Goal: Information Seeking & Learning: Find specific fact

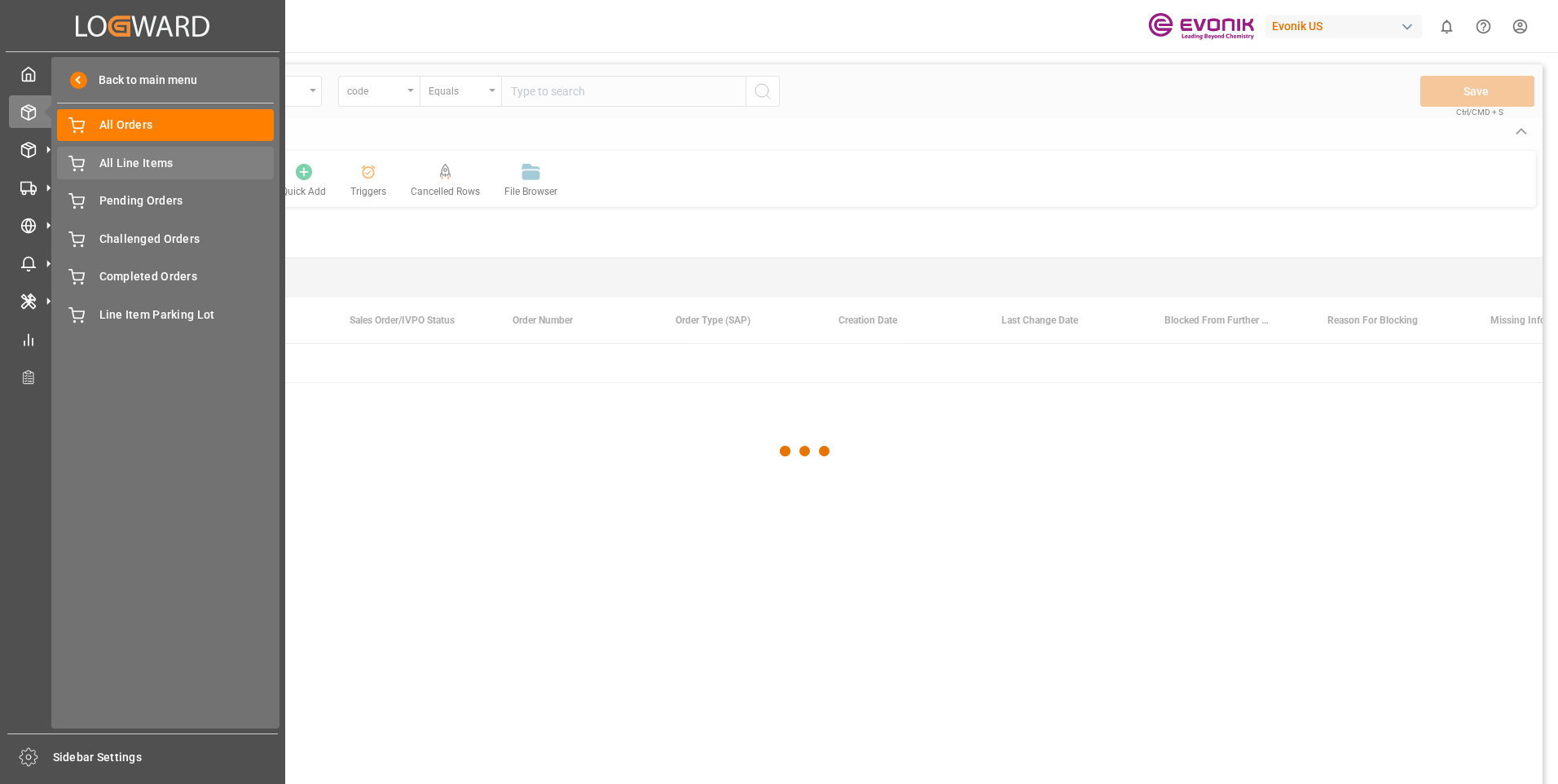
click at [99, 160] on span "All Line Items" at bounding box center [186, 164] width 175 height 17
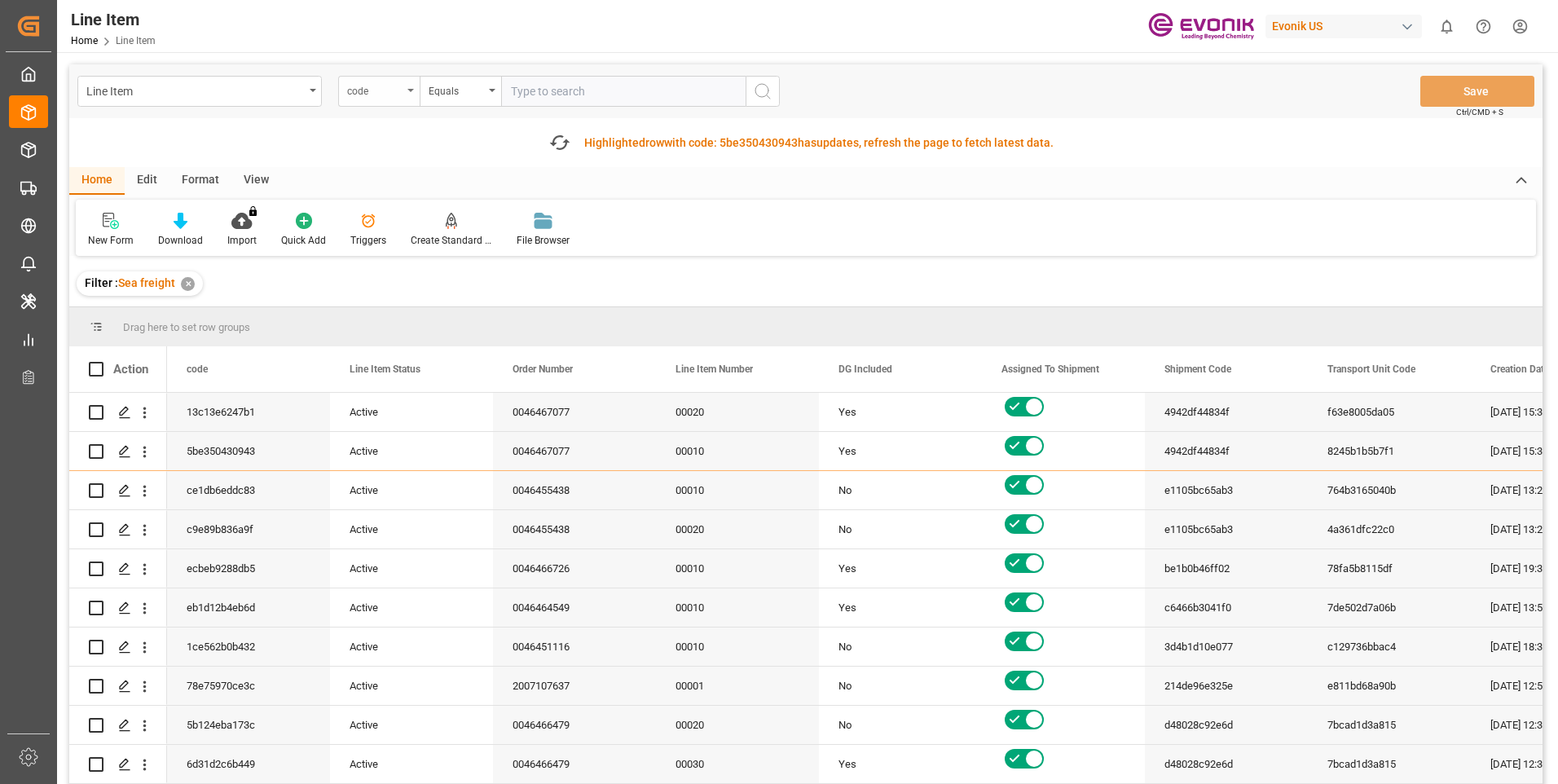
click at [411, 92] on icon "open menu" at bounding box center [410, 90] width 7 height 3
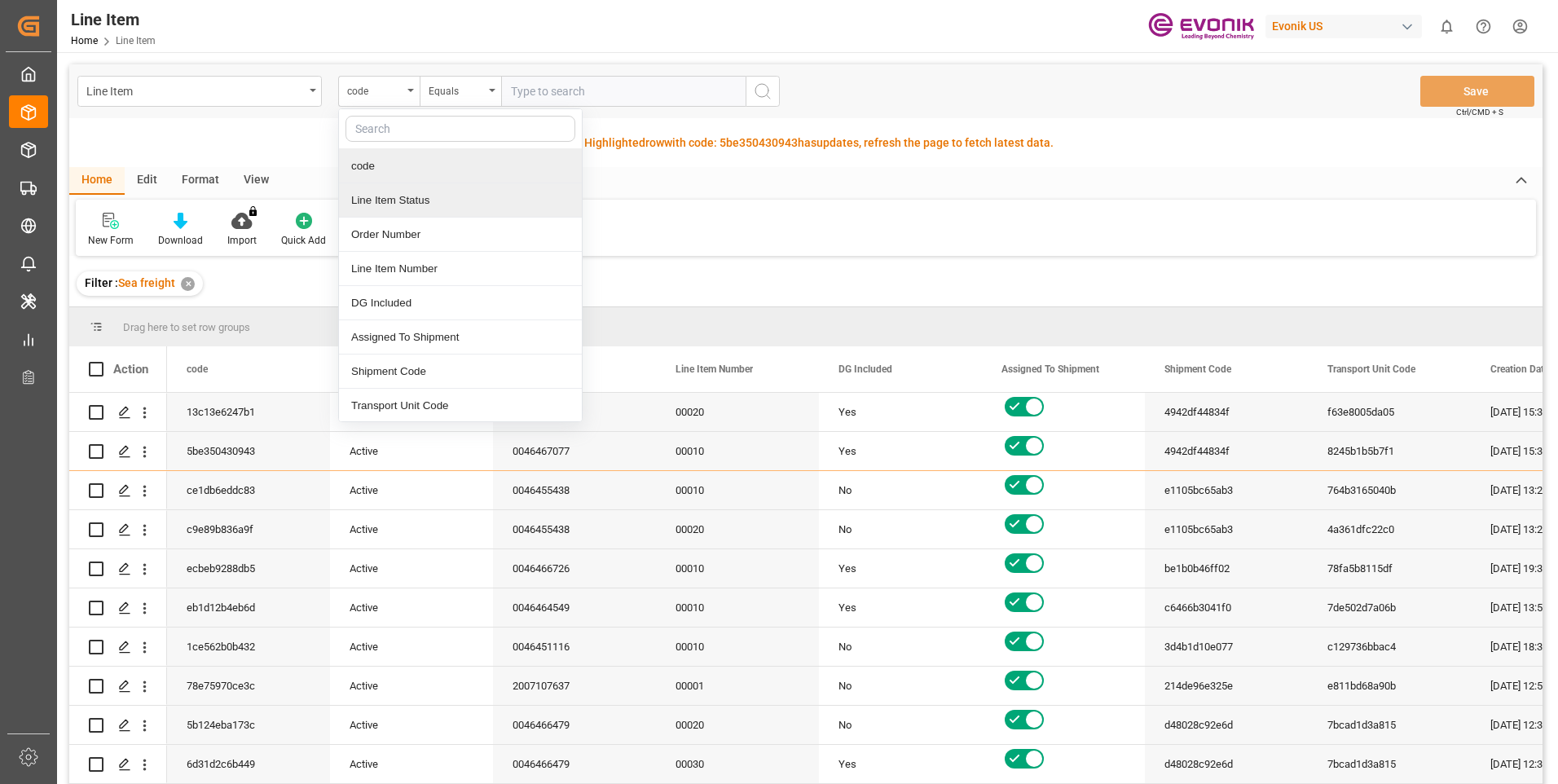
click at [382, 205] on div "Line Item Status" at bounding box center [461, 200] width 243 height 35
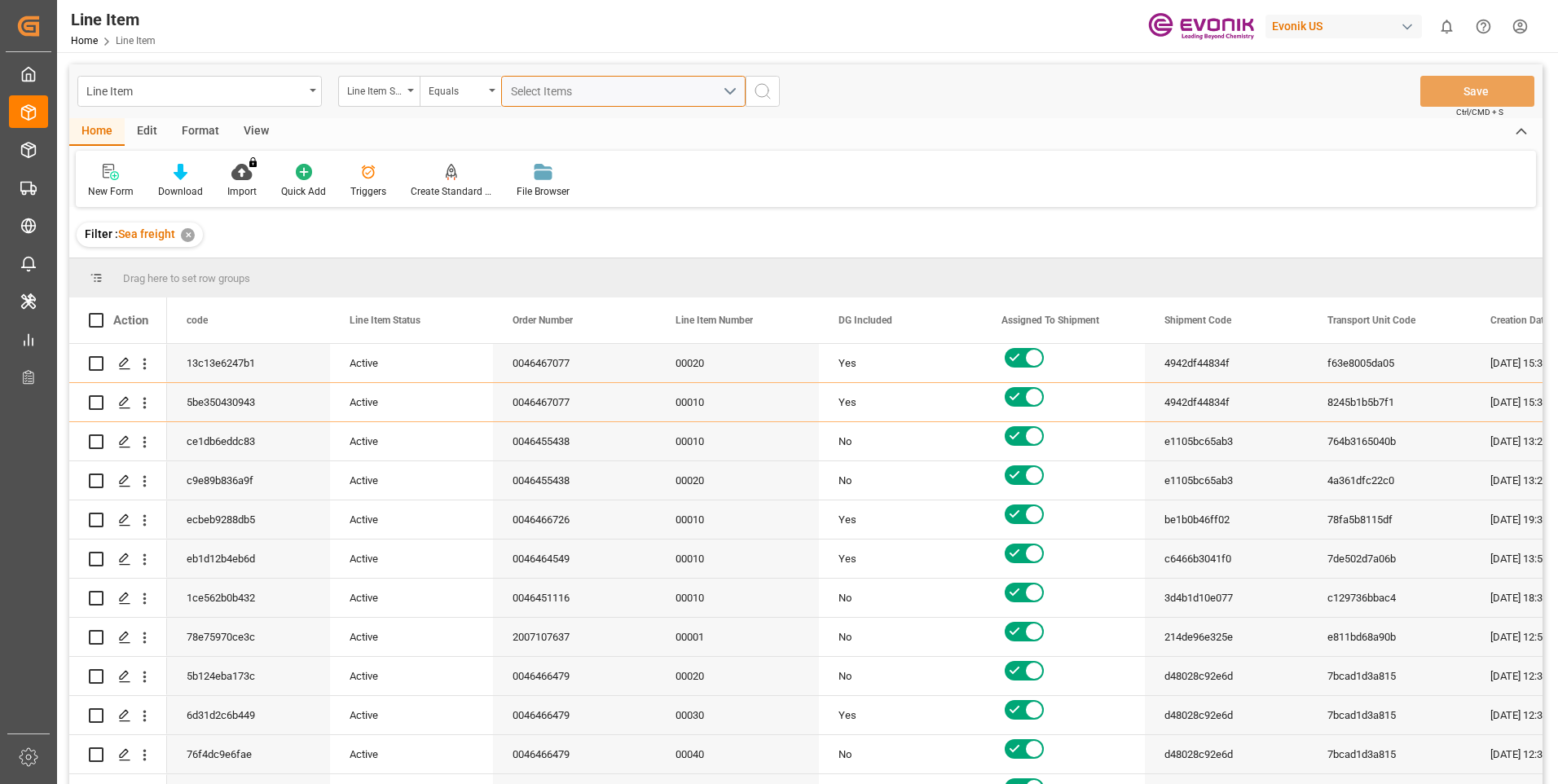
click at [588, 99] on div "Select Items" at bounding box center [617, 92] width 212 height 17
type input "2007102405"
click at [586, 86] on div "Select Items" at bounding box center [617, 92] width 212 height 17
click at [412, 88] on div "Line Item Status" at bounding box center [379, 91] width 81 height 31
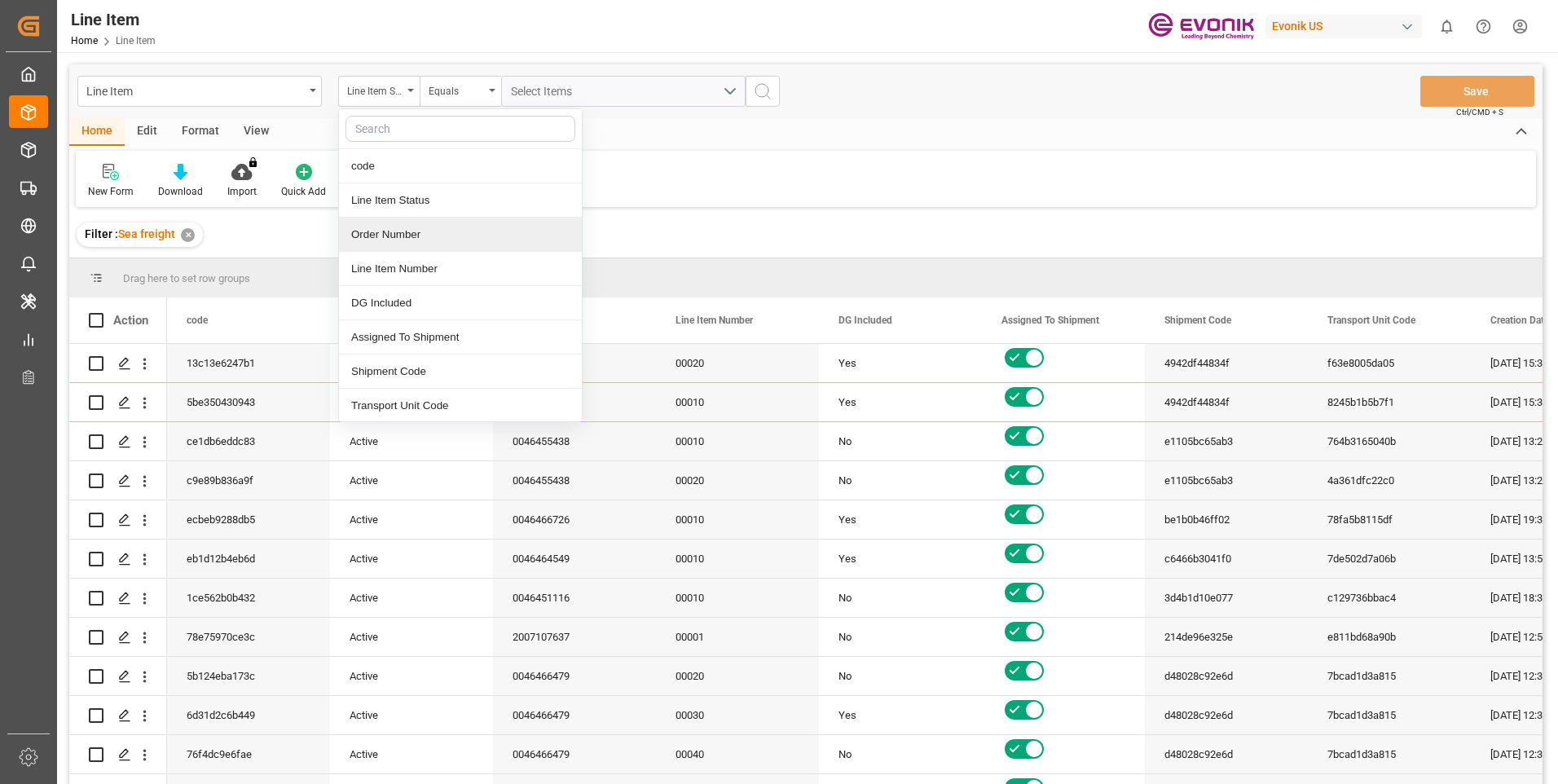
click at [362, 237] on div "Order Number" at bounding box center [461, 235] width 243 height 35
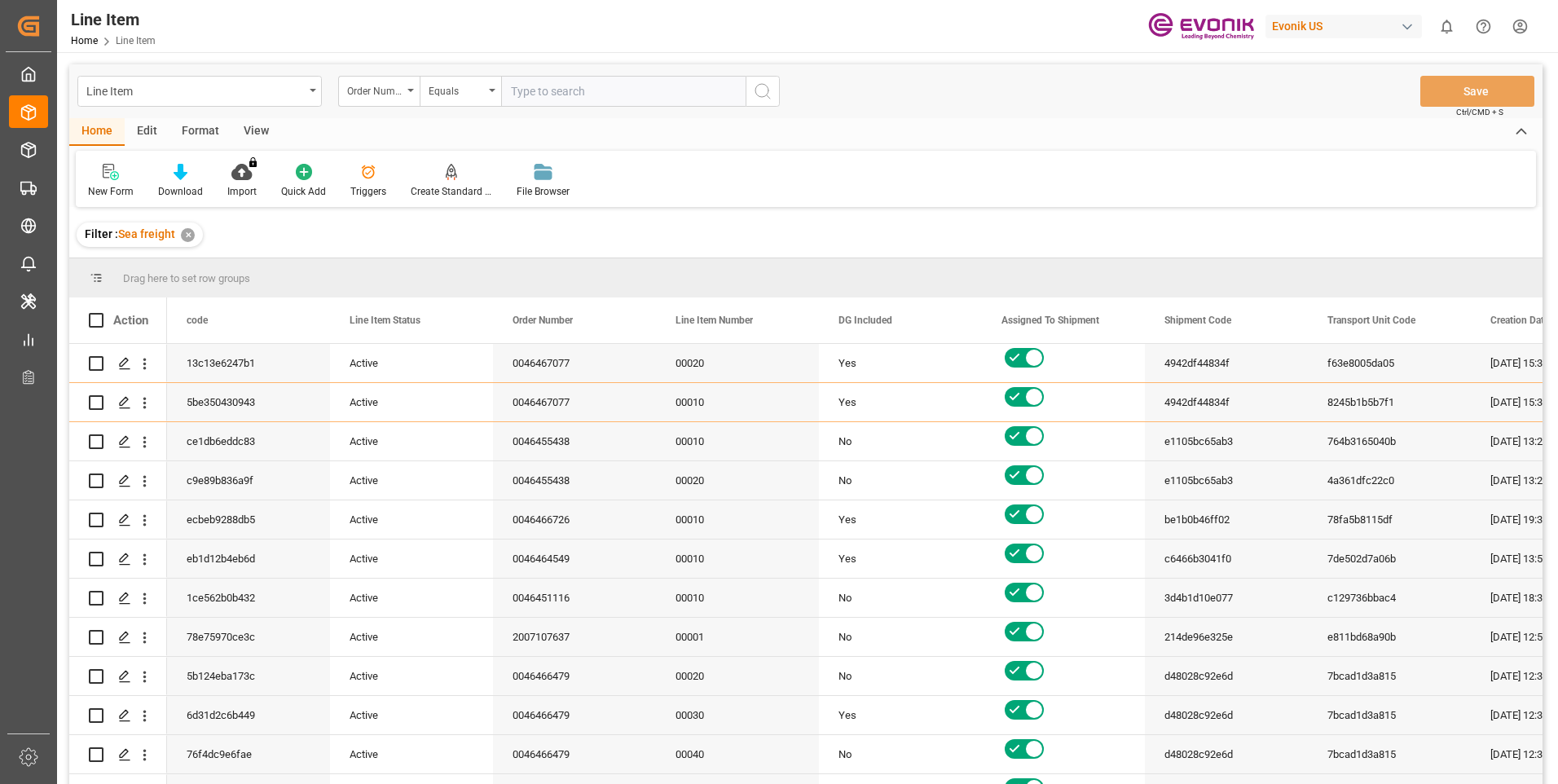
click at [579, 88] on input "text" at bounding box center [623, 91] width 245 height 31
type input "2007102405"
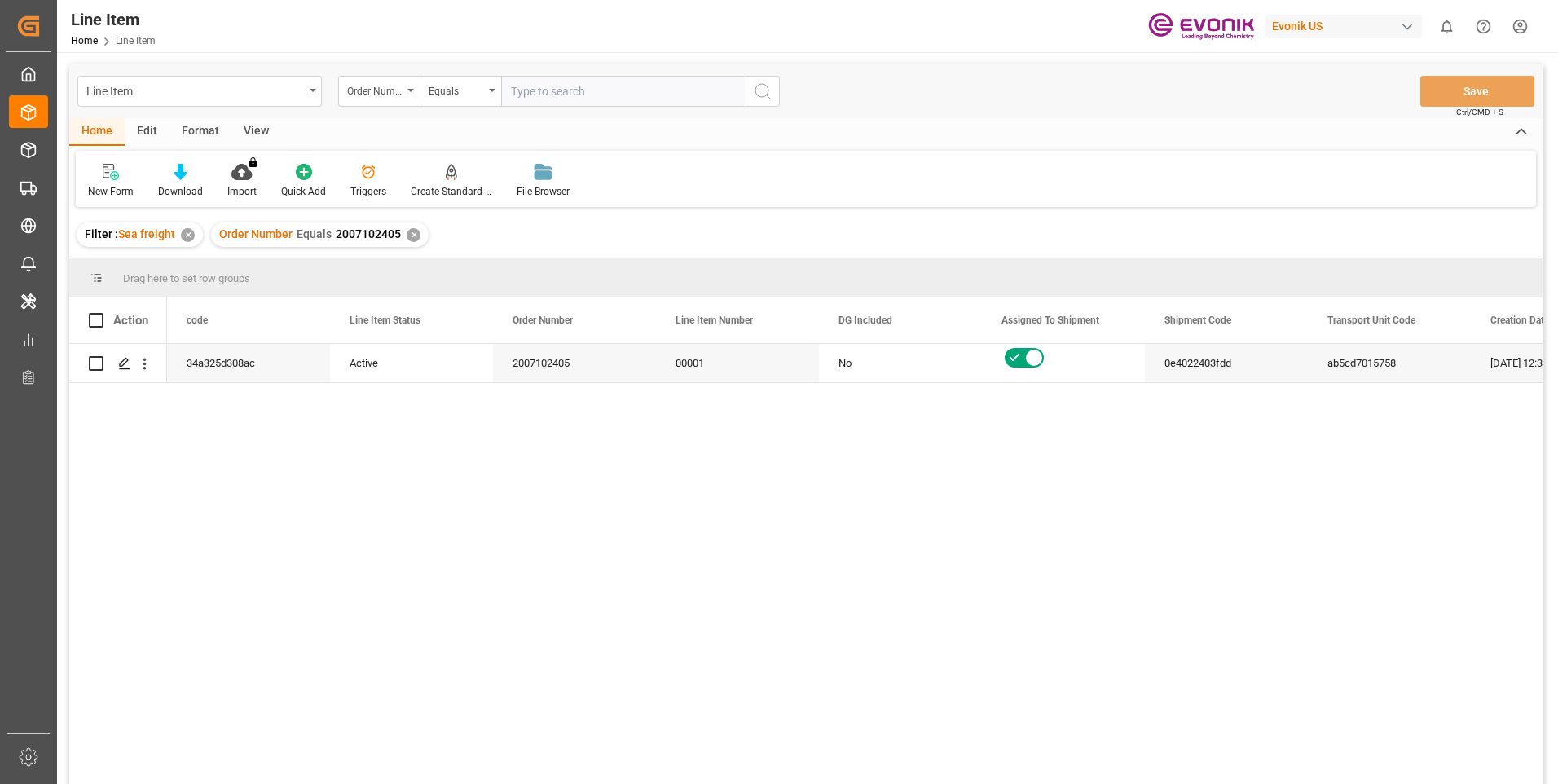
click at [593, 103] on input "text" at bounding box center [623, 91] width 245 height 31
click at [255, 131] on div "View" at bounding box center [256, 132] width 50 height 28
click at [183, 191] on div "Standard Templates" at bounding box center [184, 192] width 81 height 15
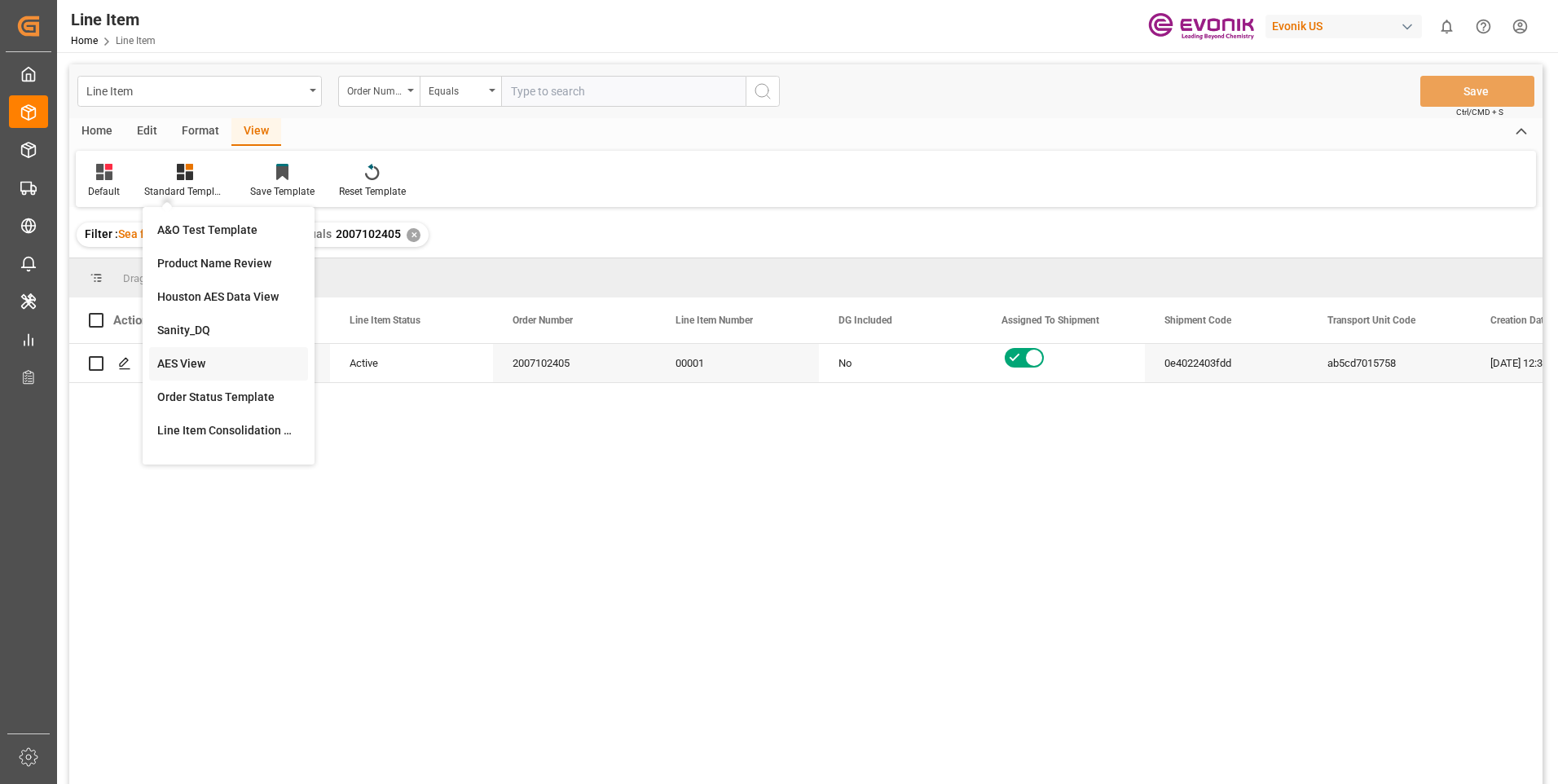
click at [192, 362] on div "AES View" at bounding box center [228, 363] width 143 height 17
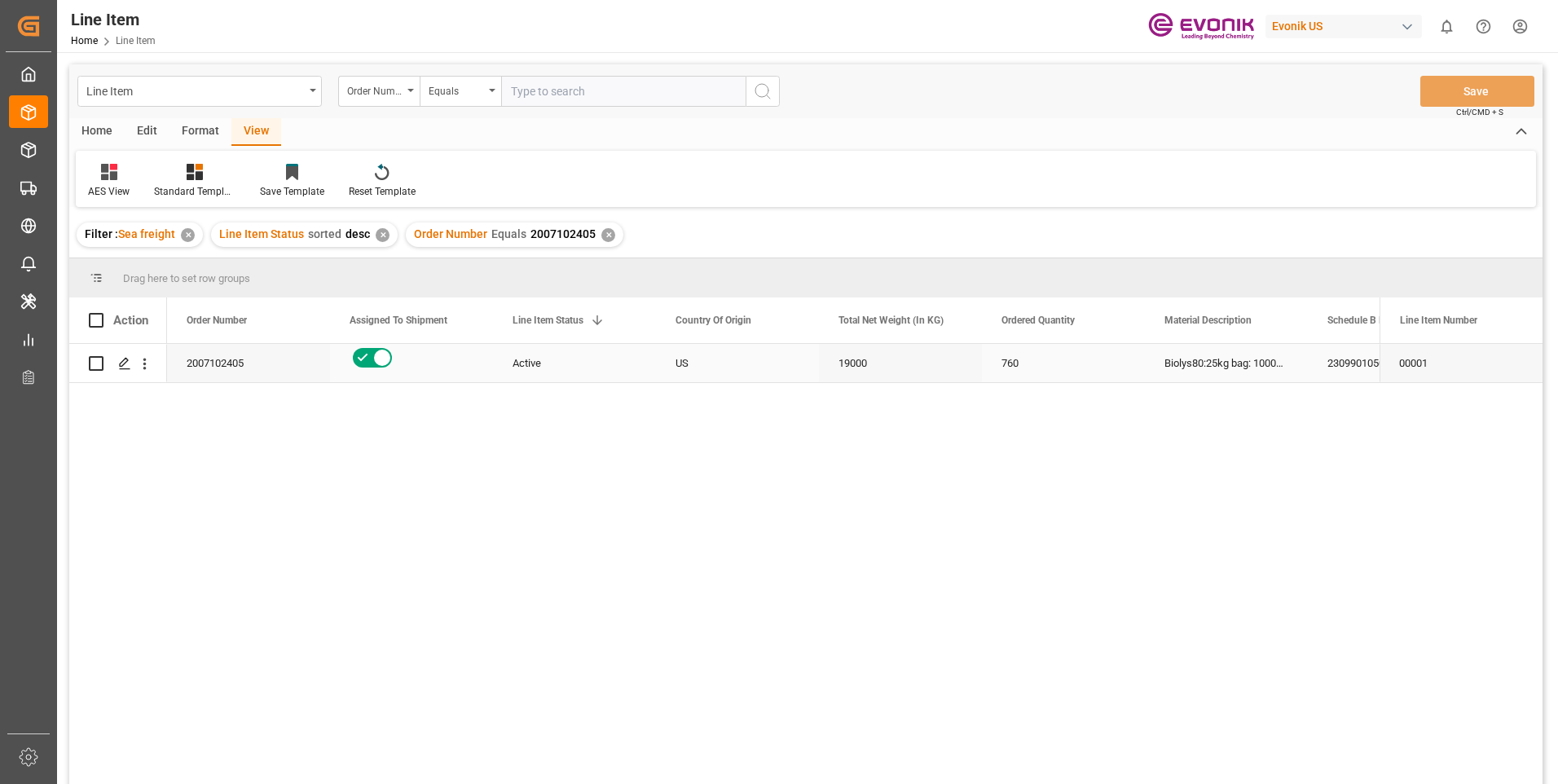
click at [553, 353] on div "Active" at bounding box center [574, 363] width 124 height 37
click at [1083, 353] on div "760" at bounding box center [1064, 363] width 163 height 38
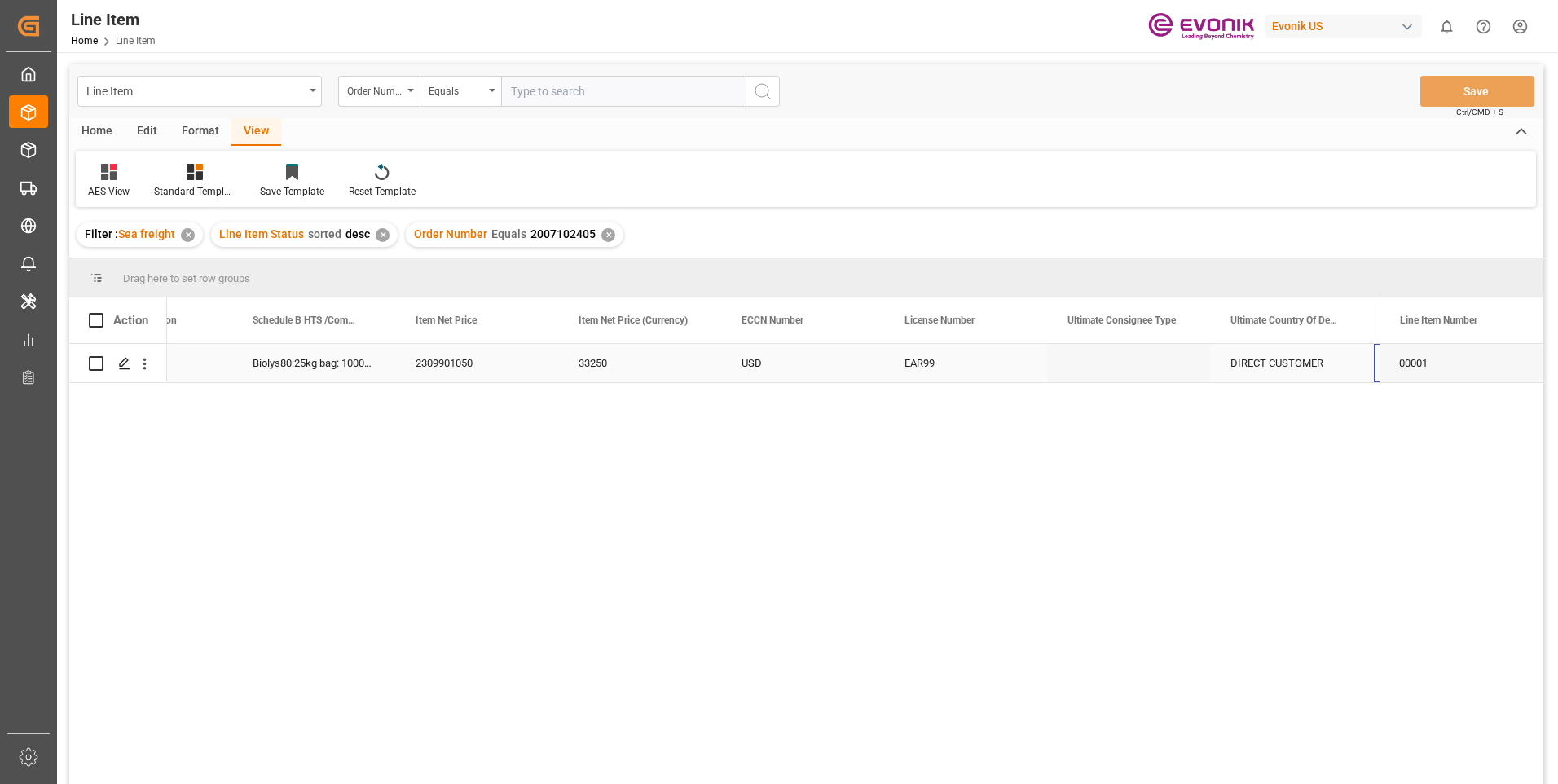
scroll to position [0, 1075]
click at [1109, 343] on div "Ultimate Consignee Type" at bounding box center [1122, 320] width 109 height 46
click at [1121, 364] on div "DIRECT CUSTOMER" at bounding box center [1129, 363] width 163 height 38
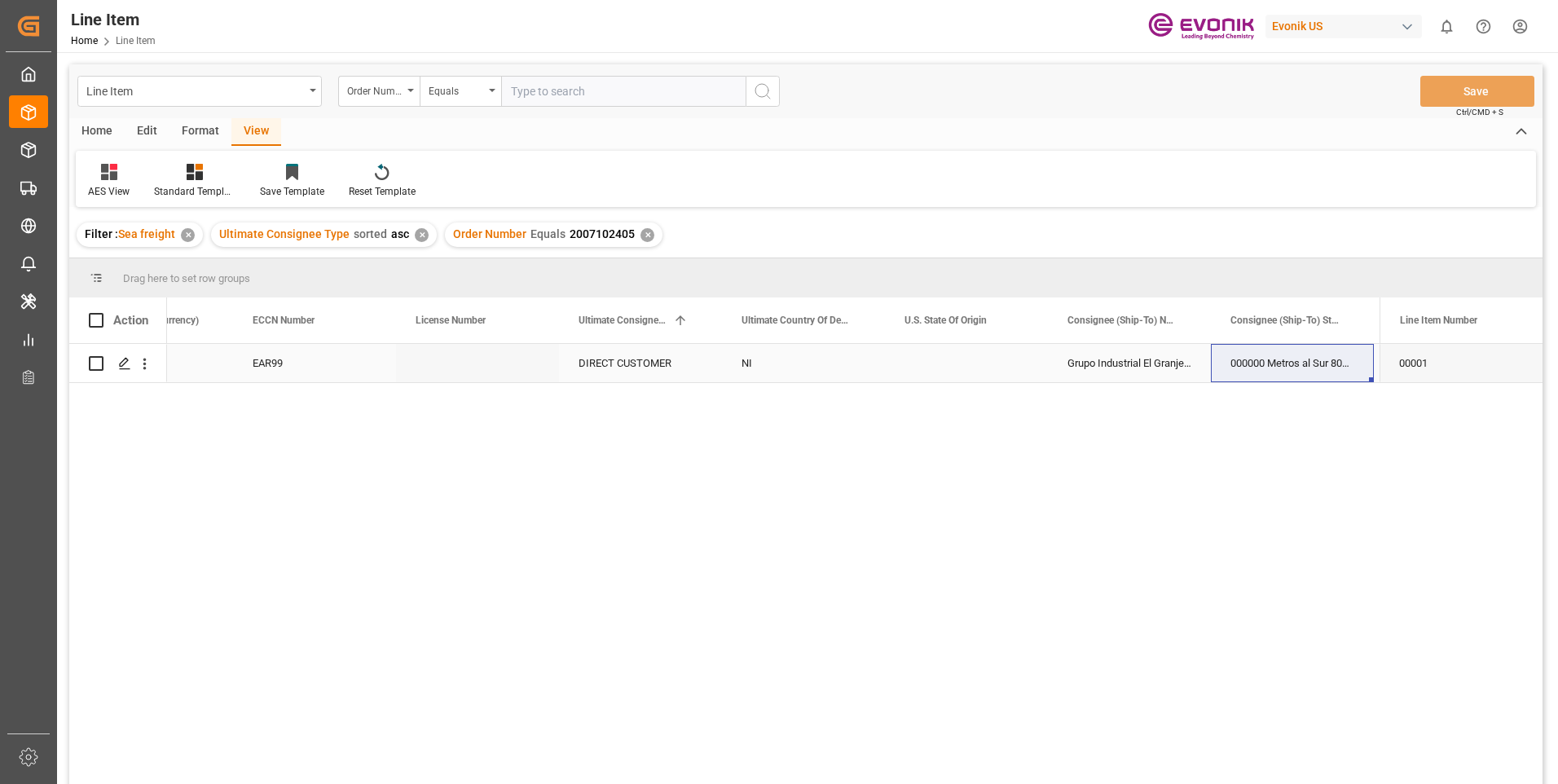
click at [905, 364] on div "Press SPACE to select this row." at bounding box center [966, 363] width 163 height 38
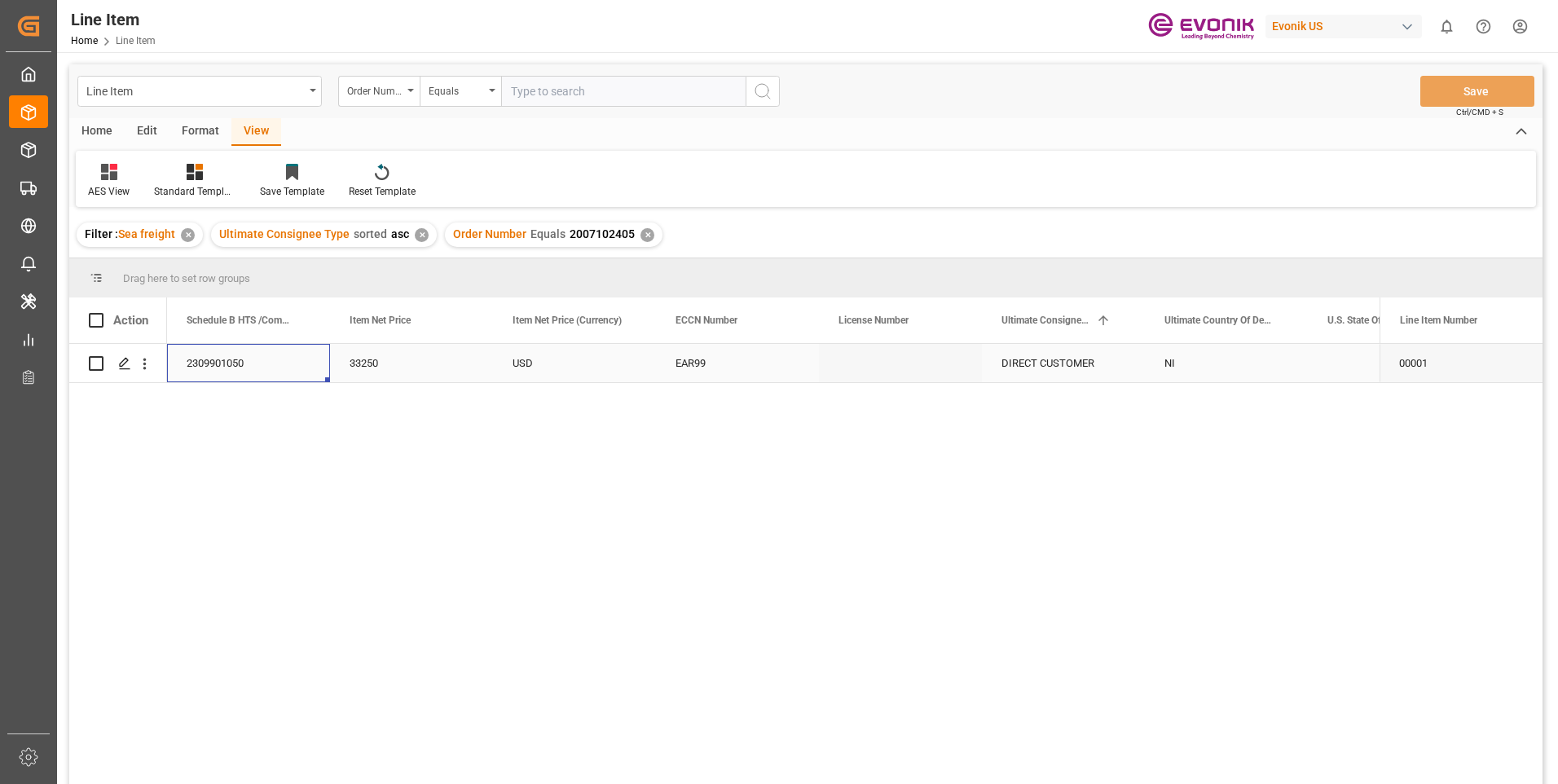
scroll to position [0, 978]
click at [430, 363] on div "2309901050" at bounding box center [411, 363] width 163 height 38
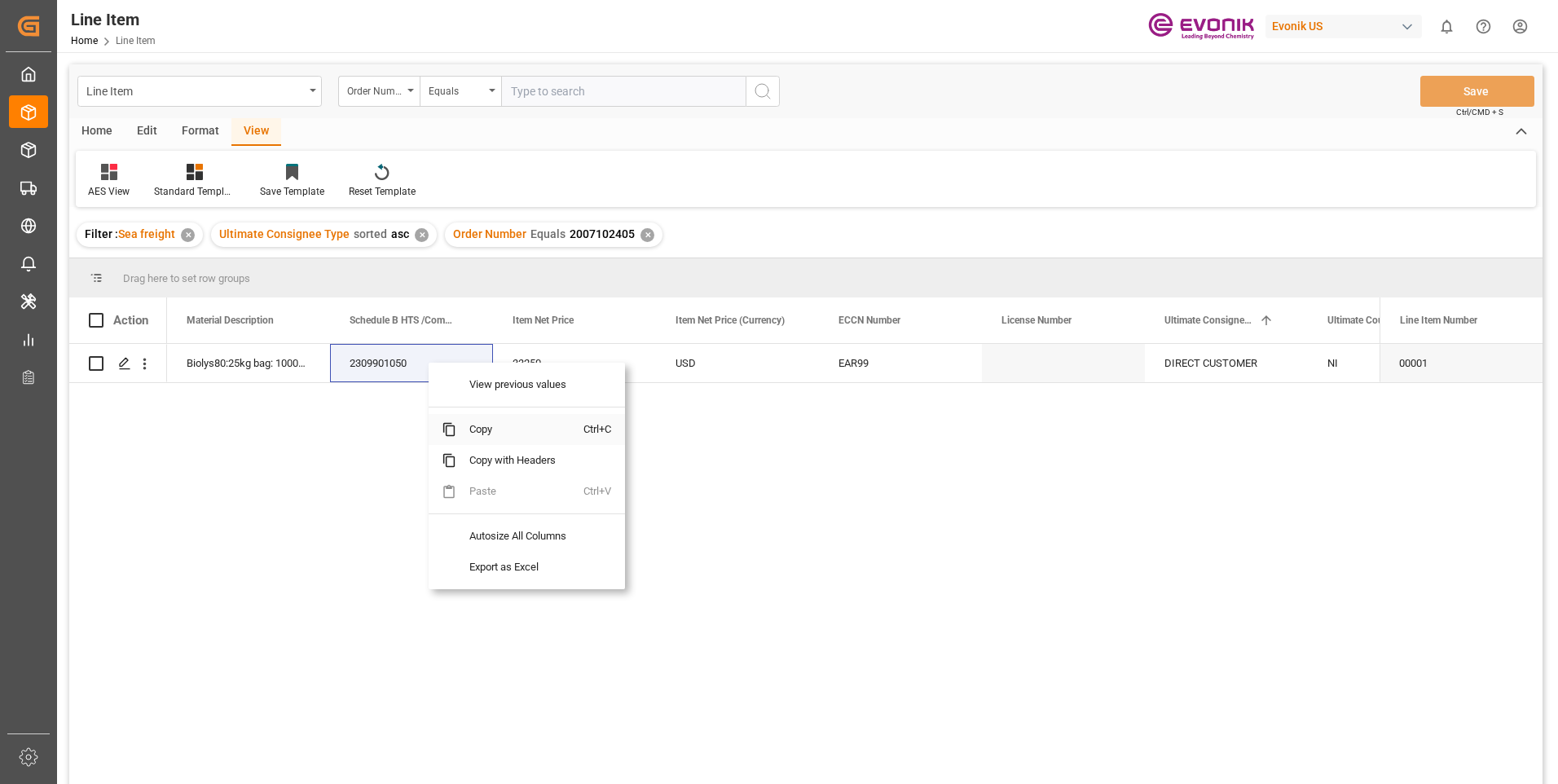
click at [485, 431] on span "Copy" at bounding box center [520, 429] width 127 height 31
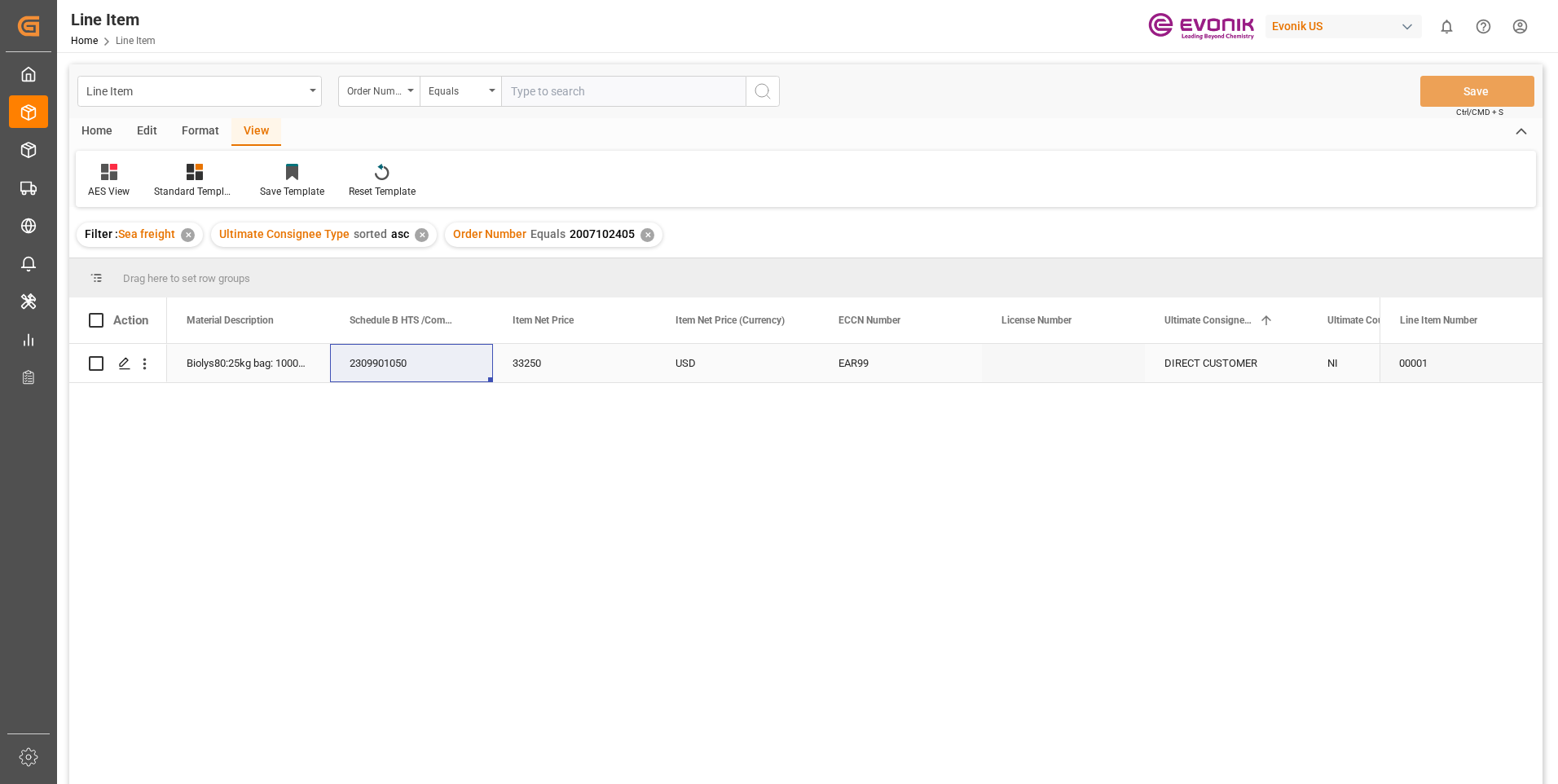
click at [277, 365] on div "Biolys80:25kg bag: 1000kg PAL: [GEOGRAPHIC_DATA]" at bounding box center [249, 363] width 163 height 38
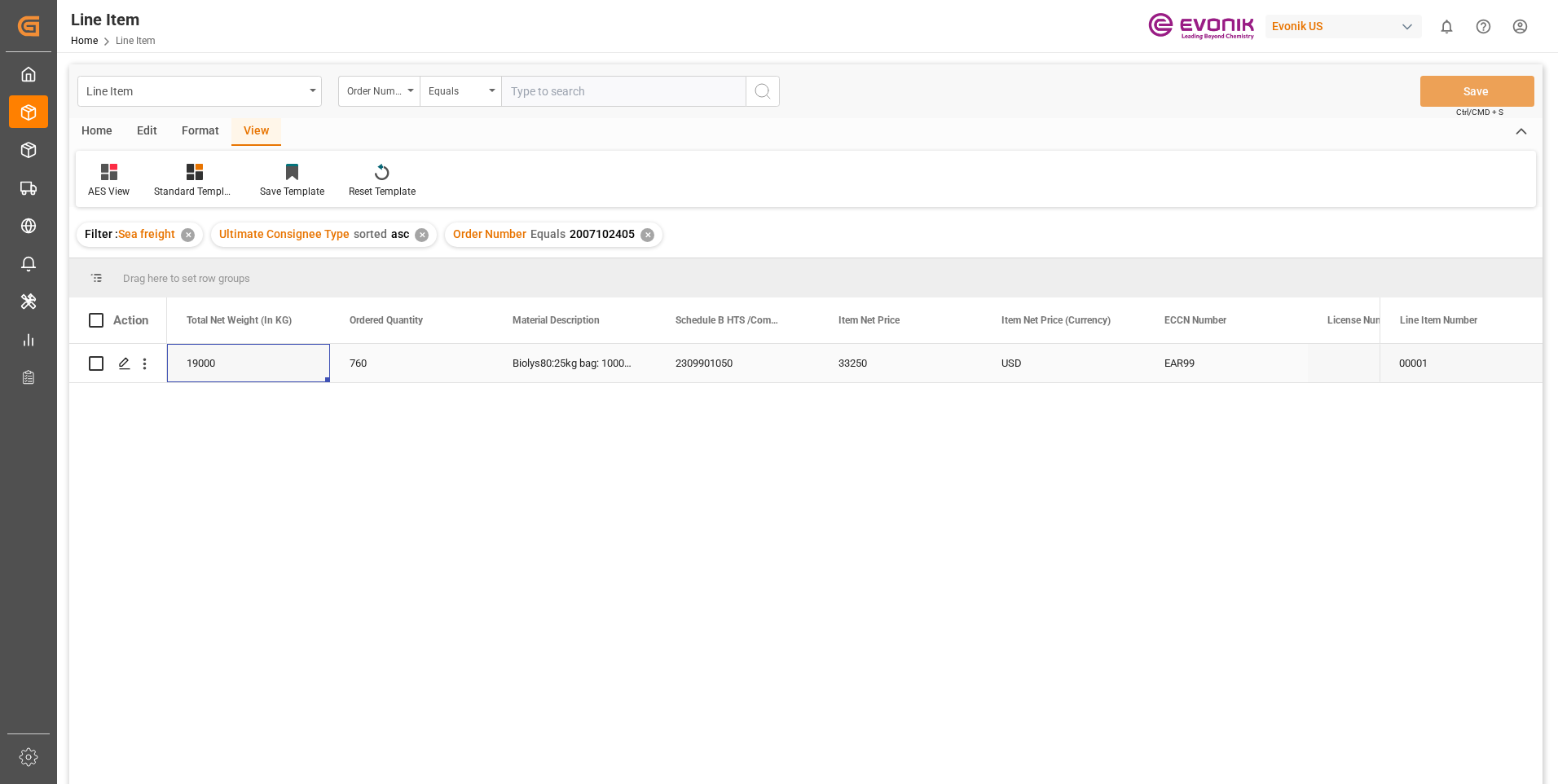
click at [228, 358] on div "19000" at bounding box center [249, 363] width 163 height 38
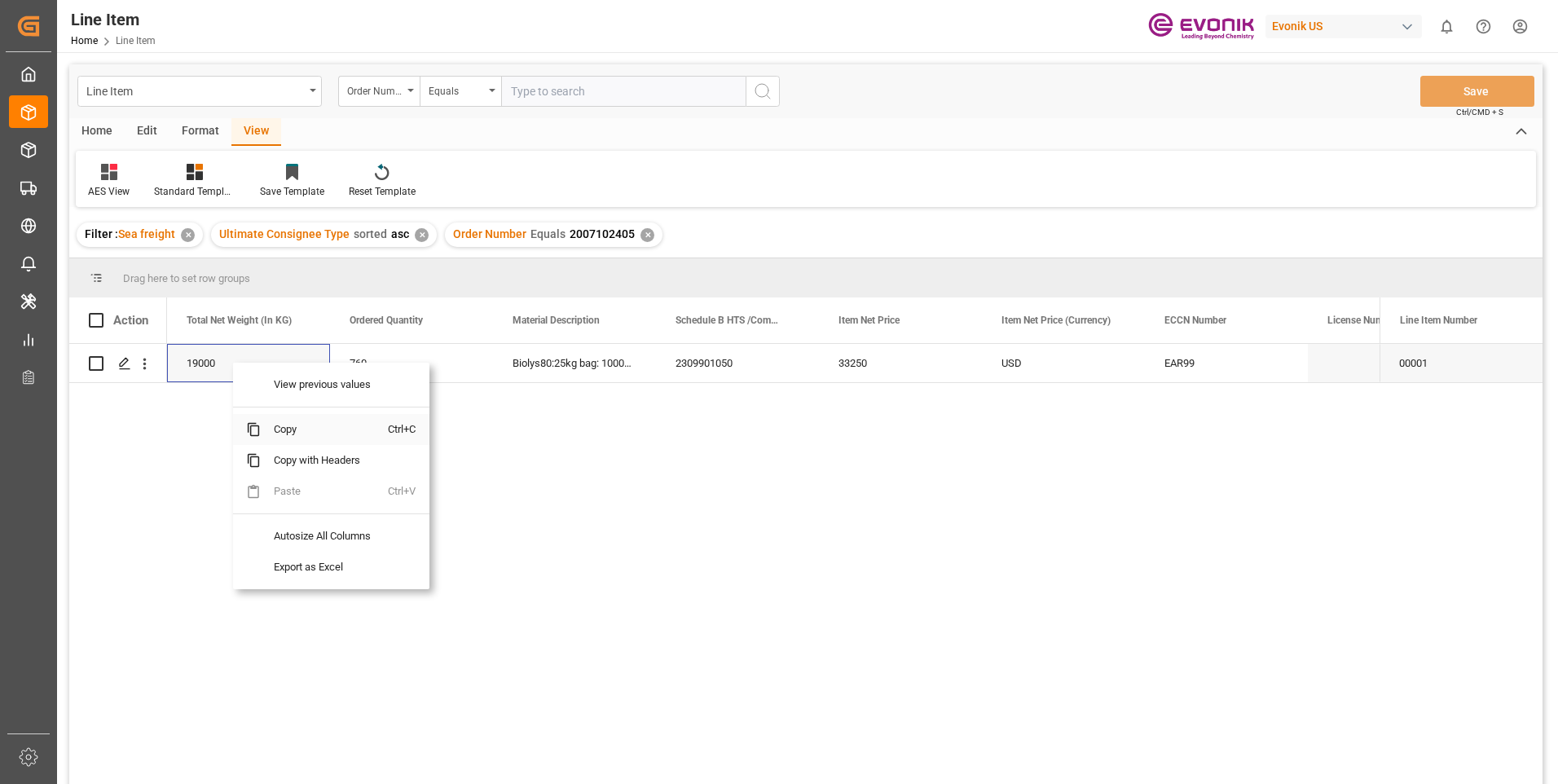
click at [285, 433] on span "Copy" at bounding box center [324, 429] width 127 height 31
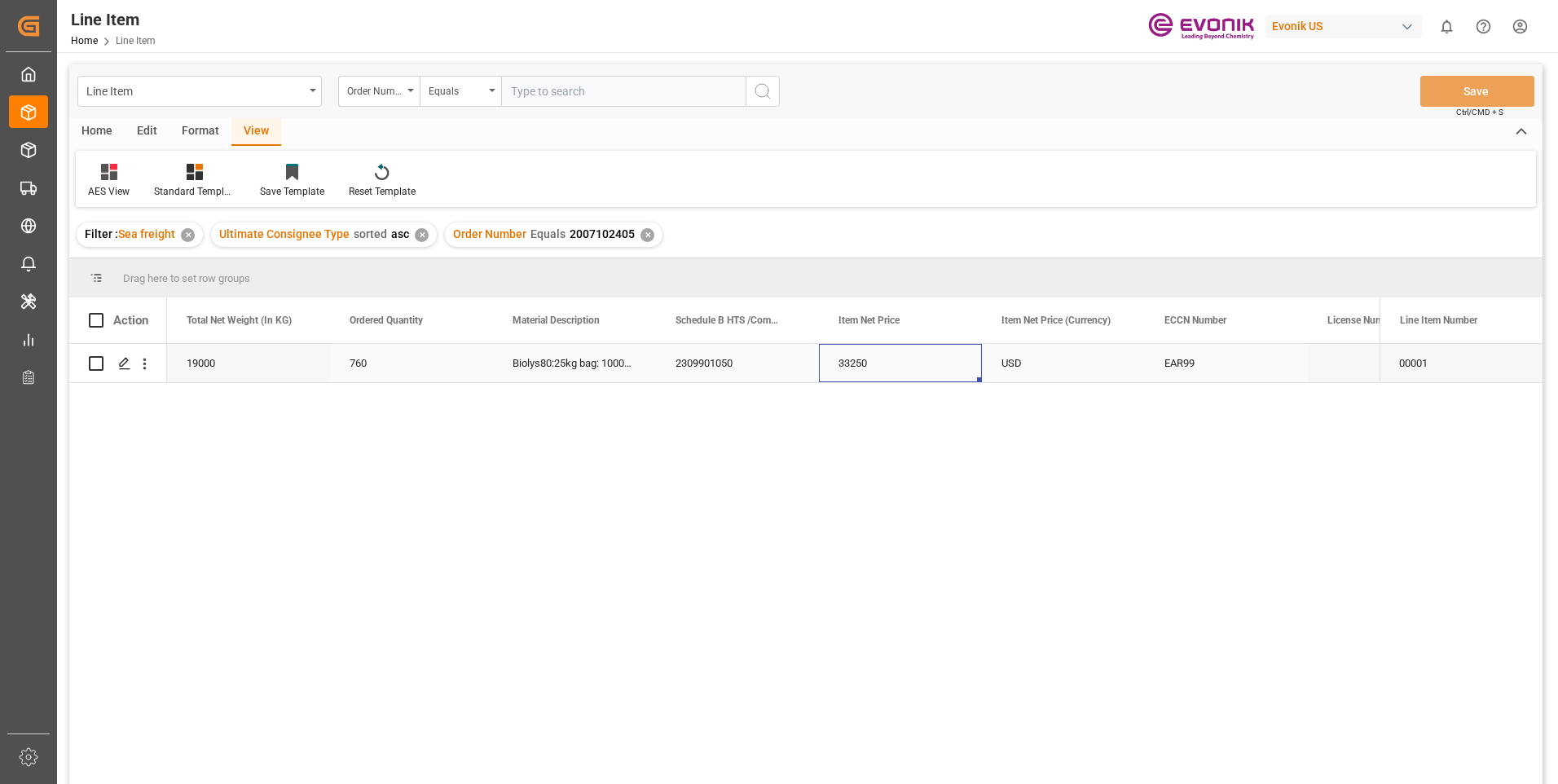
click at [867, 359] on div "33250" at bounding box center [900, 363] width 163 height 38
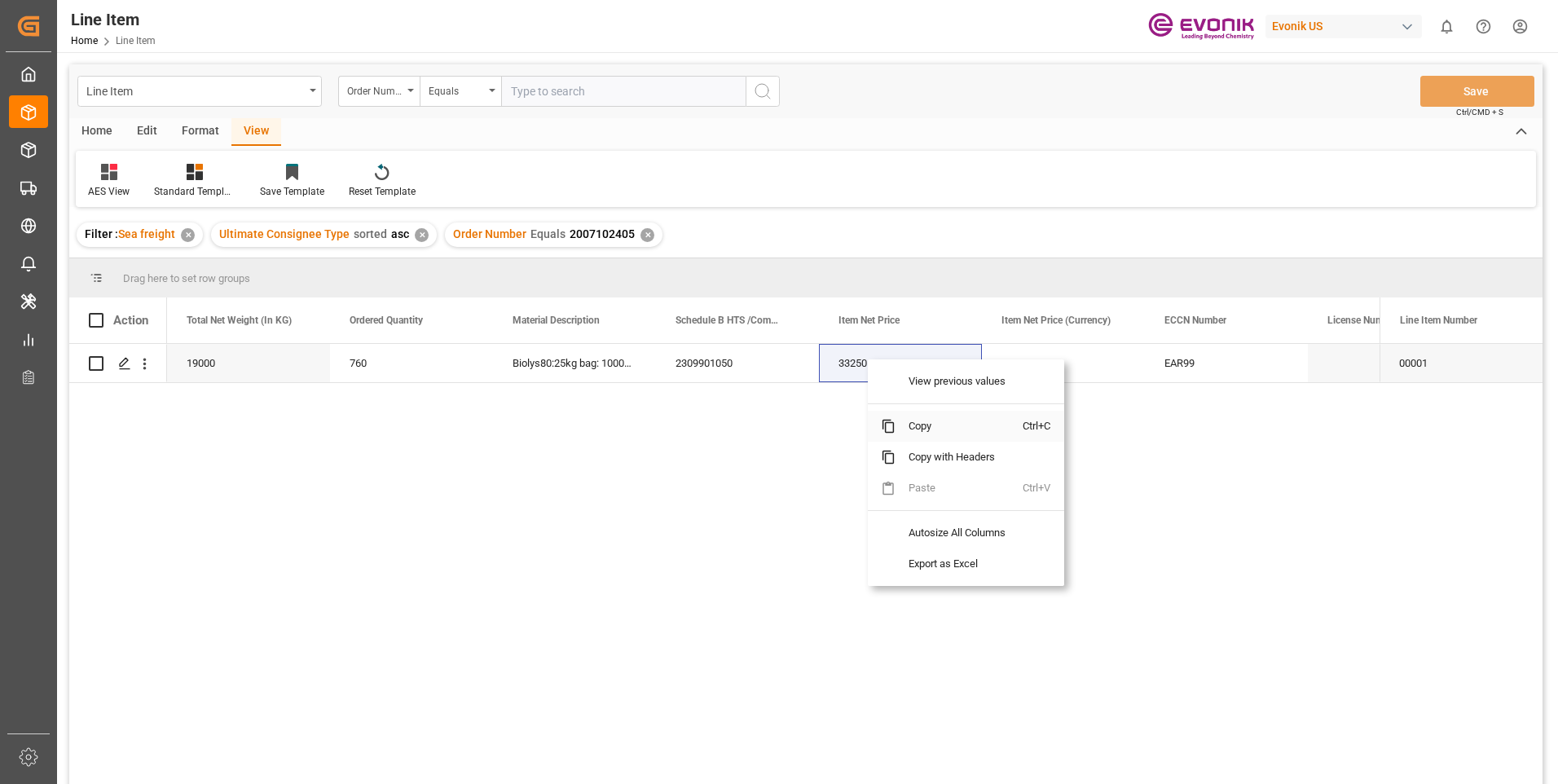
click at [908, 427] on span "Copy" at bounding box center [959, 425] width 127 height 31
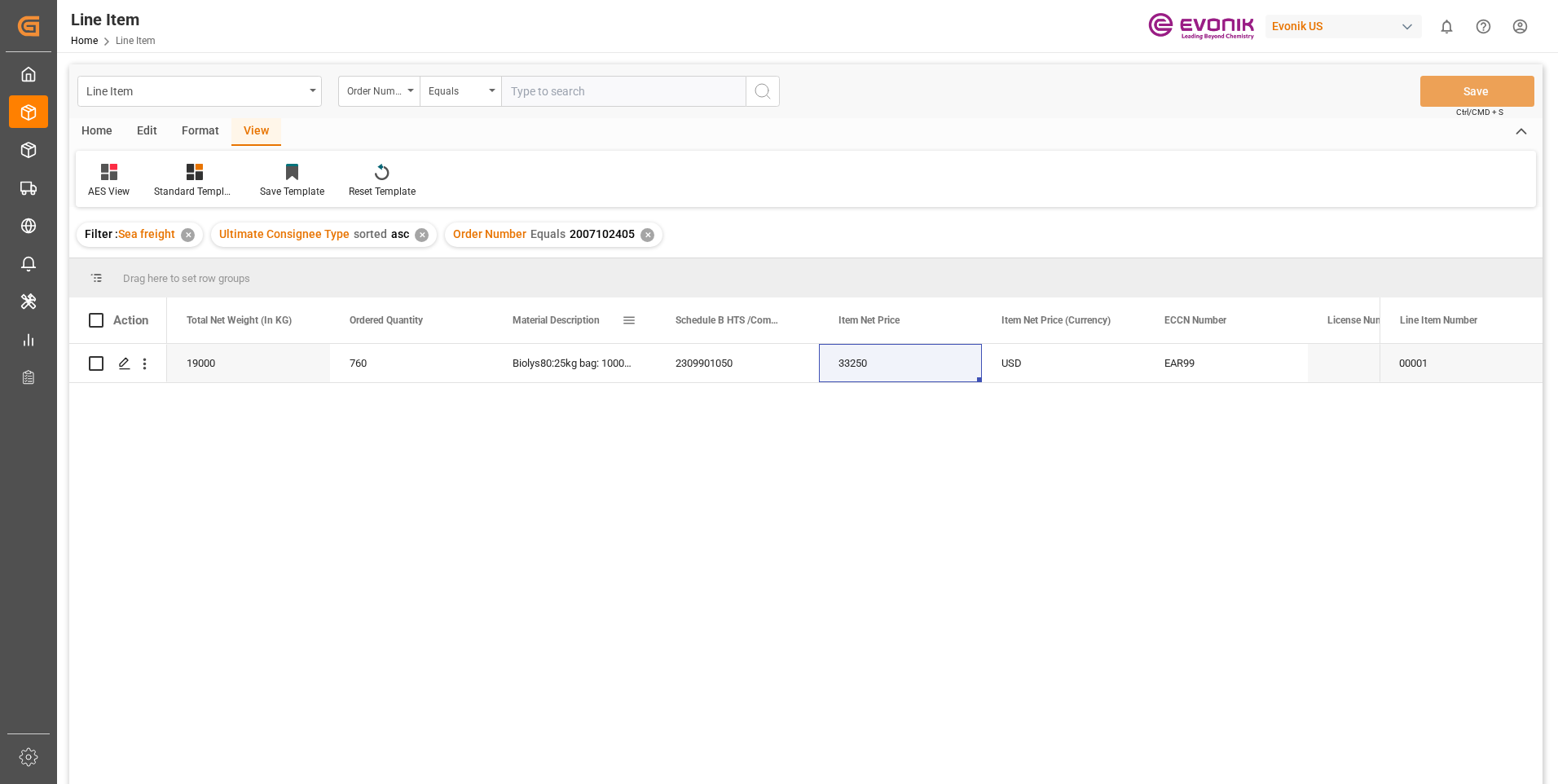
click at [578, 340] on div "Material Description" at bounding box center [566, 320] width 109 height 46
click at [728, 365] on div "2309901050" at bounding box center [737, 363] width 163 height 38
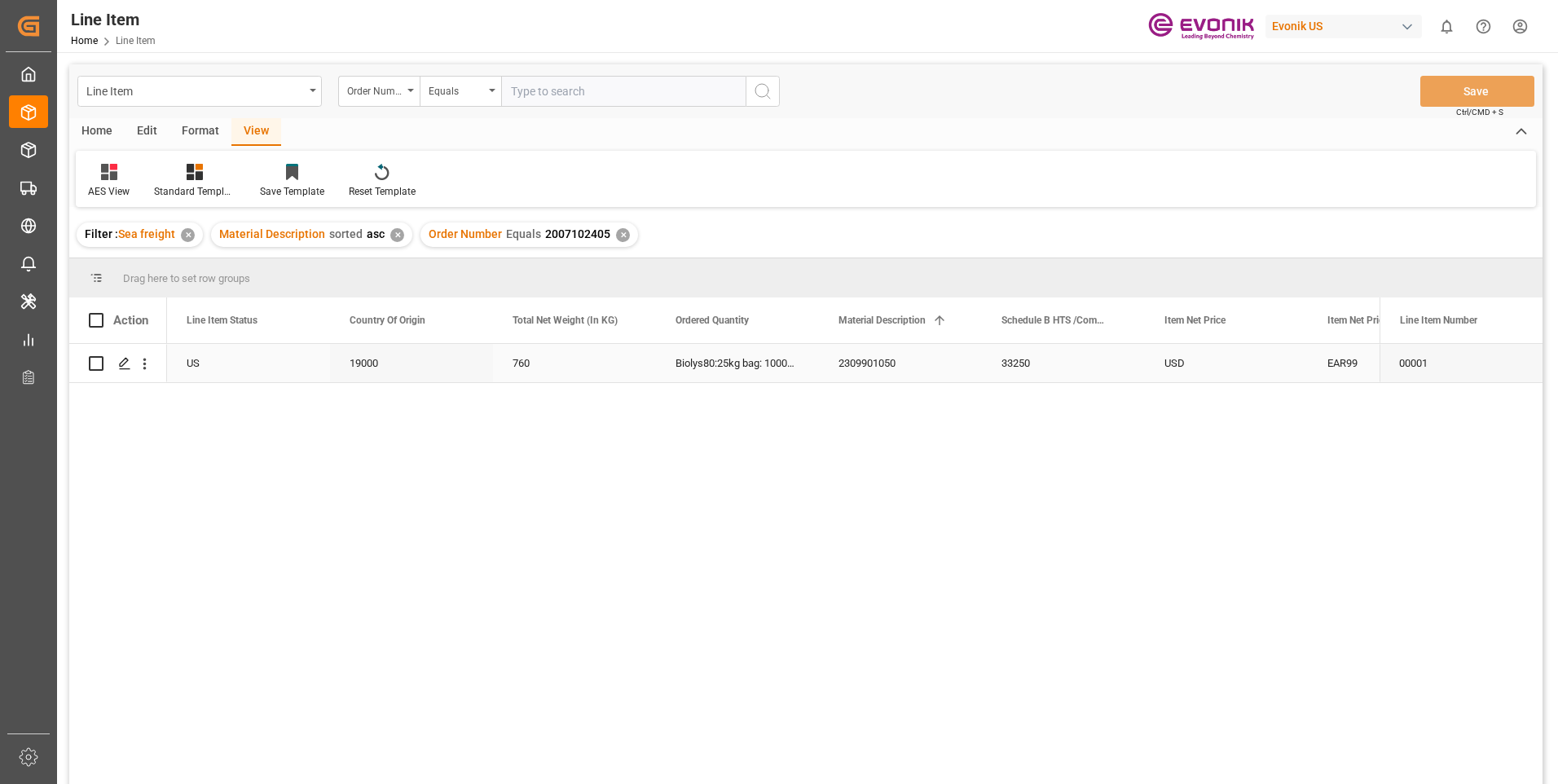
scroll to position [0, 326]
click at [1205, 359] on div "33250" at bounding box center [1226, 363] width 163 height 38
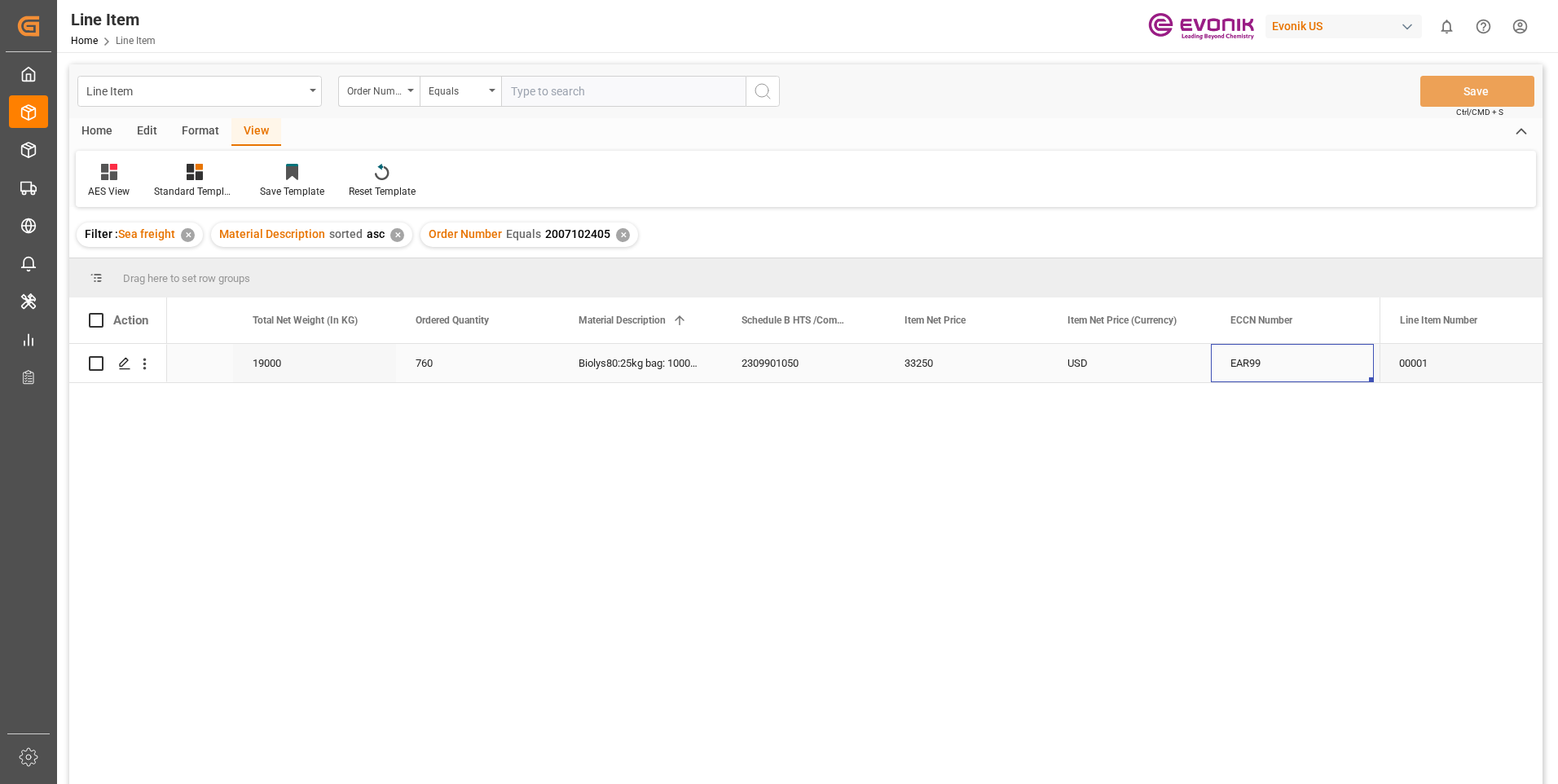
scroll to position [0, 749]
click at [1096, 371] on div "EAR99" at bounding box center [1129, 363] width 124 height 37
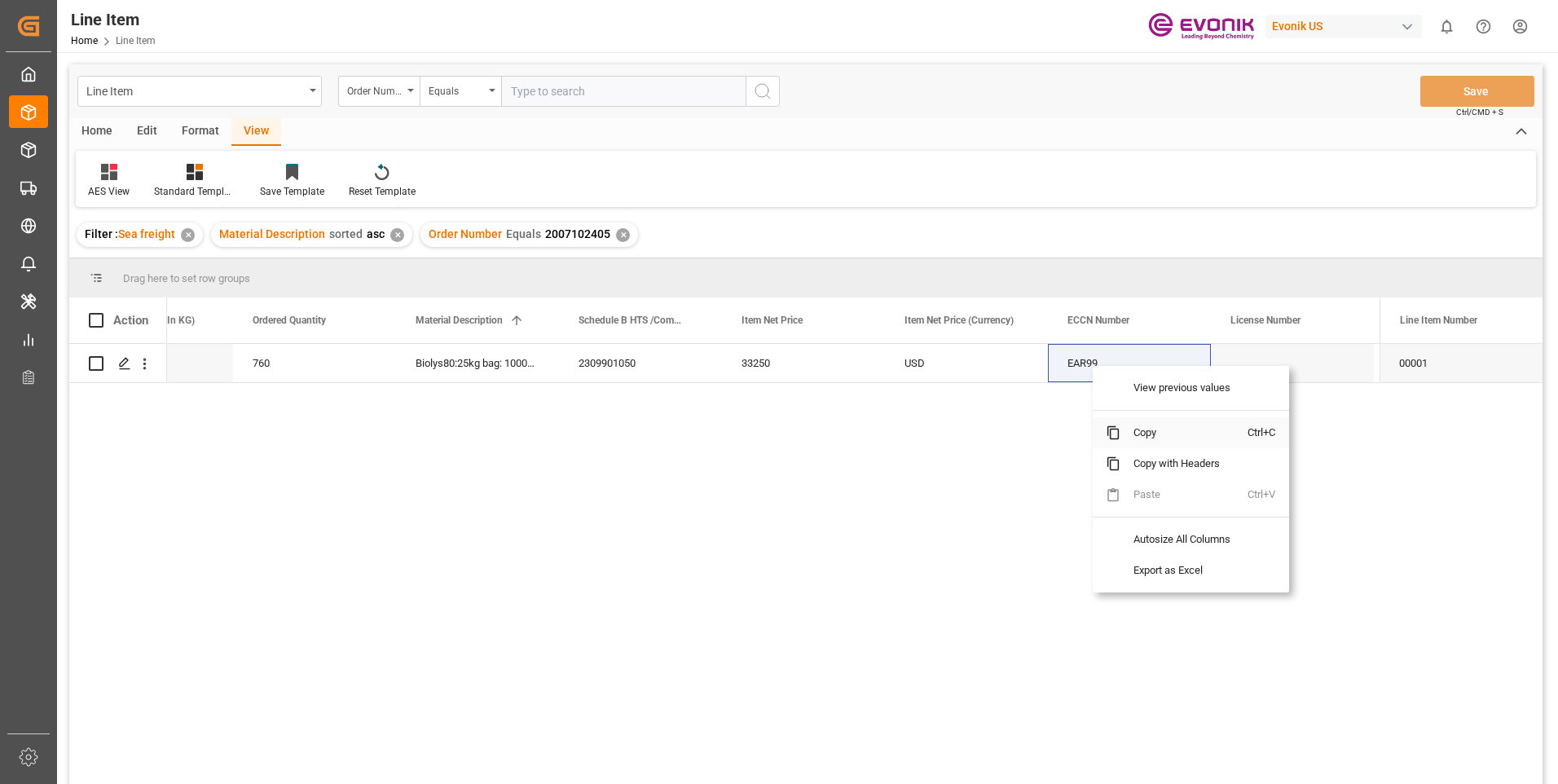
click at [1162, 431] on span "Copy" at bounding box center [1184, 432] width 127 height 31
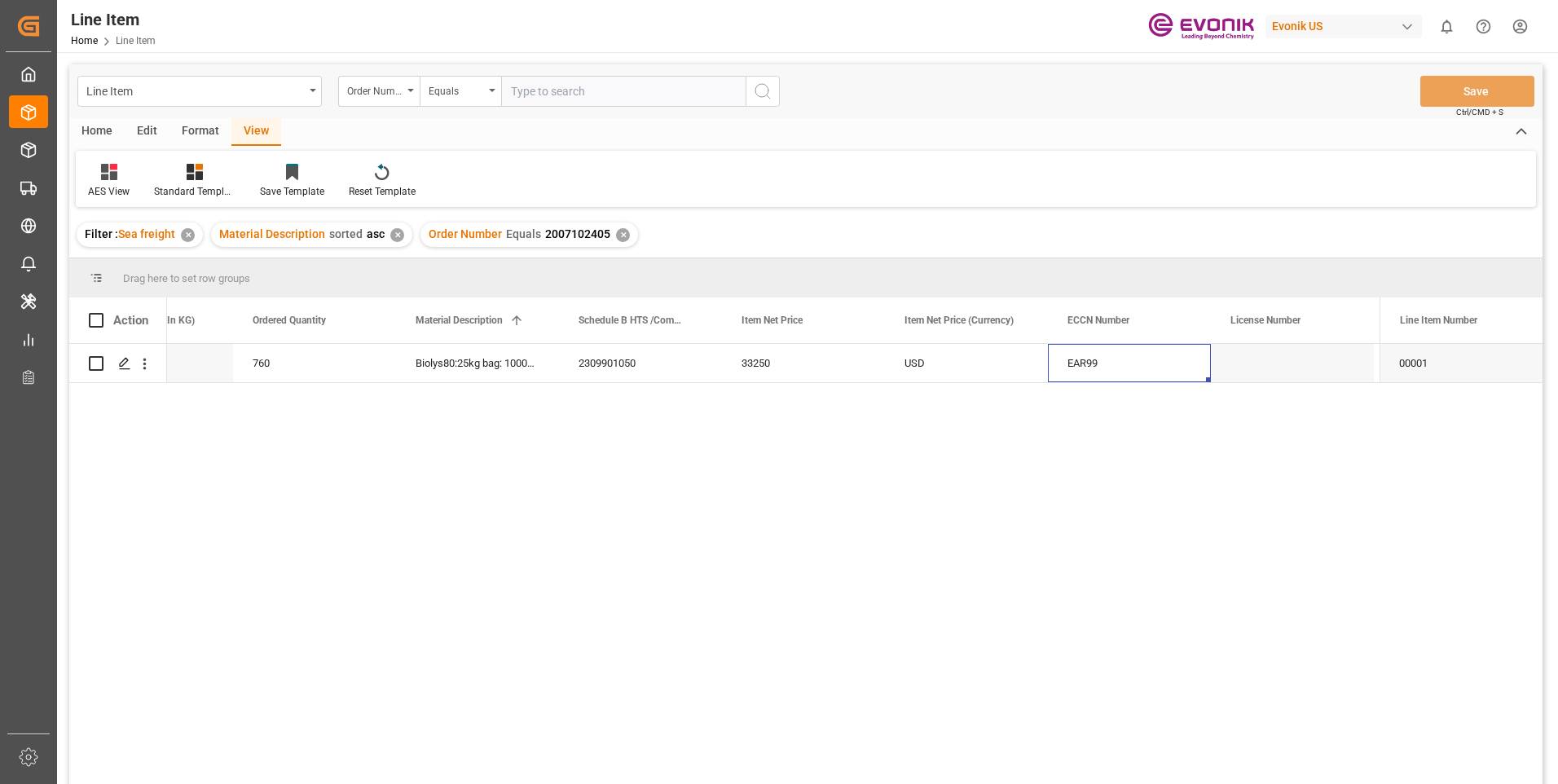
click at [621, 233] on div "✕" at bounding box center [622, 235] width 14 height 14
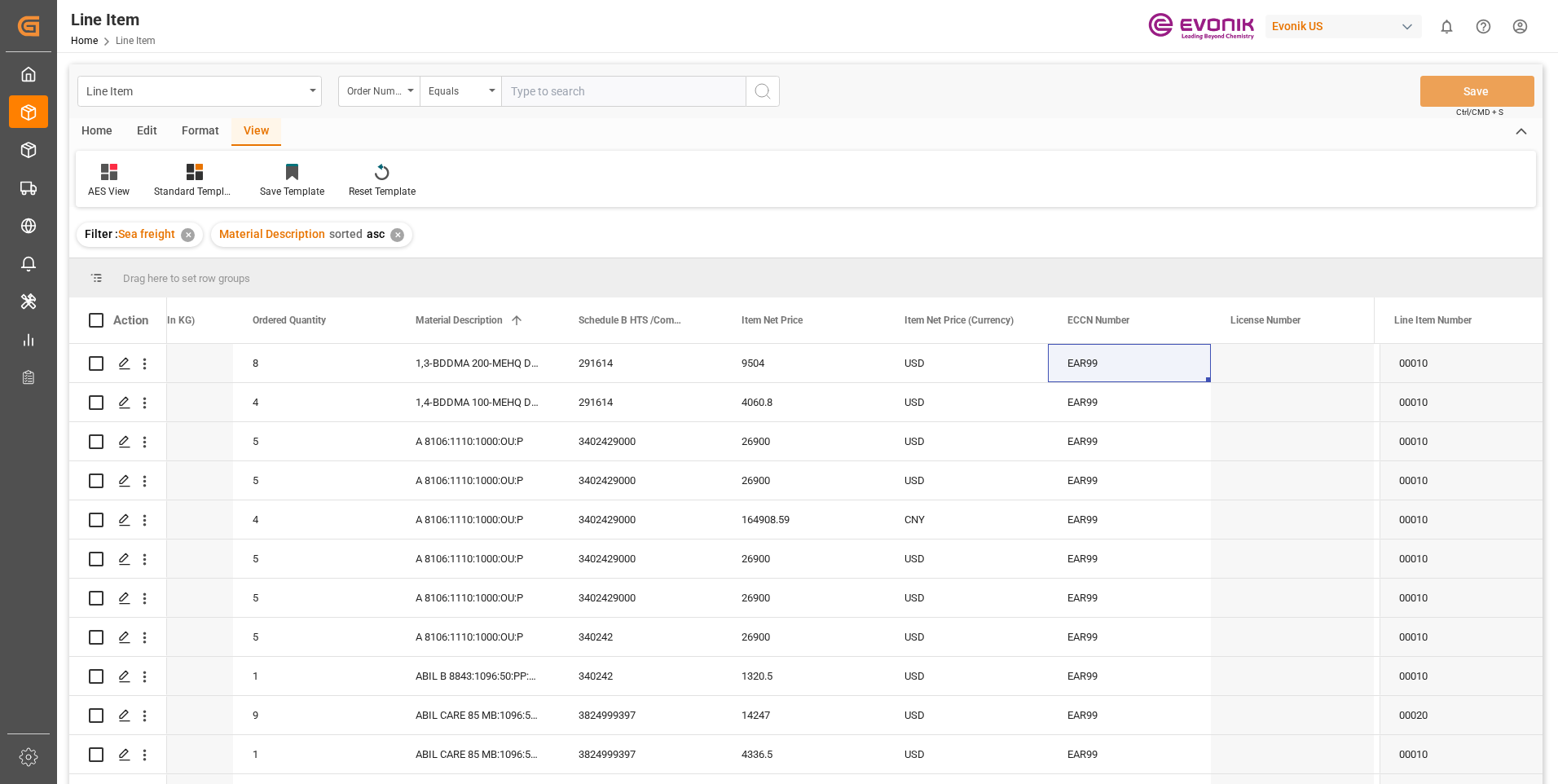
click at [391, 238] on div "✕" at bounding box center [397, 235] width 14 height 14
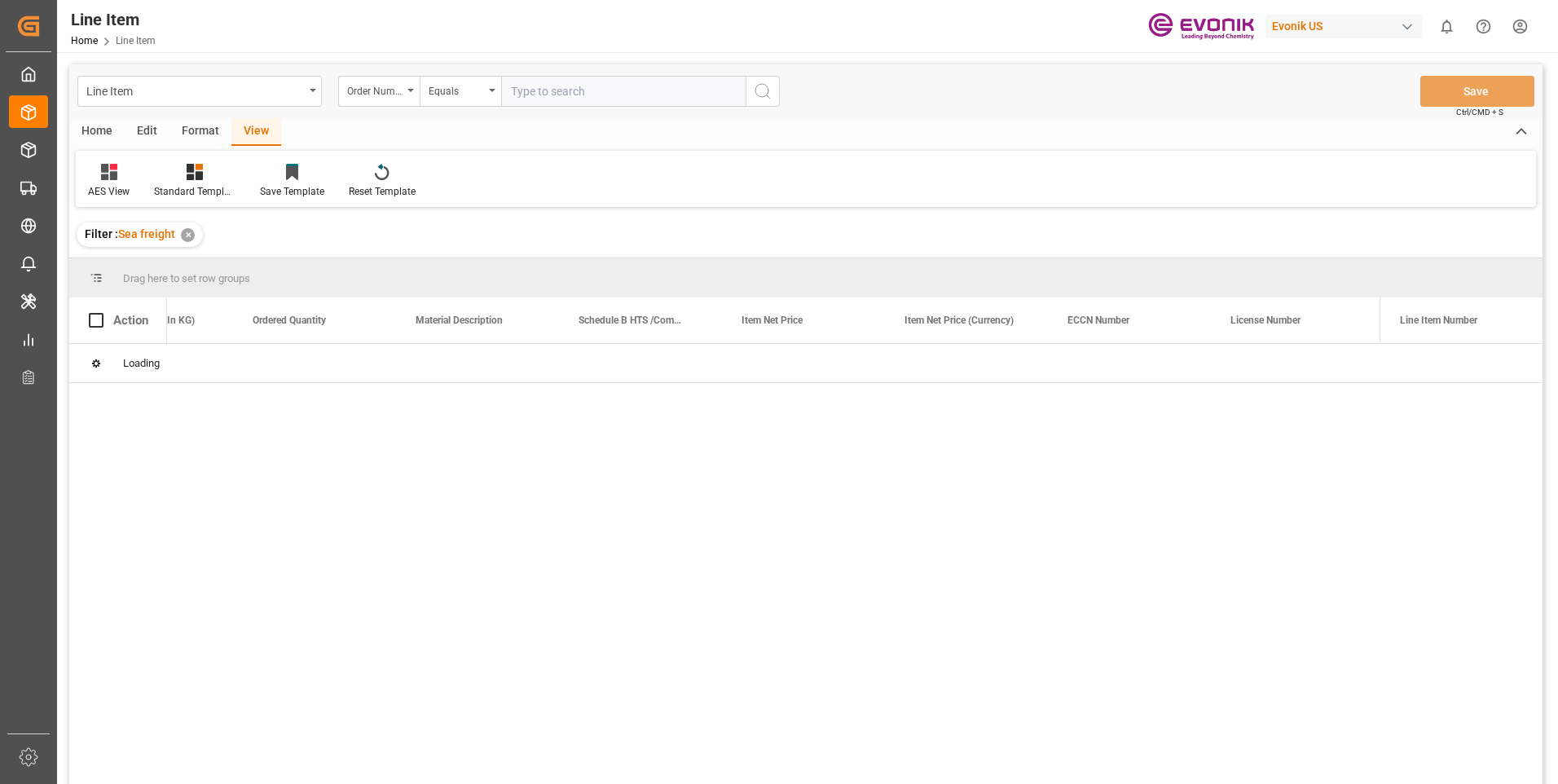
click at [586, 93] on input "text" at bounding box center [623, 91] width 245 height 31
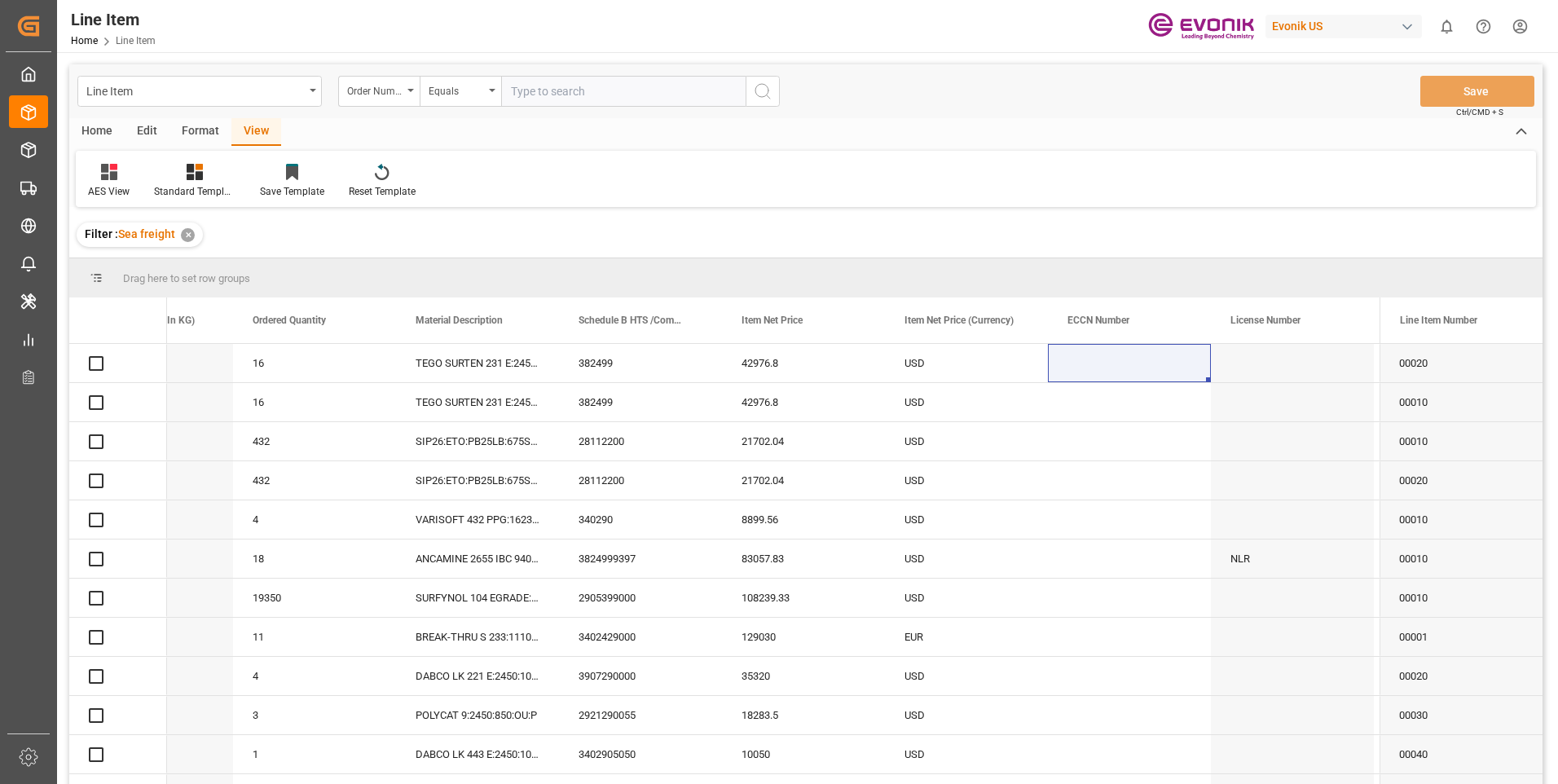
paste input "2007129935"
type input "2007129935"
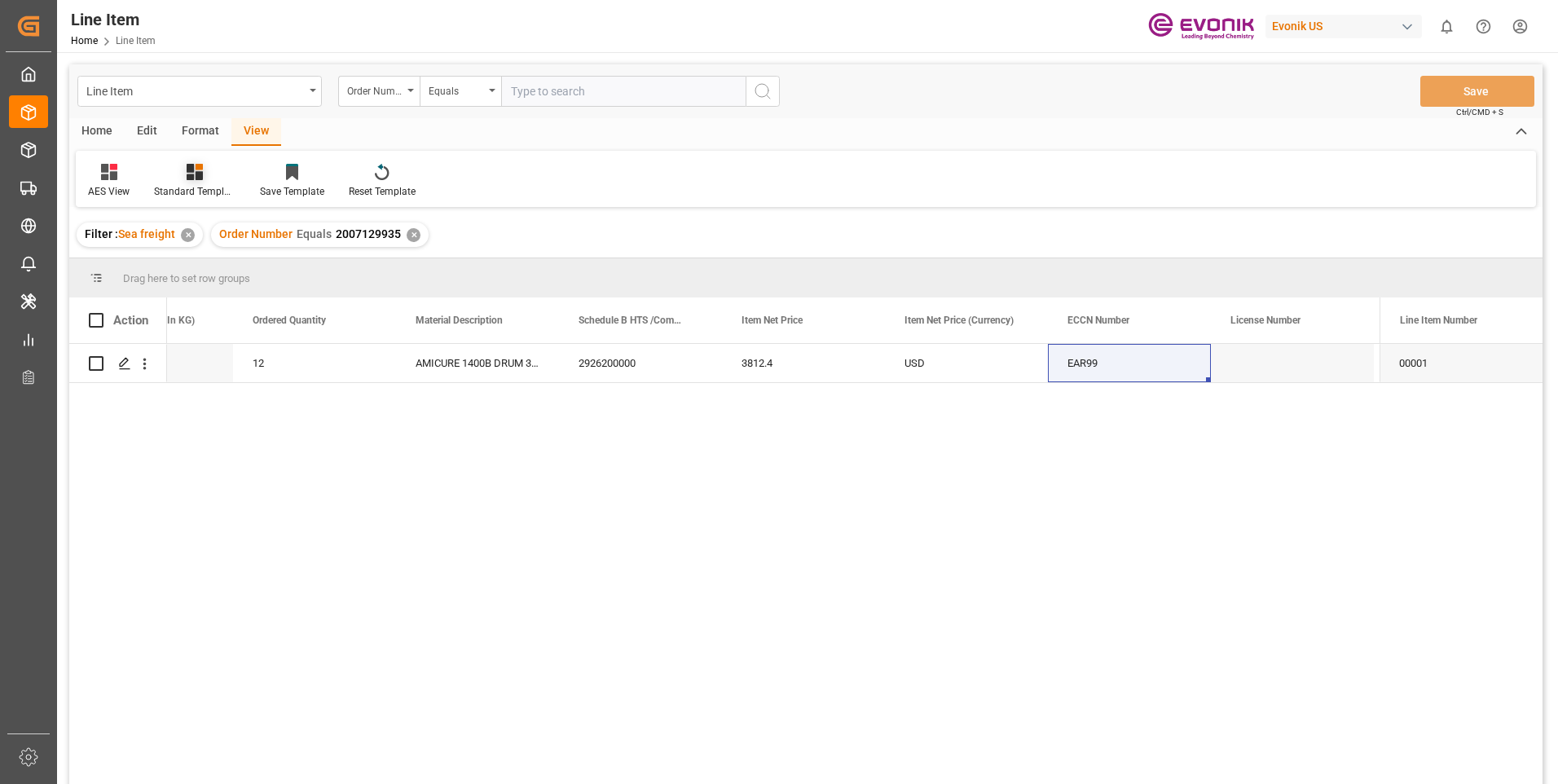
click at [204, 175] on div at bounding box center [194, 171] width 81 height 17
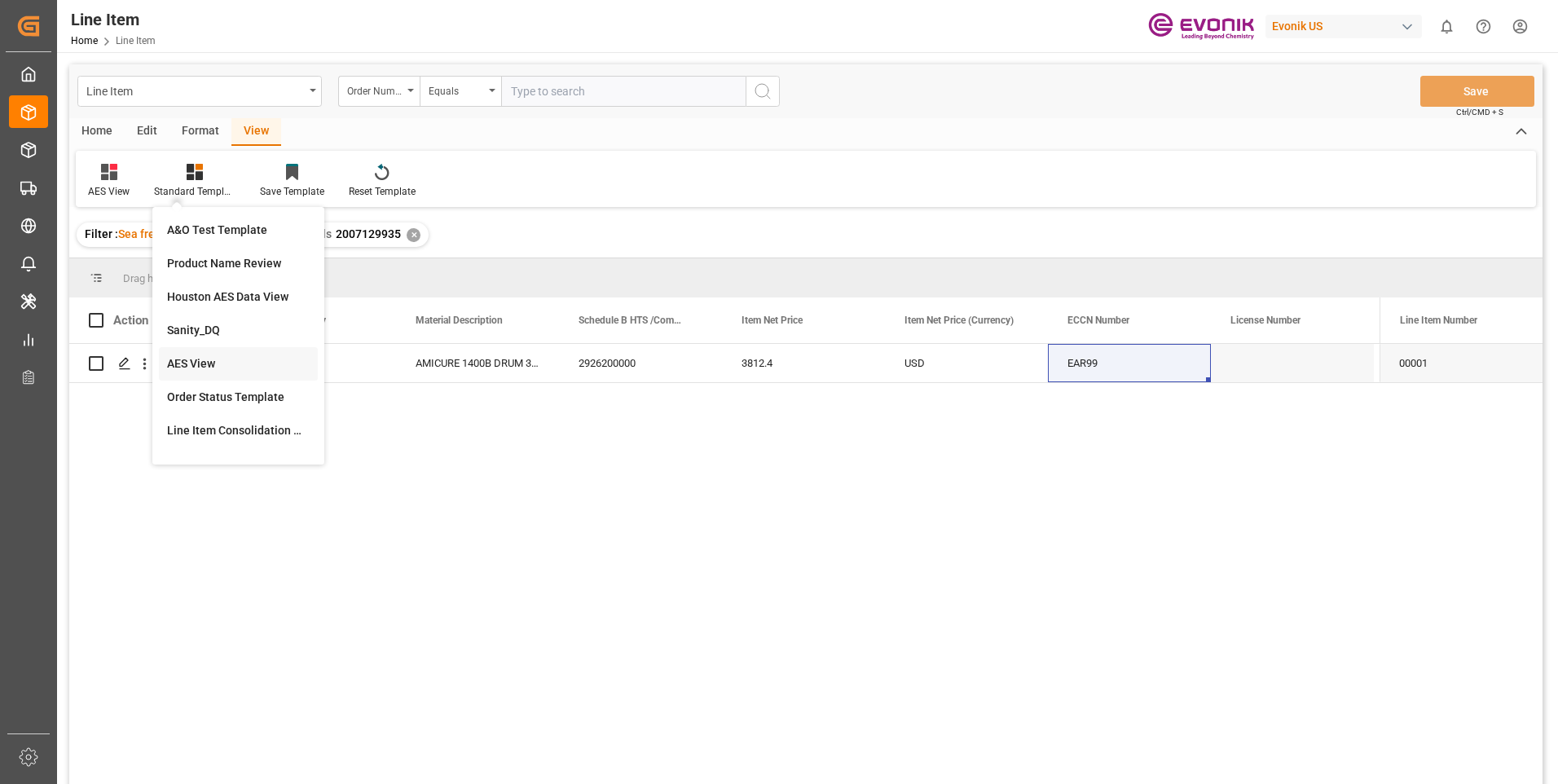
click at [202, 362] on div "AES View" at bounding box center [238, 363] width 143 height 17
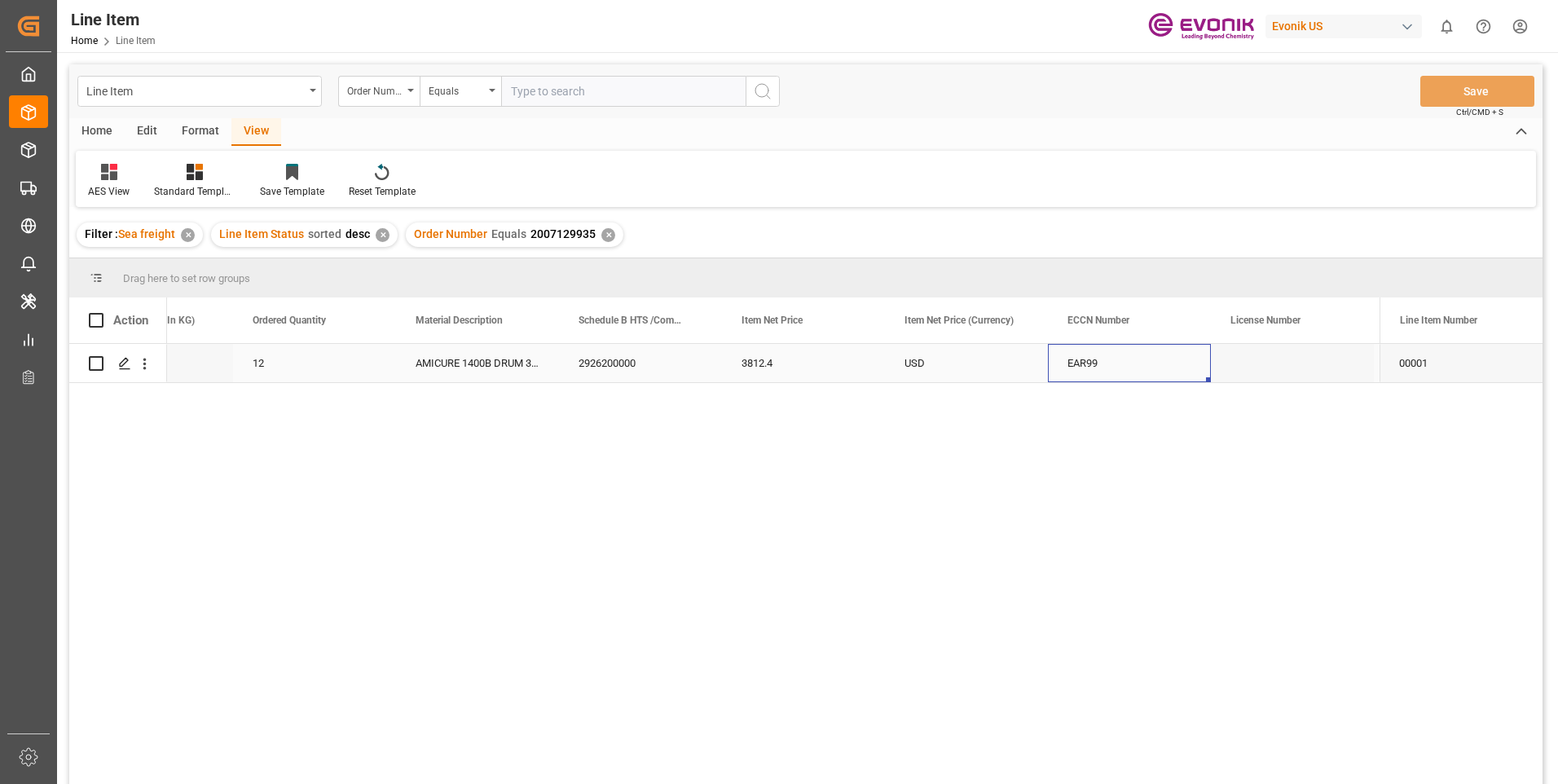
click at [1143, 354] on div "EAR99" at bounding box center [1129, 363] width 124 height 37
click at [940, 362] on div "Direct Consumer" at bounding box center [966, 363] width 163 height 38
click at [1308, 363] on div "Press SPACE to select this row." at bounding box center [1293, 363] width 163 height 38
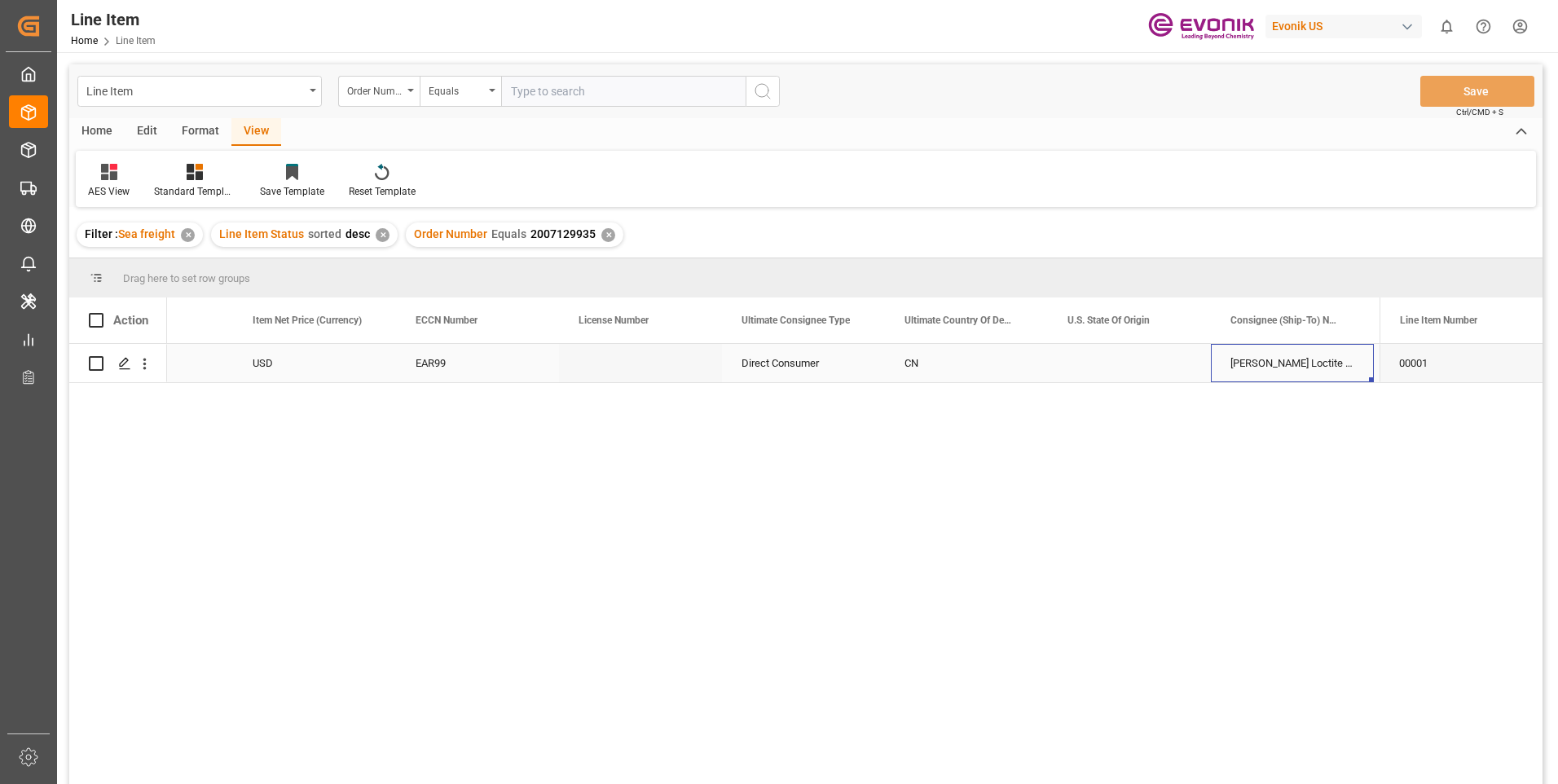
click at [1281, 367] on div "[PERSON_NAME] Loctite ([GEOGRAPHIC_DATA]) Co., Ltd" at bounding box center [1293, 363] width 163 height 38
click at [456, 367] on div "Direct Consumer" at bounding box center [478, 363] width 163 height 38
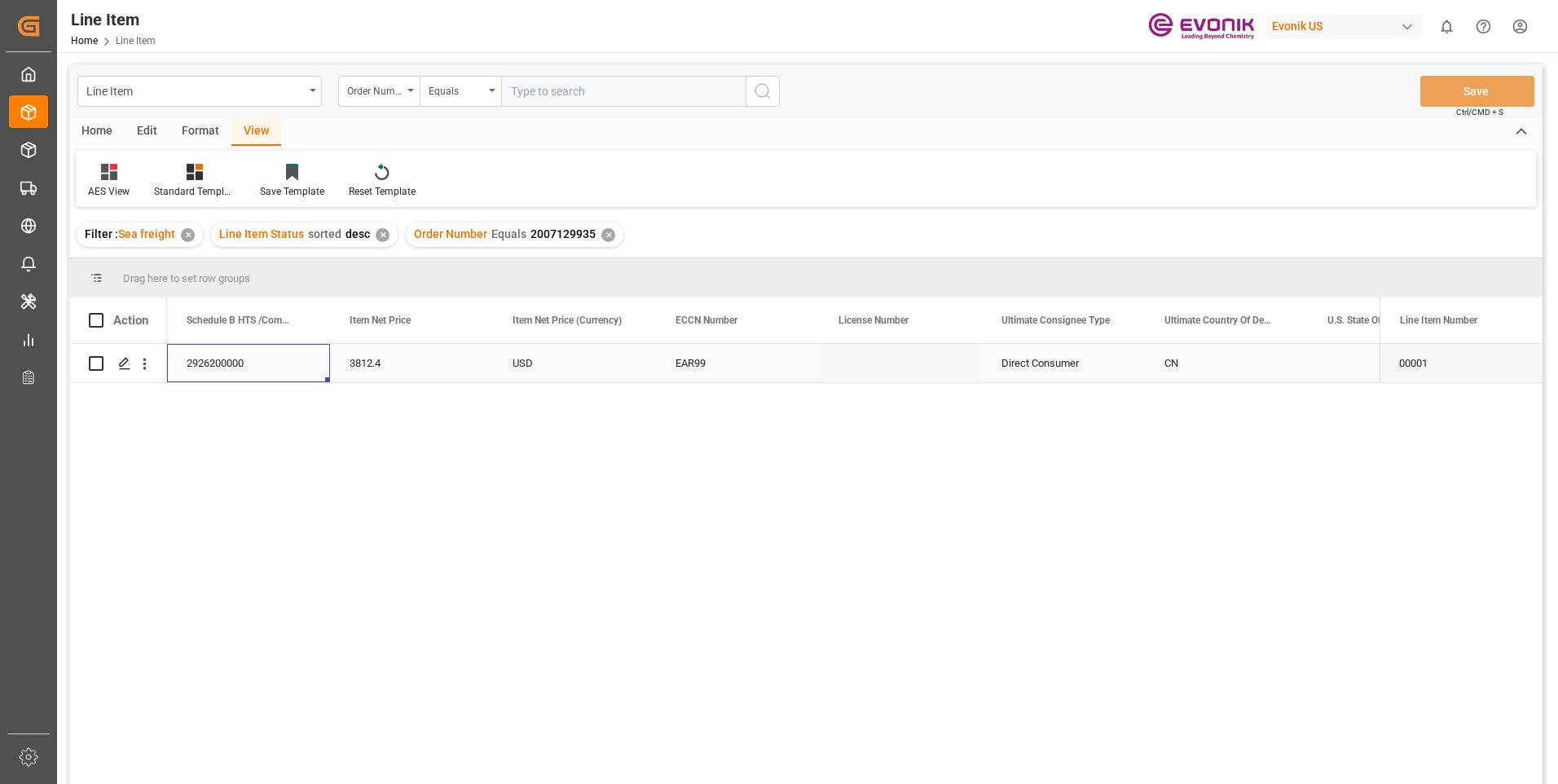
scroll to position [0, 978]
click at [408, 357] on div "2926200000" at bounding box center [411, 363] width 163 height 38
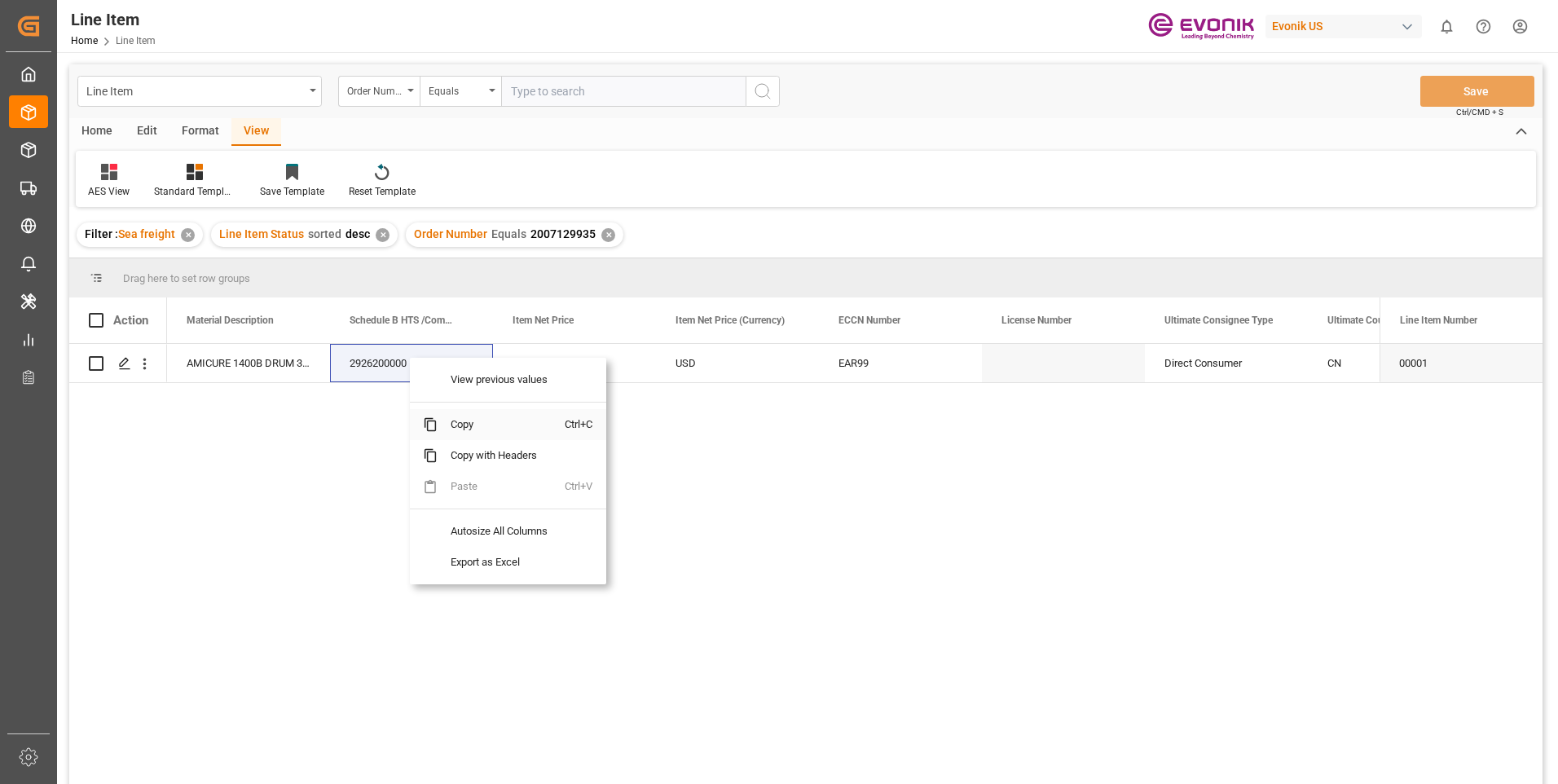
click at [451, 423] on span "Copy" at bounding box center [501, 424] width 127 height 31
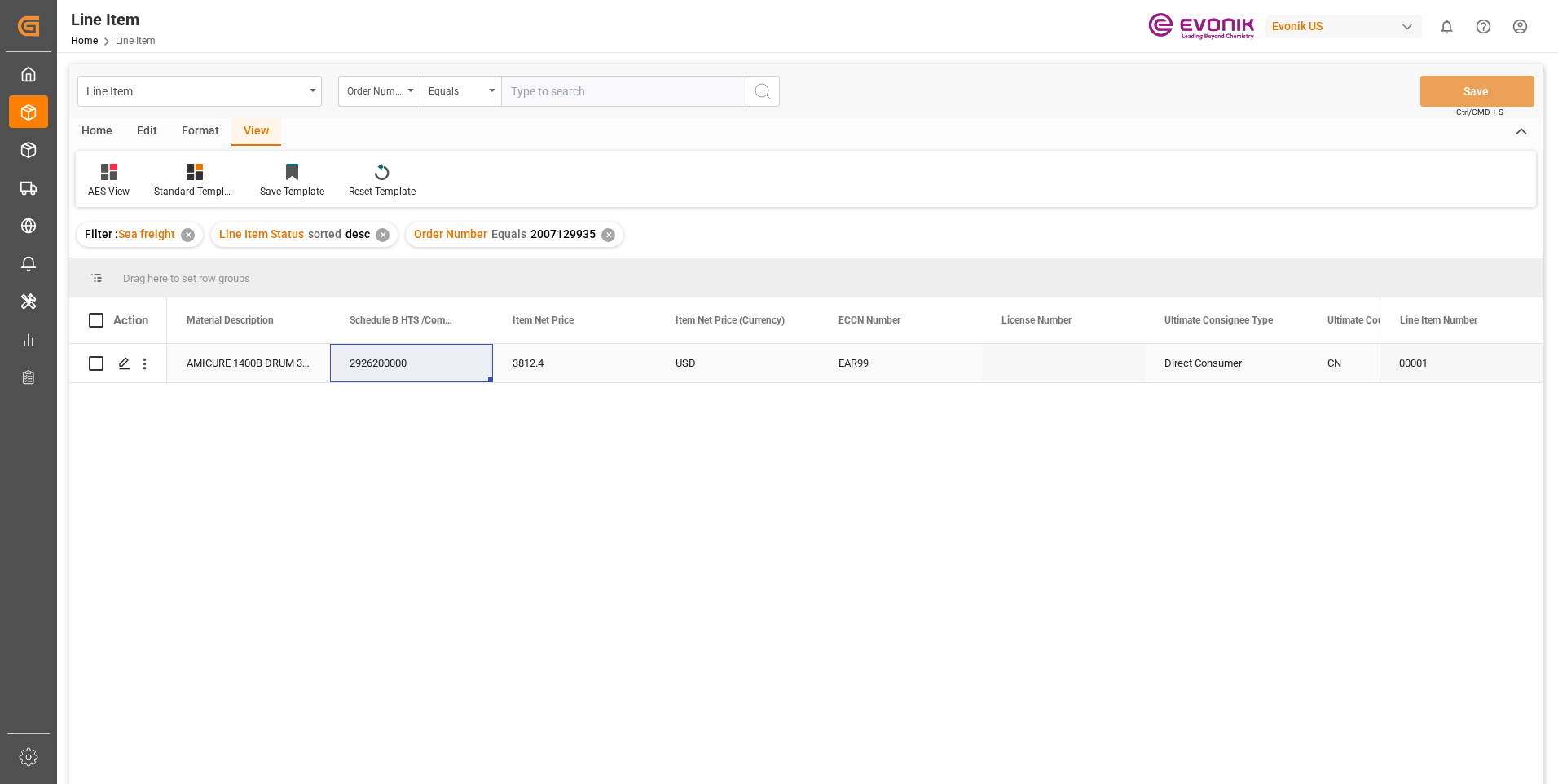
click at [571, 367] on div "3812.4" at bounding box center [575, 363] width 163 height 38
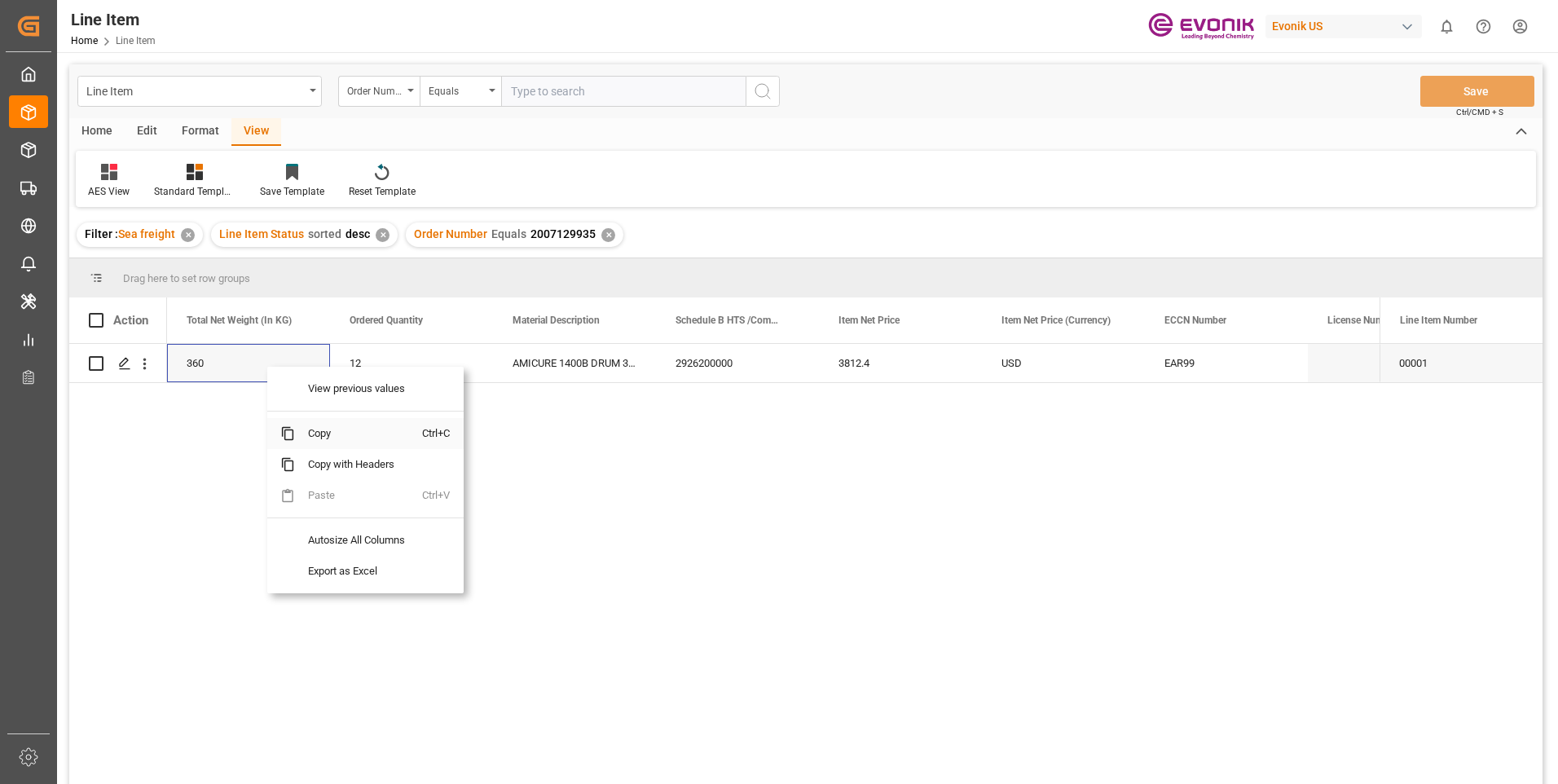
drag, startPoint x: 327, startPoint y: 431, endPoint x: 534, endPoint y: 432, distance: 207.0
click at [328, 431] on span "Copy" at bounding box center [359, 433] width 127 height 31
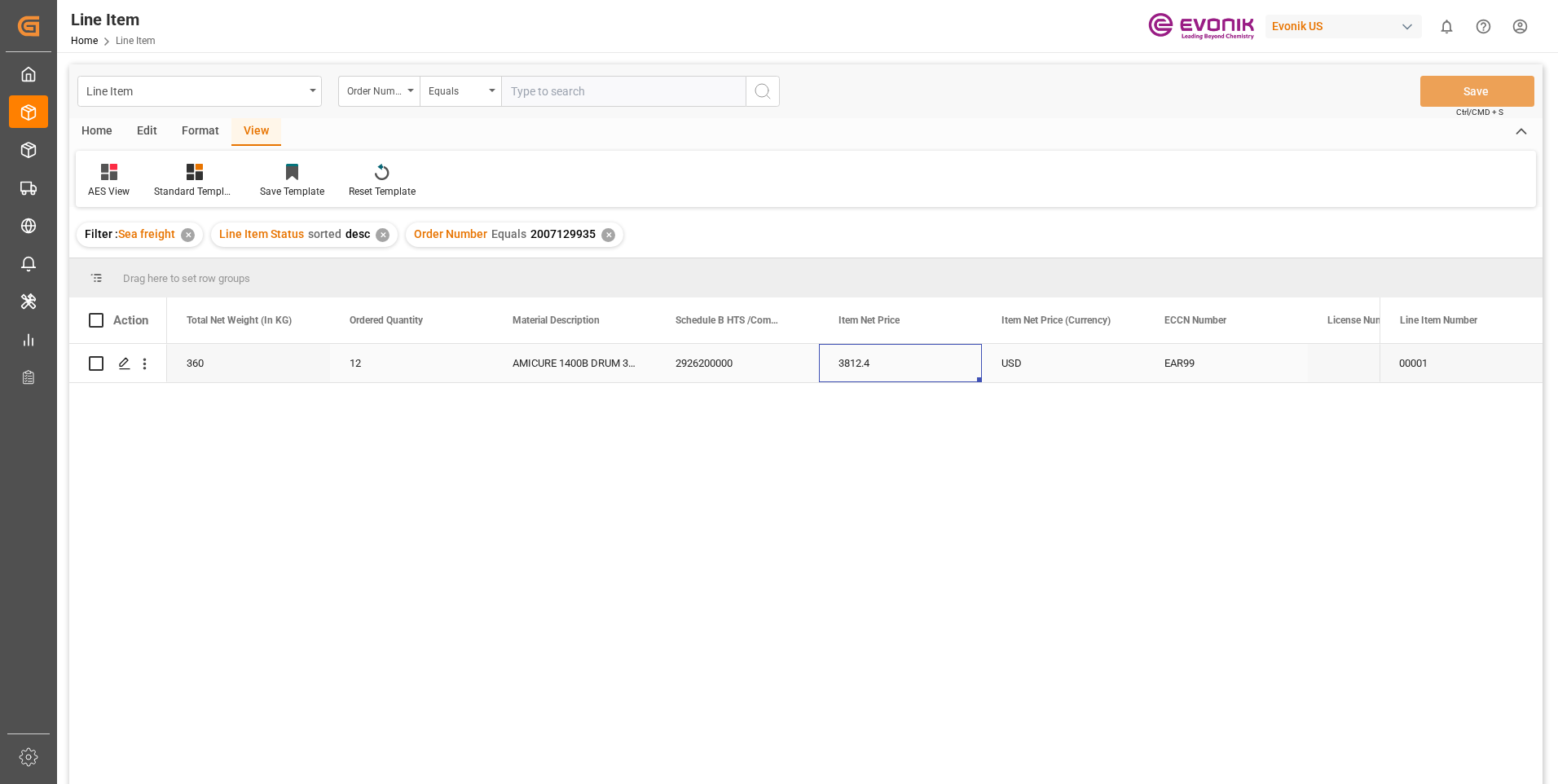
click at [875, 360] on div "3812.4" at bounding box center [900, 363] width 163 height 38
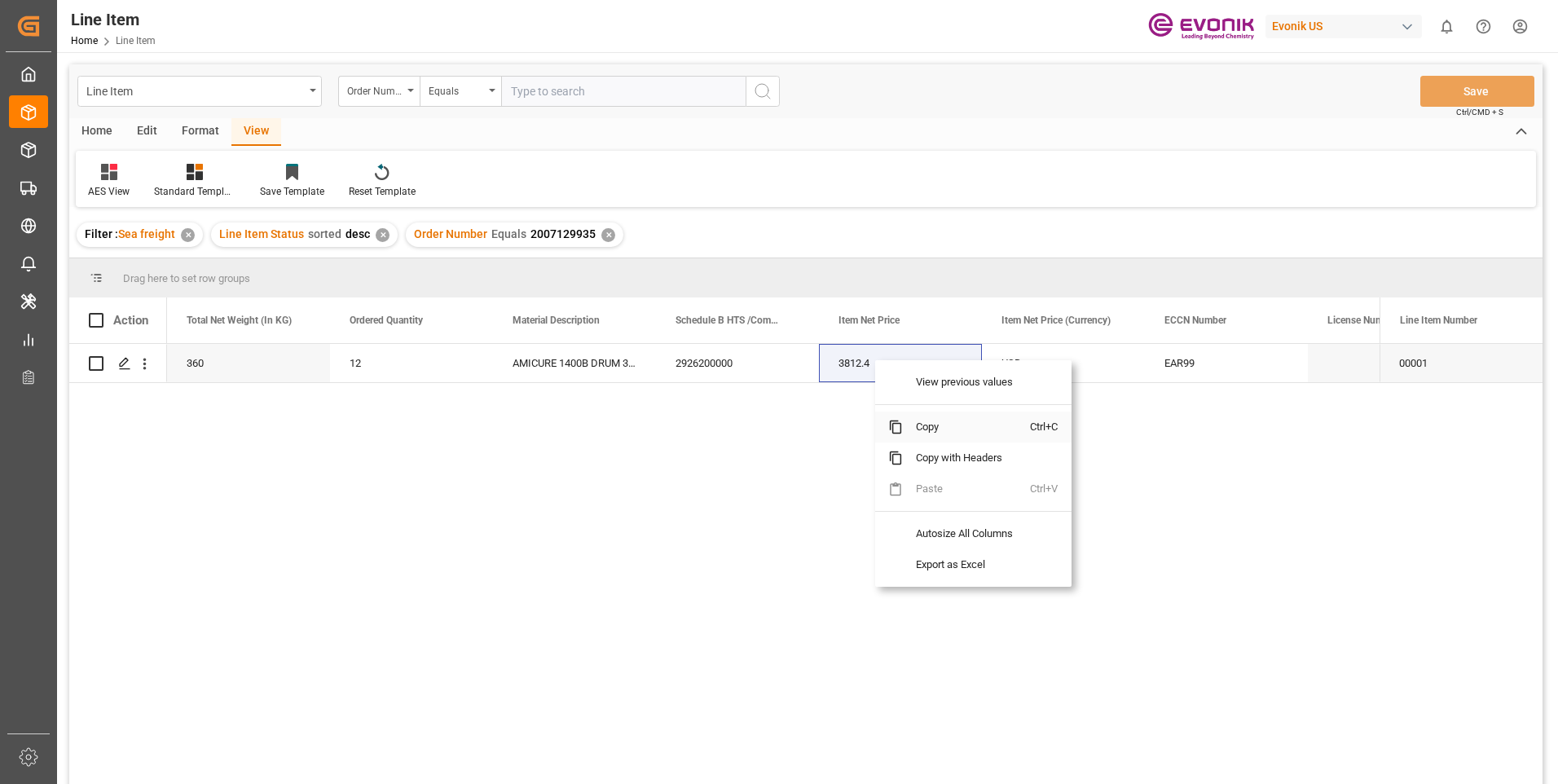
click at [927, 426] on span "Copy" at bounding box center [966, 426] width 127 height 31
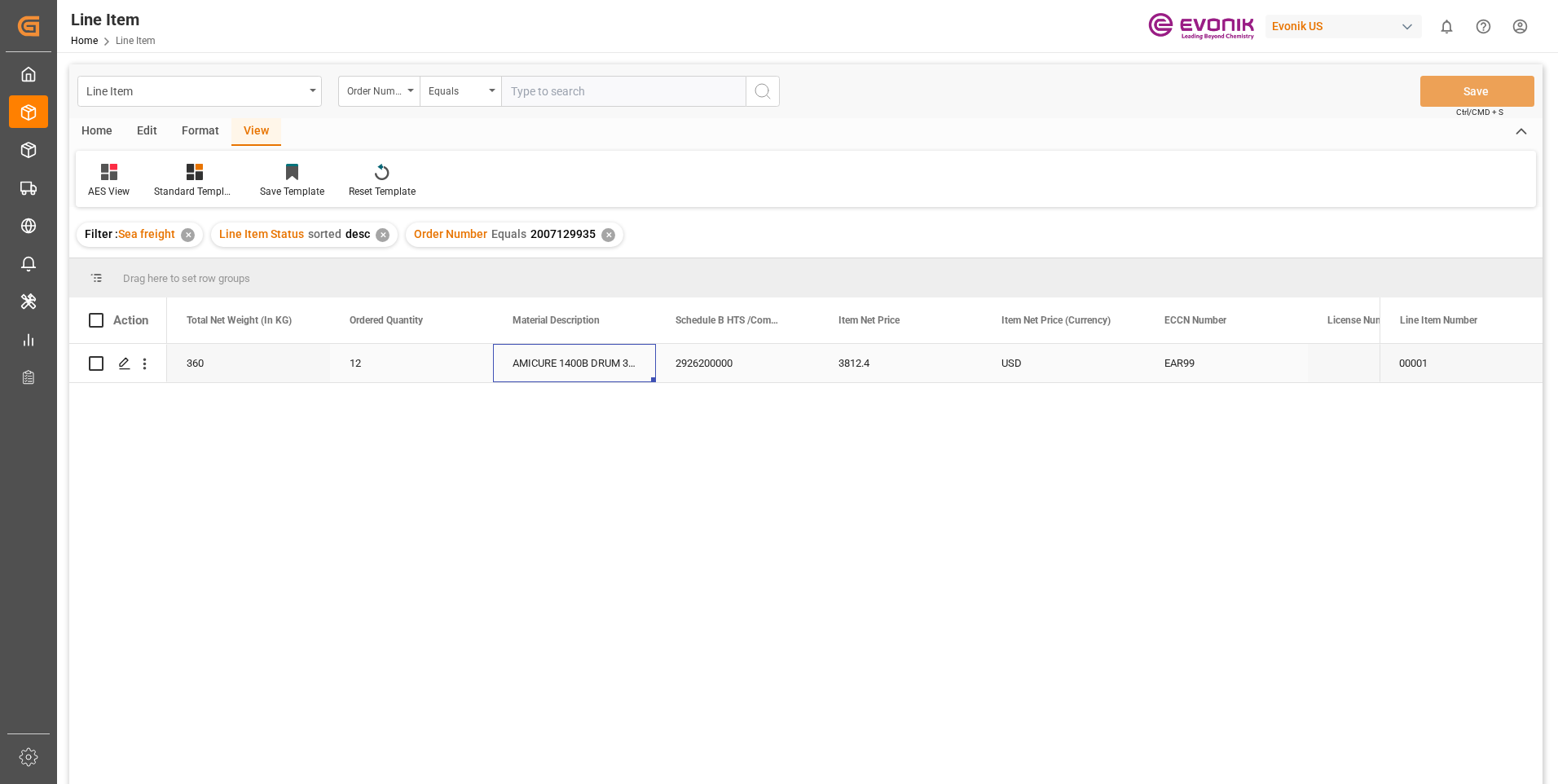
click at [570, 358] on div "AMICURE 1400B DRUM 30KG US" at bounding box center [575, 363] width 163 height 38
click at [1335, 365] on div "EAR99" at bounding box center [1389, 363] width 124 height 37
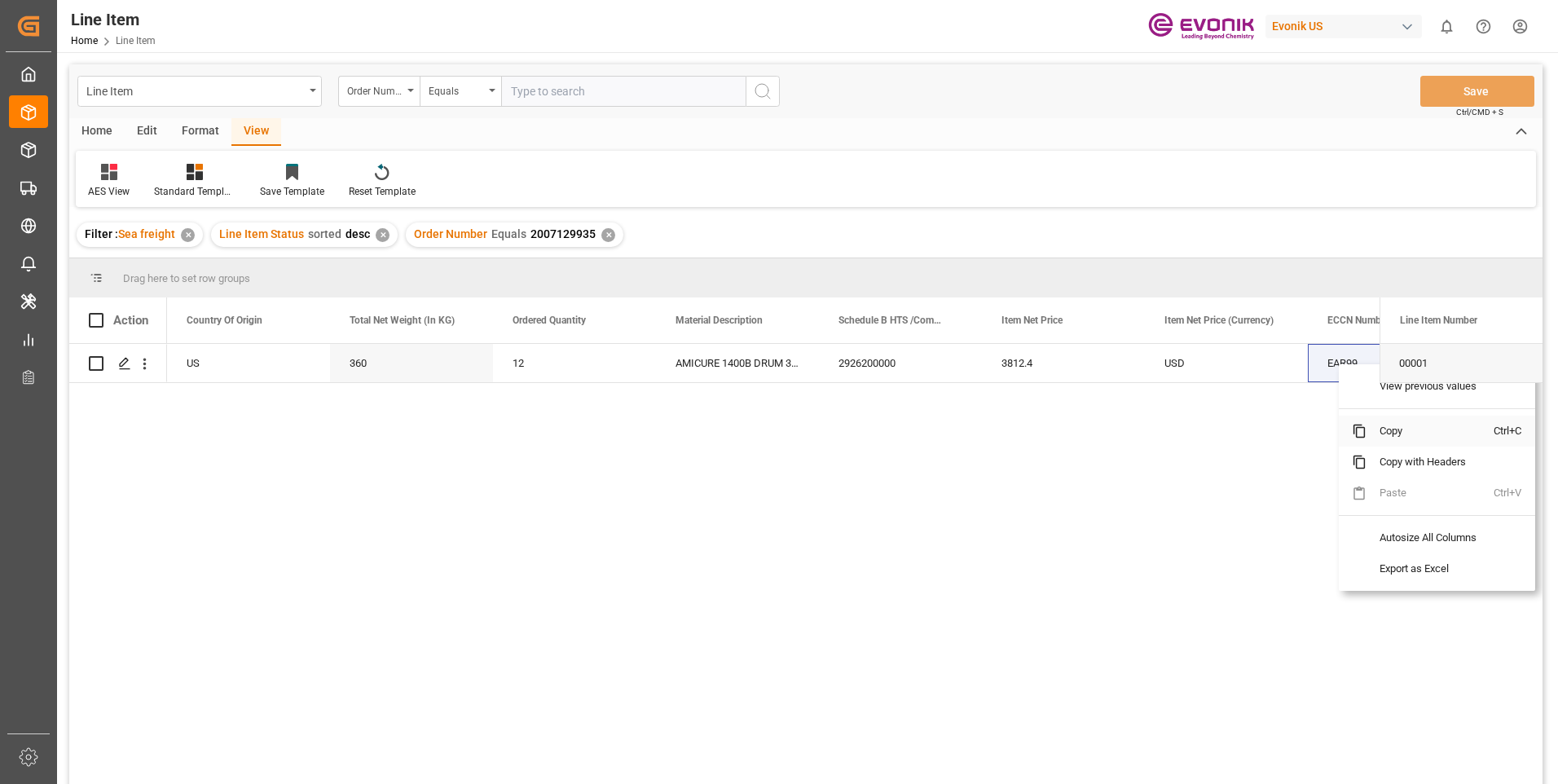
click at [1386, 427] on span "Copy" at bounding box center [1430, 431] width 127 height 31
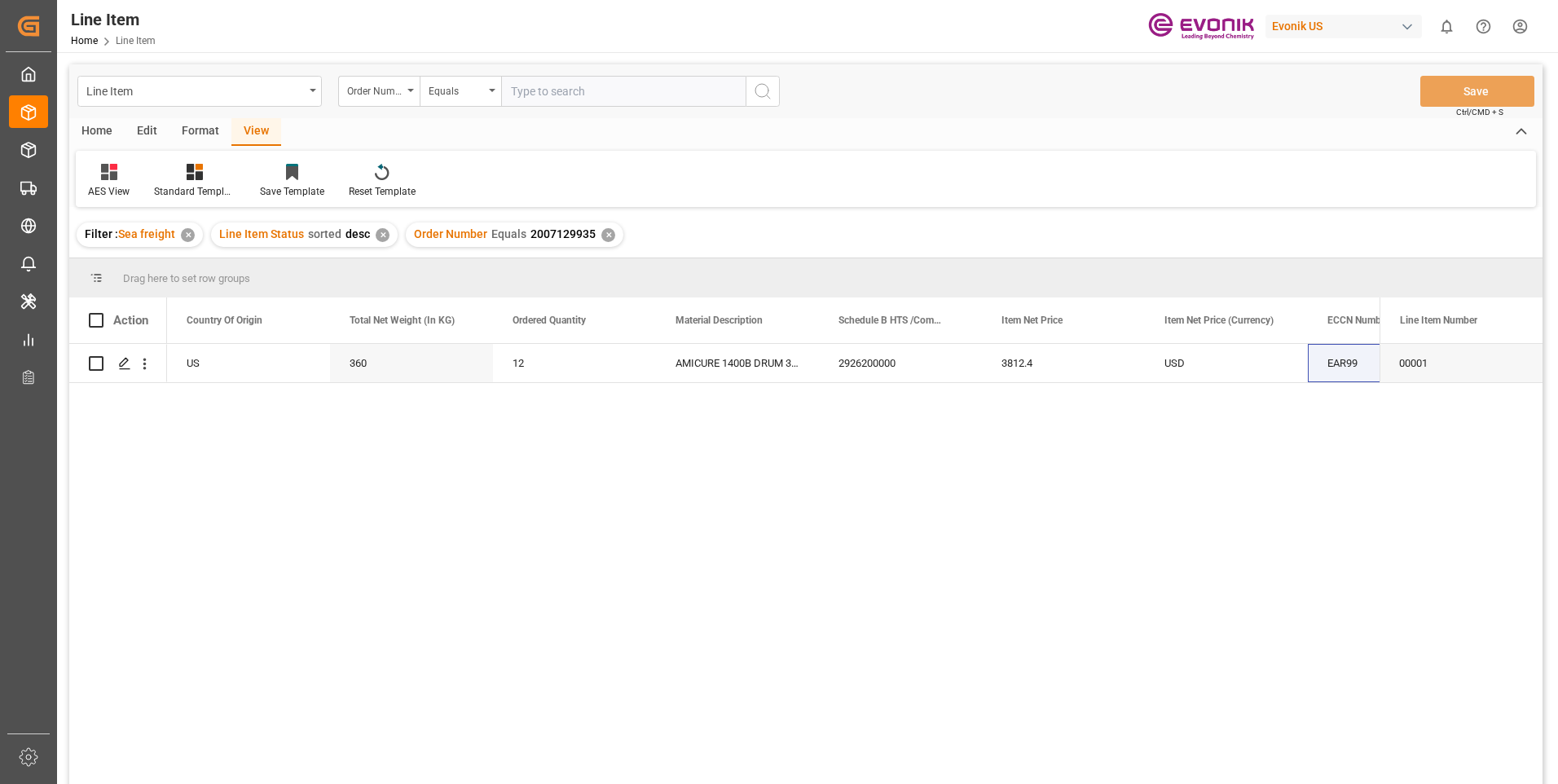
click at [607, 231] on div "✕" at bounding box center [608, 235] width 14 height 14
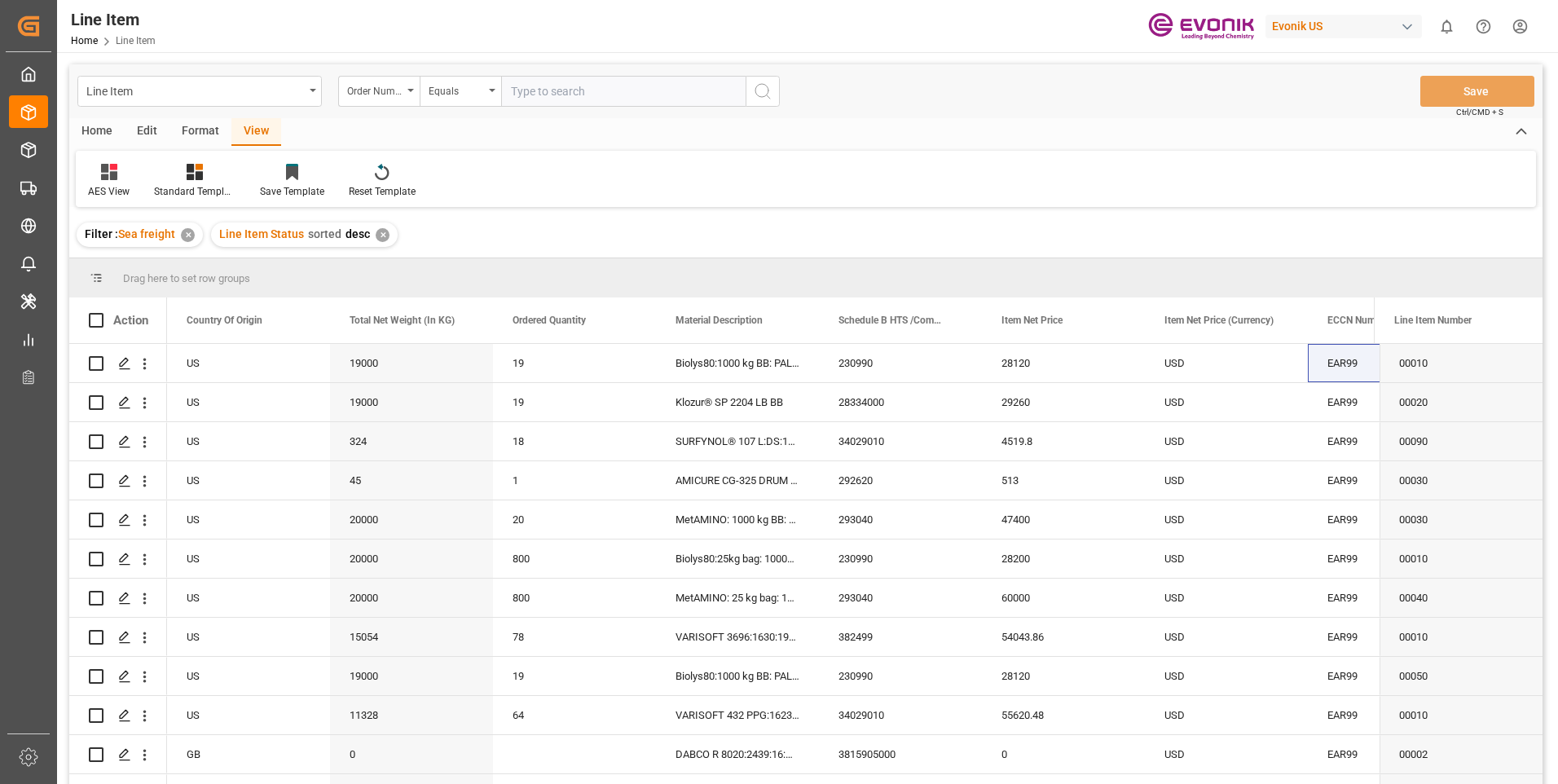
click at [378, 238] on div "✕" at bounding box center [382, 235] width 14 height 14
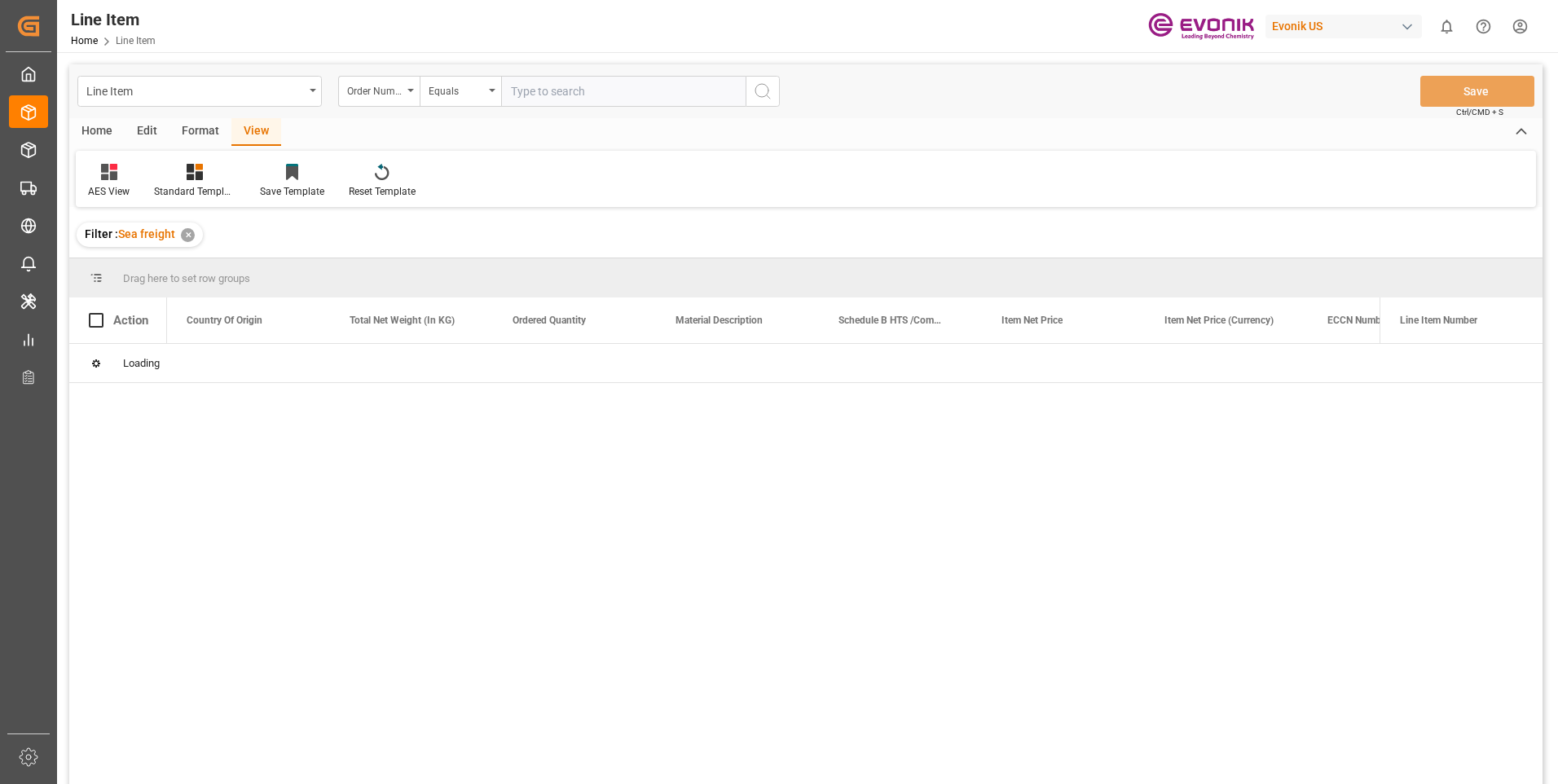
click at [569, 93] on input "text" at bounding box center [623, 91] width 245 height 31
paste input "0046466726"
type input "0046466726"
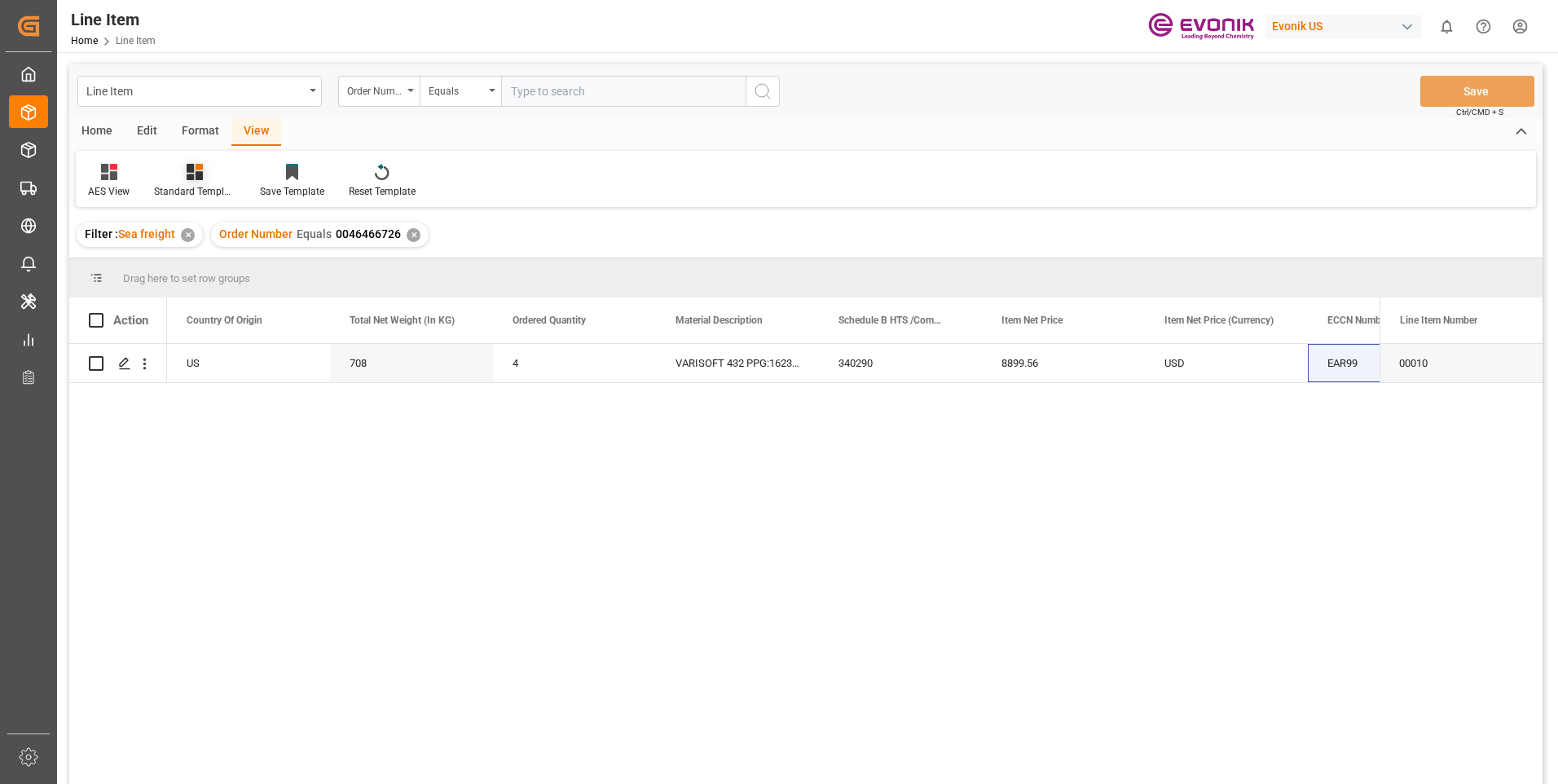
click at [197, 169] on icon at bounding box center [199, 166] width 7 height 7
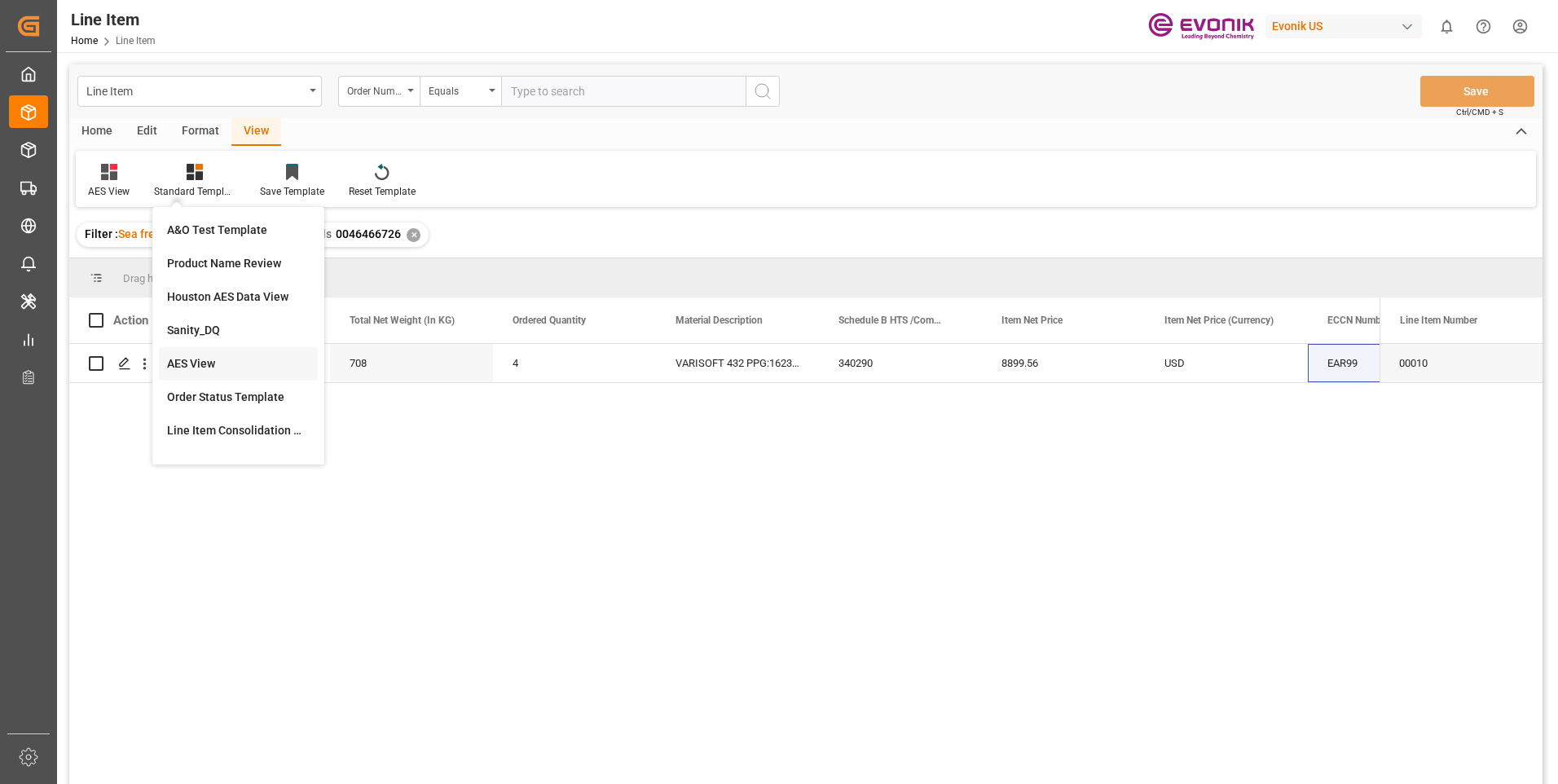
click at [207, 360] on div "AES View" at bounding box center [238, 363] width 143 height 17
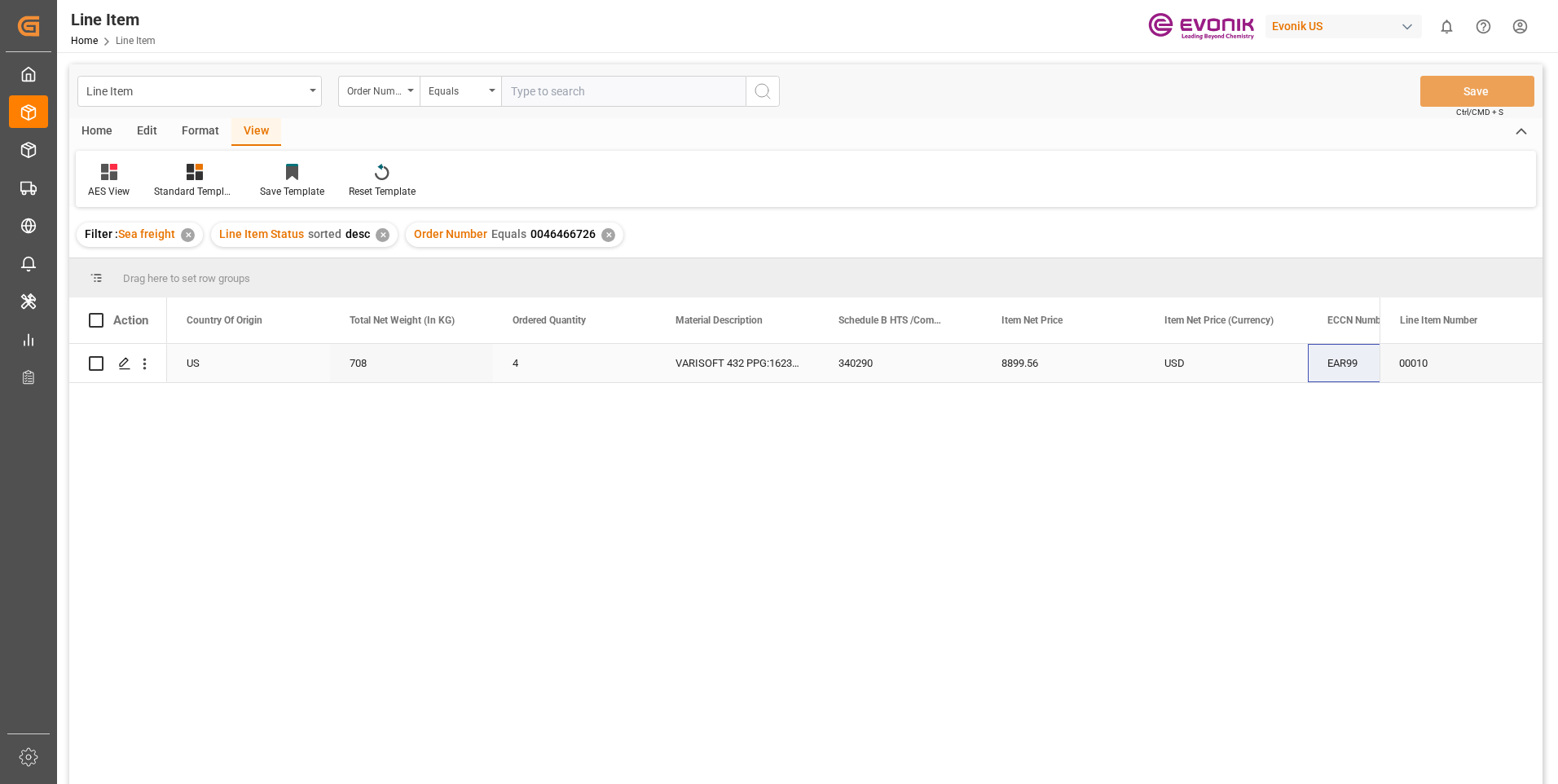
click at [914, 364] on div "340290" at bounding box center [900, 363] width 163 height 38
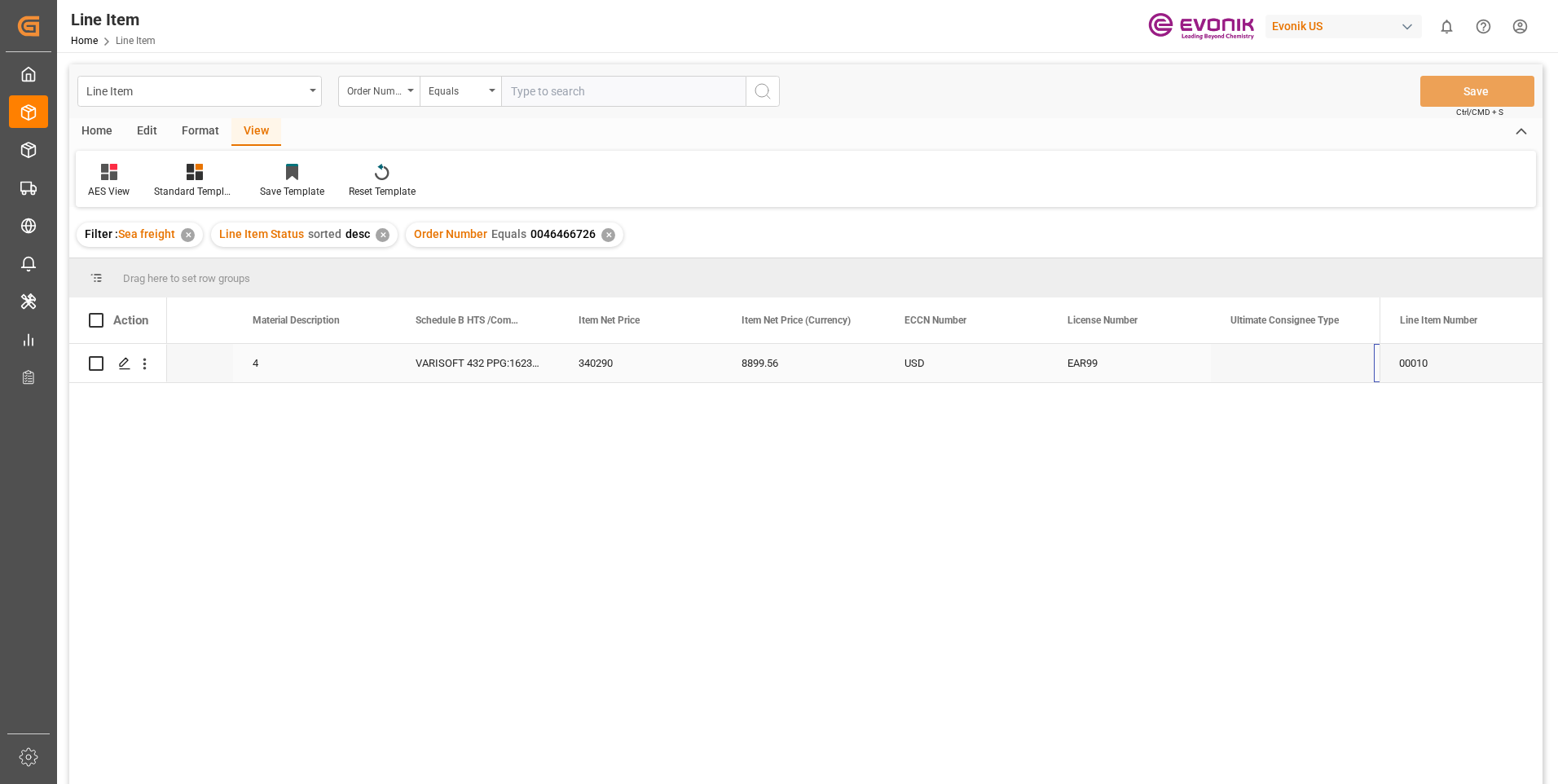
scroll to position [0, 912]
click at [1312, 365] on div "RESELLER" at bounding box center [1293, 363] width 163 height 38
click at [1294, 358] on div "410206" at bounding box center [1293, 363] width 163 height 38
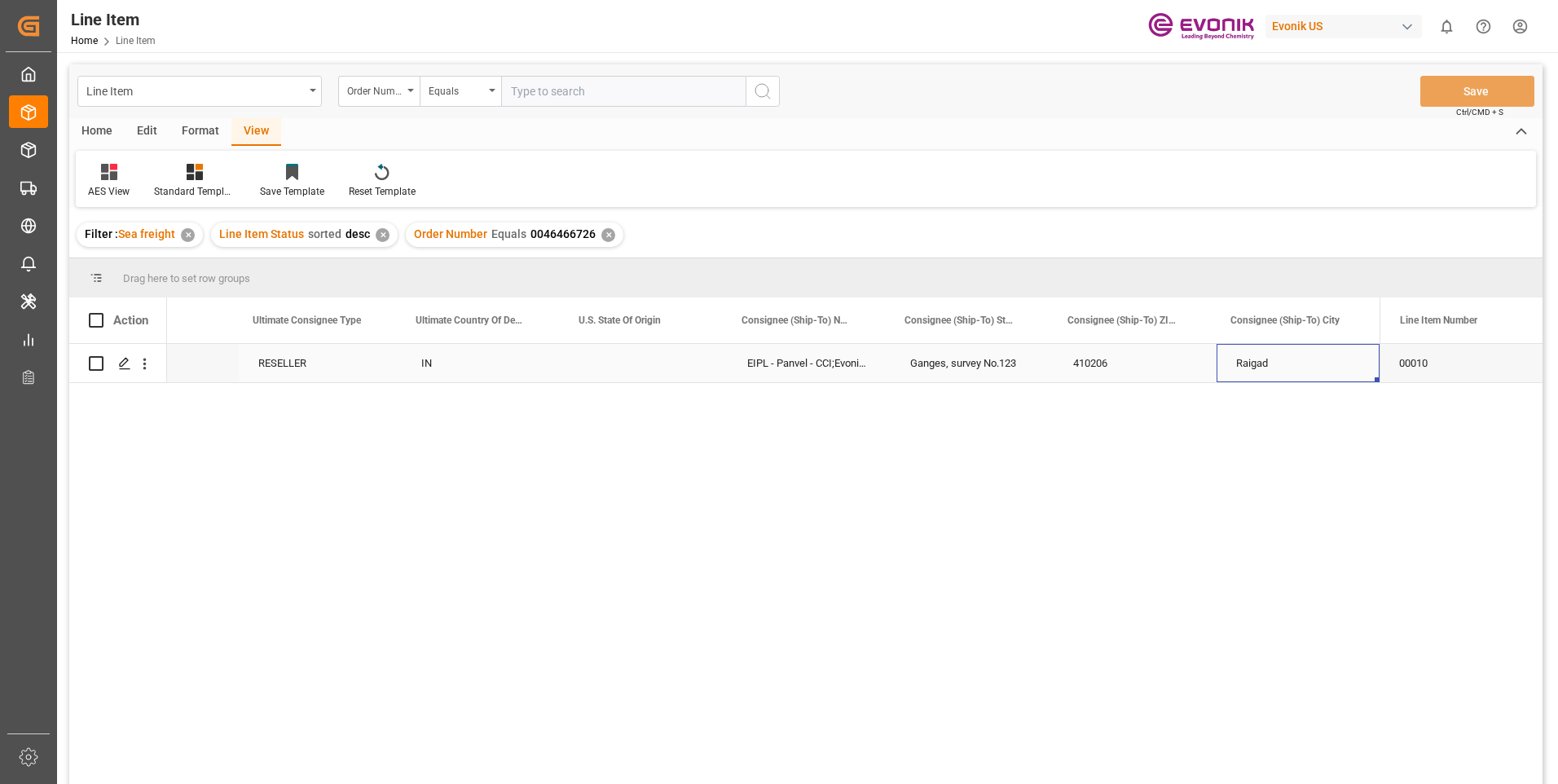
click at [1305, 363] on div "Raigad" at bounding box center [1298, 363] width 163 height 38
click at [836, 361] on div "EIPL - Panvel - CCI;Evonik India Pvt. Ltd." at bounding box center [809, 363] width 163 height 38
click at [147, 360] on icon "open menu" at bounding box center [145, 363] width 17 height 17
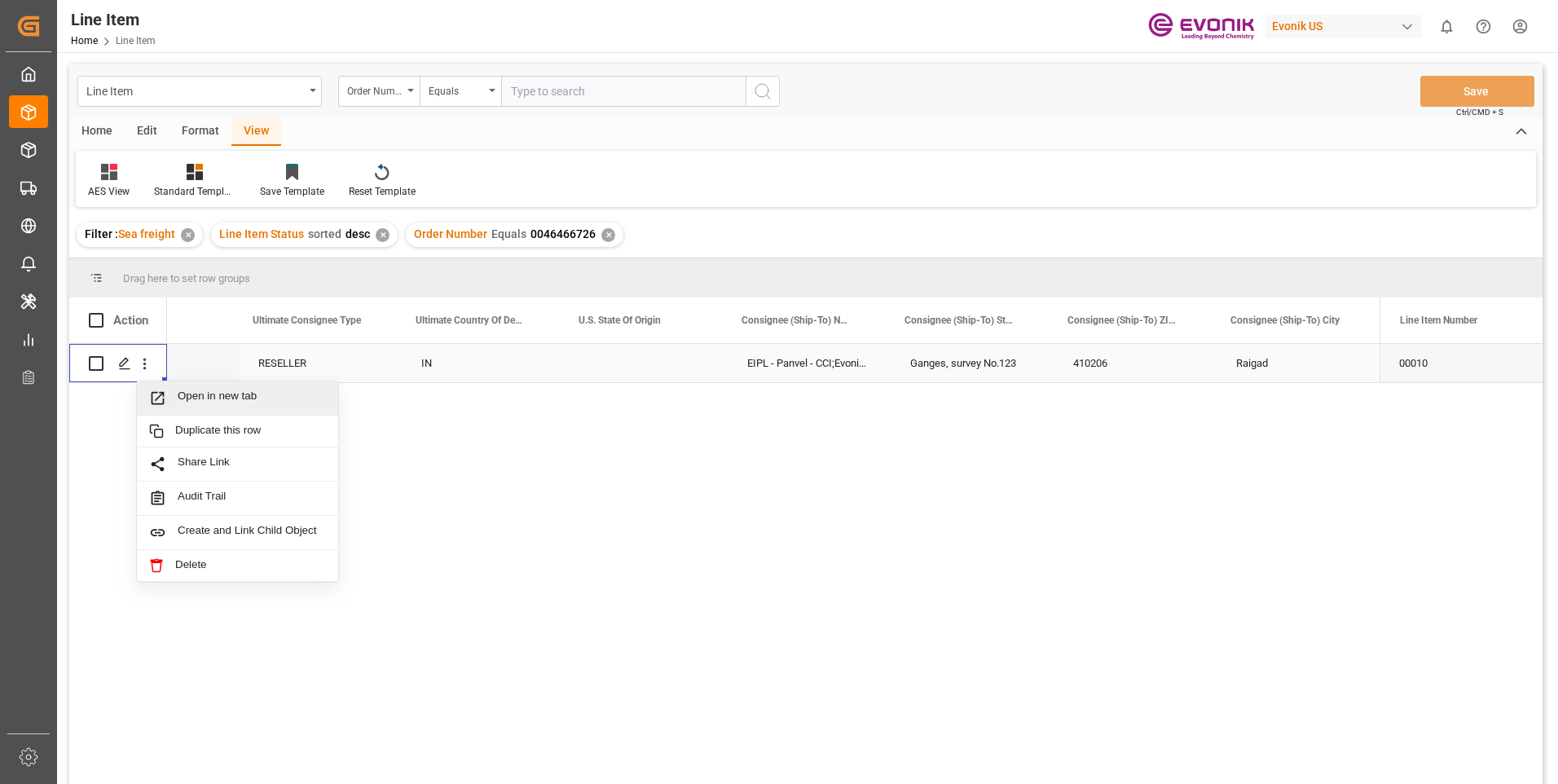
click at [184, 394] on span "Open in new tab" at bounding box center [251, 398] width 149 height 17
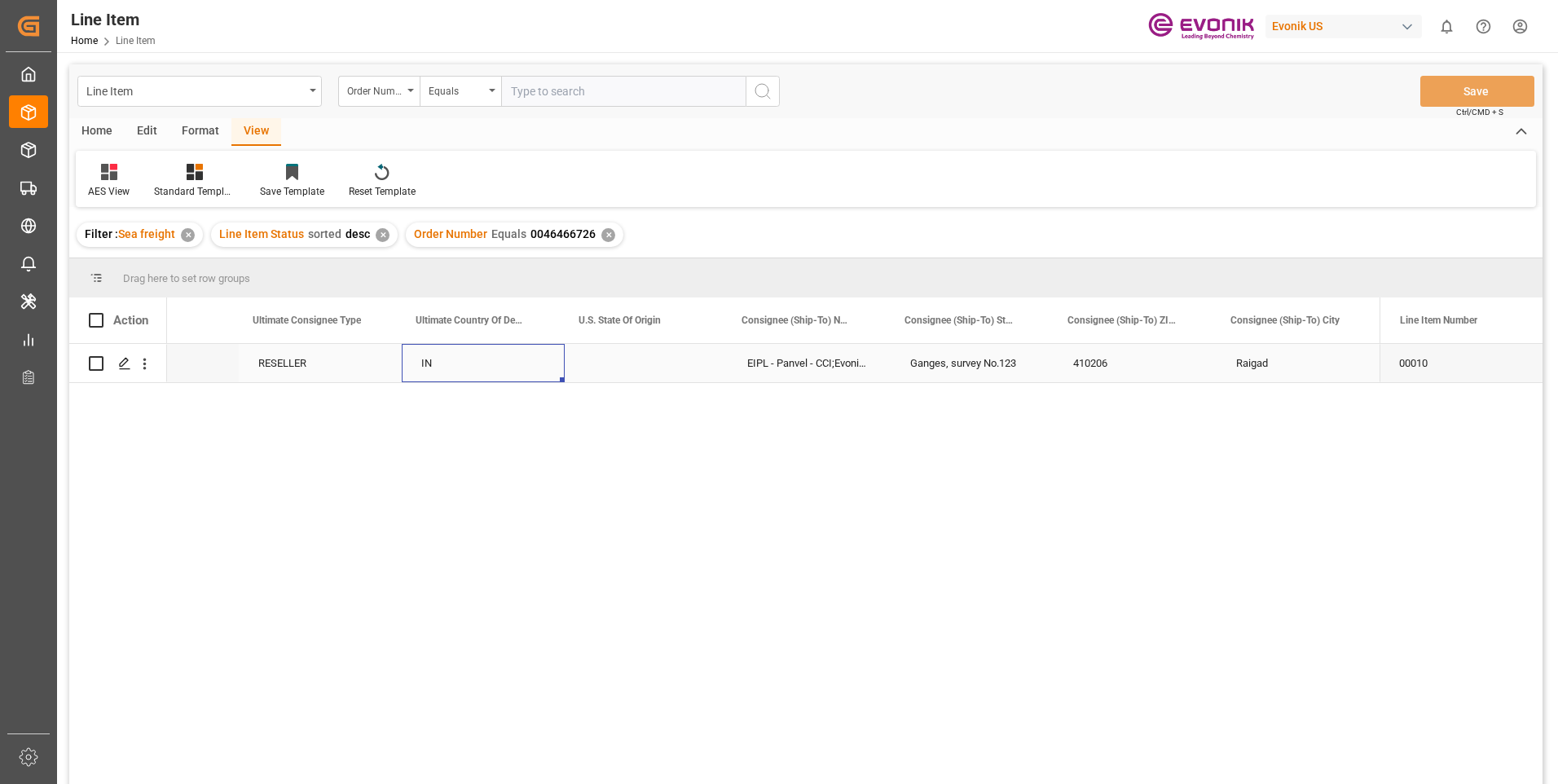
click at [504, 356] on div "IN" at bounding box center [483, 363] width 163 height 38
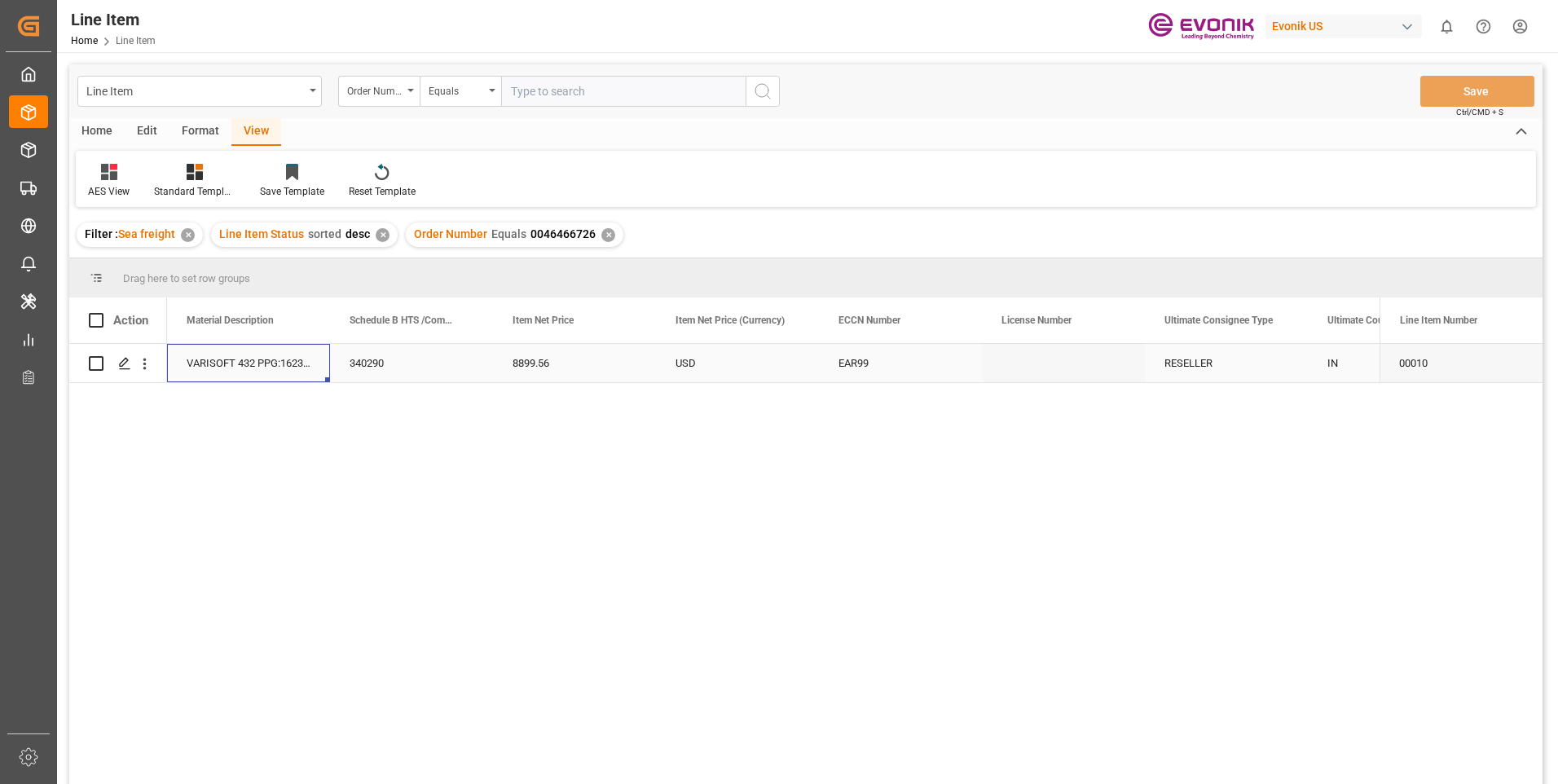
scroll to position [0, 815]
click at [220, 357] on div "4" at bounding box center [249, 363] width 163 height 38
click at [385, 363] on div "708" at bounding box center [411, 363] width 163 height 38
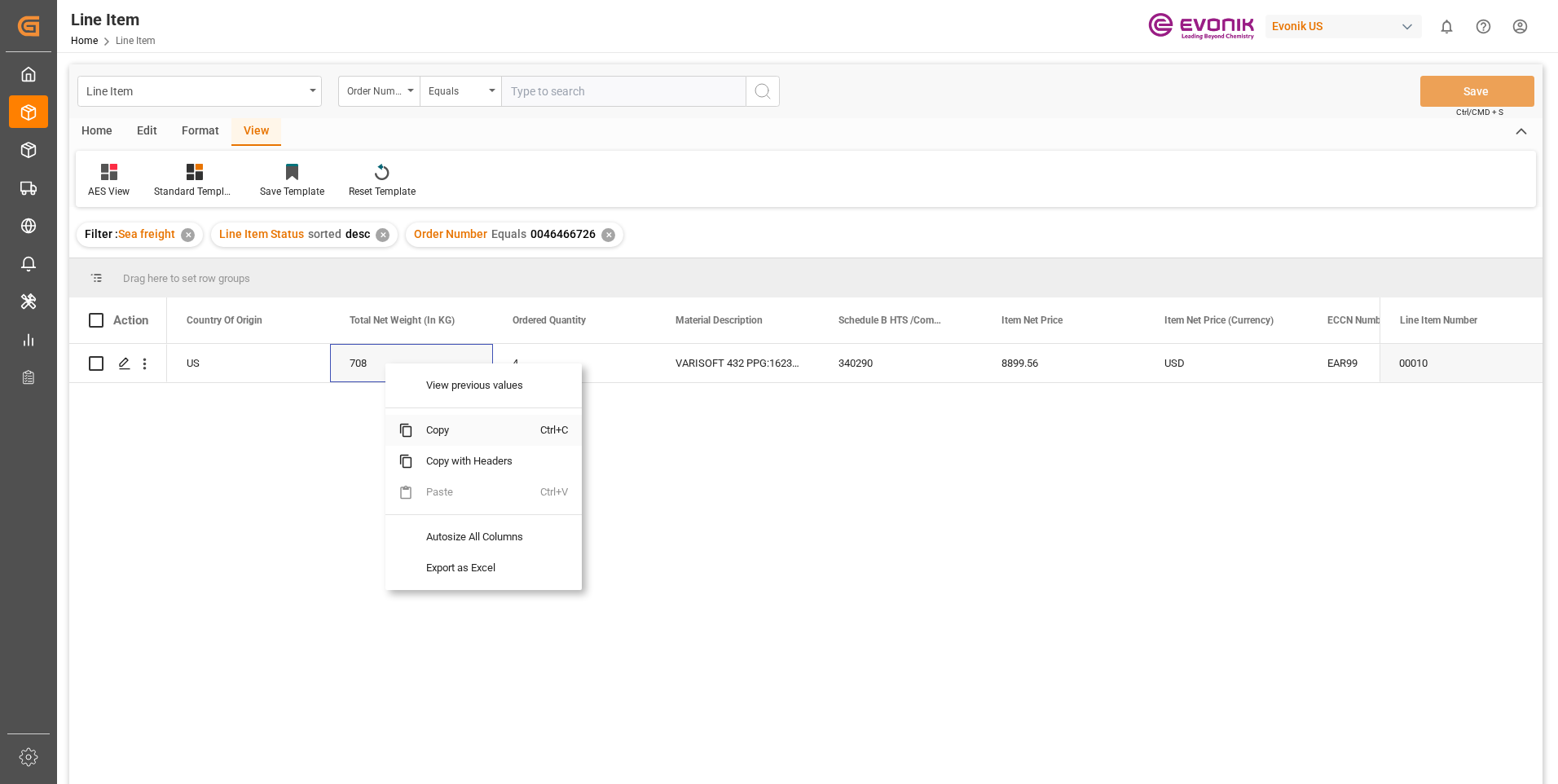
drag, startPoint x: 439, startPoint y: 429, endPoint x: 542, endPoint y: 431, distance: 103.0
click at [442, 428] on span "Copy" at bounding box center [477, 430] width 127 height 31
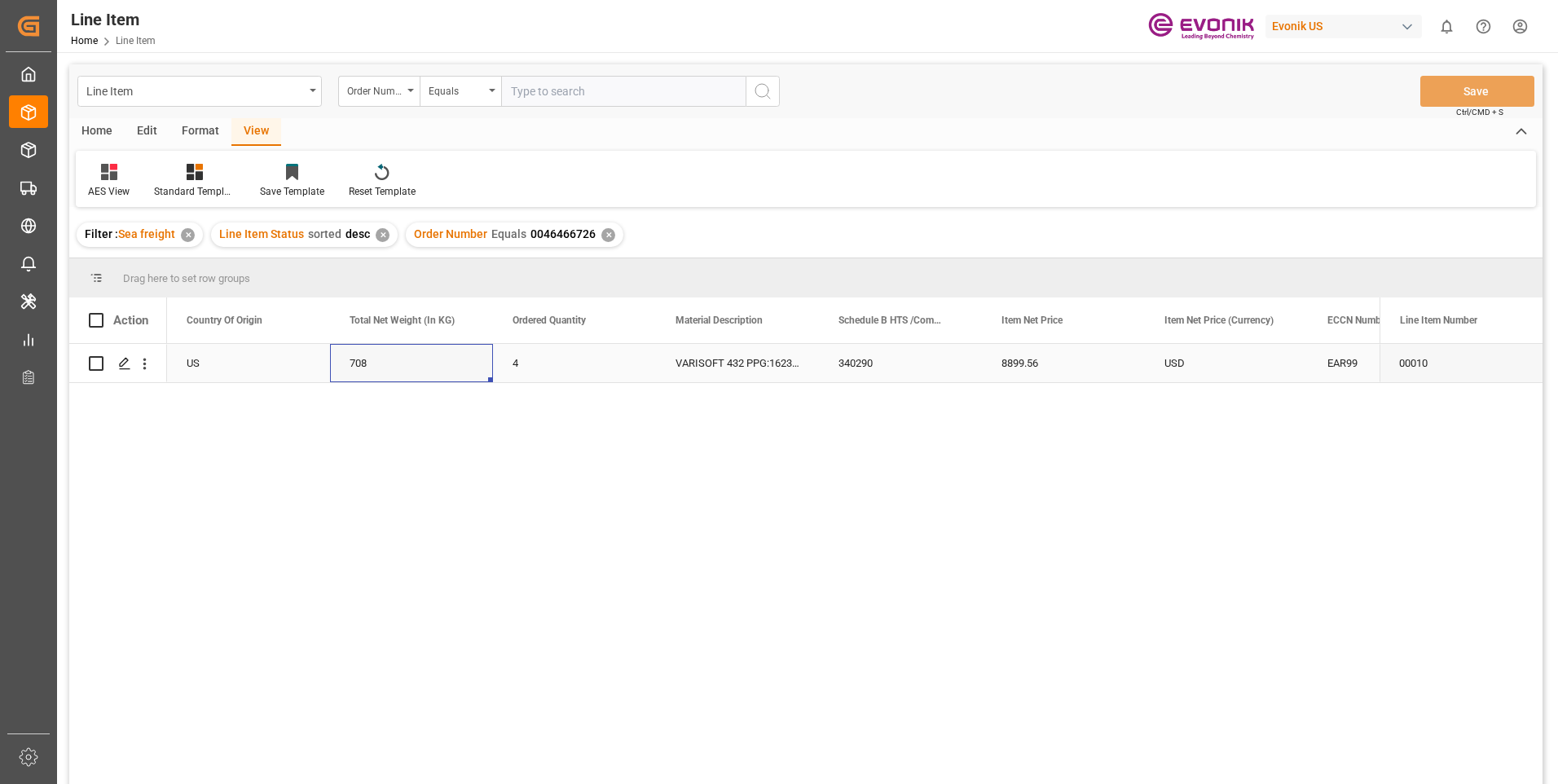
click at [1009, 354] on div "8899.56" at bounding box center [1064, 363] width 163 height 38
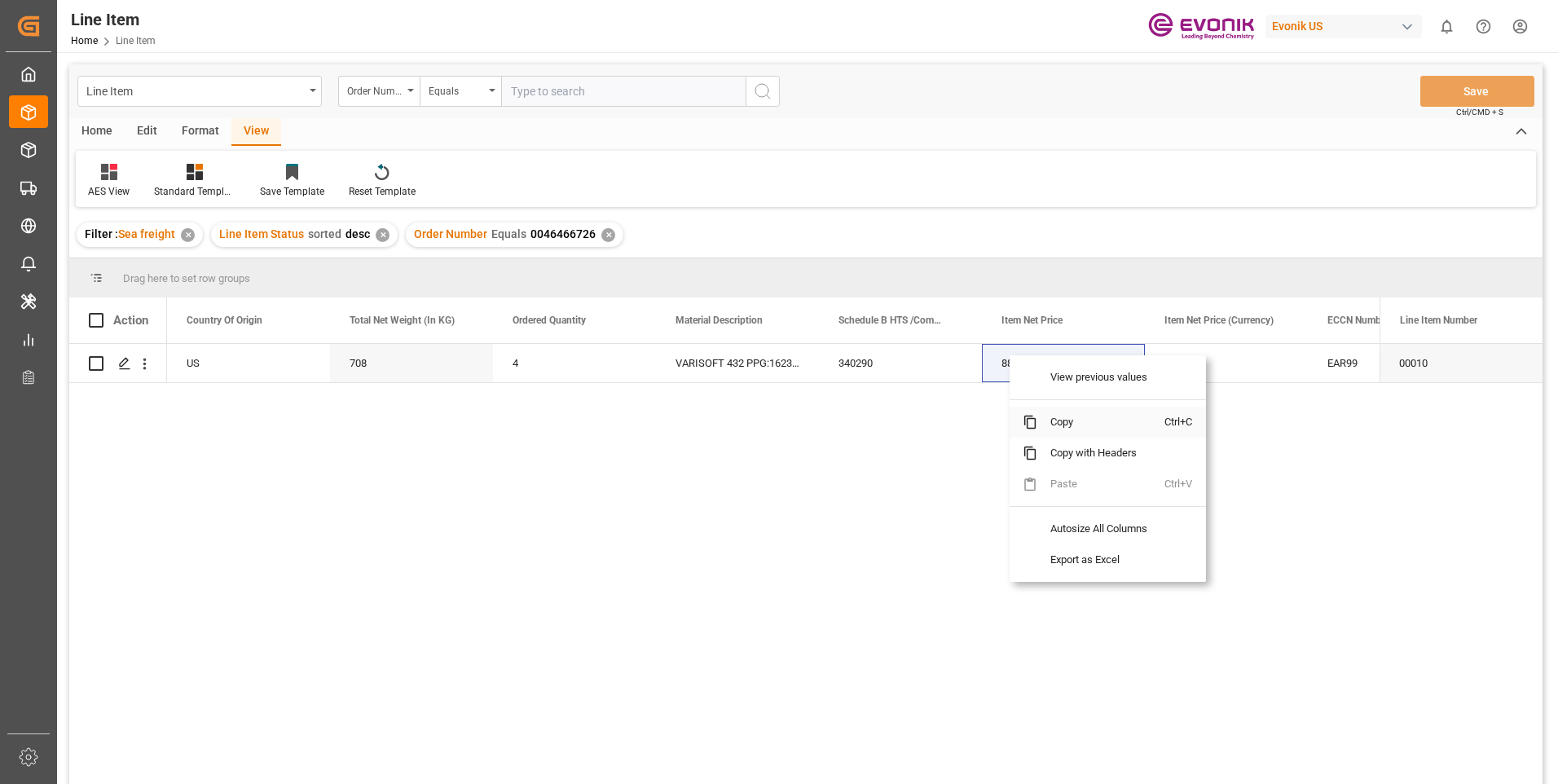
drag, startPoint x: 1060, startPoint y: 417, endPoint x: 1280, endPoint y: 407, distance: 220.2
click at [1061, 418] on span "Copy" at bounding box center [1101, 421] width 127 height 31
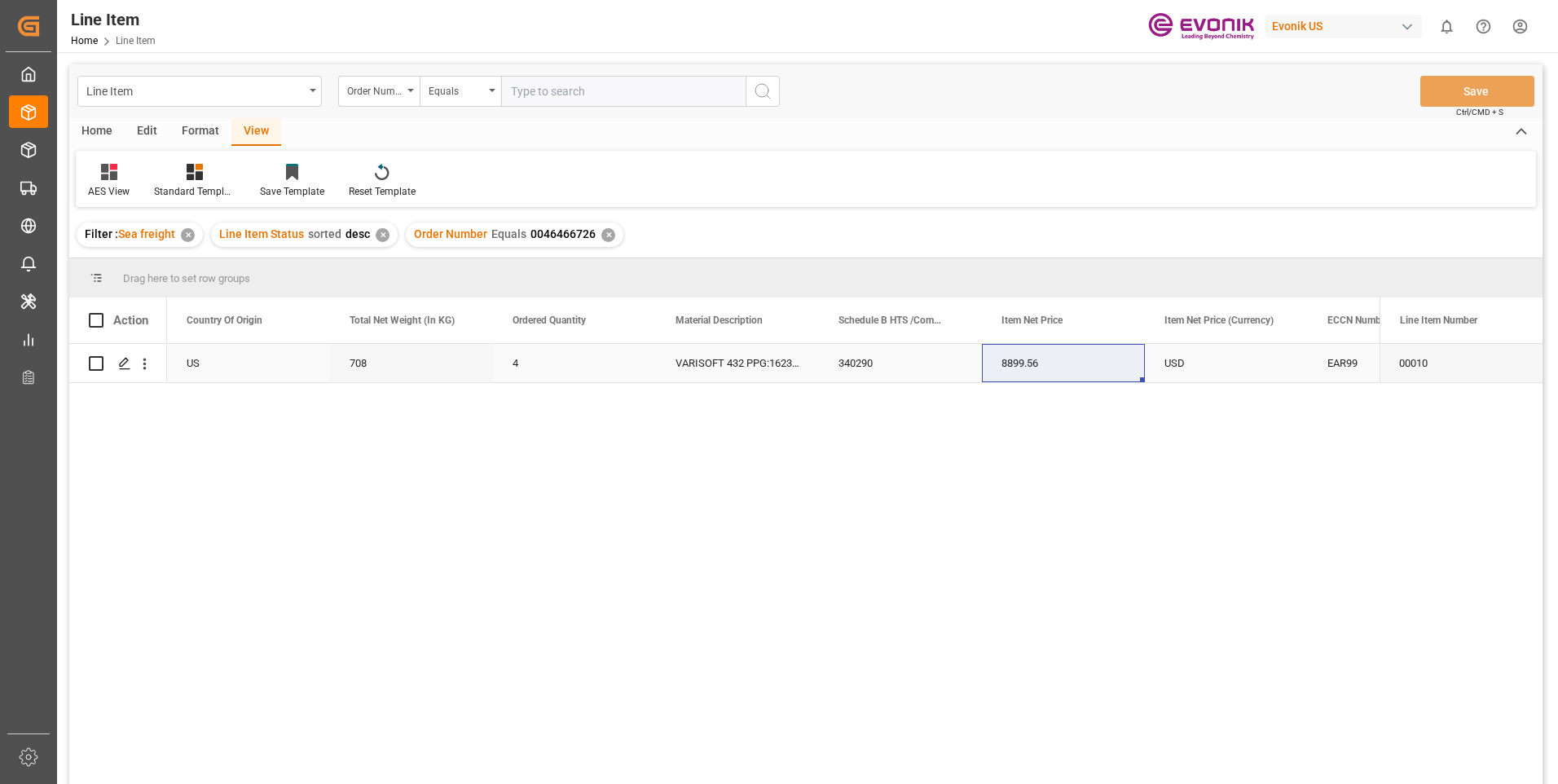
click at [1345, 367] on div "EAR99" at bounding box center [1389, 363] width 124 height 37
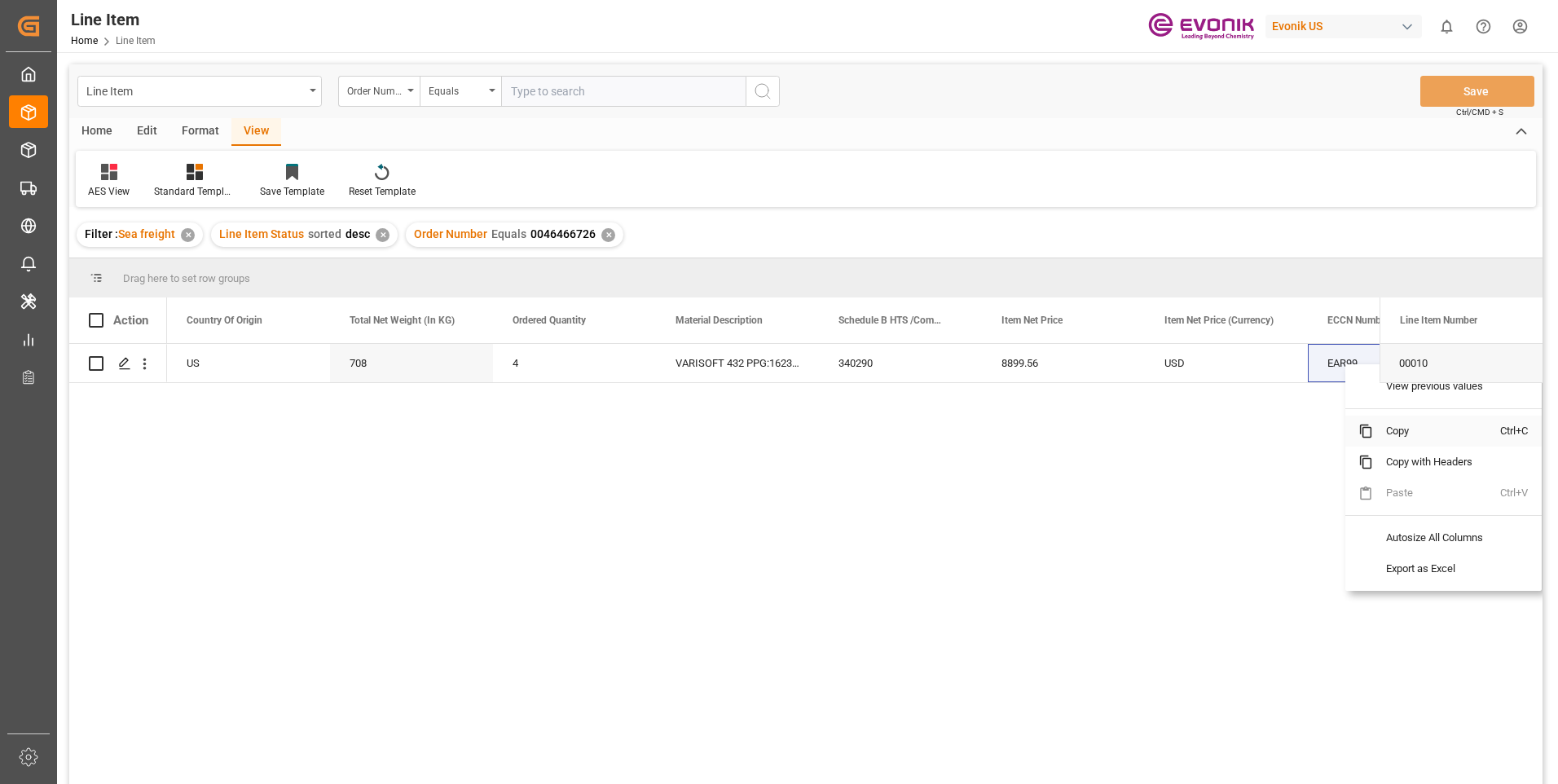
click at [1393, 426] on span "Copy" at bounding box center [1437, 431] width 127 height 31
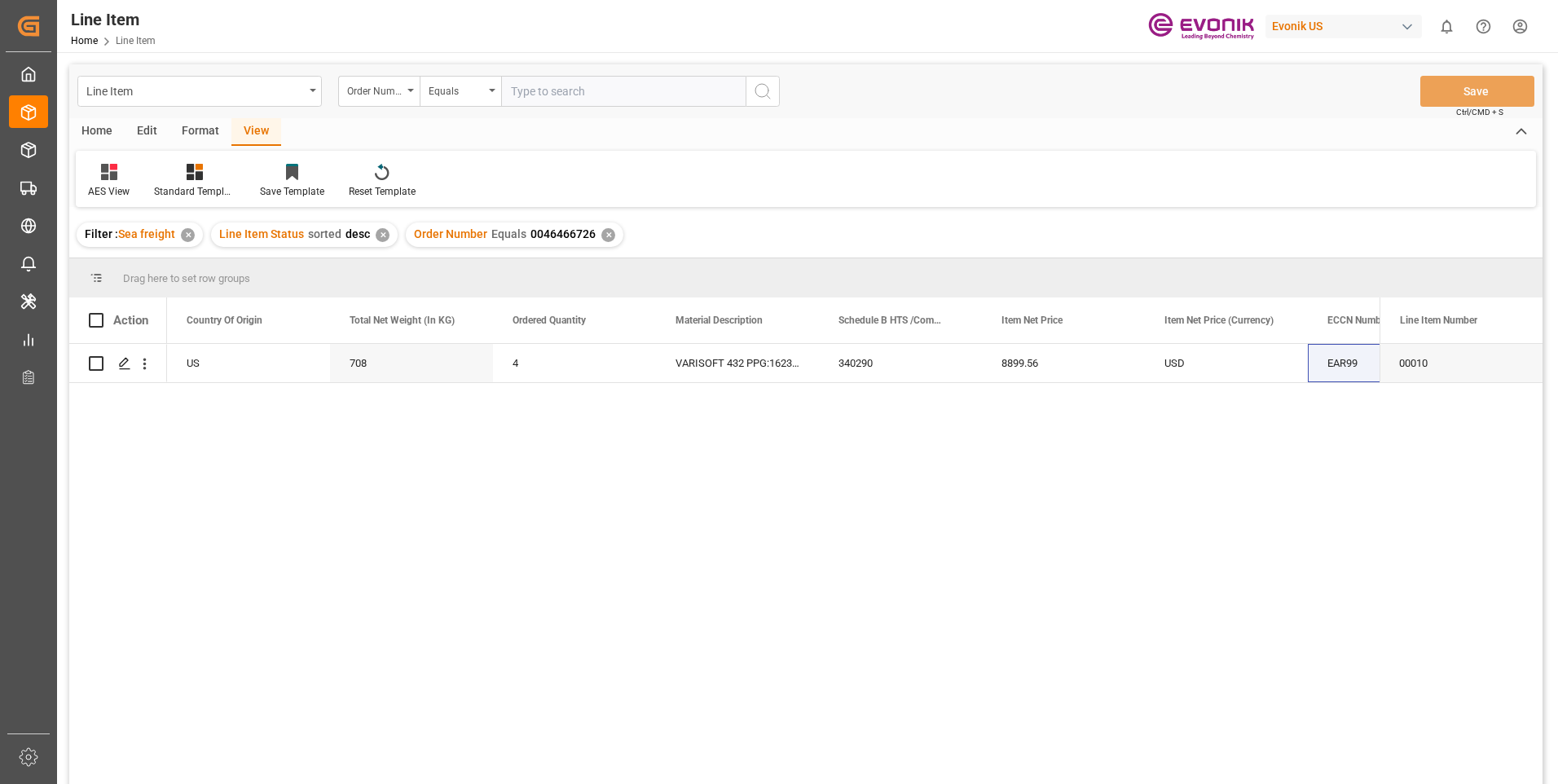
click at [603, 237] on div "✕" at bounding box center [608, 235] width 14 height 14
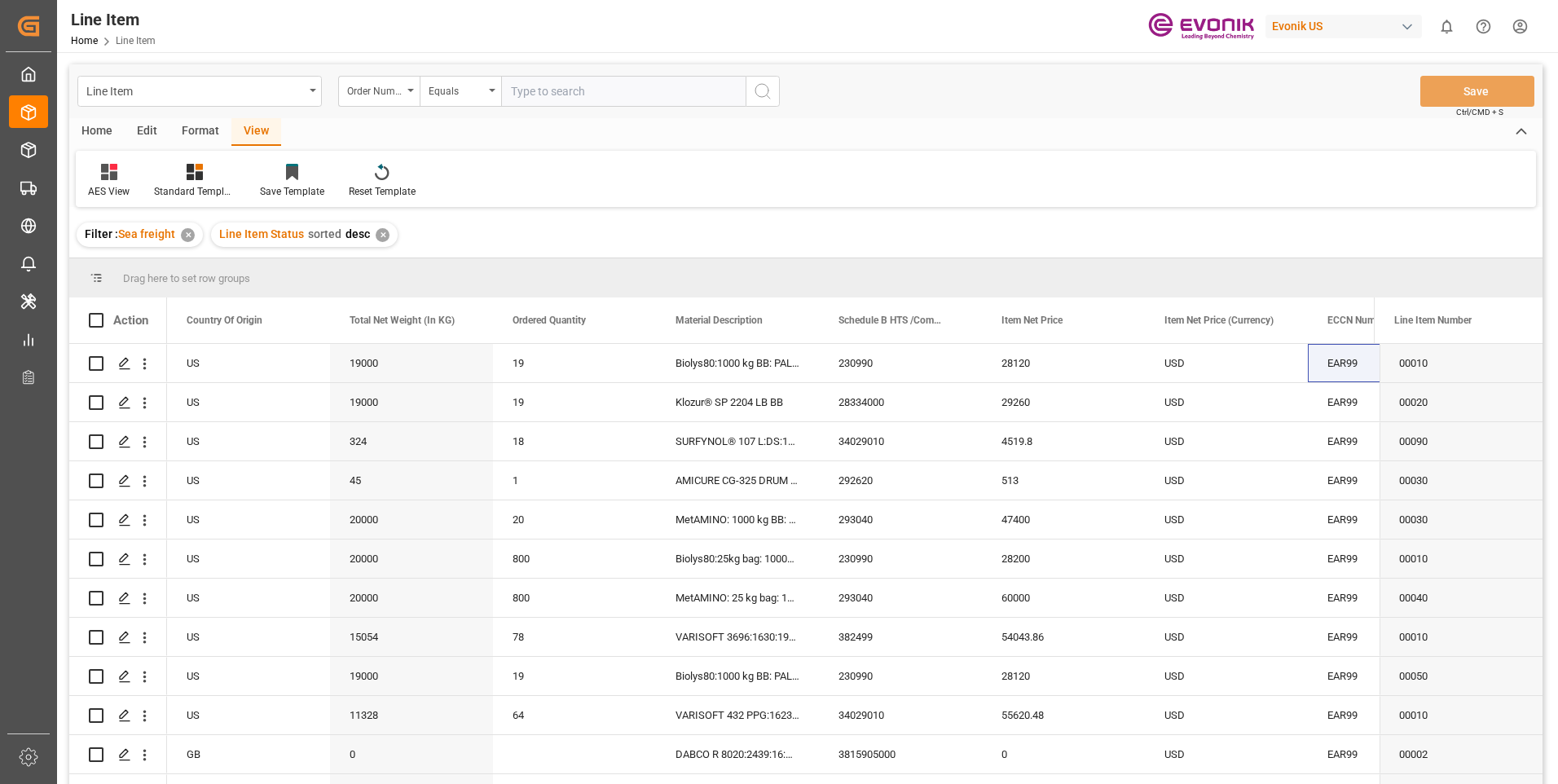
click at [379, 236] on div "✕" at bounding box center [382, 235] width 14 height 14
click at [554, 88] on input "text" at bounding box center [623, 91] width 245 height 31
paste input "2007098403"
type input "2007098403"
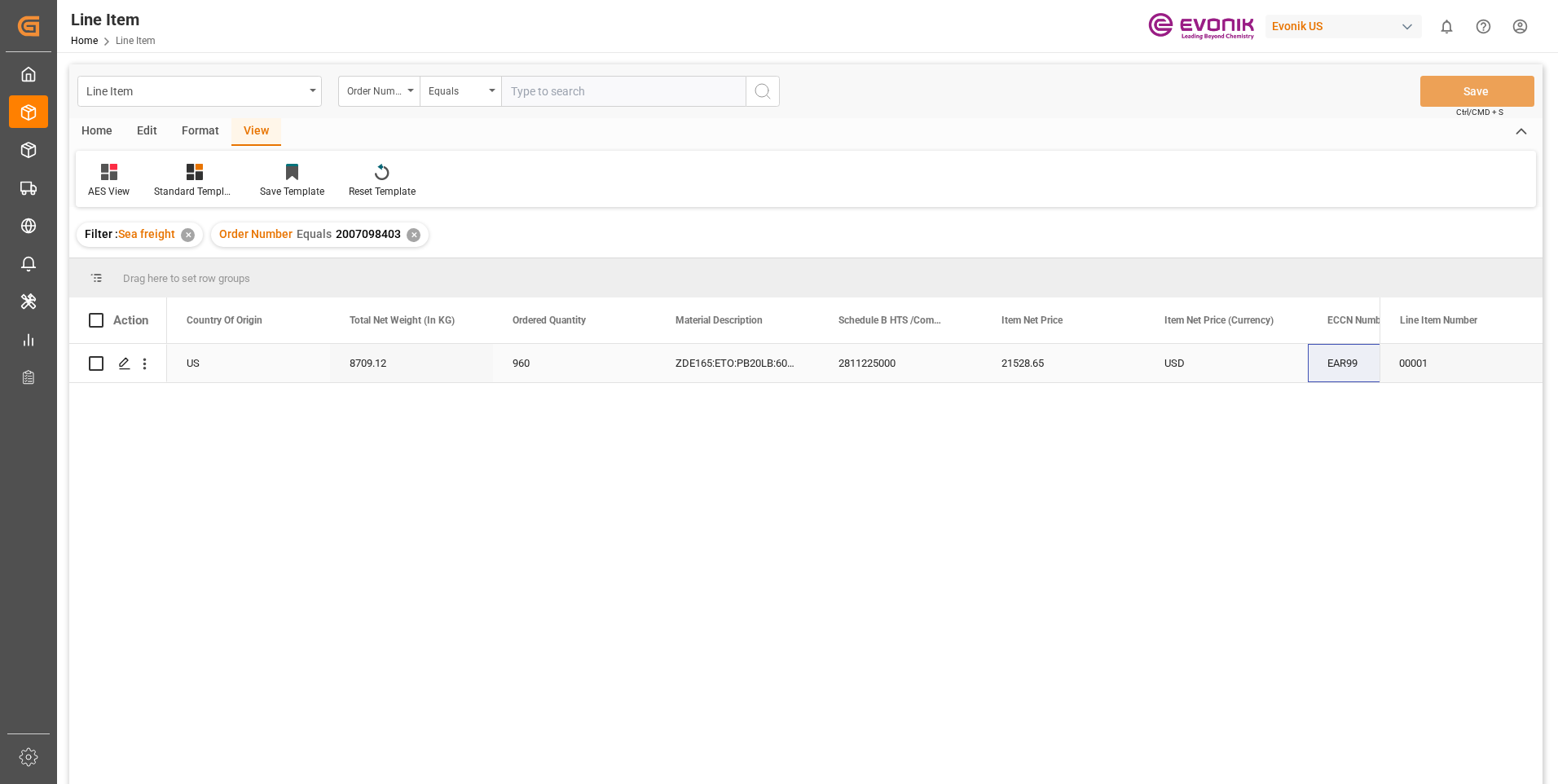
click at [753, 360] on div "ZDE165:ETO:PB20LB:600HP:I2:P:COLG" at bounding box center [737, 363] width 163 height 38
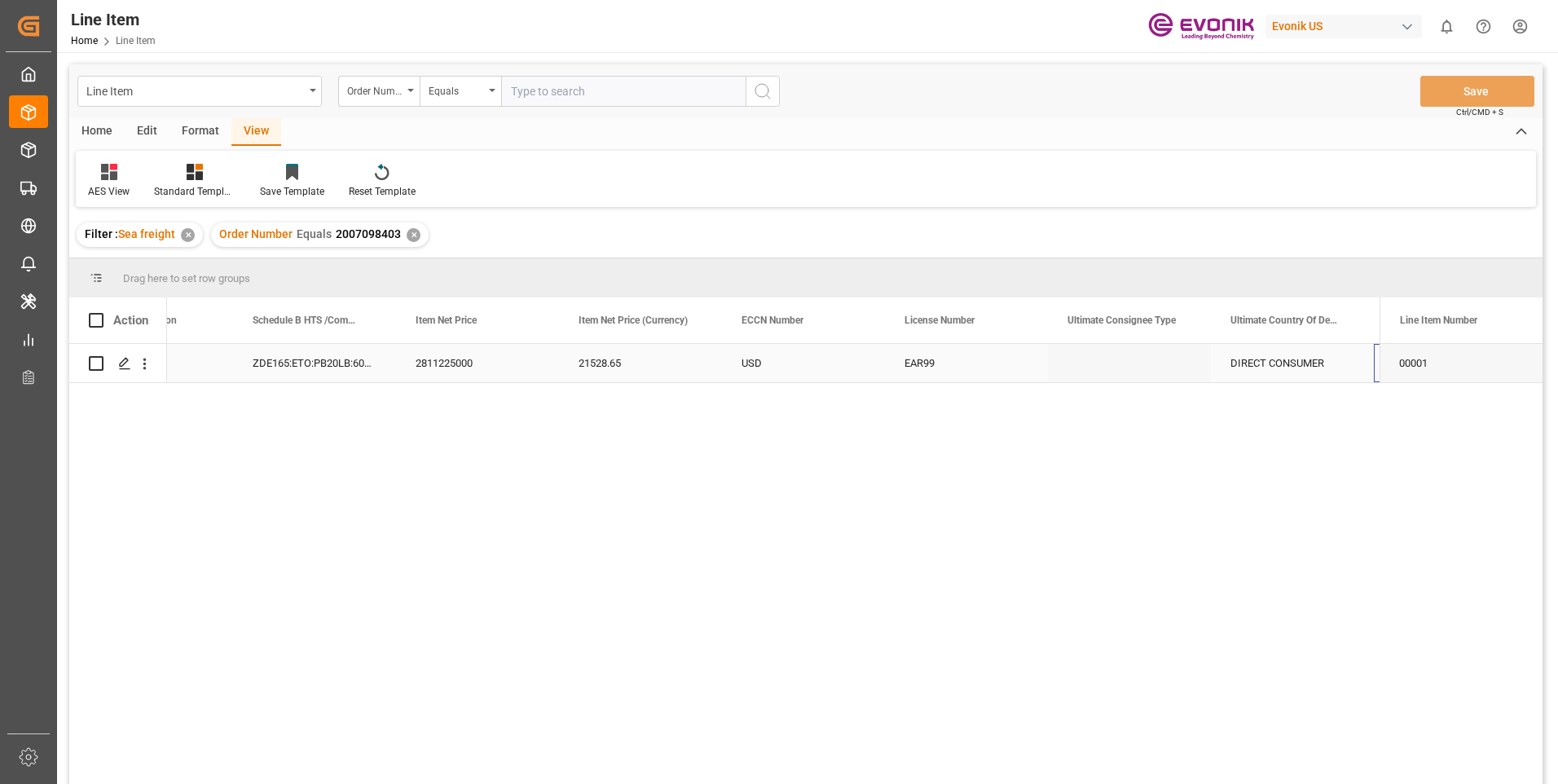
scroll to position [0, 1075]
click at [1305, 356] on div "GT" at bounding box center [1293, 363] width 163 height 38
click at [482, 360] on div "DIRECT CONSUMER" at bounding box center [478, 363] width 163 height 38
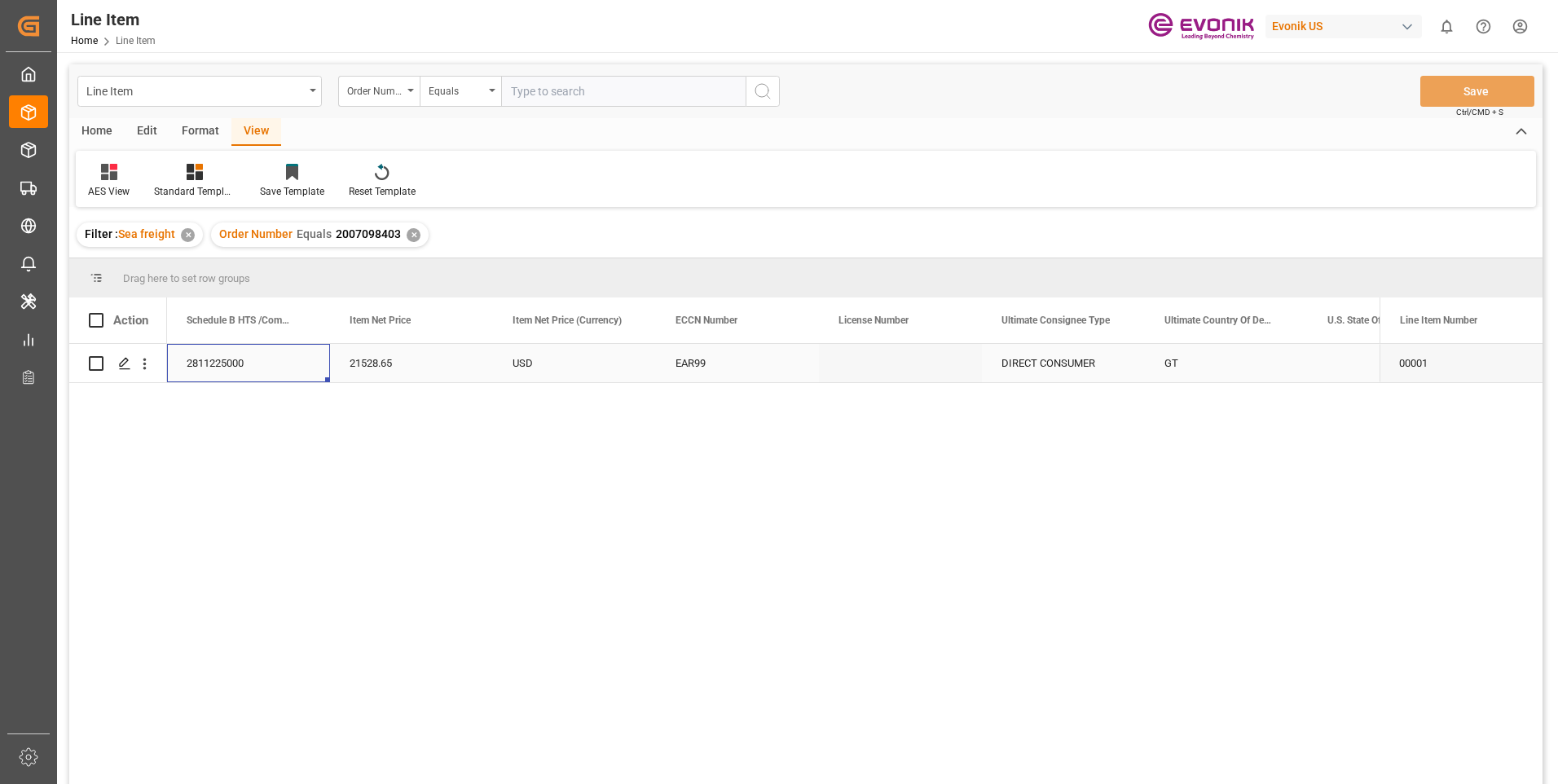
scroll to position [0, 978]
click at [411, 363] on div "2811225000" at bounding box center [411, 363] width 163 height 38
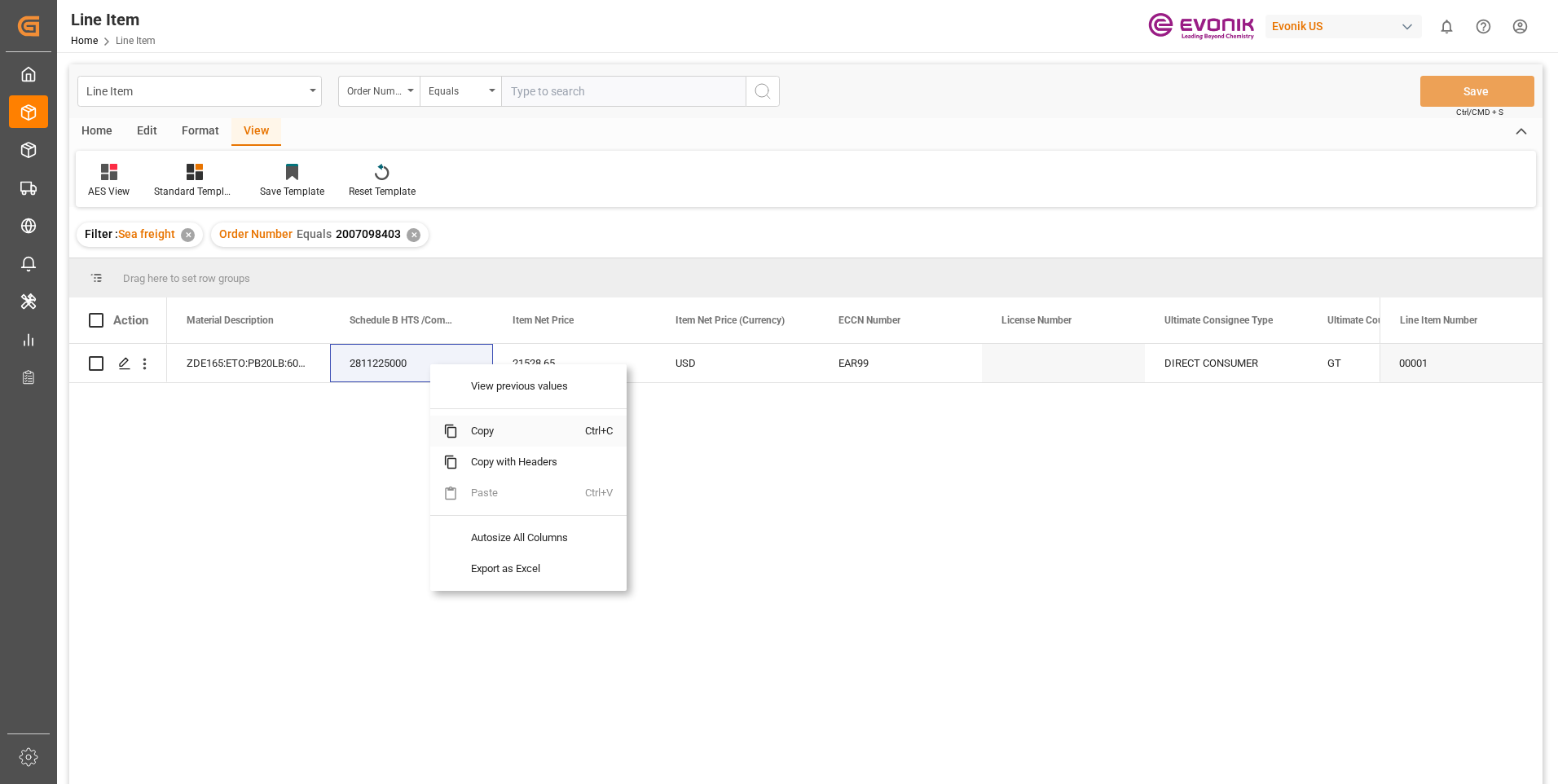
click at [484, 430] on span "Copy" at bounding box center [522, 431] width 127 height 31
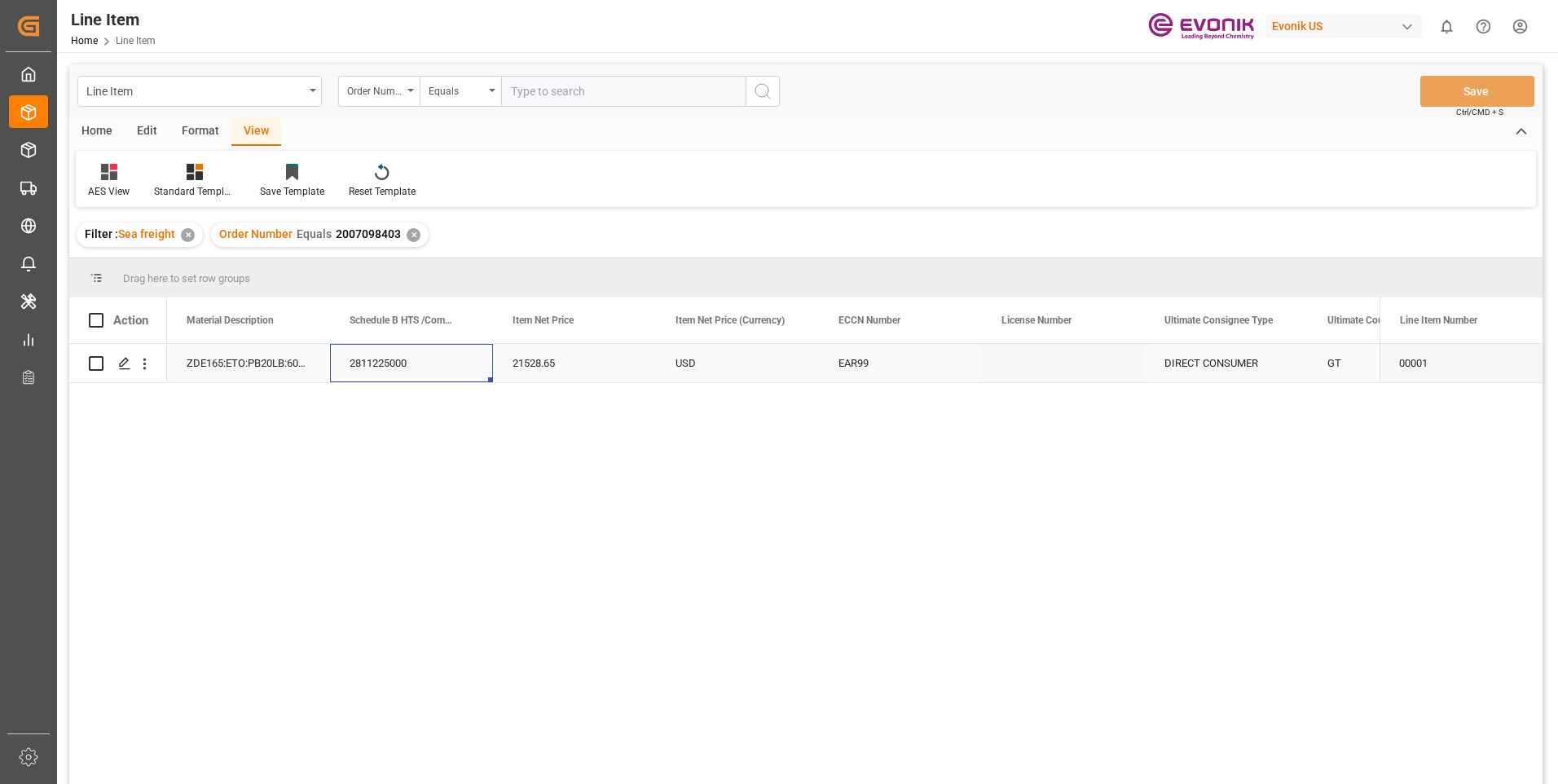
click at [430, 363] on div "2811225000" at bounding box center [411, 363] width 163 height 38
click at [262, 375] on div "8709.12" at bounding box center [249, 363] width 163 height 38
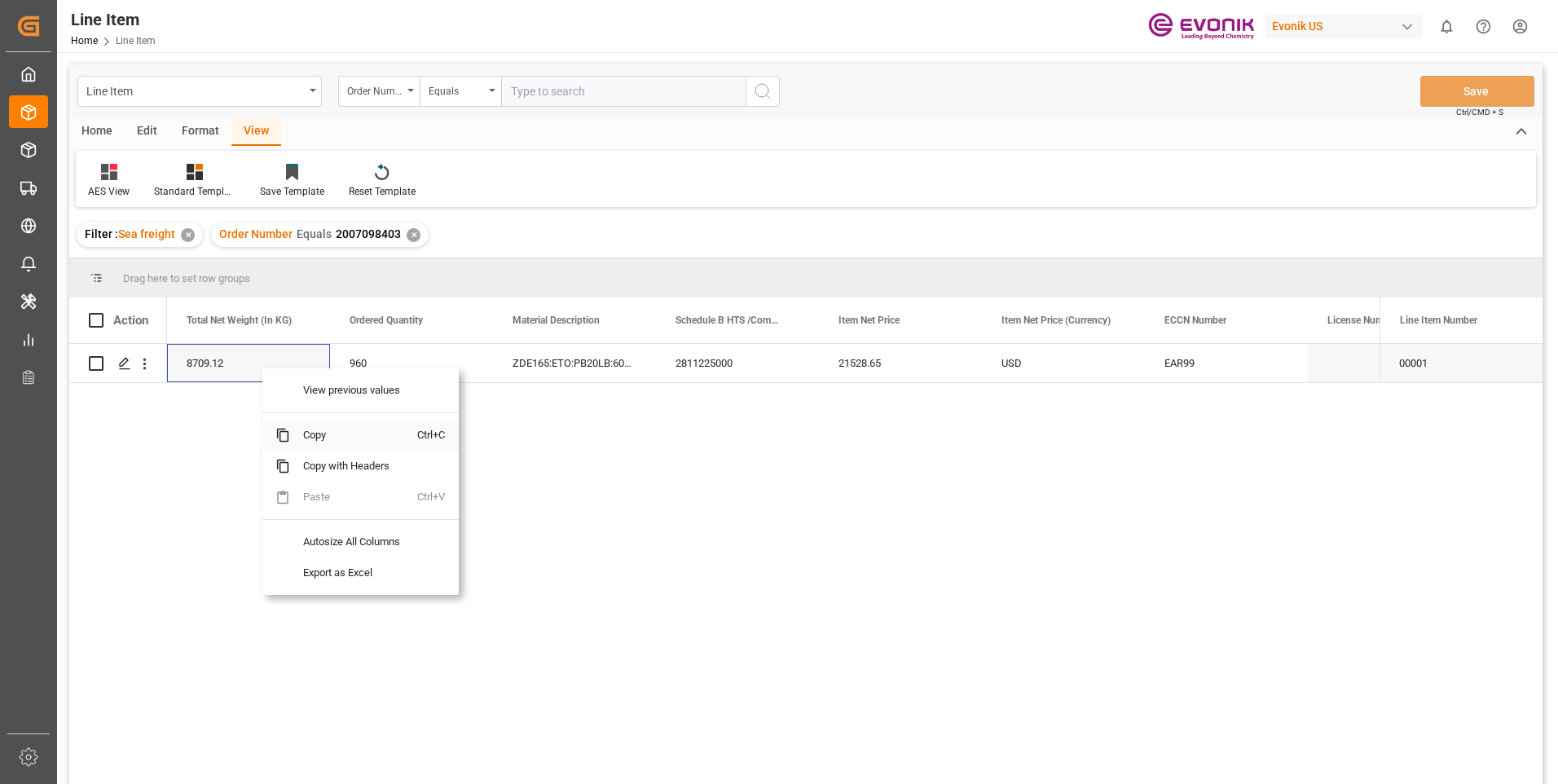
drag, startPoint x: 317, startPoint y: 435, endPoint x: 536, endPoint y: 449, distance: 219.4
click at [317, 436] on span "Copy" at bounding box center [353, 435] width 127 height 31
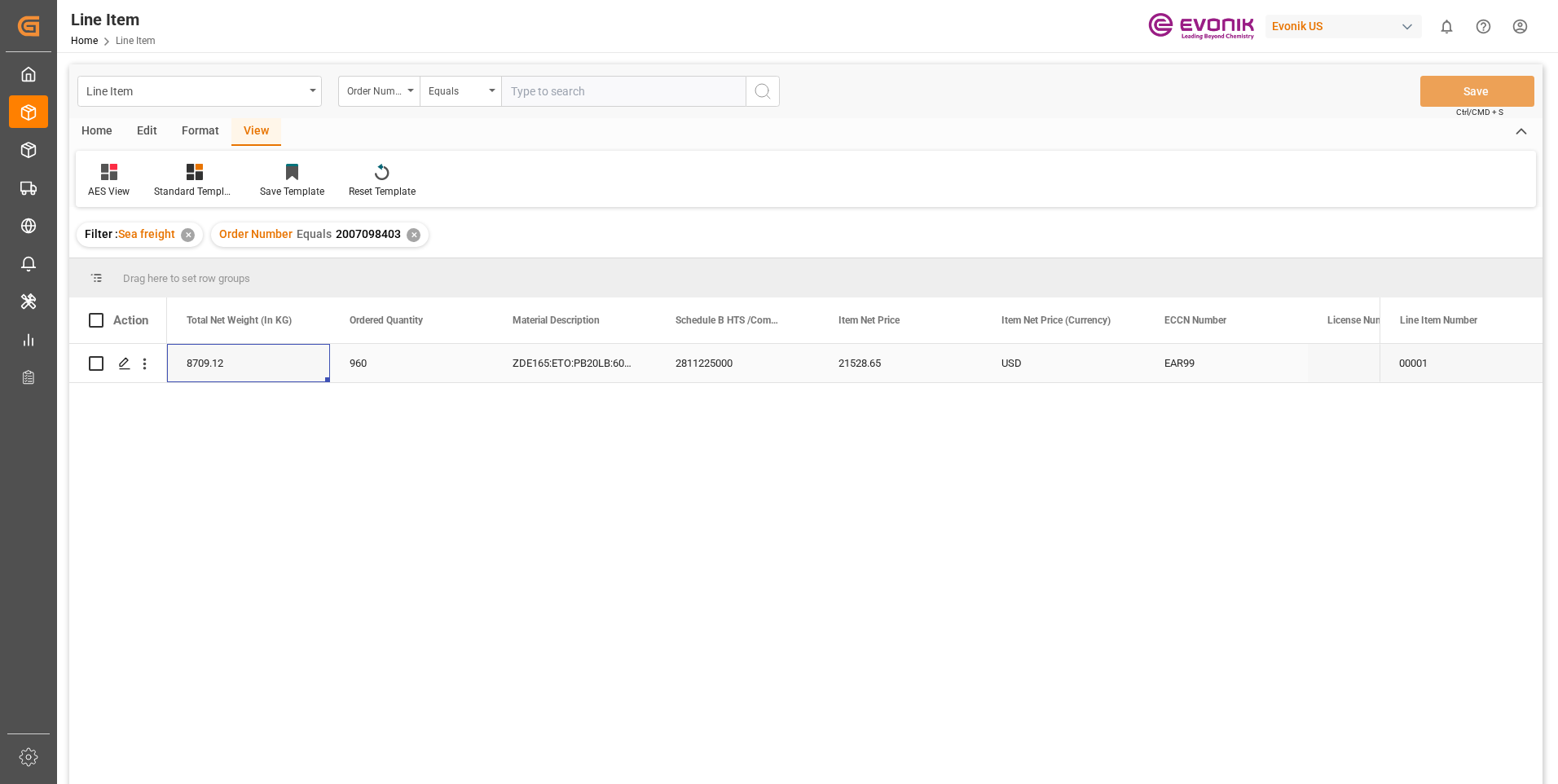
click at [842, 354] on div "21528.65" at bounding box center [900, 363] width 163 height 38
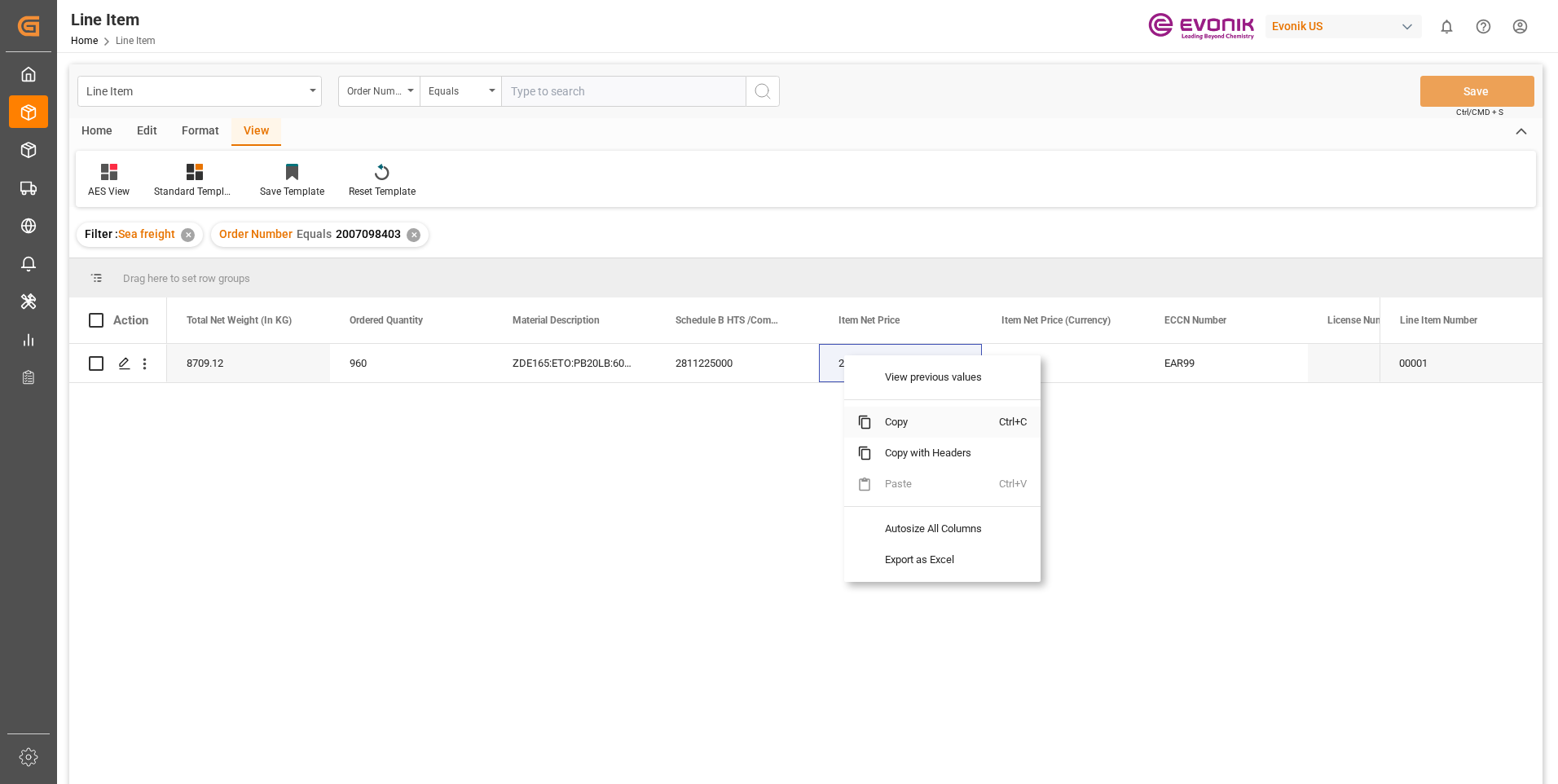
drag, startPoint x: 895, startPoint y: 420, endPoint x: 1530, endPoint y: 412, distance: 635.1
click at [896, 420] on span "Copy" at bounding box center [936, 421] width 127 height 31
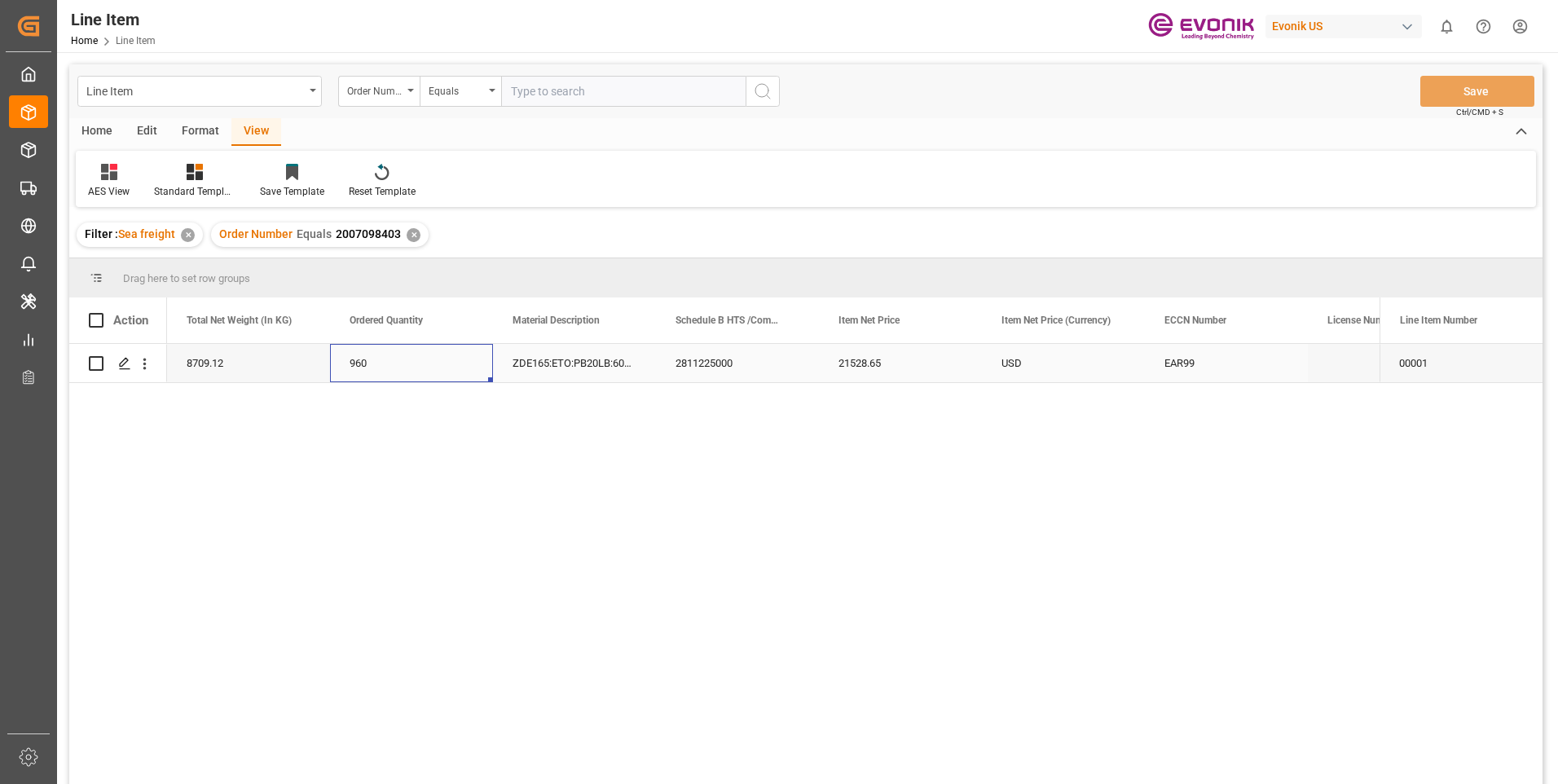
click at [400, 360] on div "960" at bounding box center [411, 363] width 163 height 38
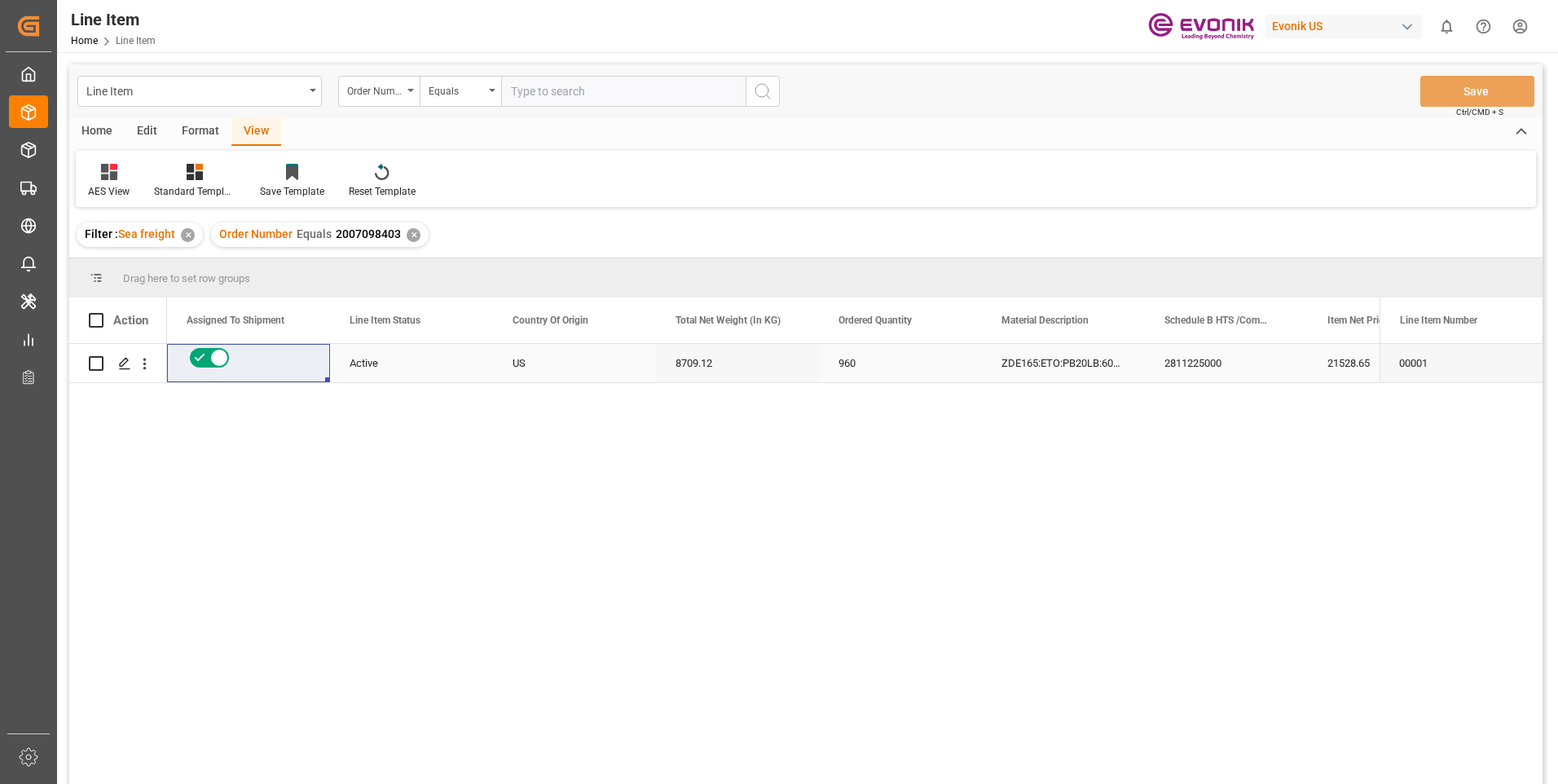
click at [1253, 365] on div "2811225000" at bounding box center [1226, 363] width 163 height 38
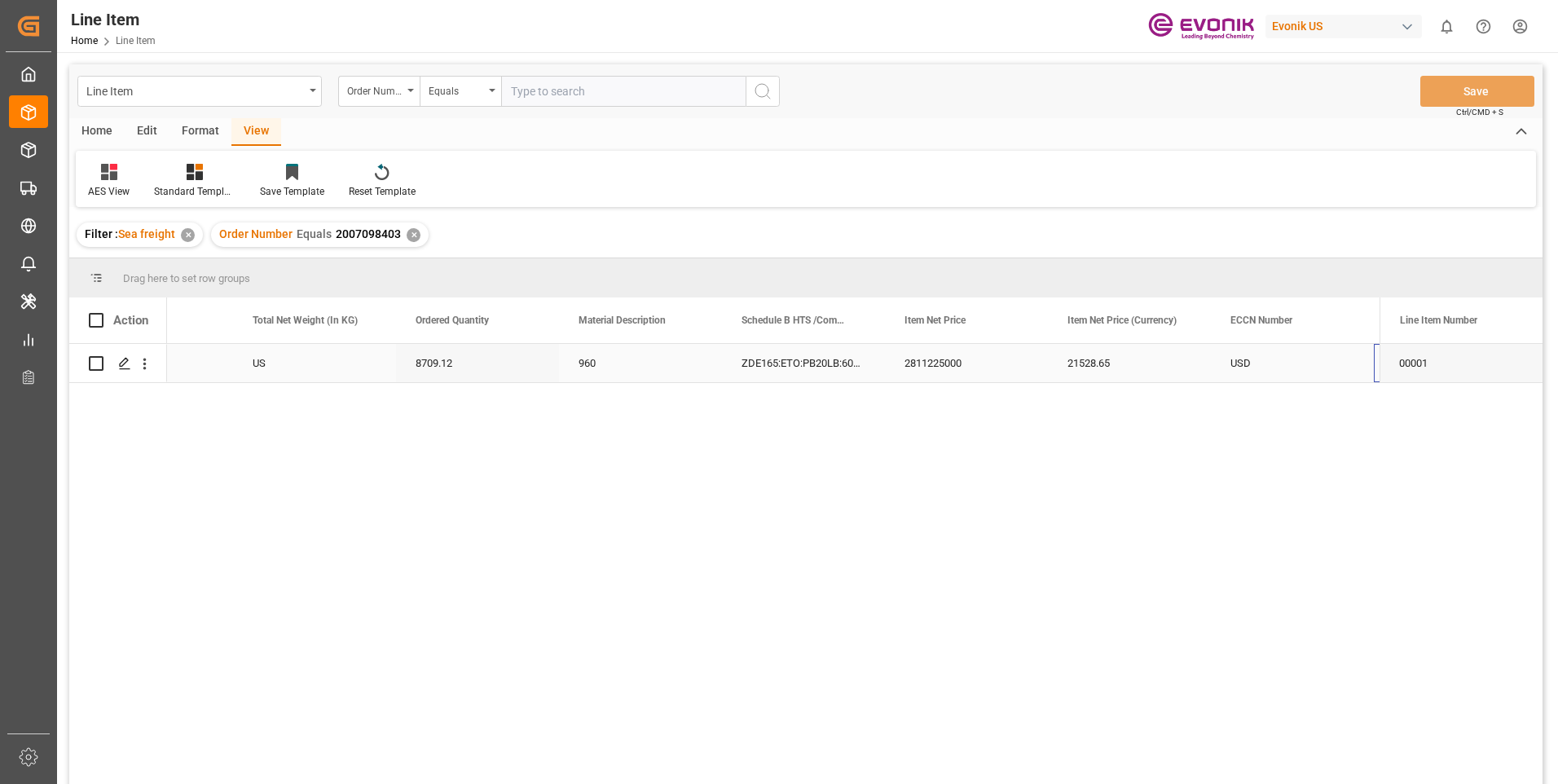
scroll to position [0, 586]
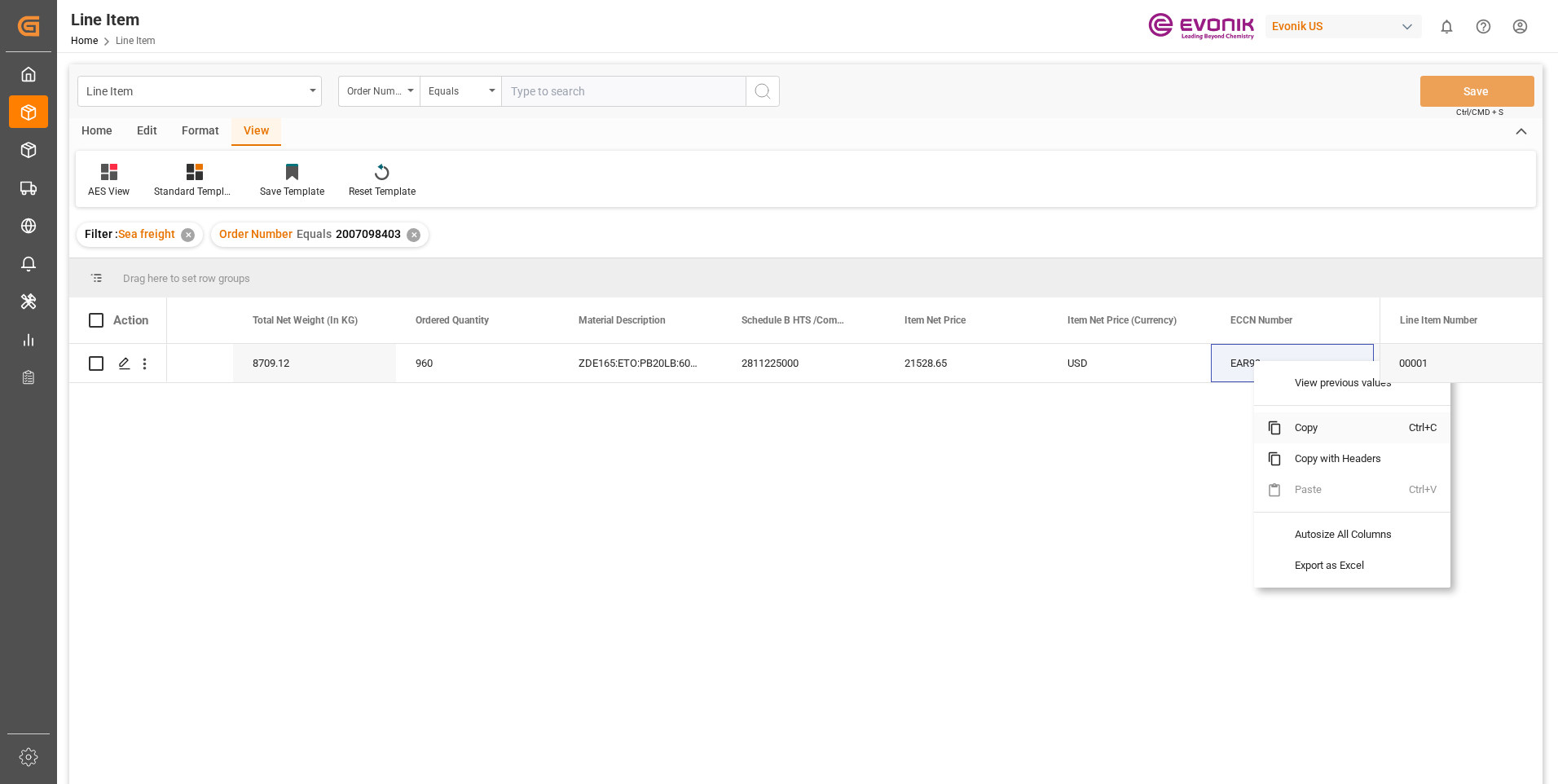
drag, startPoint x: 1305, startPoint y: 429, endPoint x: 1557, endPoint y: 427, distance: 252.0
click at [1306, 428] on span "Copy" at bounding box center [1346, 427] width 127 height 31
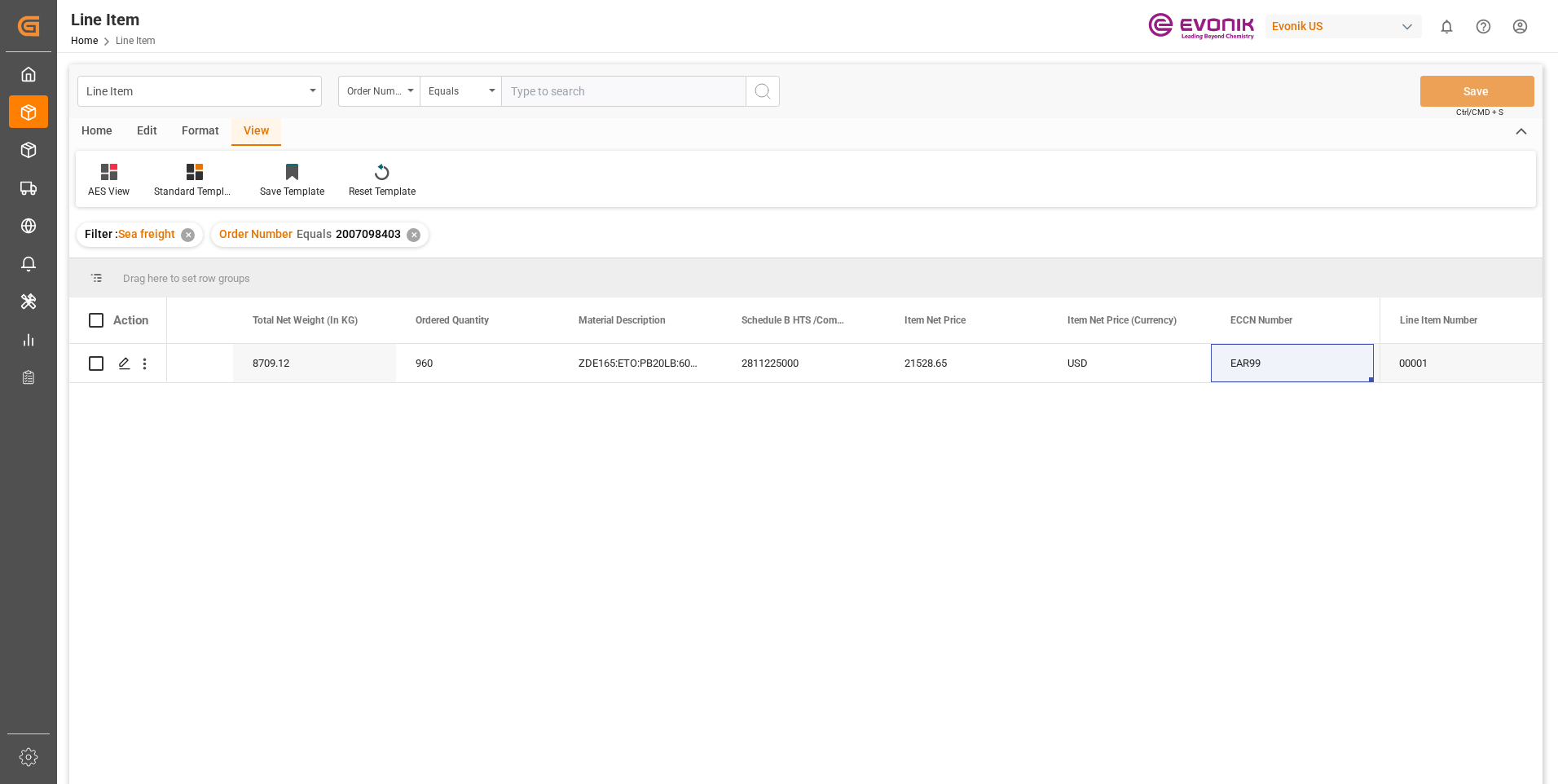
click at [557, 96] on input "text" at bounding box center [623, 91] width 245 height 31
click at [416, 234] on div "✕" at bounding box center [413, 235] width 14 height 14
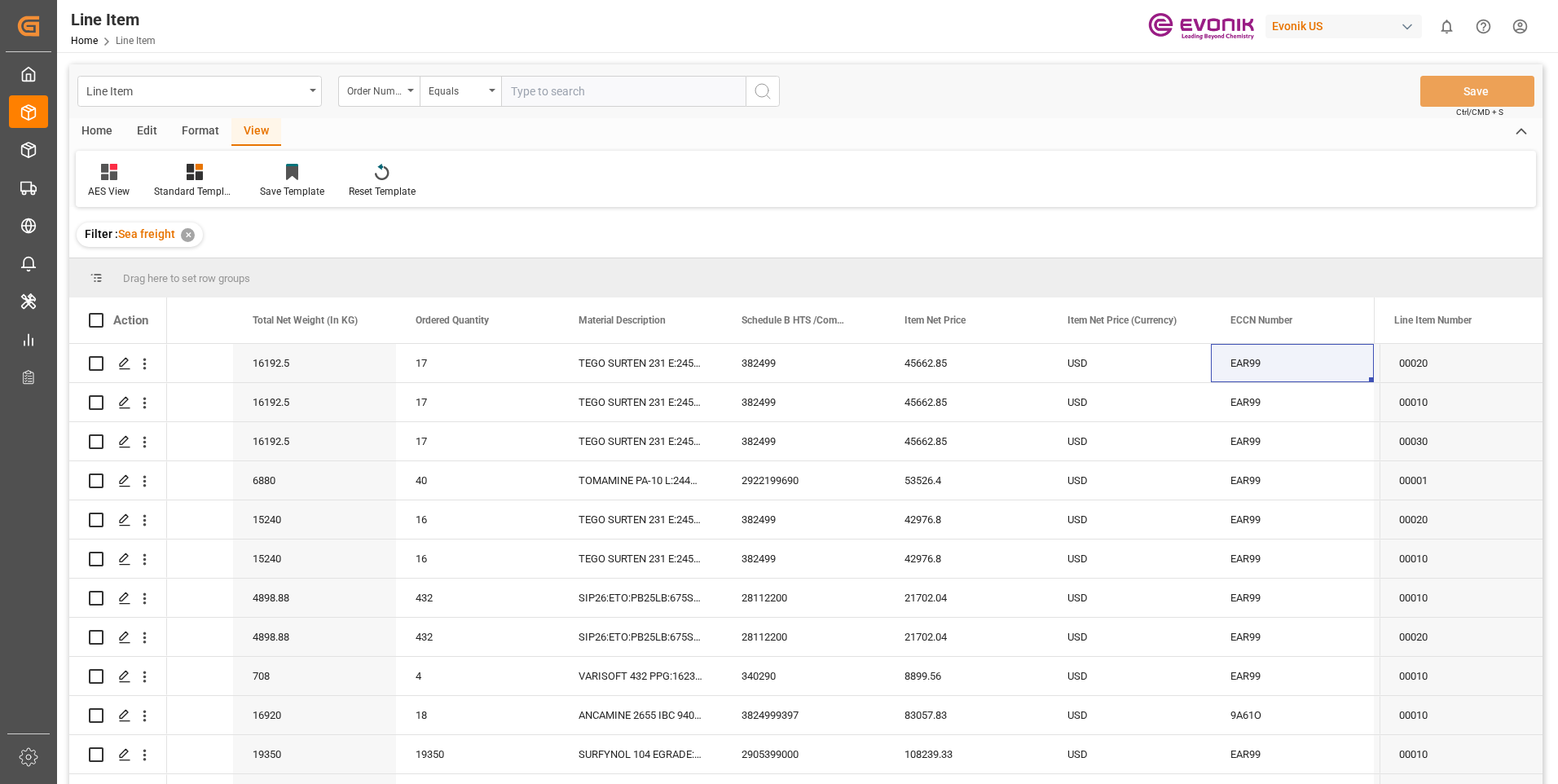
click at [672, 95] on input "text" at bounding box center [623, 91] width 245 height 31
paste input "0046461390"
type input "0046461390"
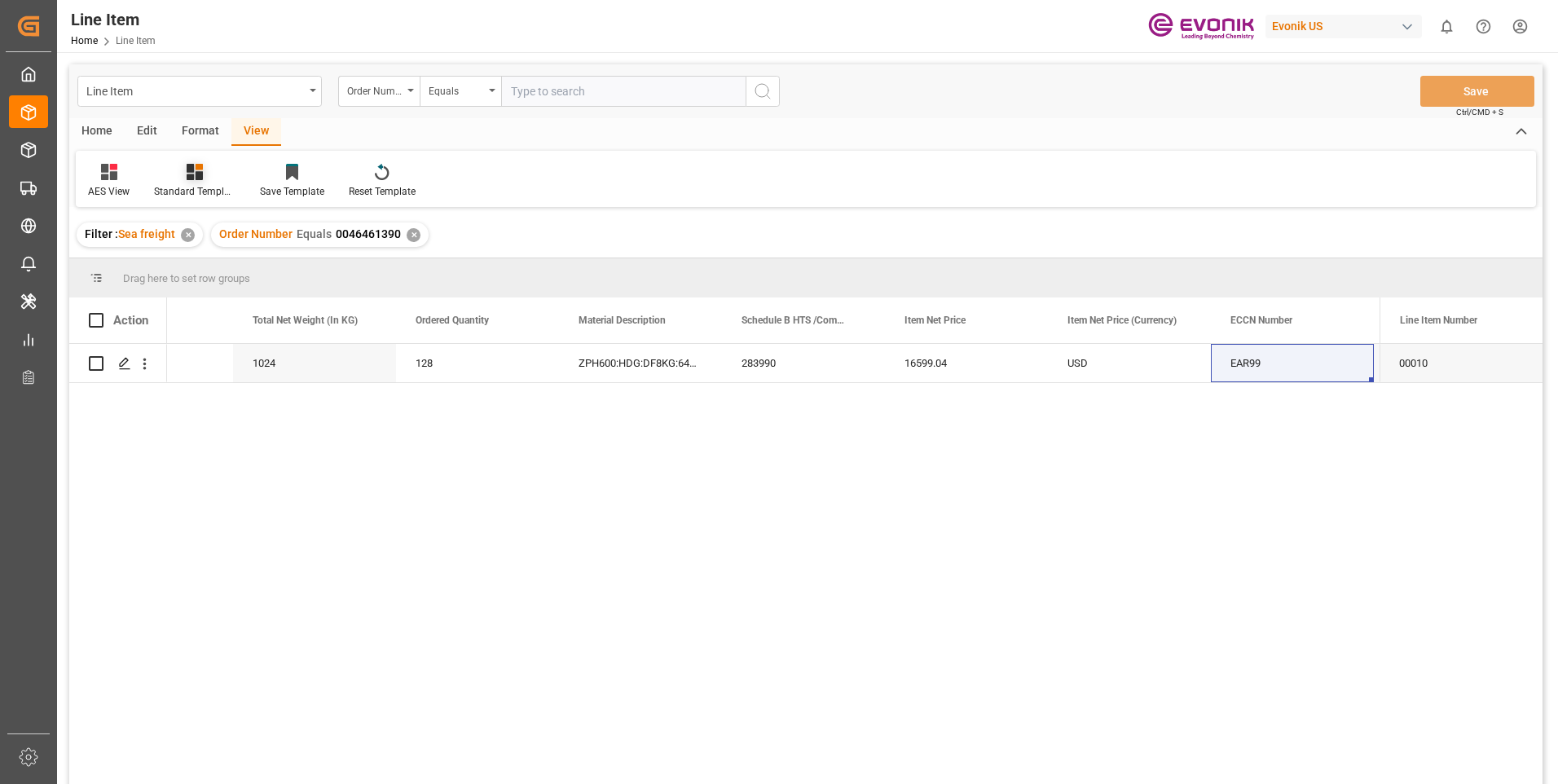
click at [195, 175] on icon at bounding box center [194, 171] width 16 height 16
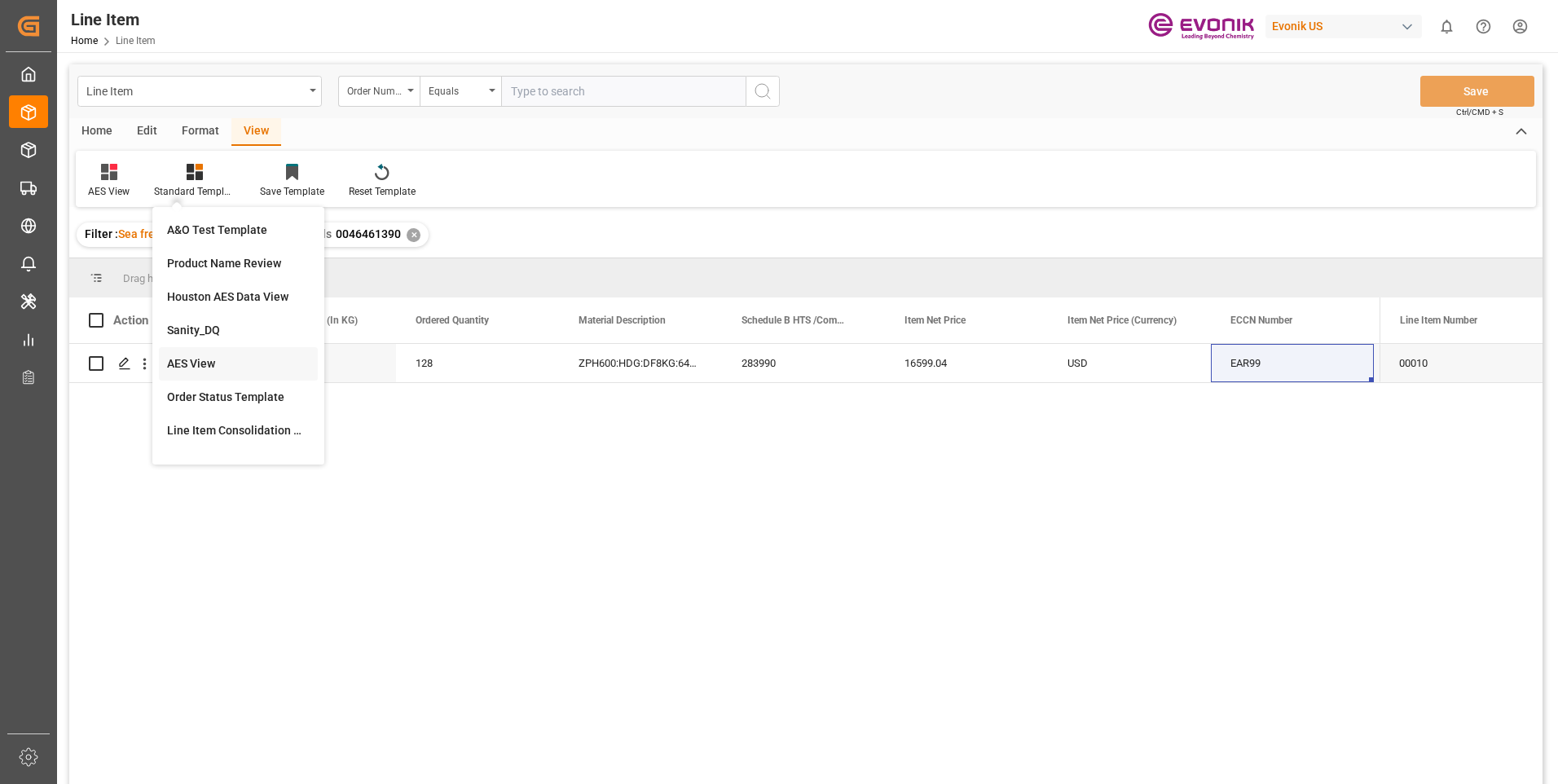
click at [215, 364] on div "AES View" at bounding box center [238, 363] width 143 height 17
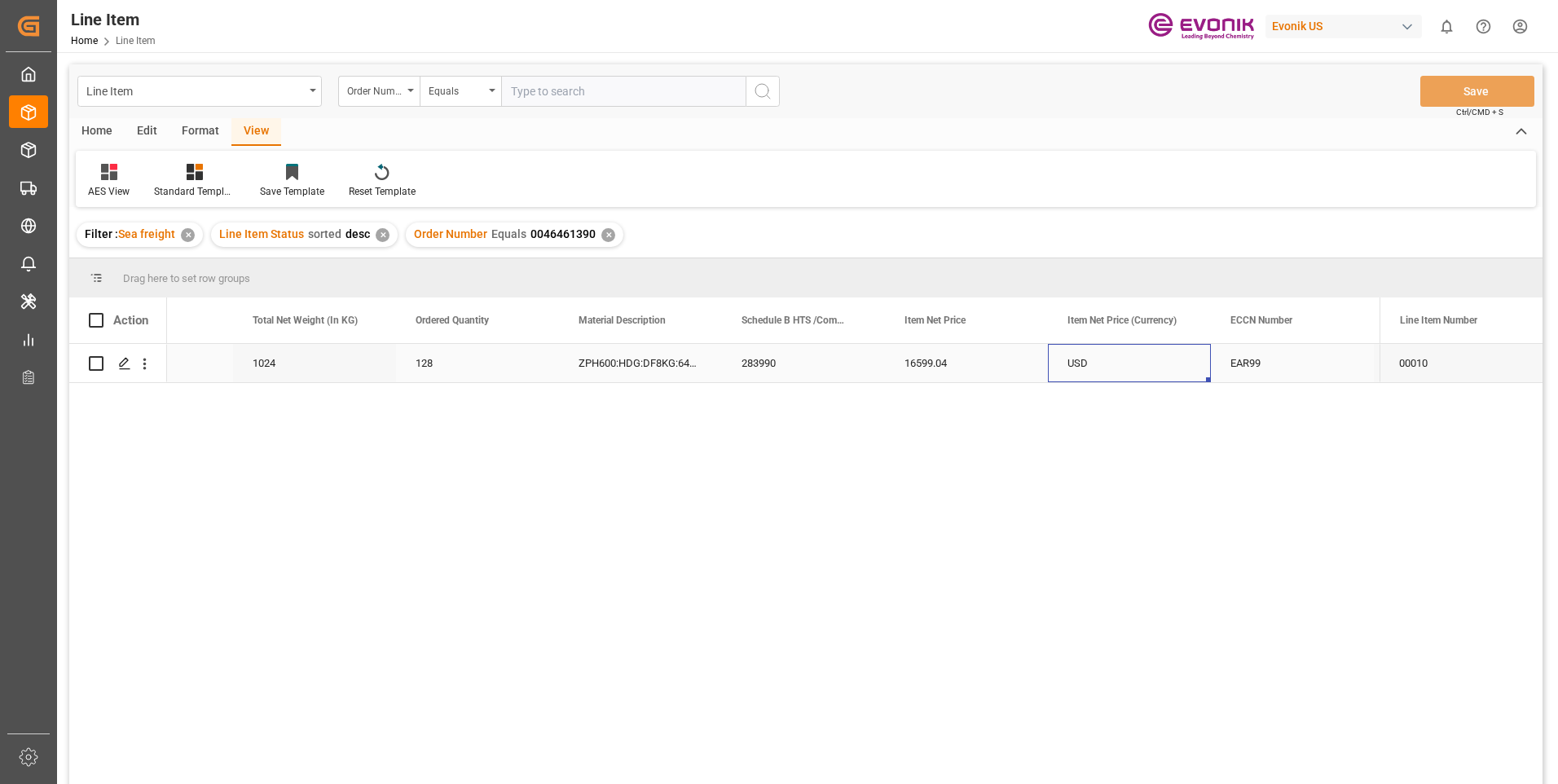
click at [1160, 360] on div "USD" at bounding box center [1129, 363] width 163 height 38
click at [1317, 353] on div "RESELLER" at bounding box center [1293, 363] width 163 height 38
click at [1141, 362] on div "Building [GEOGRAPHIC_DATA]" at bounding box center [1129, 363] width 163 height 38
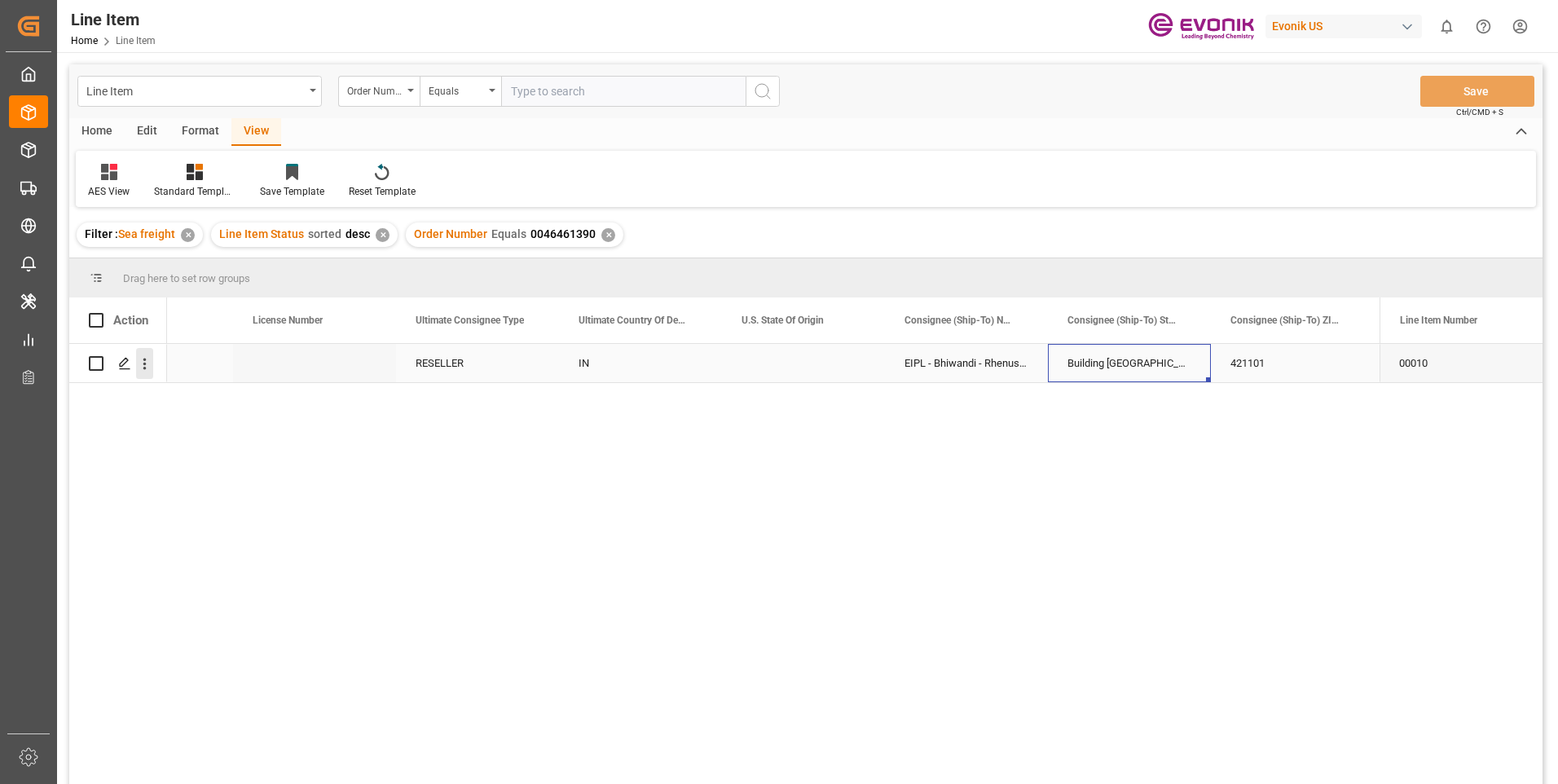
click at [140, 358] on icon "open menu" at bounding box center [145, 363] width 17 height 17
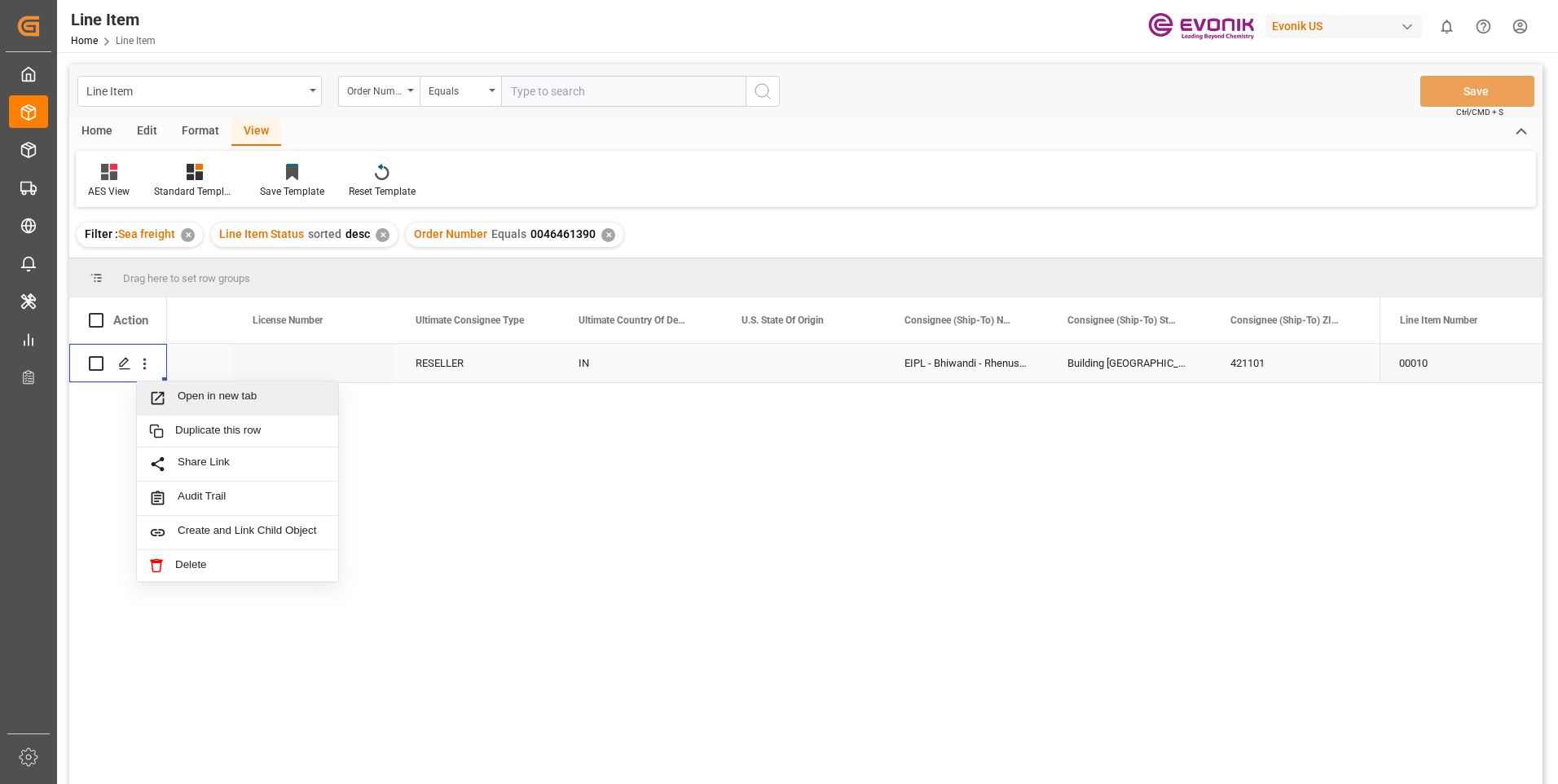
click at [200, 399] on span "Open in new tab" at bounding box center [251, 398] width 149 height 17
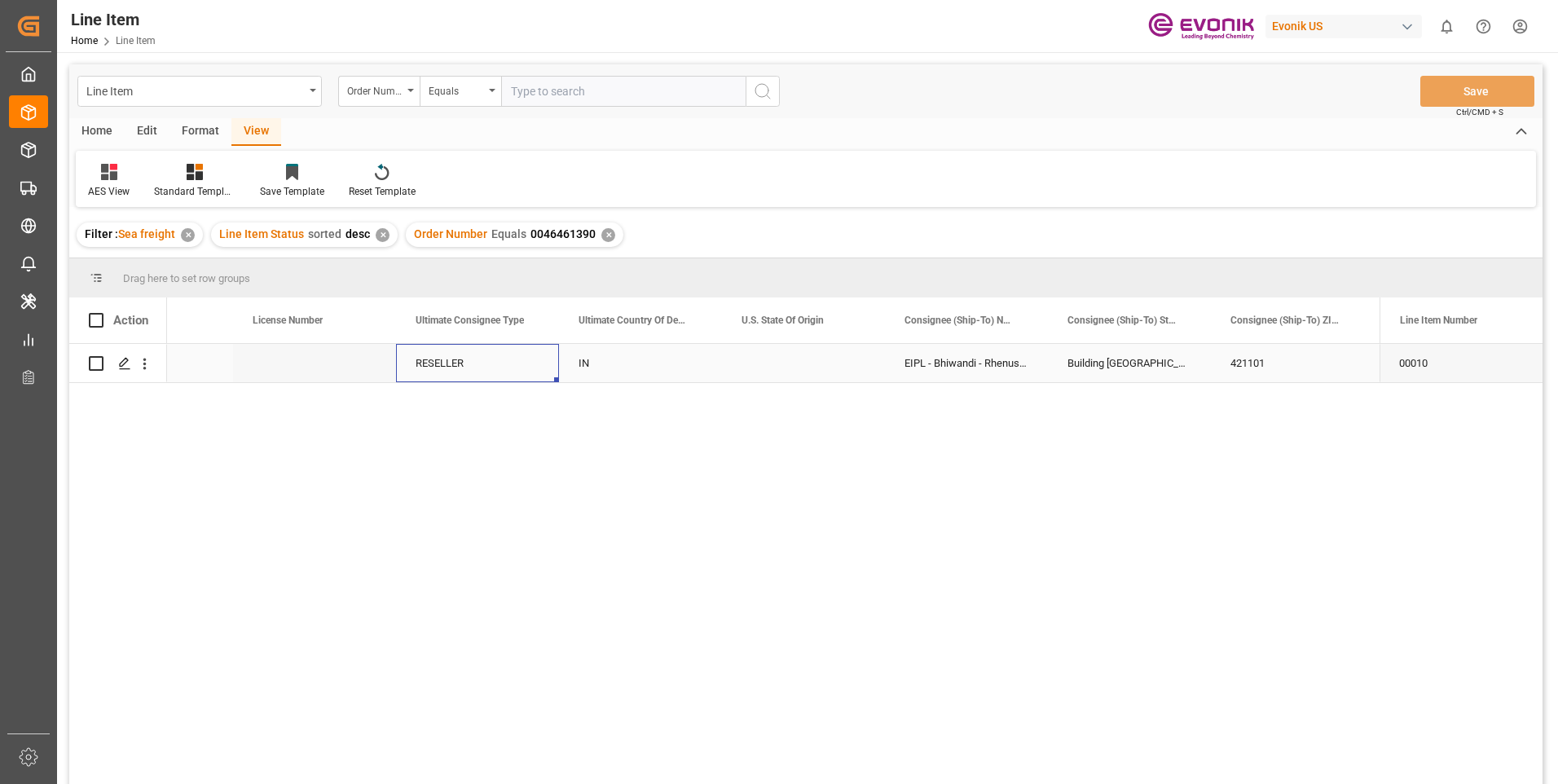
click at [493, 362] on div "RESELLER" at bounding box center [478, 363] width 163 height 38
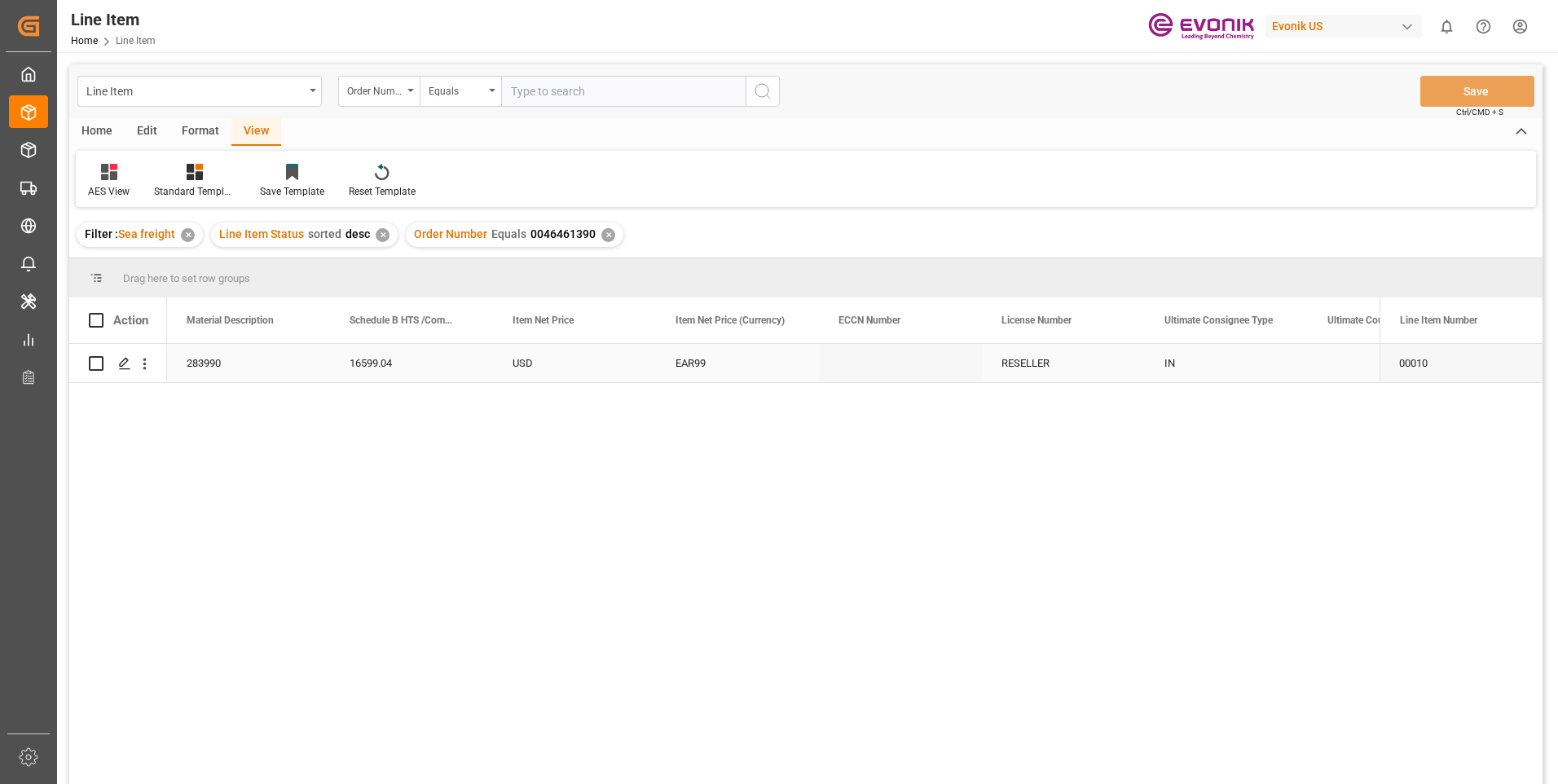
scroll to position [0, 978]
click at [220, 356] on div "ZPH600:HDG:DF8KG:64HP:I2:P:$" at bounding box center [249, 363] width 163 height 38
click at [392, 355] on div "1024" at bounding box center [411, 363] width 163 height 38
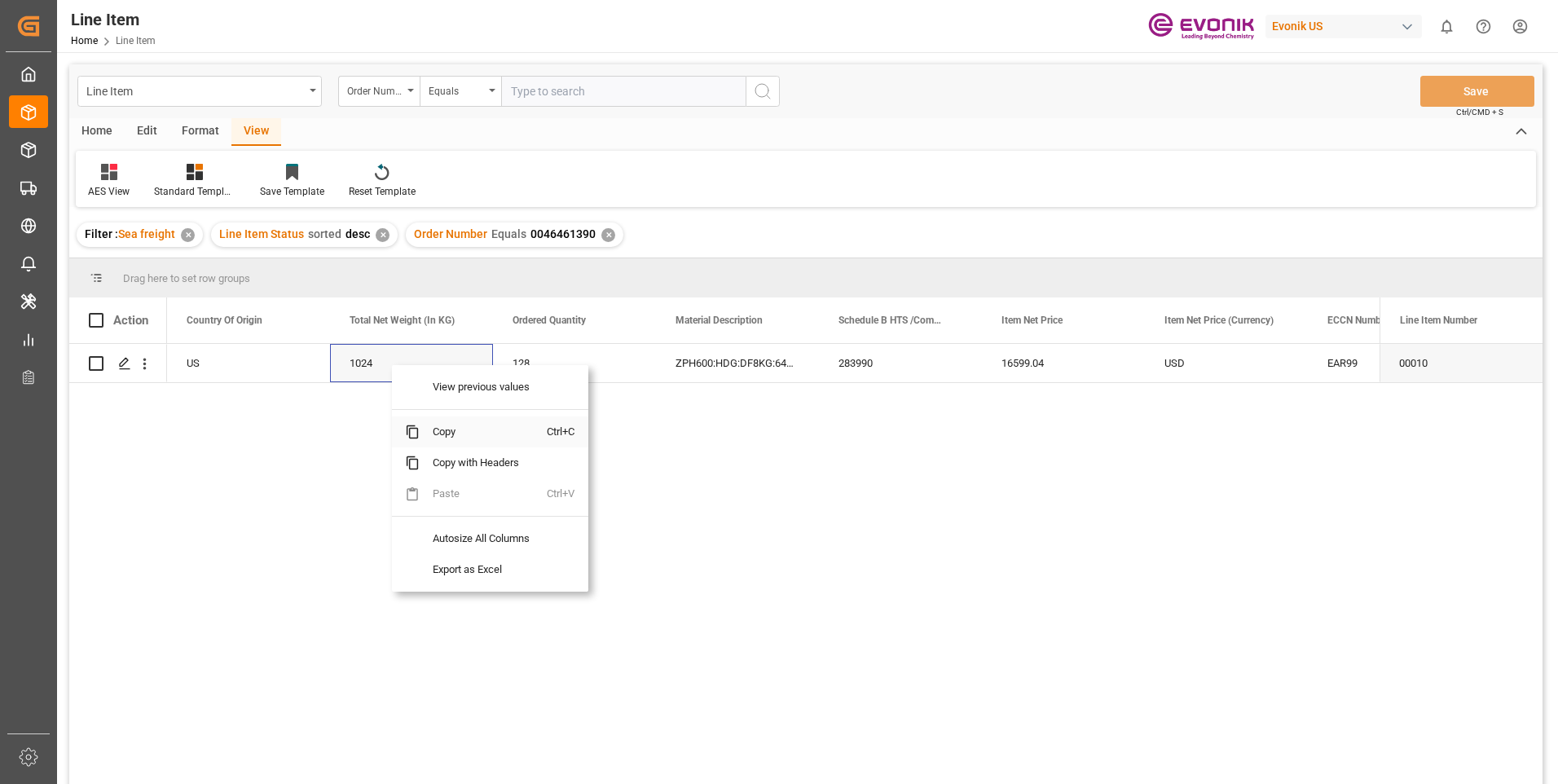
click at [436, 435] on span "Copy" at bounding box center [483, 432] width 127 height 31
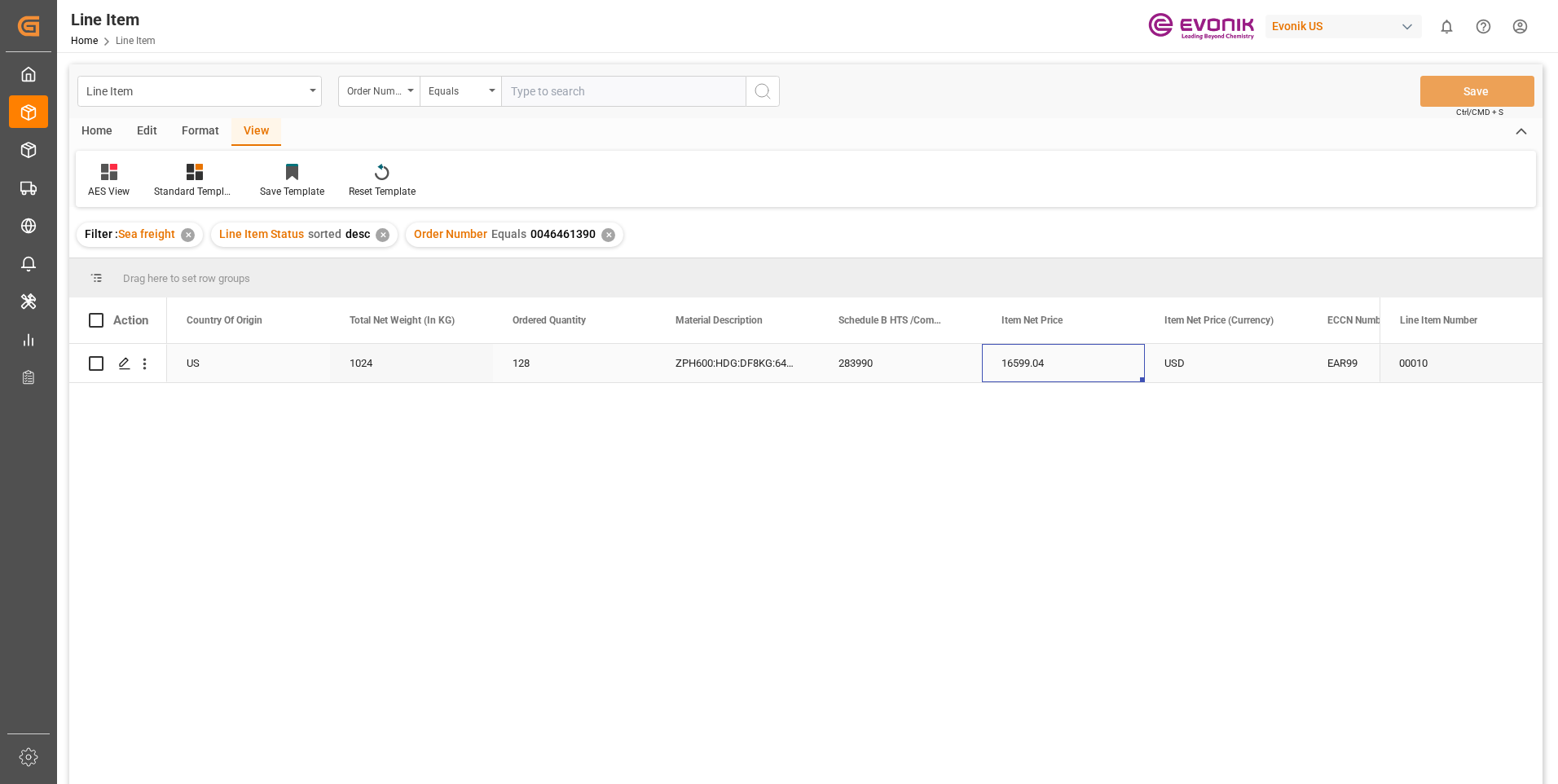
click at [1041, 367] on div "16599.04" at bounding box center [1064, 363] width 163 height 38
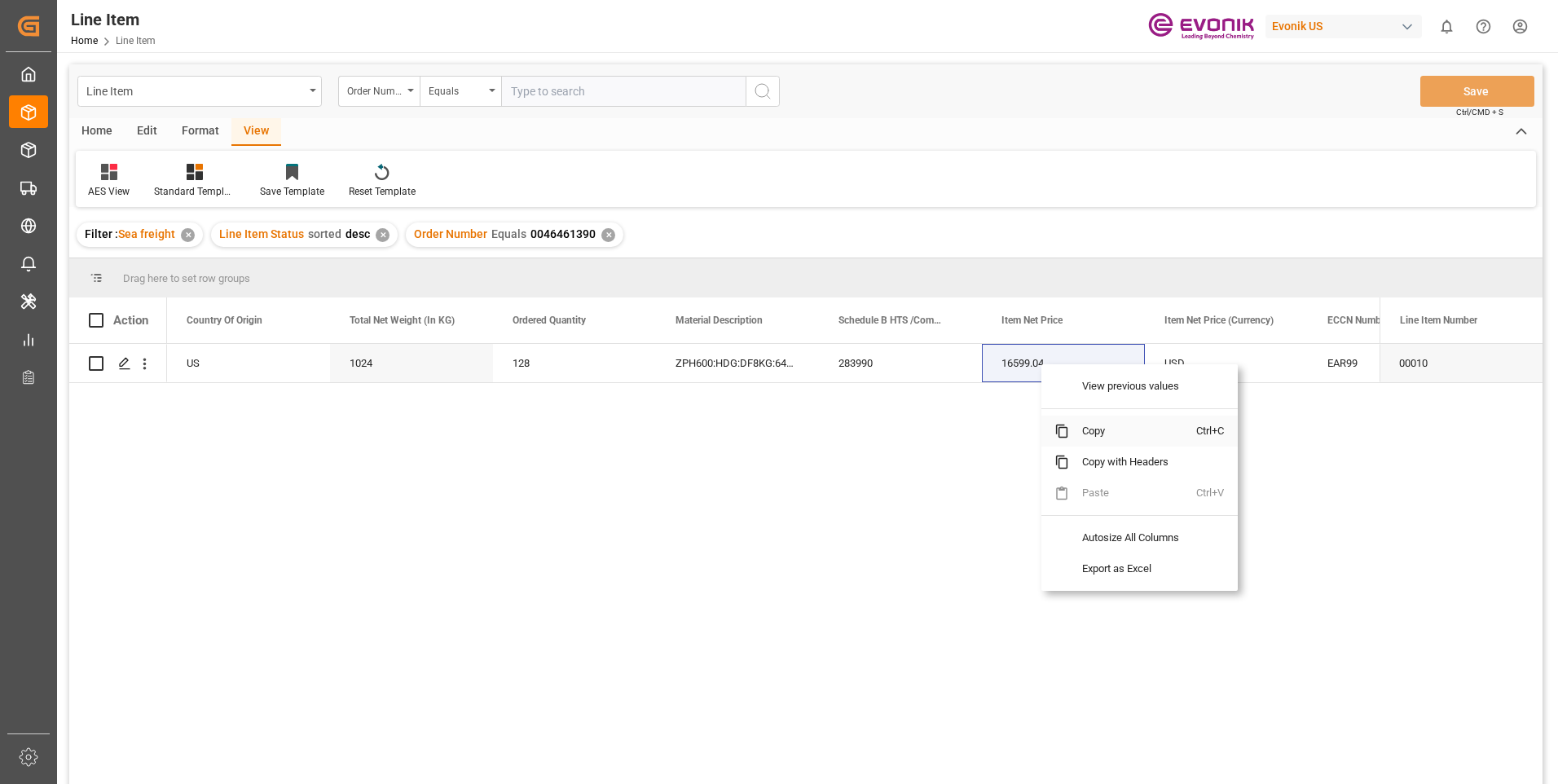
click at [1105, 430] on span "Copy" at bounding box center [1133, 431] width 127 height 31
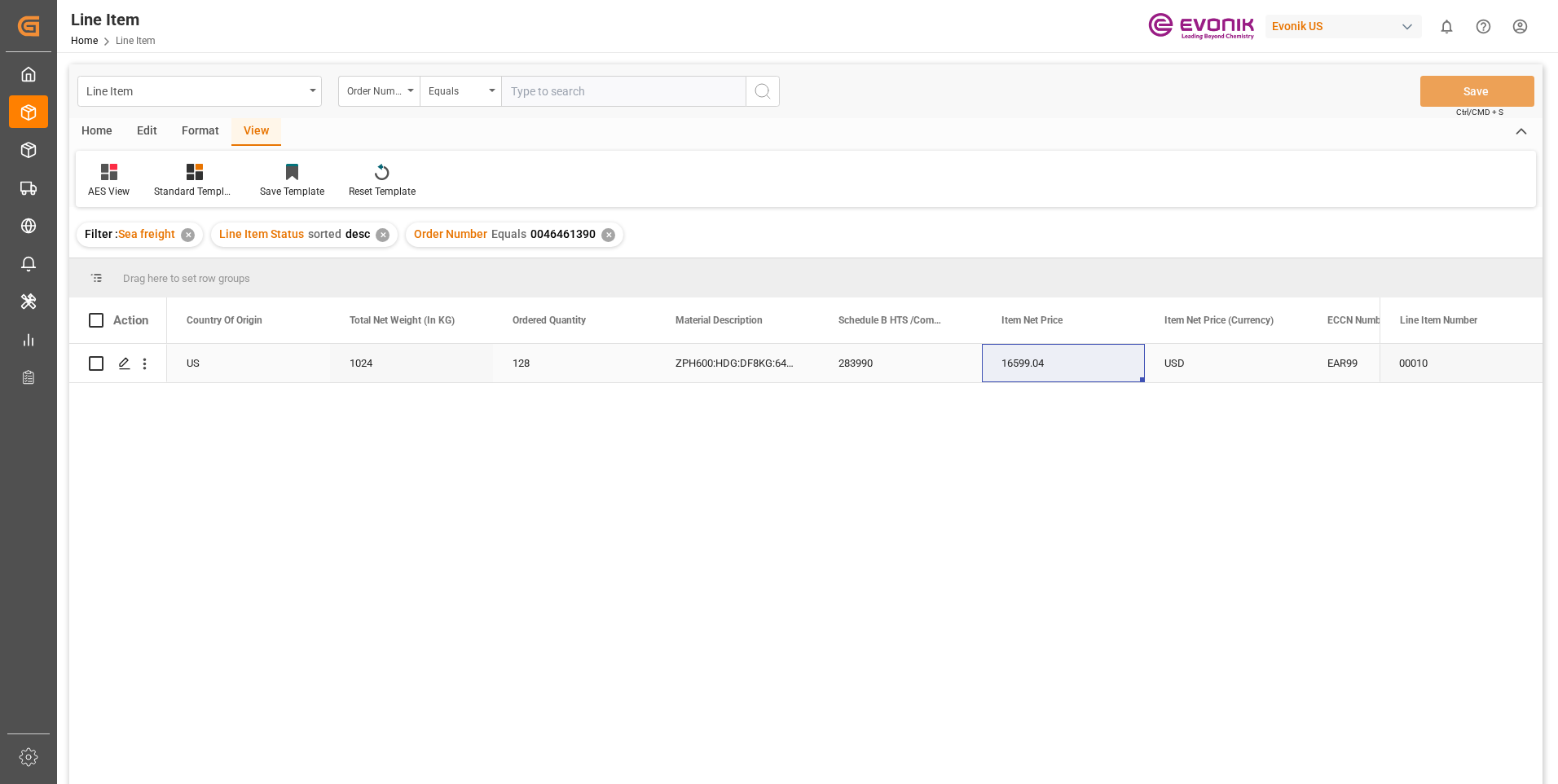
click at [1332, 362] on div "EAR99" at bounding box center [1389, 363] width 124 height 37
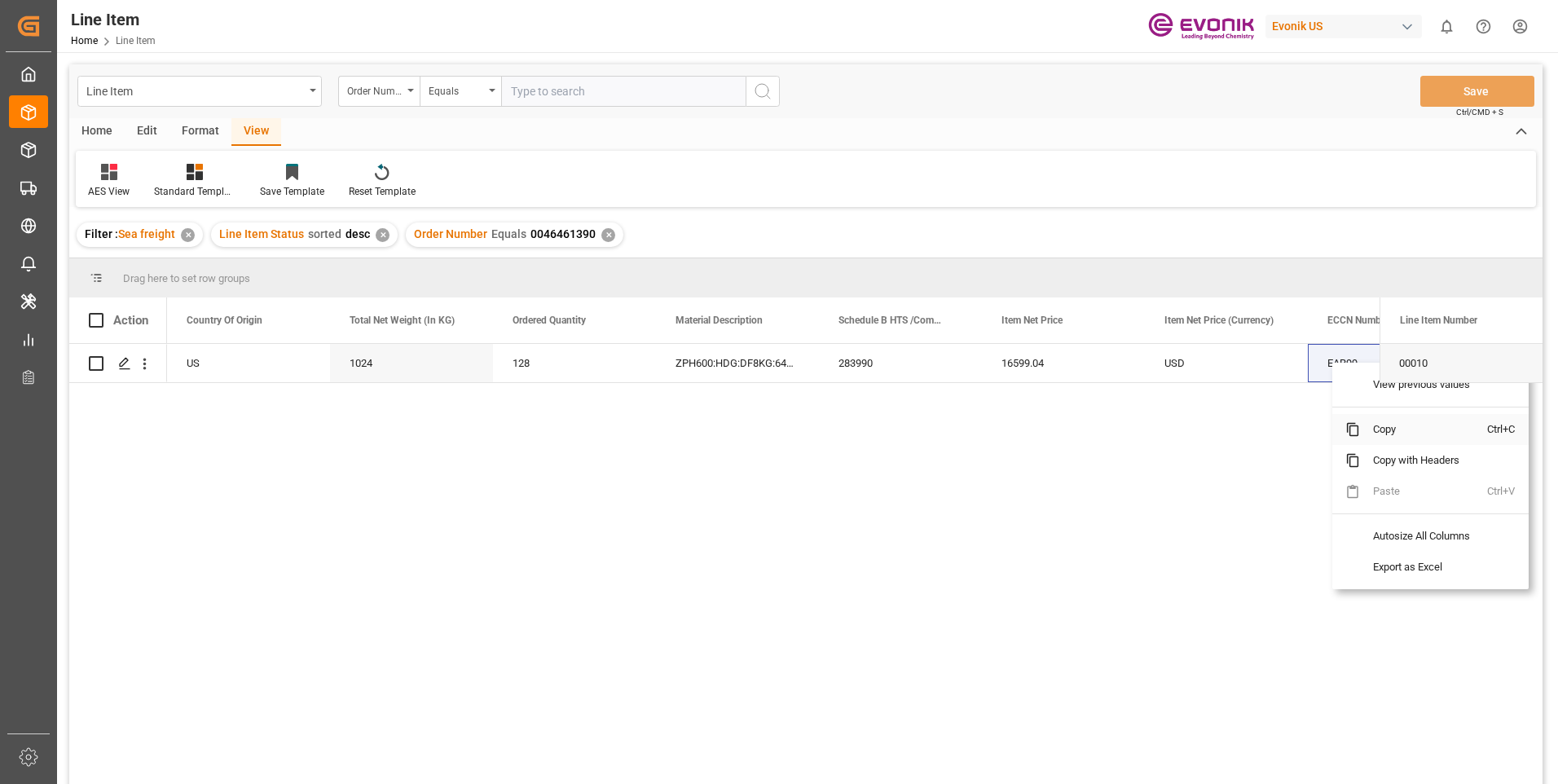
click at [1379, 430] on span "Copy" at bounding box center [1423, 429] width 127 height 31
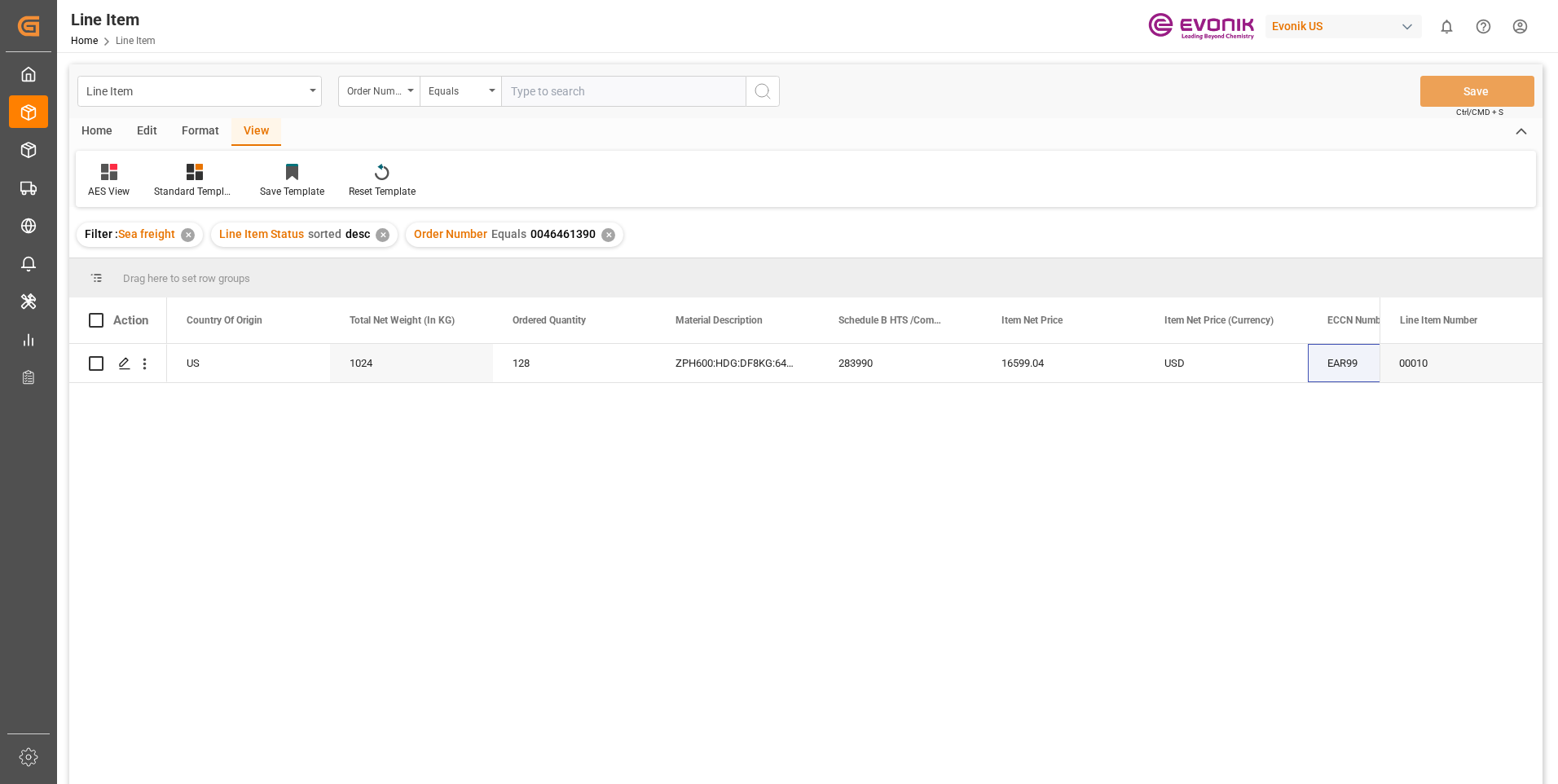
click at [603, 232] on div "✕" at bounding box center [608, 235] width 14 height 14
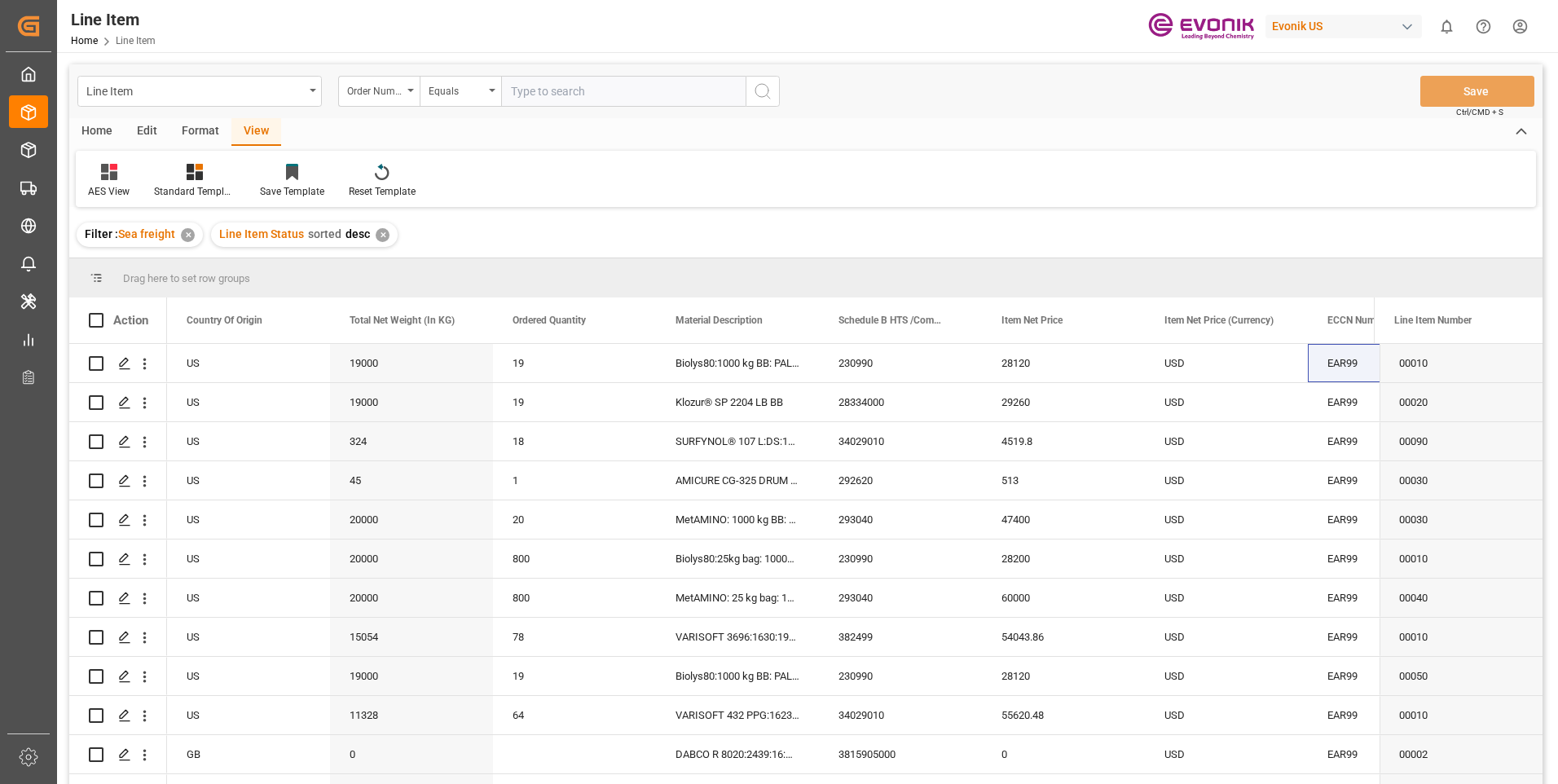
click at [379, 237] on div "✕" at bounding box center [382, 235] width 14 height 14
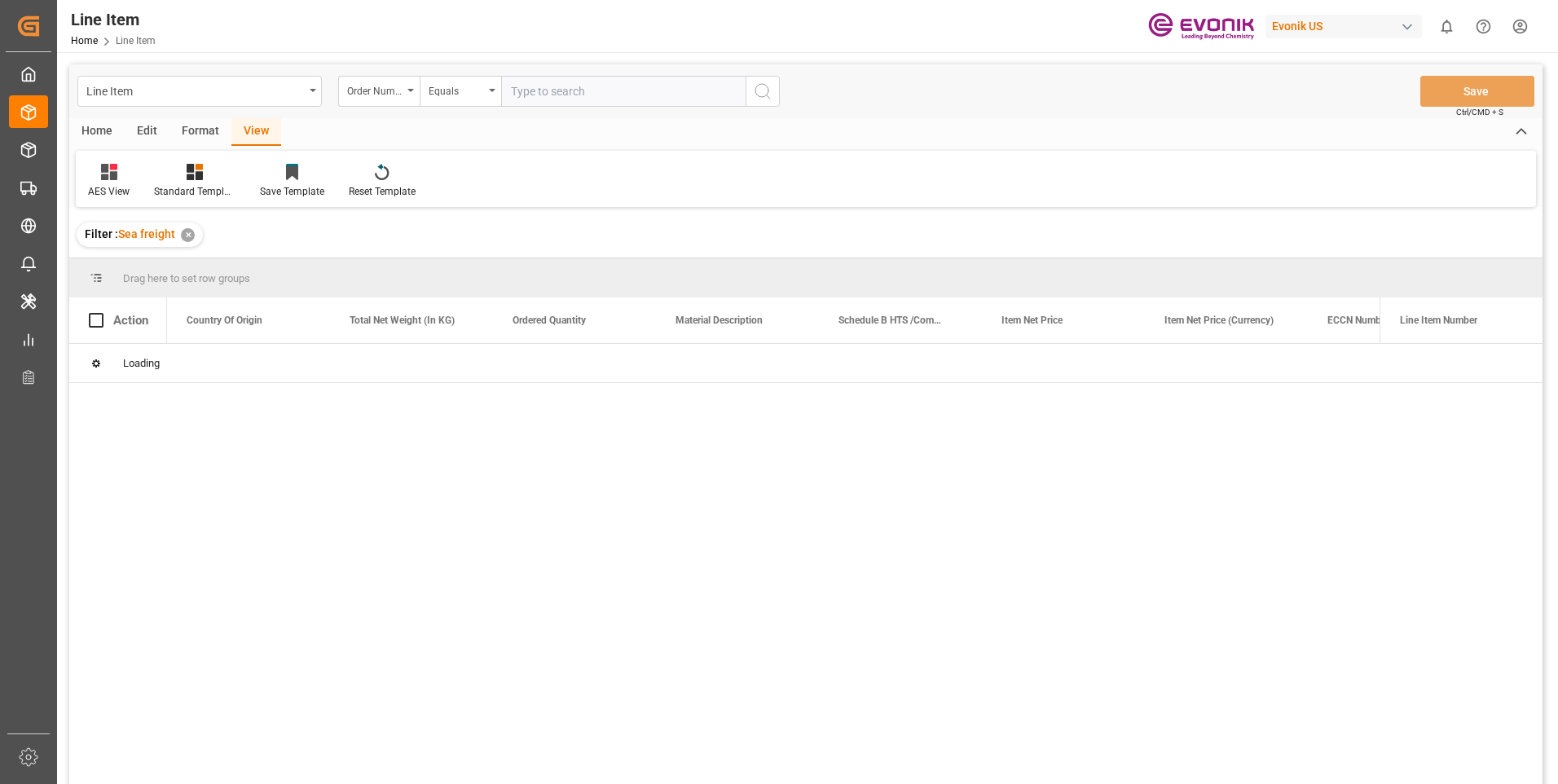
click at [541, 91] on input "text" at bounding box center [623, 91] width 245 height 31
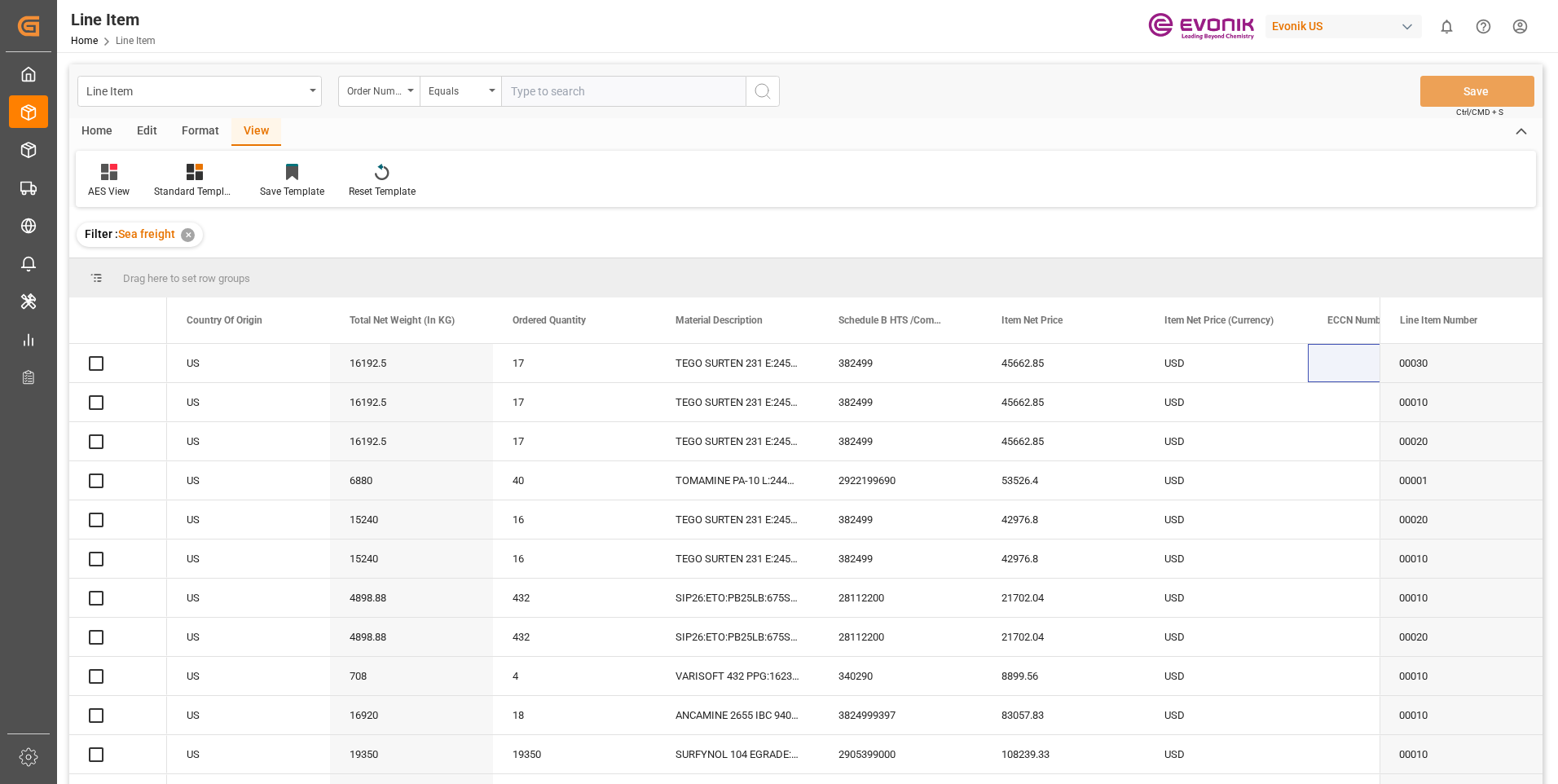
paste input "0046455437"
type input "0046455437"
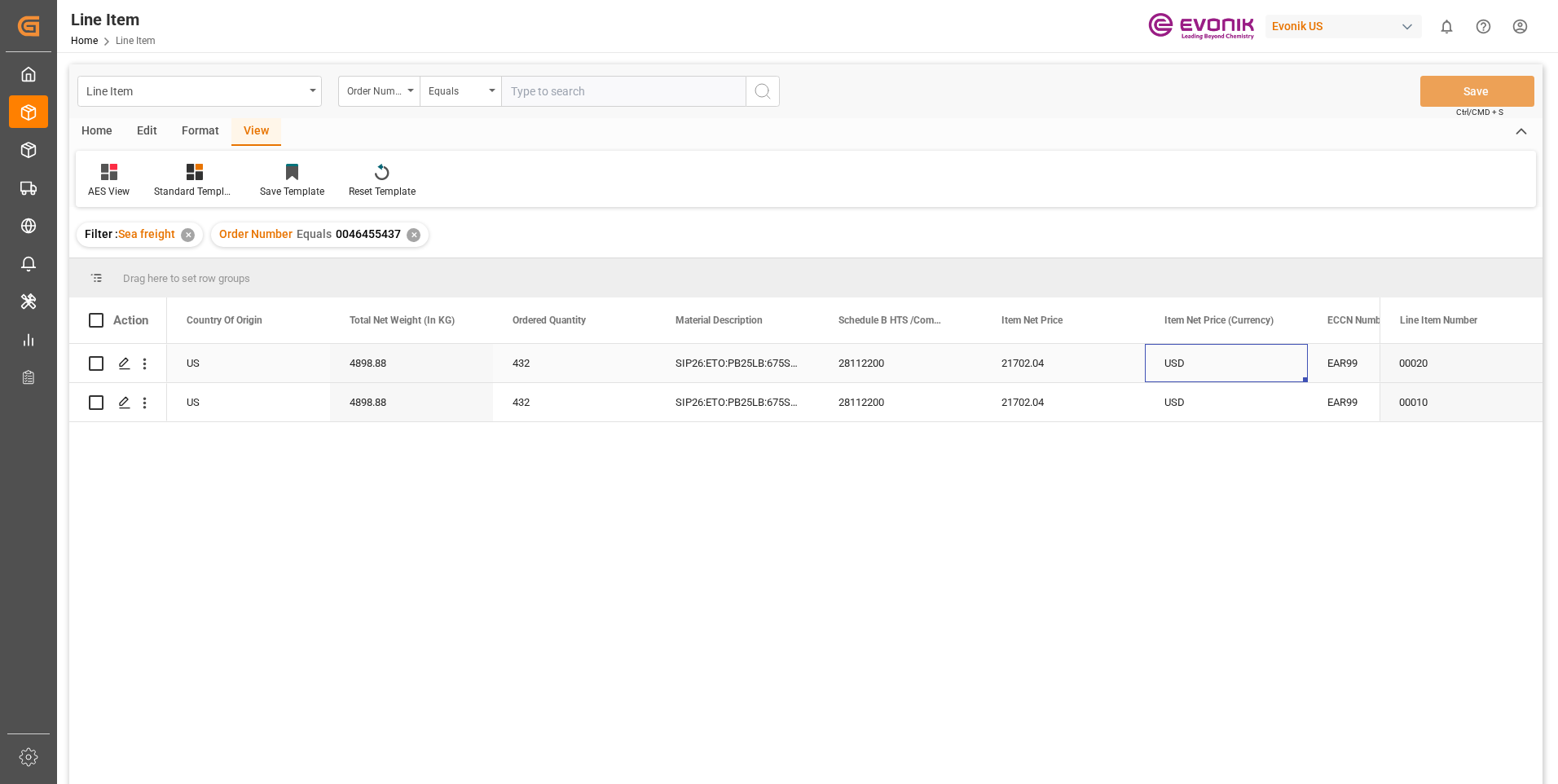
click at [1264, 365] on div "USD" at bounding box center [1226, 363] width 163 height 38
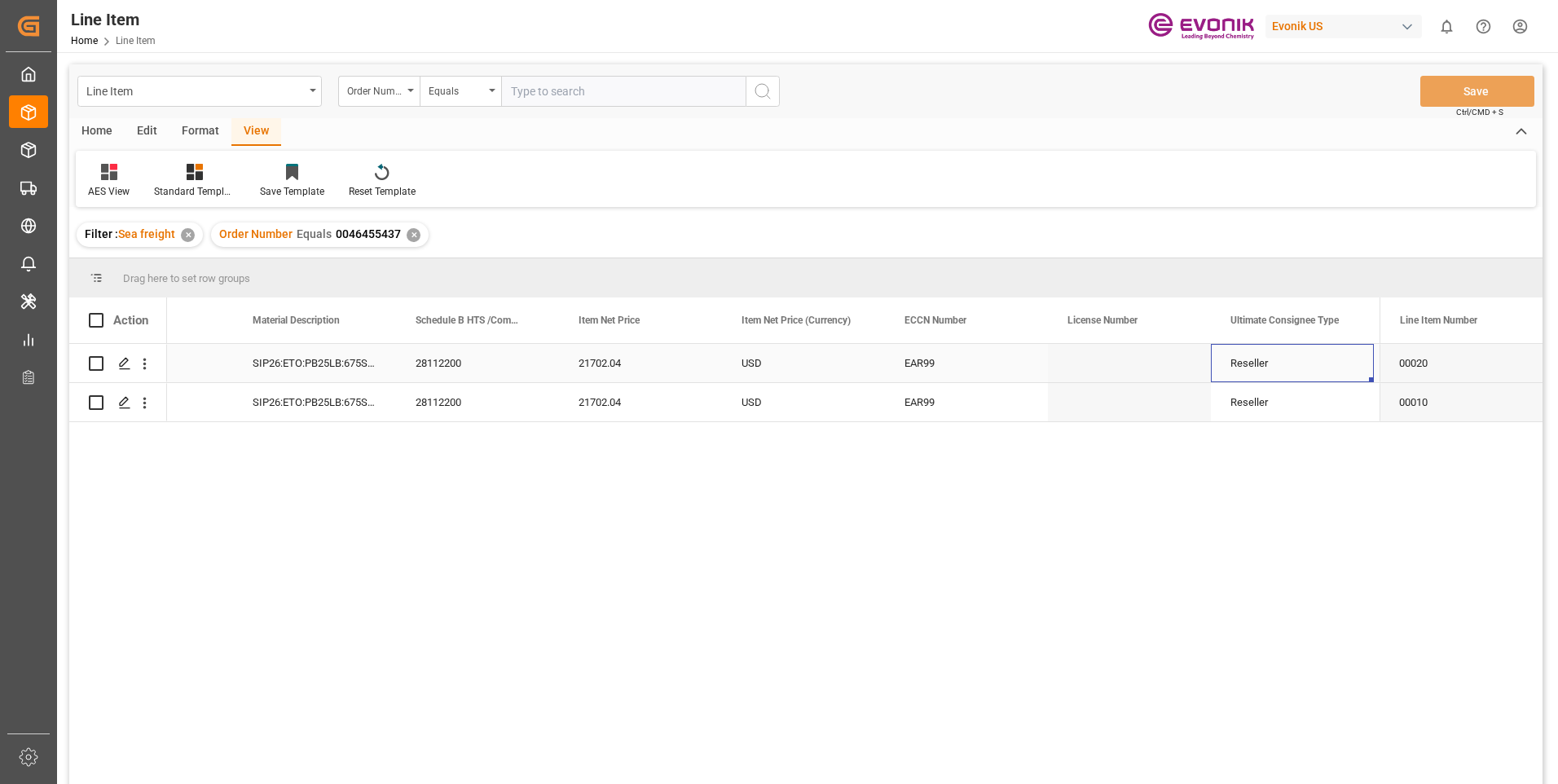
scroll to position [0, 1075]
click at [1266, 366] on div "BE" at bounding box center [1293, 363] width 163 height 38
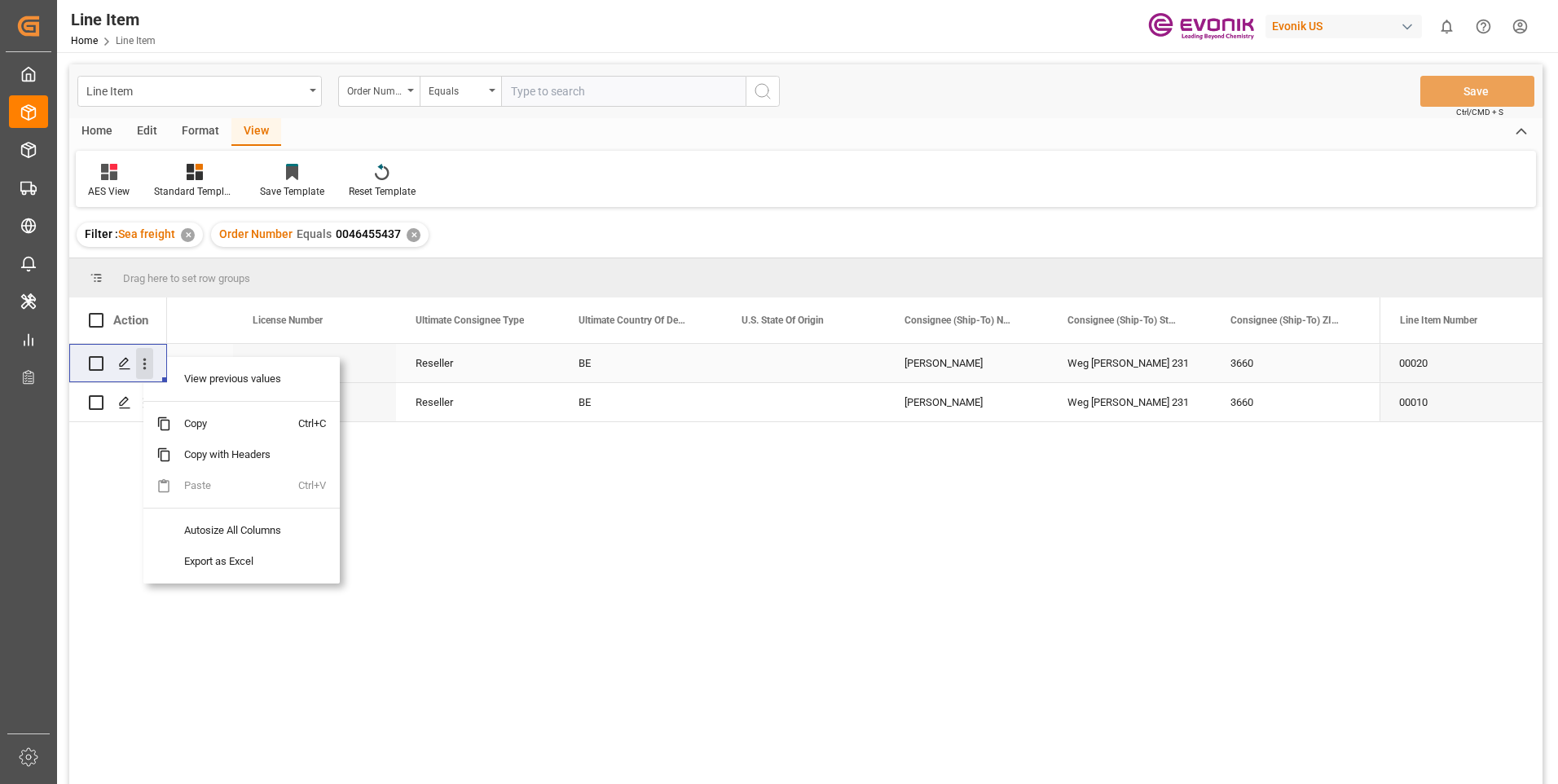
click at [146, 365] on icon "open menu" at bounding box center [145, 363] width 17 height 17
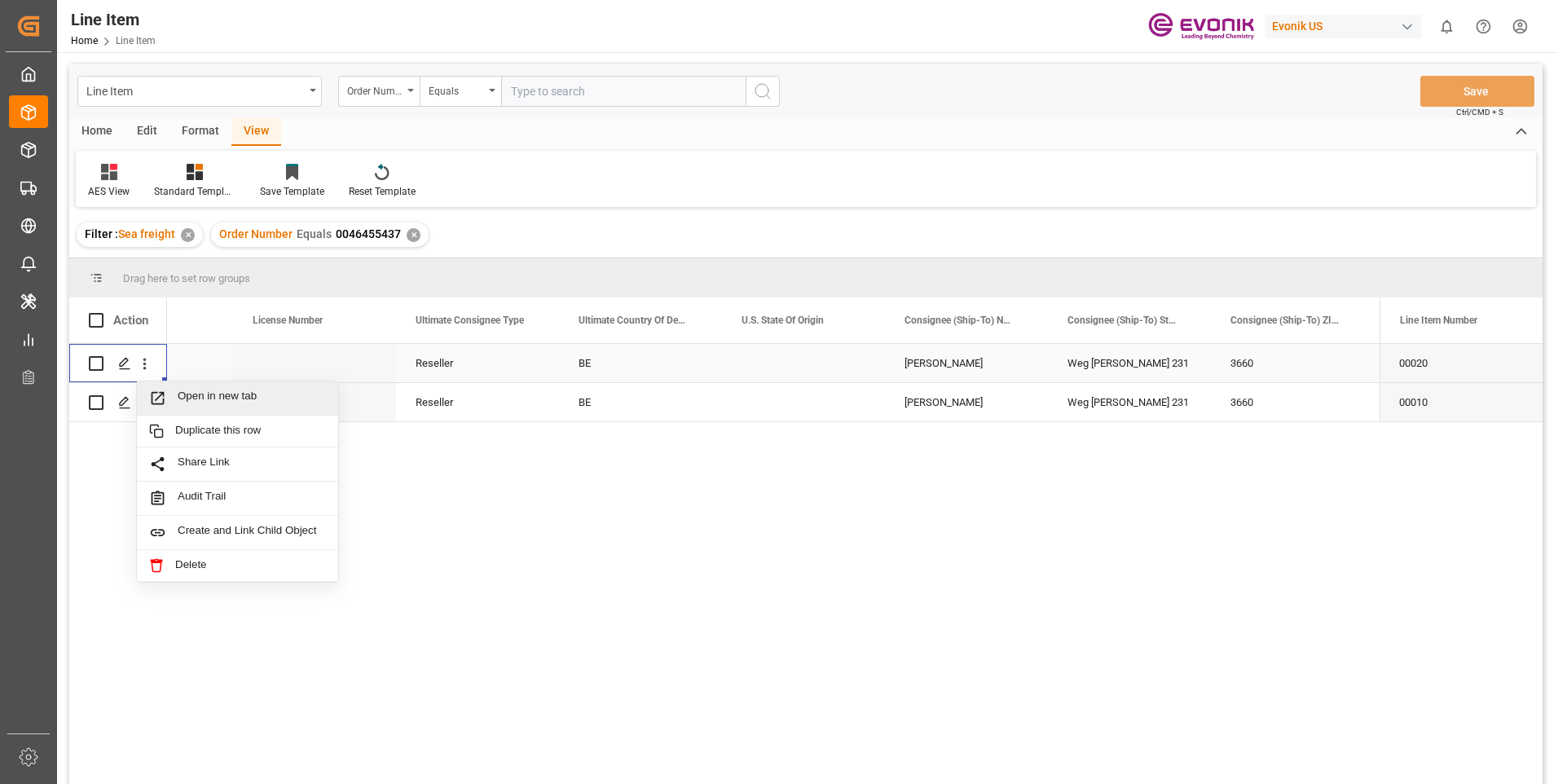
click at [194, 394] on span "Open in new tab" at bounding box center [251, 398] width 149 height 17
click at [462, 363] on div "Reseller" at bounding box center [478, 363] width 163 height 38
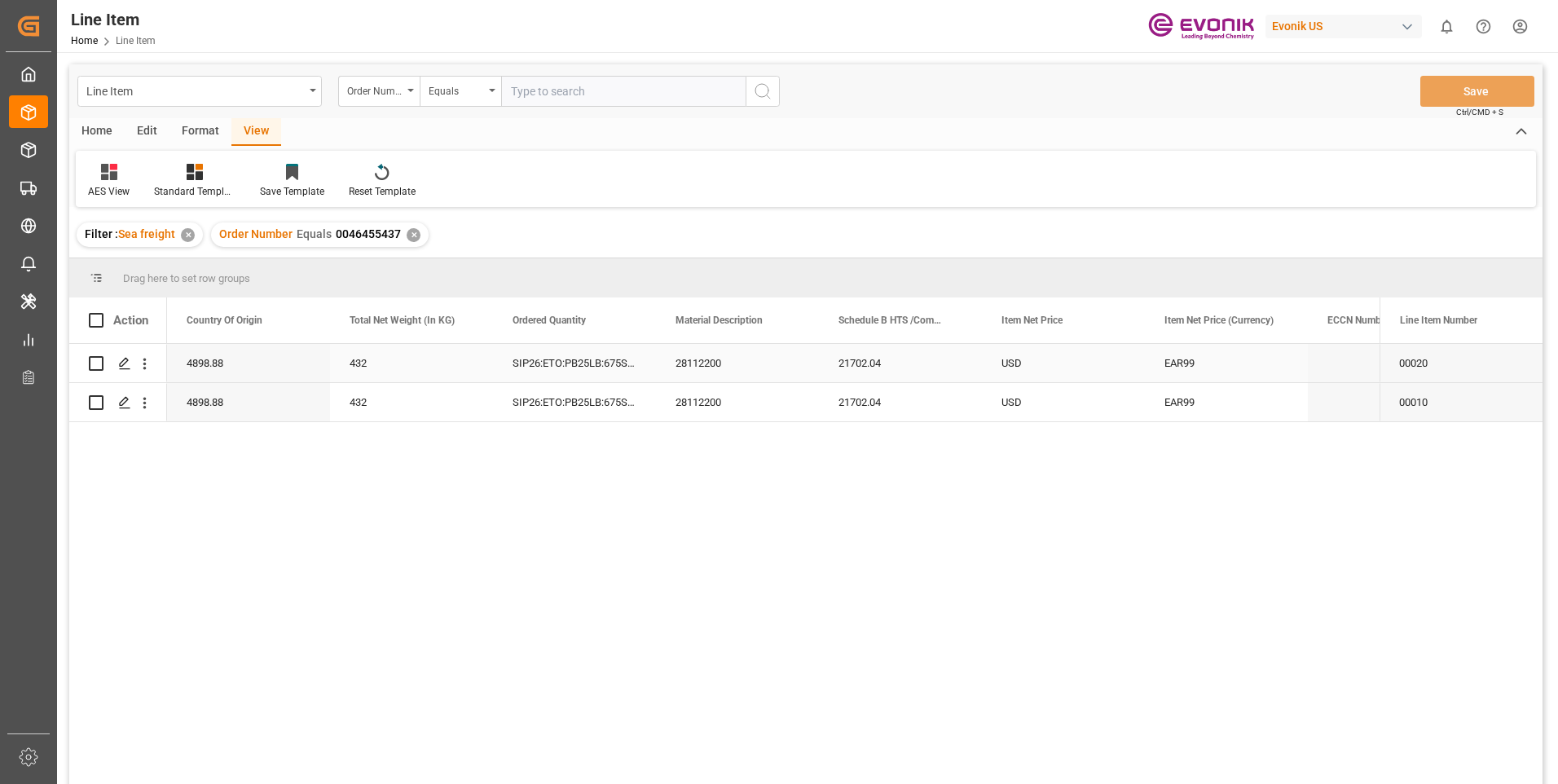
scroll to position [0, 489]
click at [539, 354] on div "432" at bounding box center [575, 363] width 163 height 38
click at [850, 366] on div "28112200" at bounding box center [900, 363] width 163 height 38
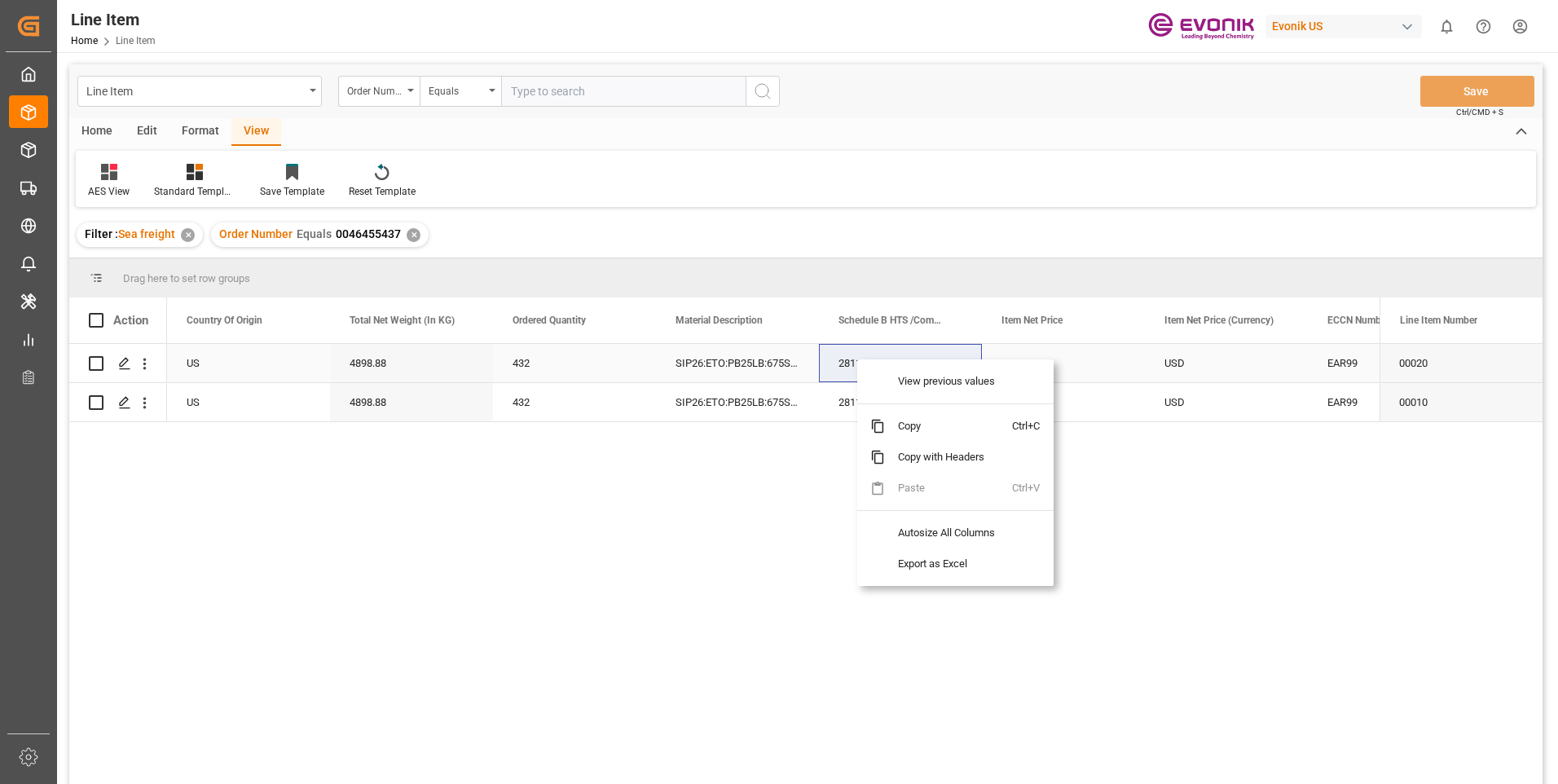
click at [379, 360] on div "4898.88" at bounding box center [411, 363] width 163 height 38
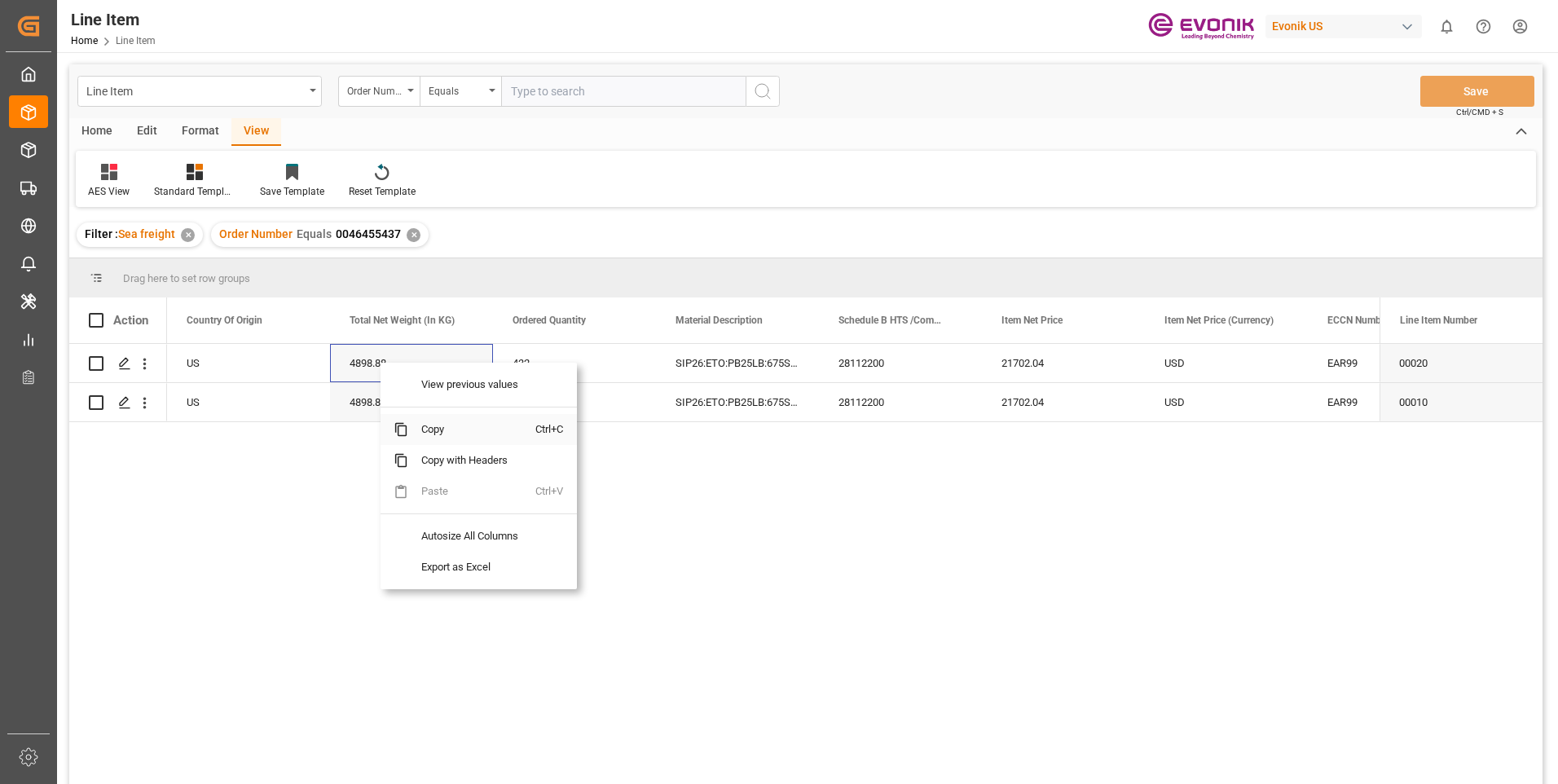
click at [423, 429] on span "Copy" at bounding box center [472, 429] width 127 height 31
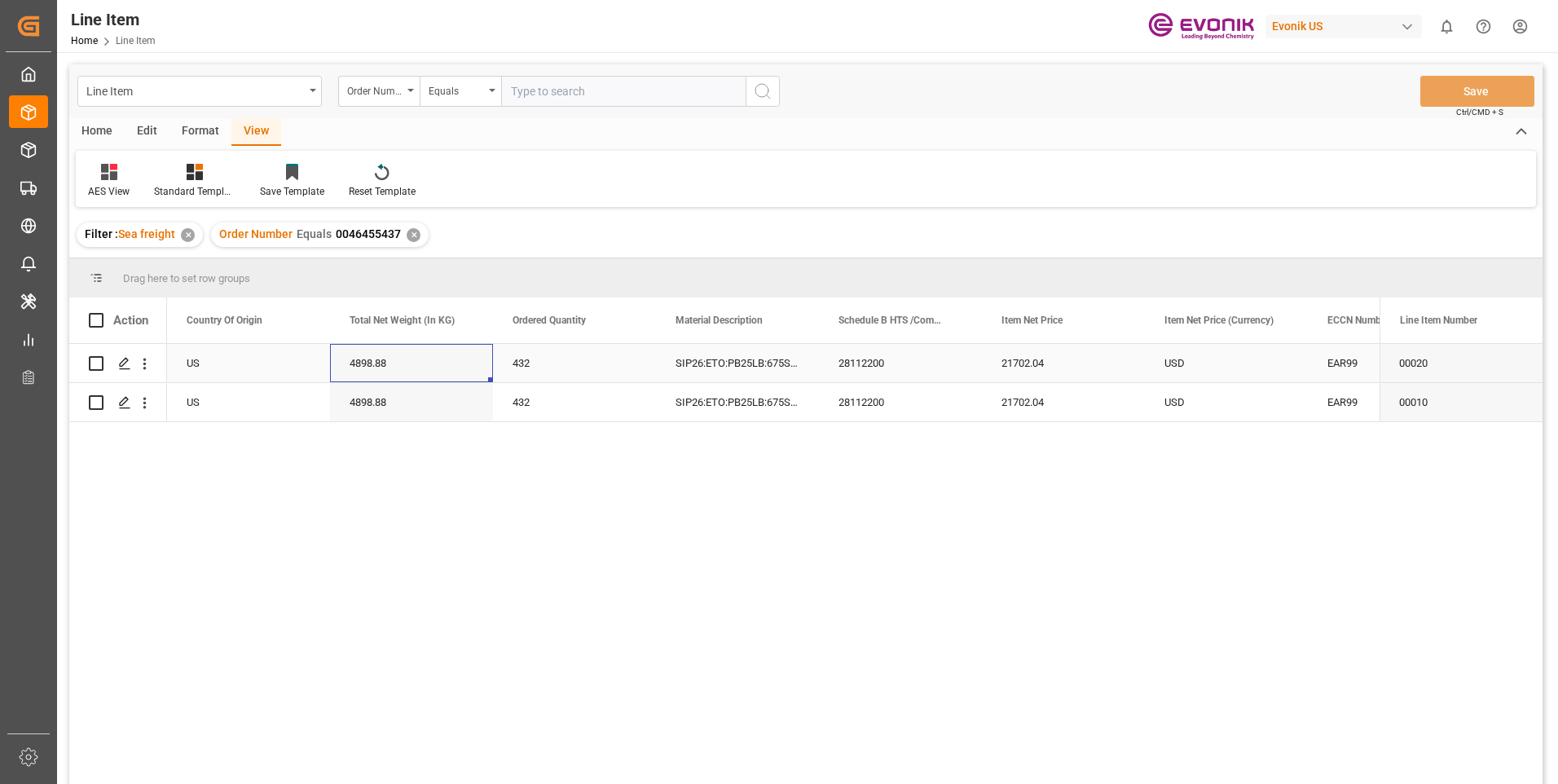
click at [1041, 362] on div "21702.04" at bounding box center [1064, 363] width 163 height 38
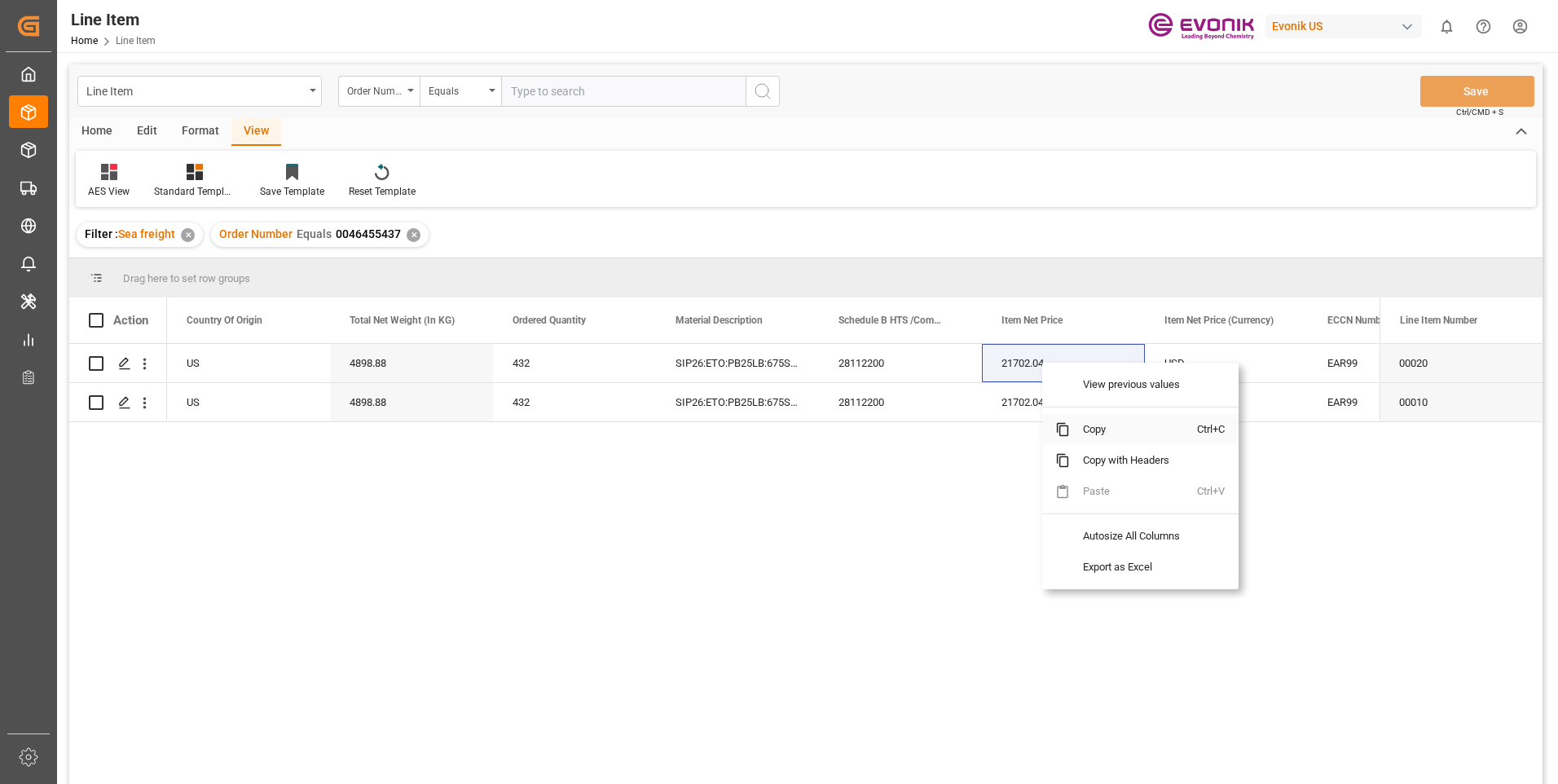
click at [1092, 430] on span "Copy" at bounding box center [1134, 429] width 127 height 31
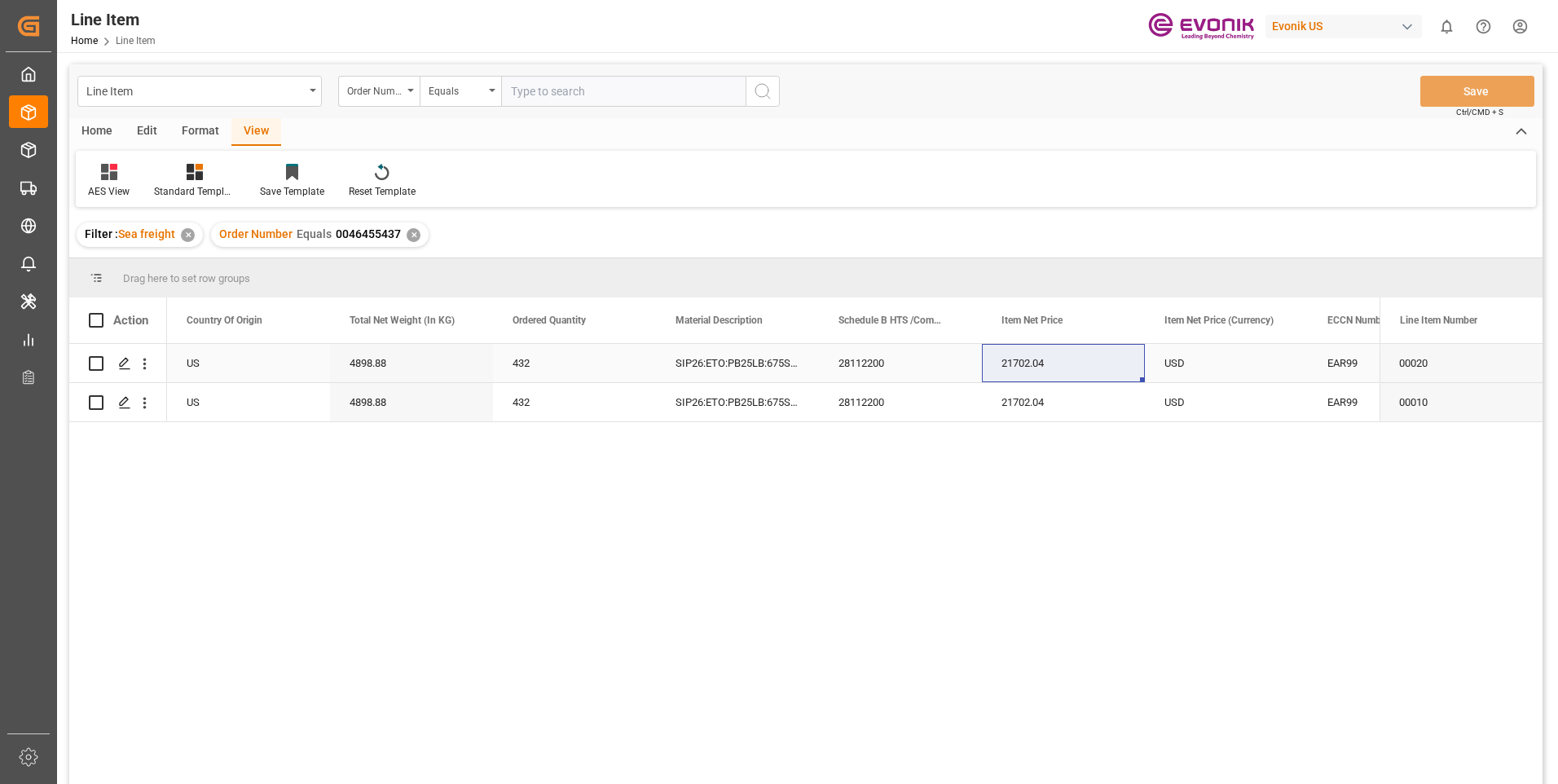
click at [1332, 357] on div "EAR99" at bounding box center [1389, 363] width 124 height 37
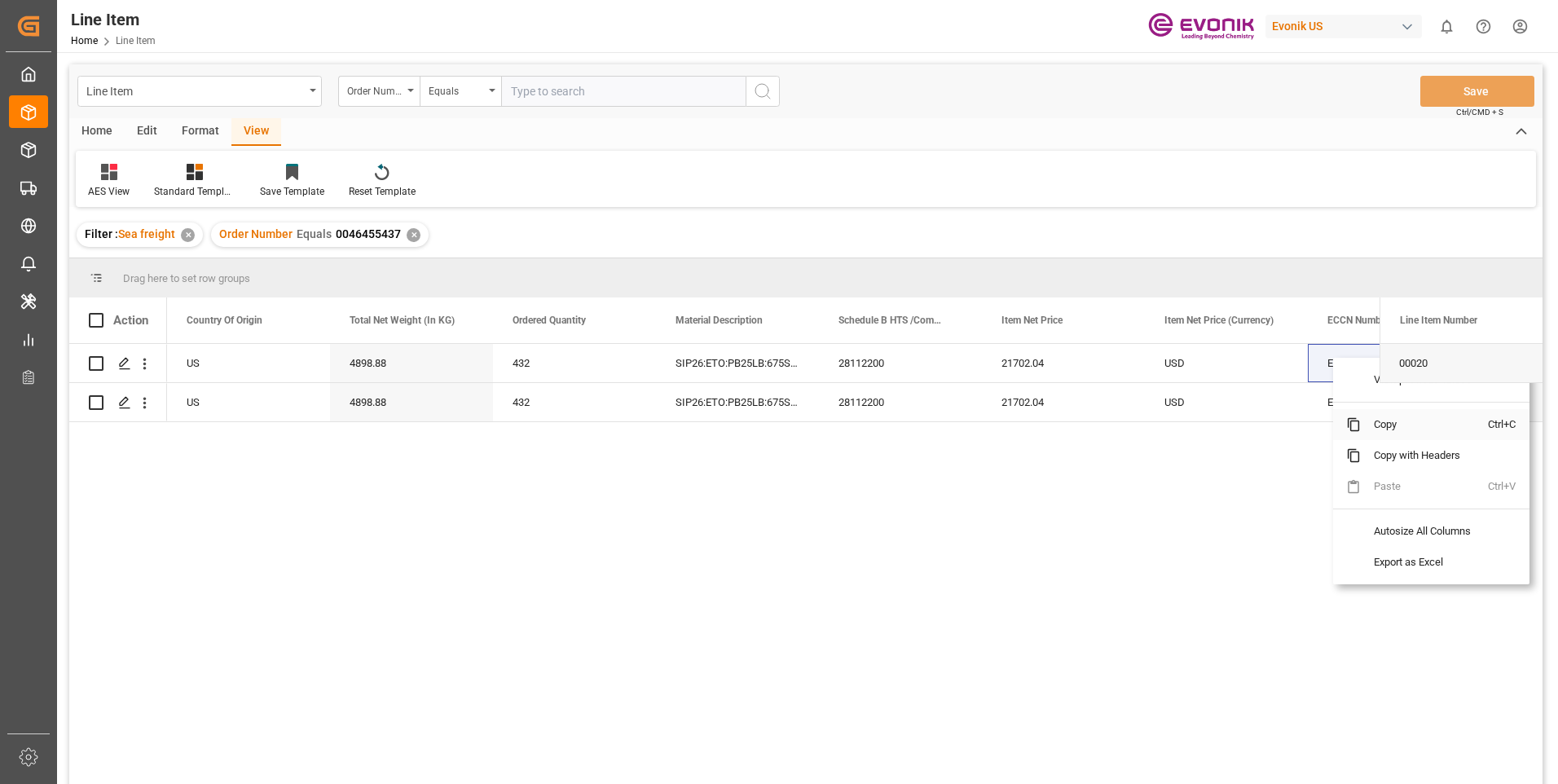
click at [1364, 423] on span "Copy" at bounding box center [1424, 424] width 127 height 31
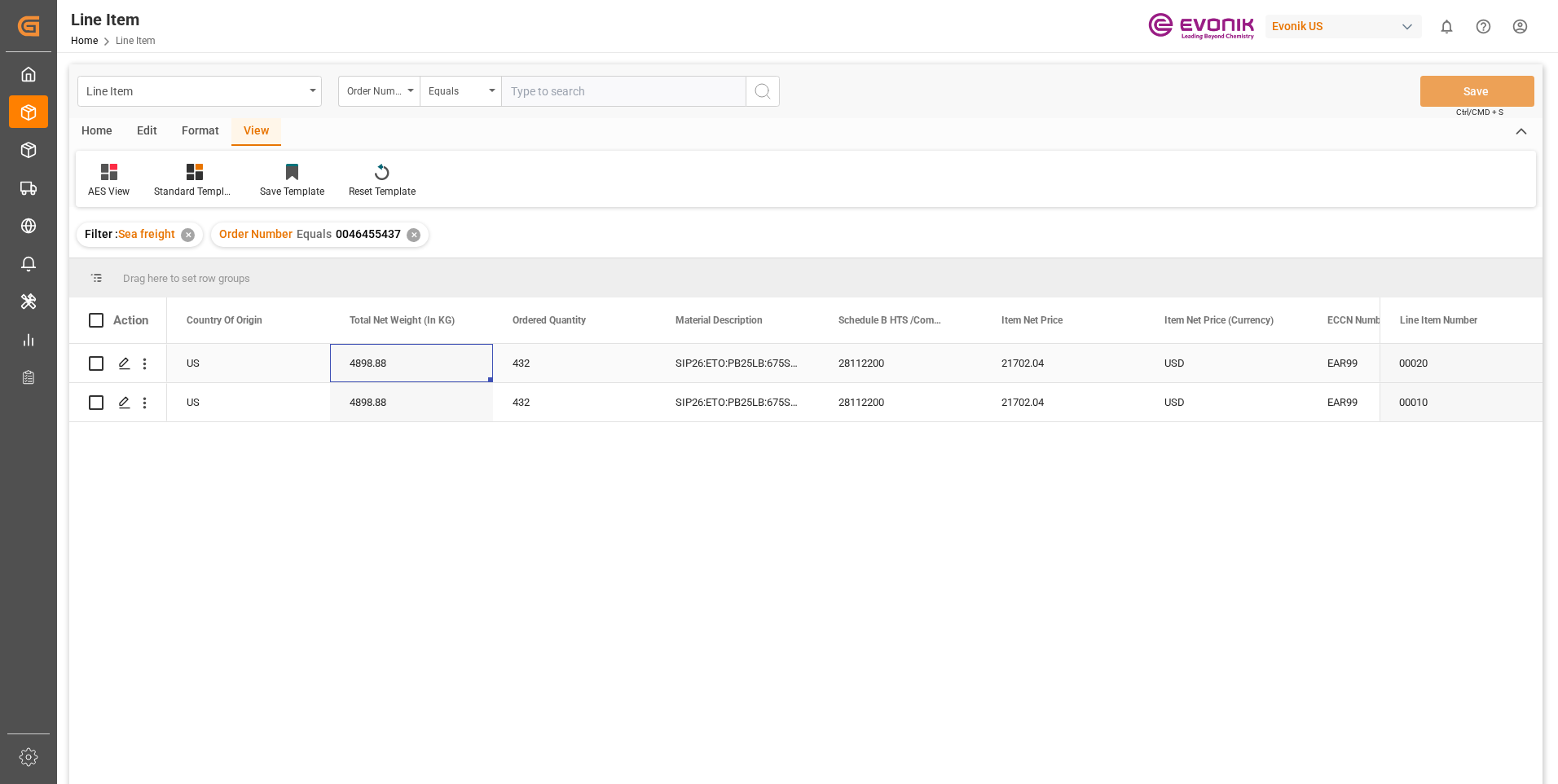
click at [392, 368] on div "4898.88" at bounding box center [411, 363] width 163 height 38
click at [371, 395] on div "4898.88" at bounding box center [411, 402] width 163 height 38
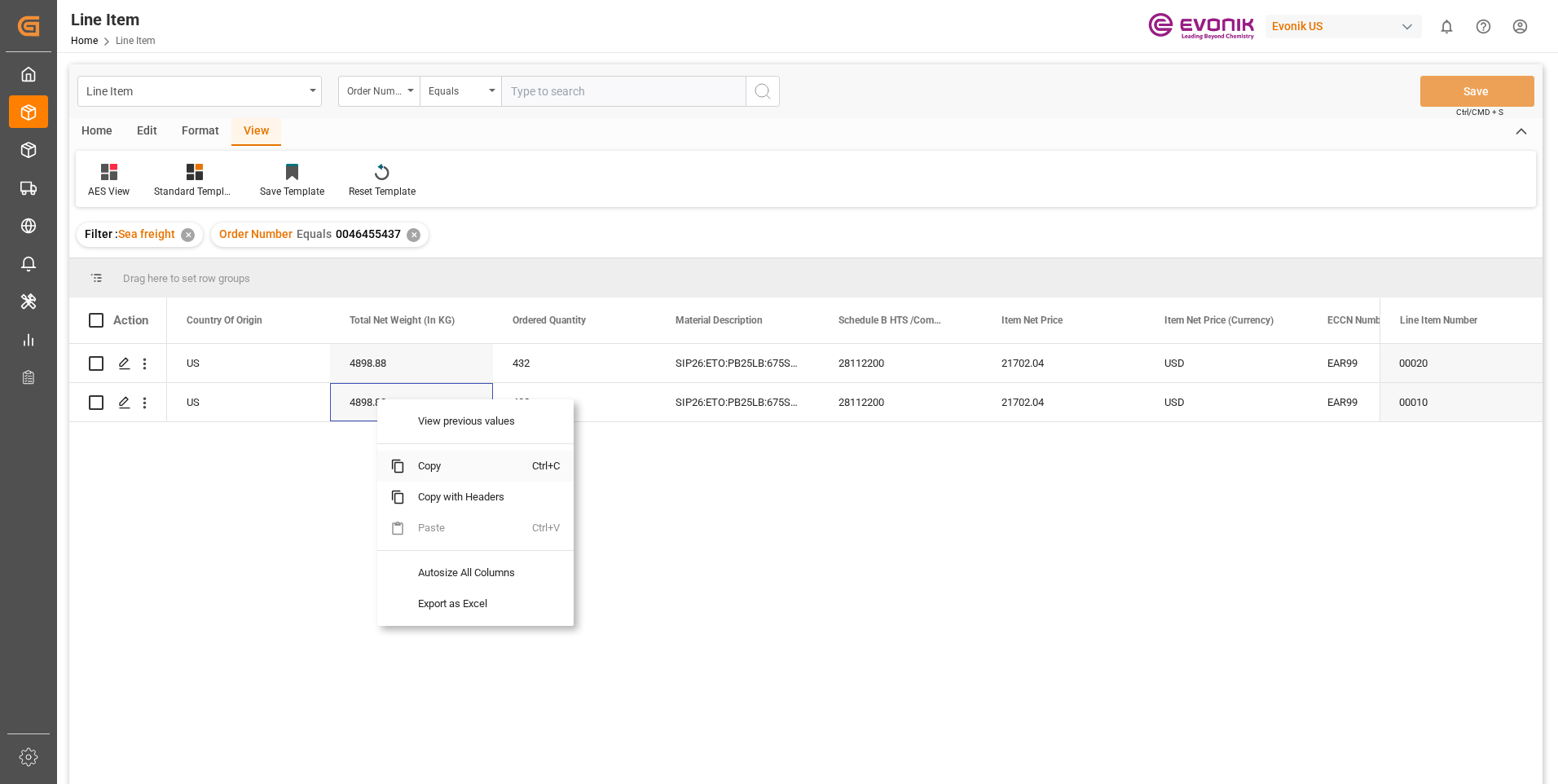
click at [422, 463] on span "Copy" at bounding box center [468, 465] width 127 height 31
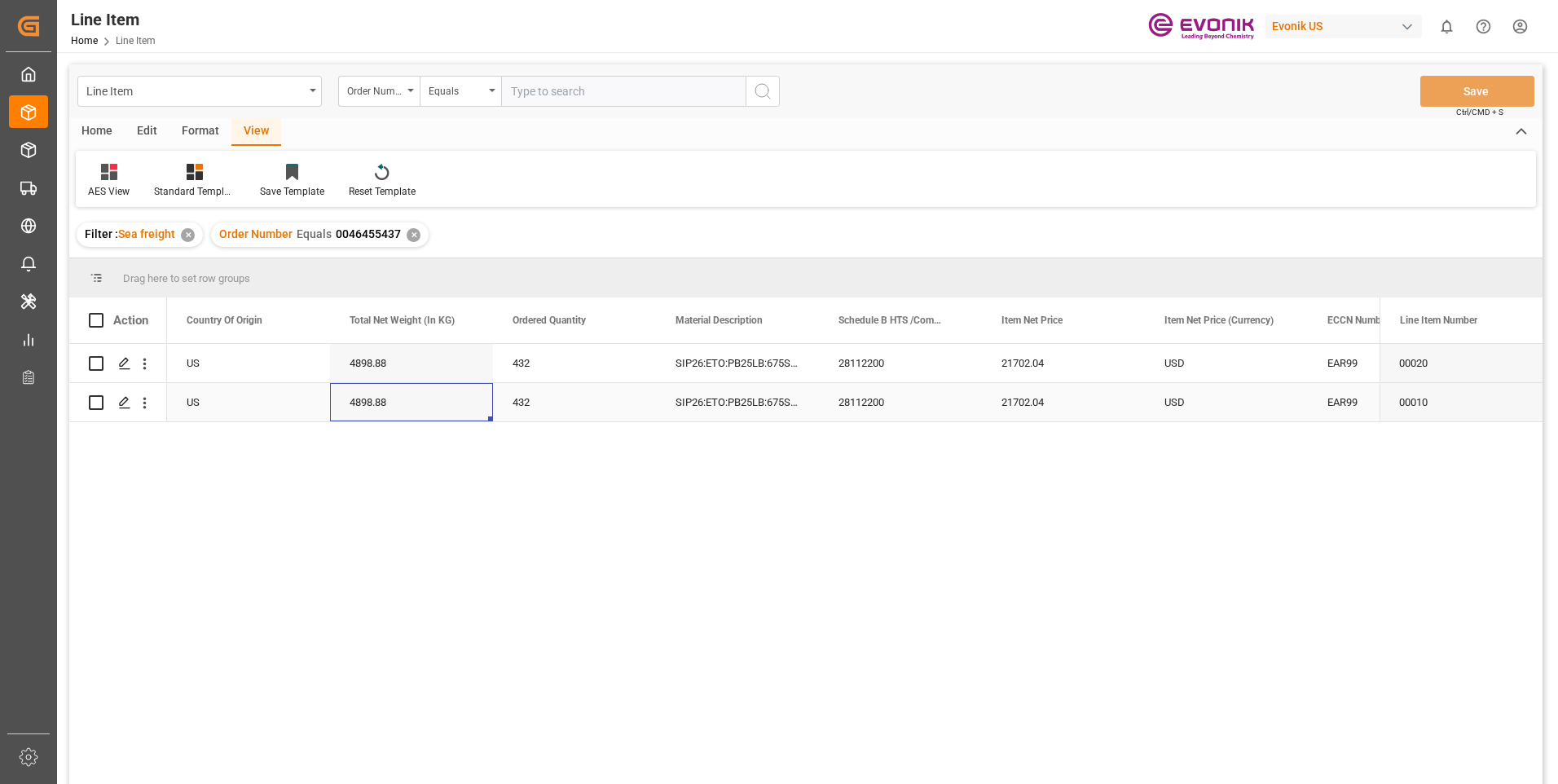
click at [1019, 398] on div "21702.04" at bounding box center [1064, 402] width 163 height 38
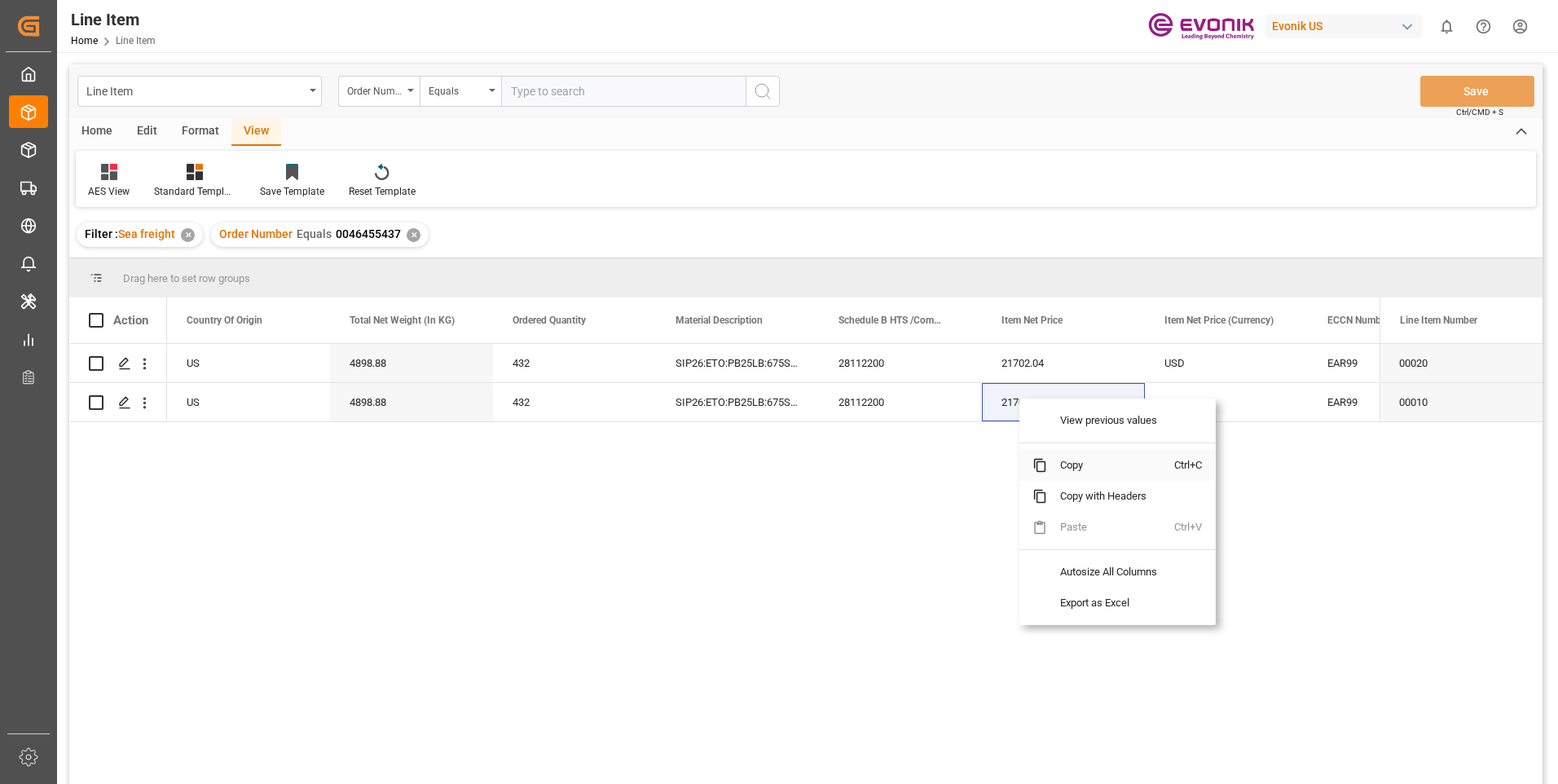
click at [1057, 461] on span "Copy" at bounding box center [1111, 464] width 127 height 31
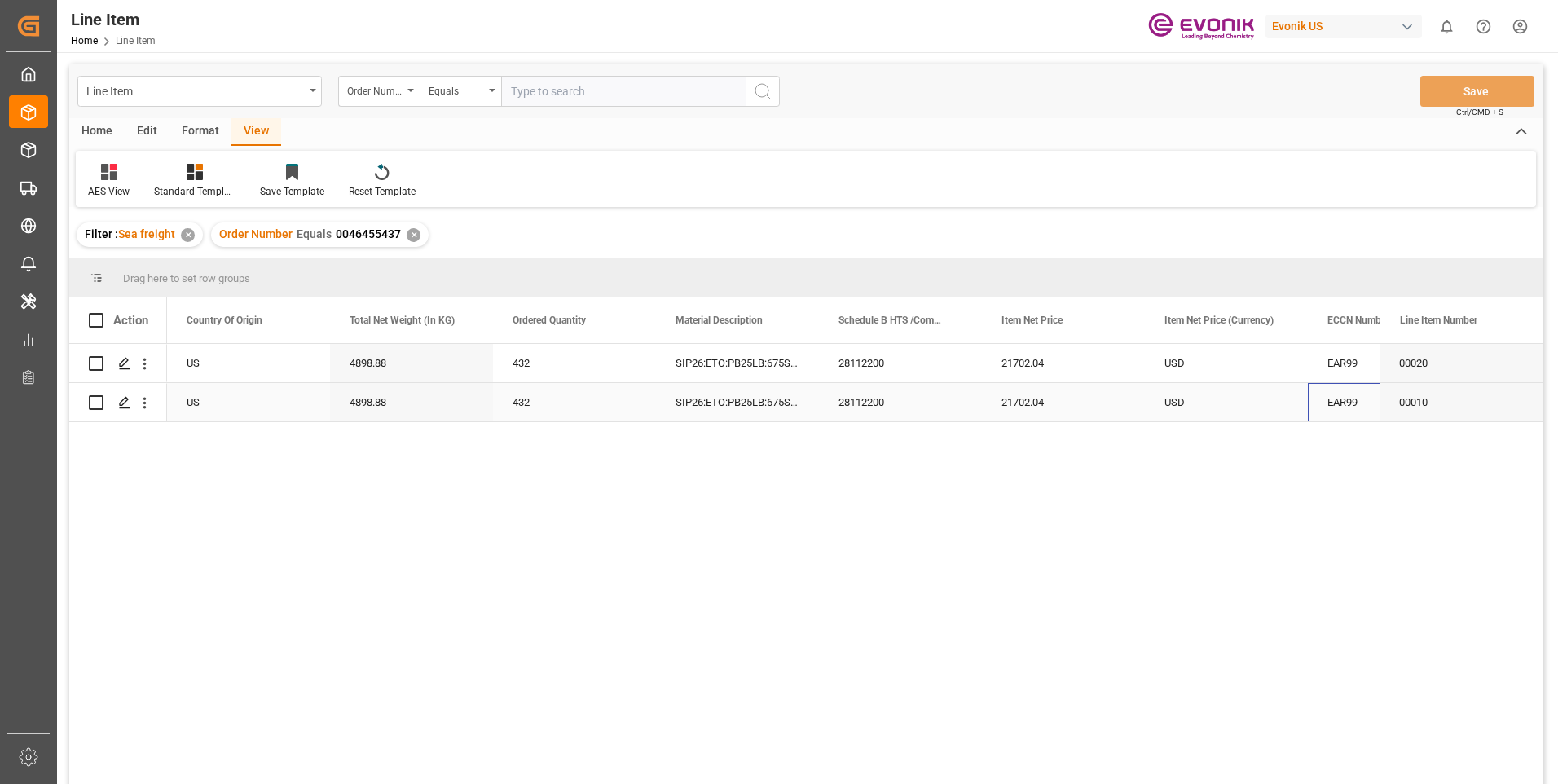
click at [1322, 402] on div "EAR99" at bounding box center [1390, 402] width 163 height 38
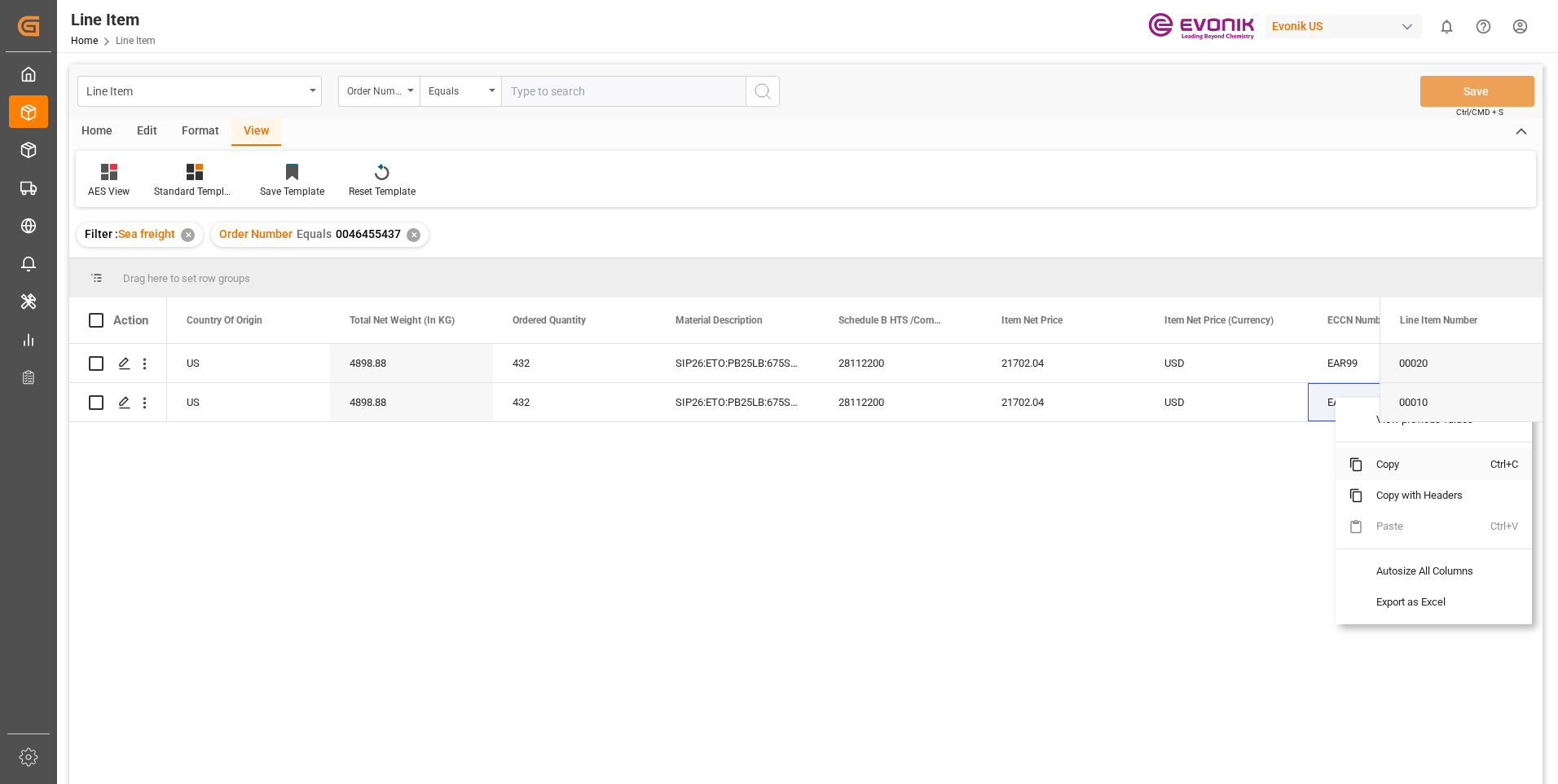
click at [1381, 463] on span "Copy" at bounding box center [1427, 463] width 127 height 31
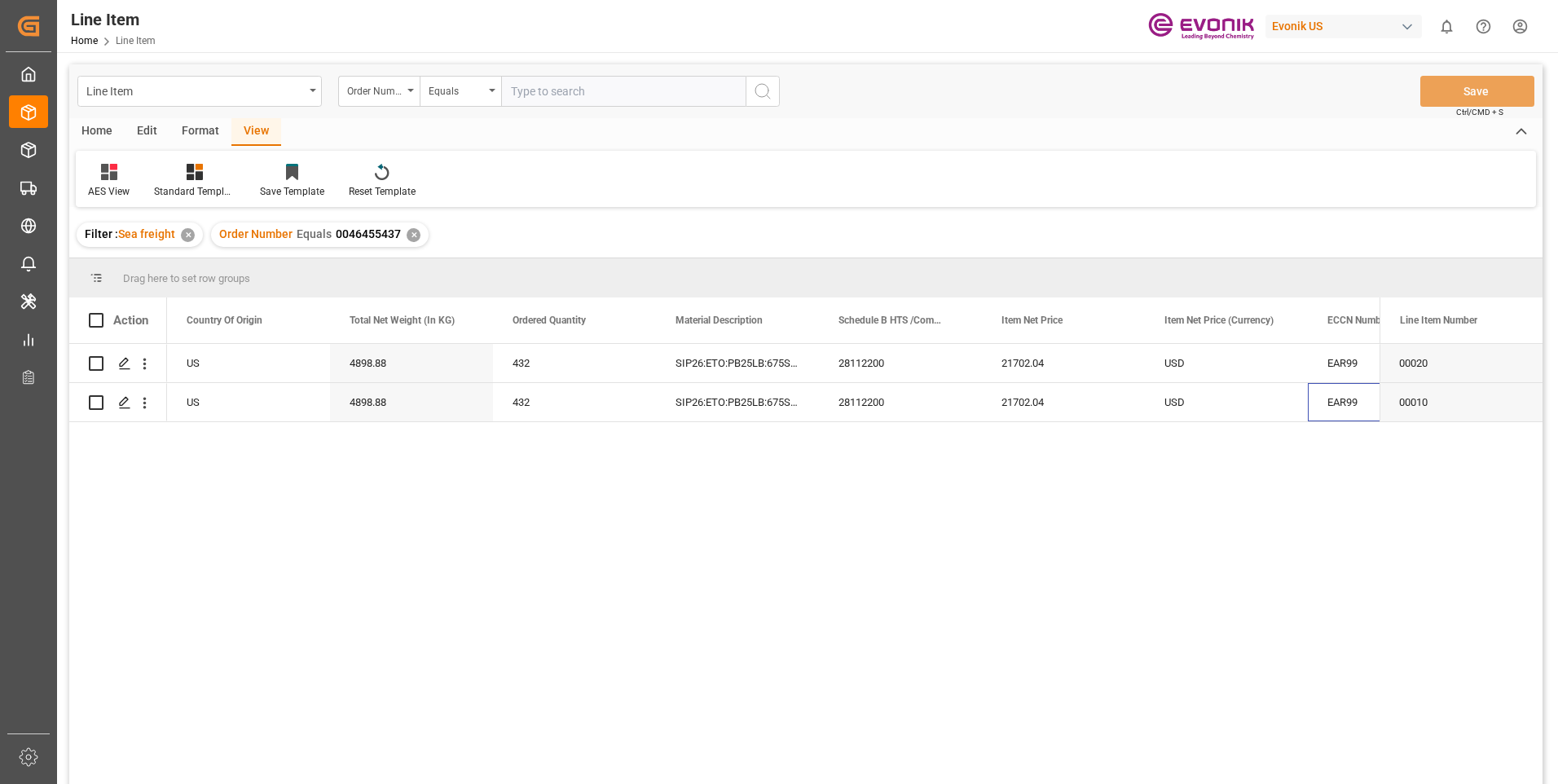
click at [410, 239] on div "✕" at bounding box center [413, 235] width 14 height 14
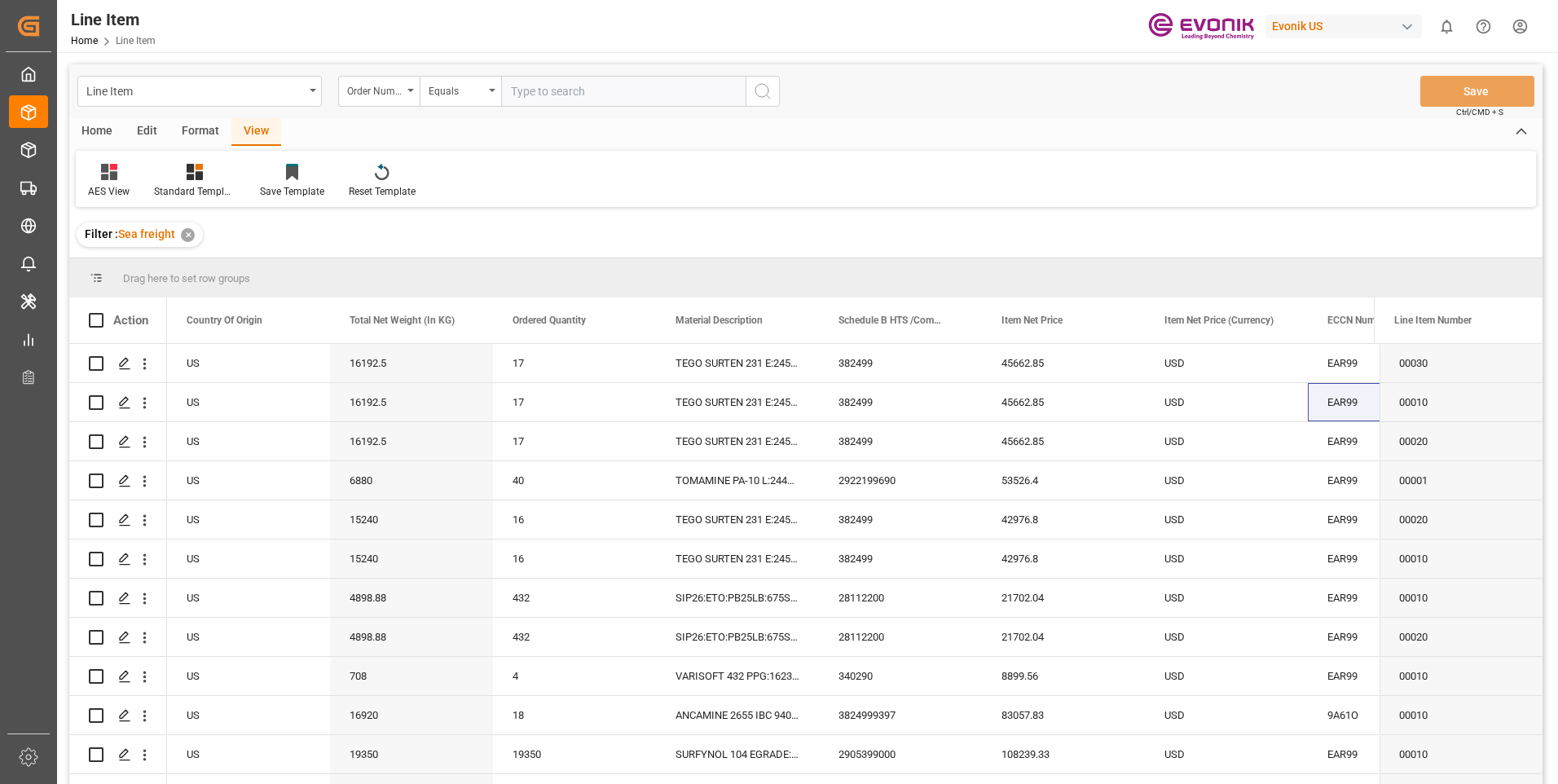
click at [578, 98] on input "text" at bounding box center [623, 91] width 245 height 31
paste input "0046462420"
type input "0046462420"
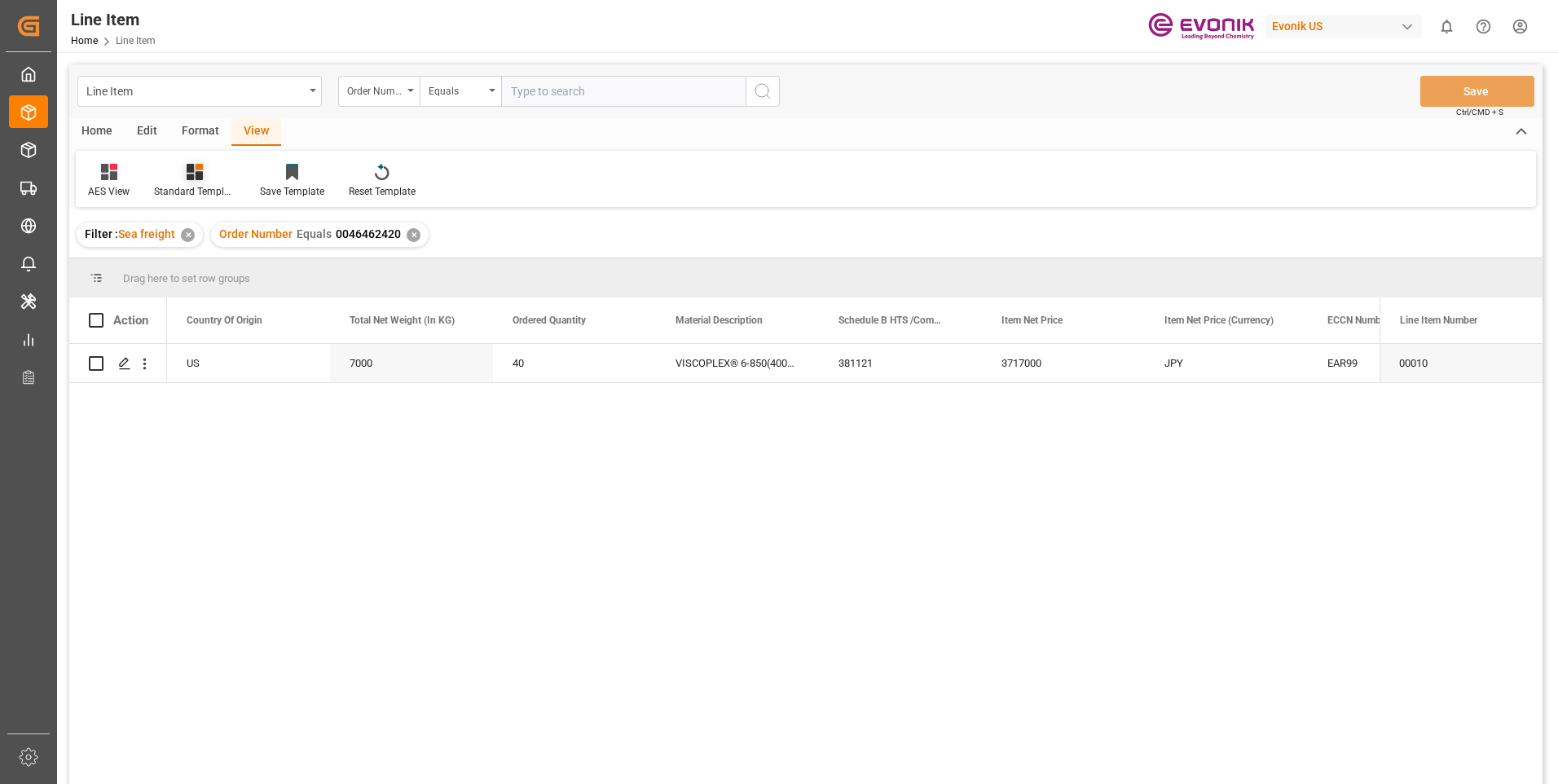
click at [194, 175] on icon at bounding box center [194, 171] width 16 height 16
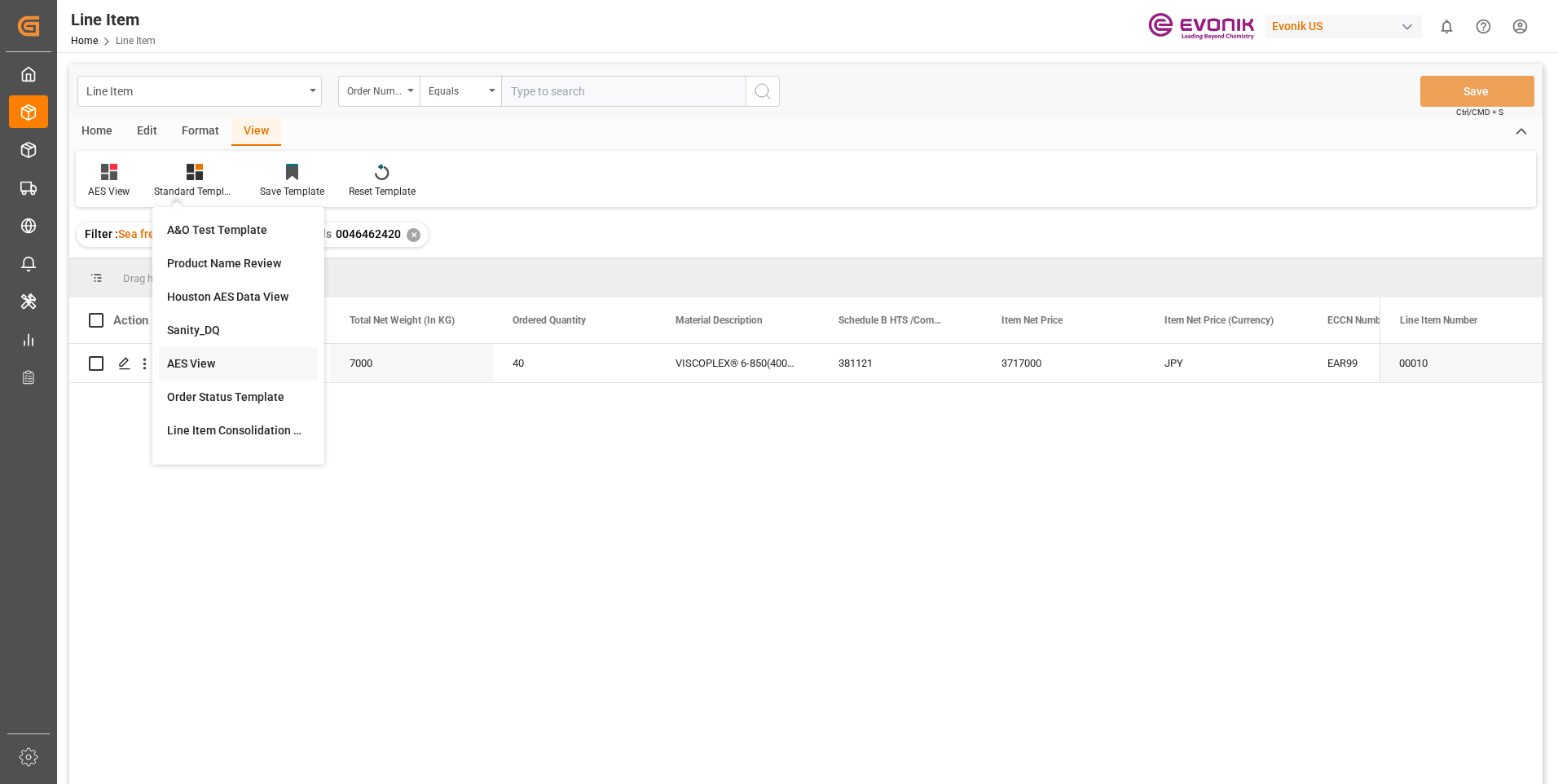
click at [219, 357] on div "AES View" at bounding box center [238, 363] width 143 height 17
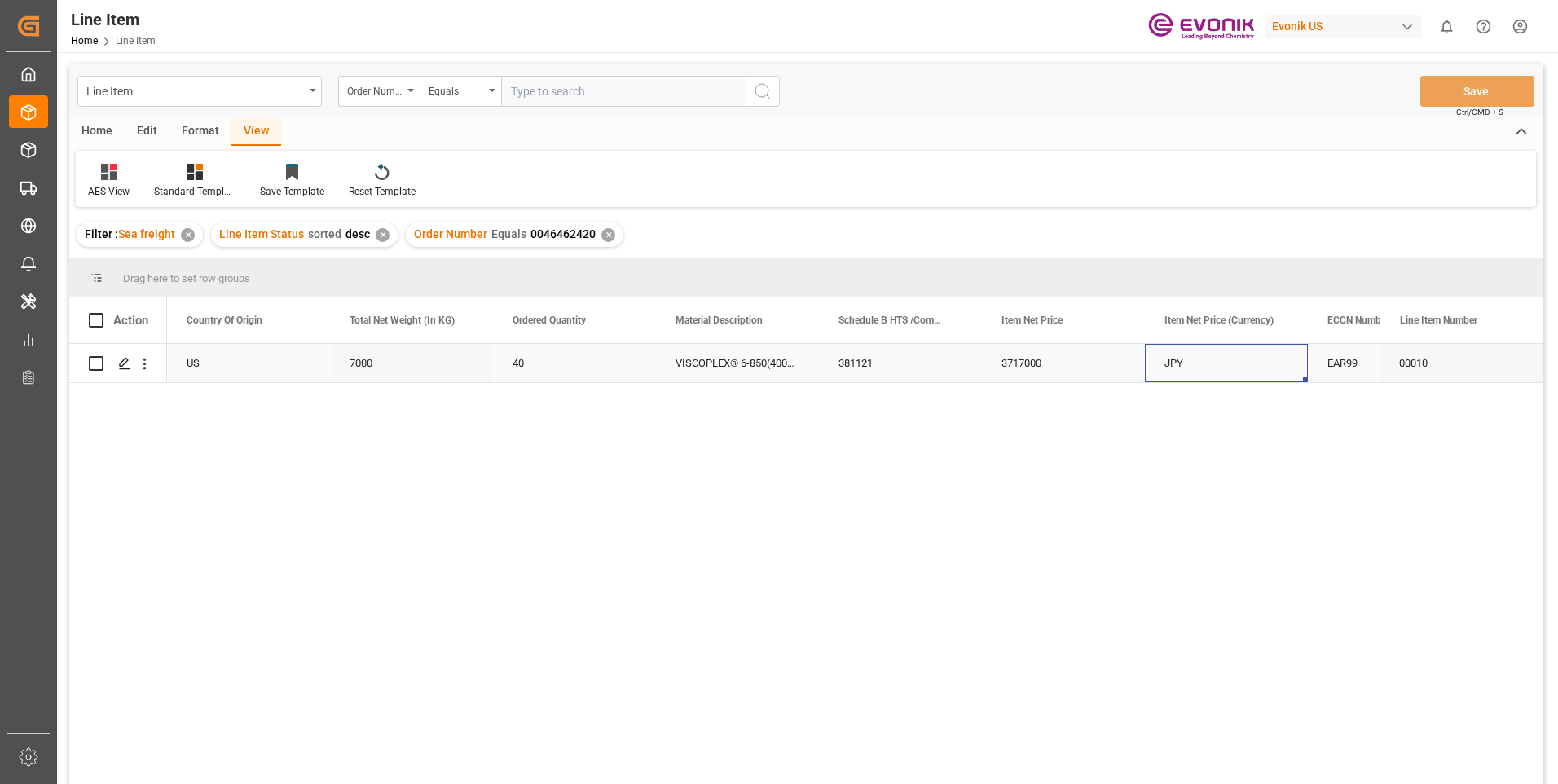
click at [1190, 357] on div "JPY" at bounding box center [1226, 363] width 163 height 38
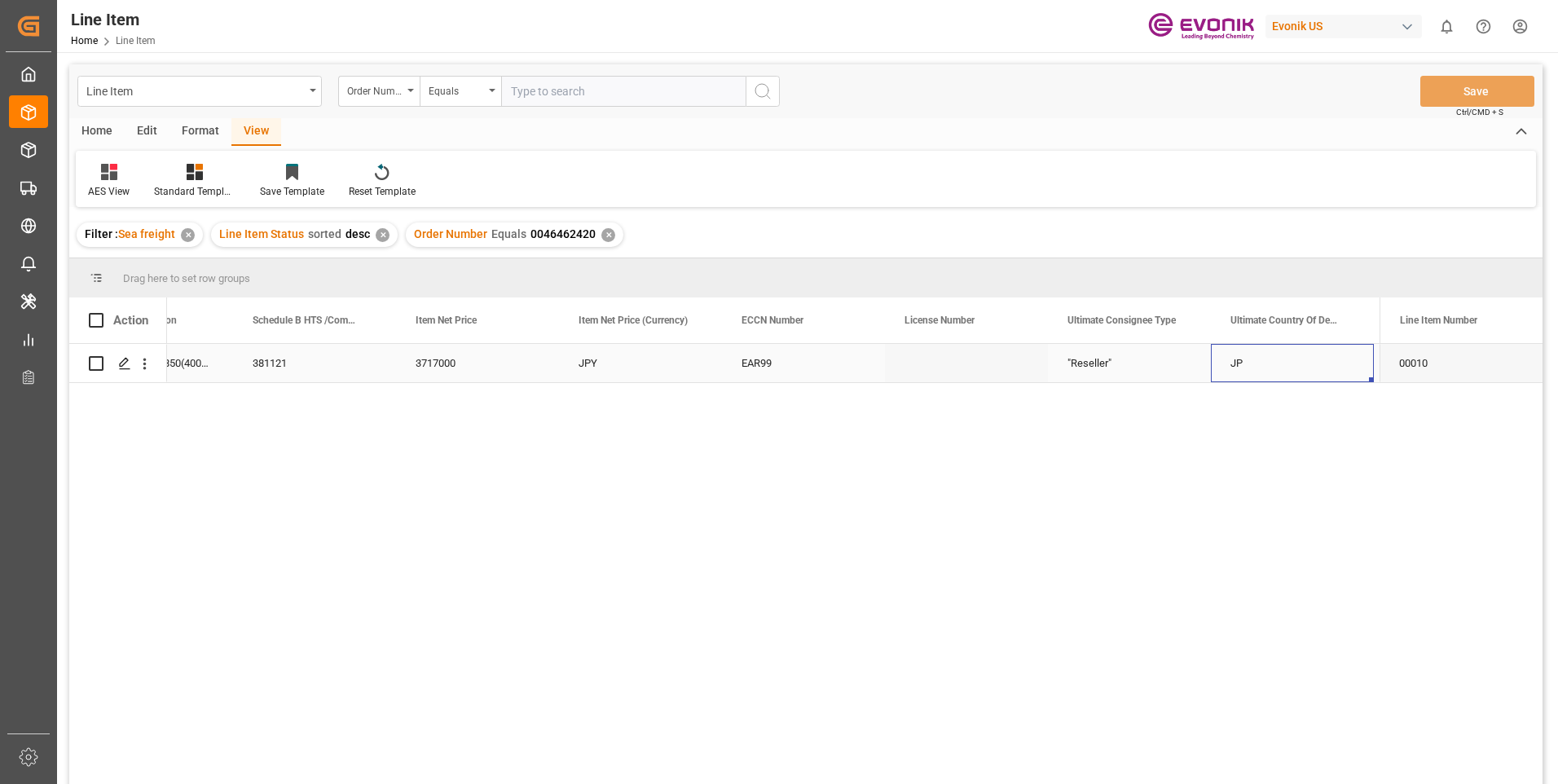
scroll to position [0, 1238]
click at [1253, 348] on div "Press SPACE to select this row." at bounding box center [1293, 363] width 163 height 38
click at [128, 355] on div "Press SPACE to select this row." at bounding box center [123, 363] width 24 height 30
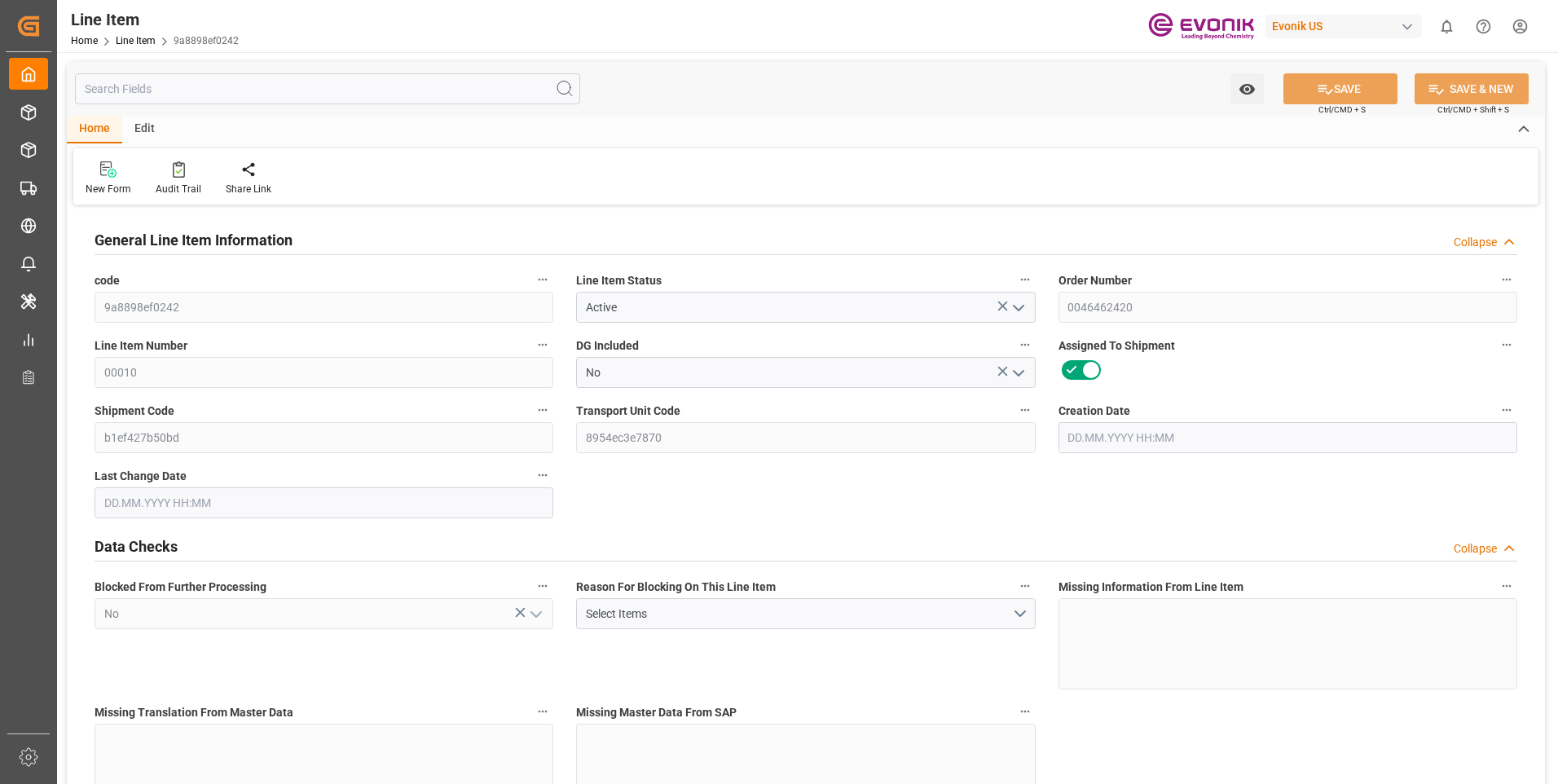
type input "10"
type input "7640"
type input "7000"
type input "13.2102"
type input "40"
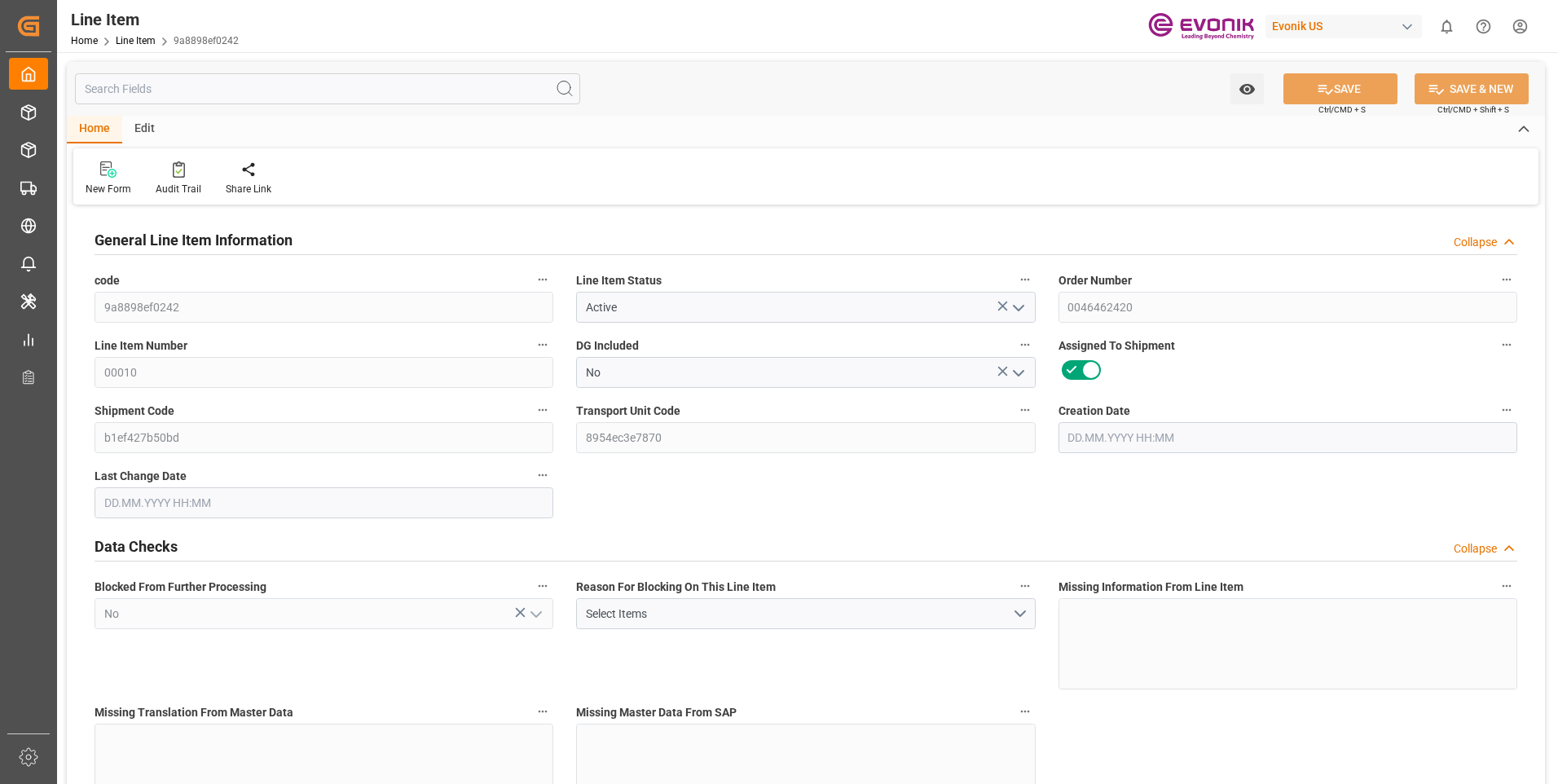
type input "3717000"
type input "40"
type input "7640"
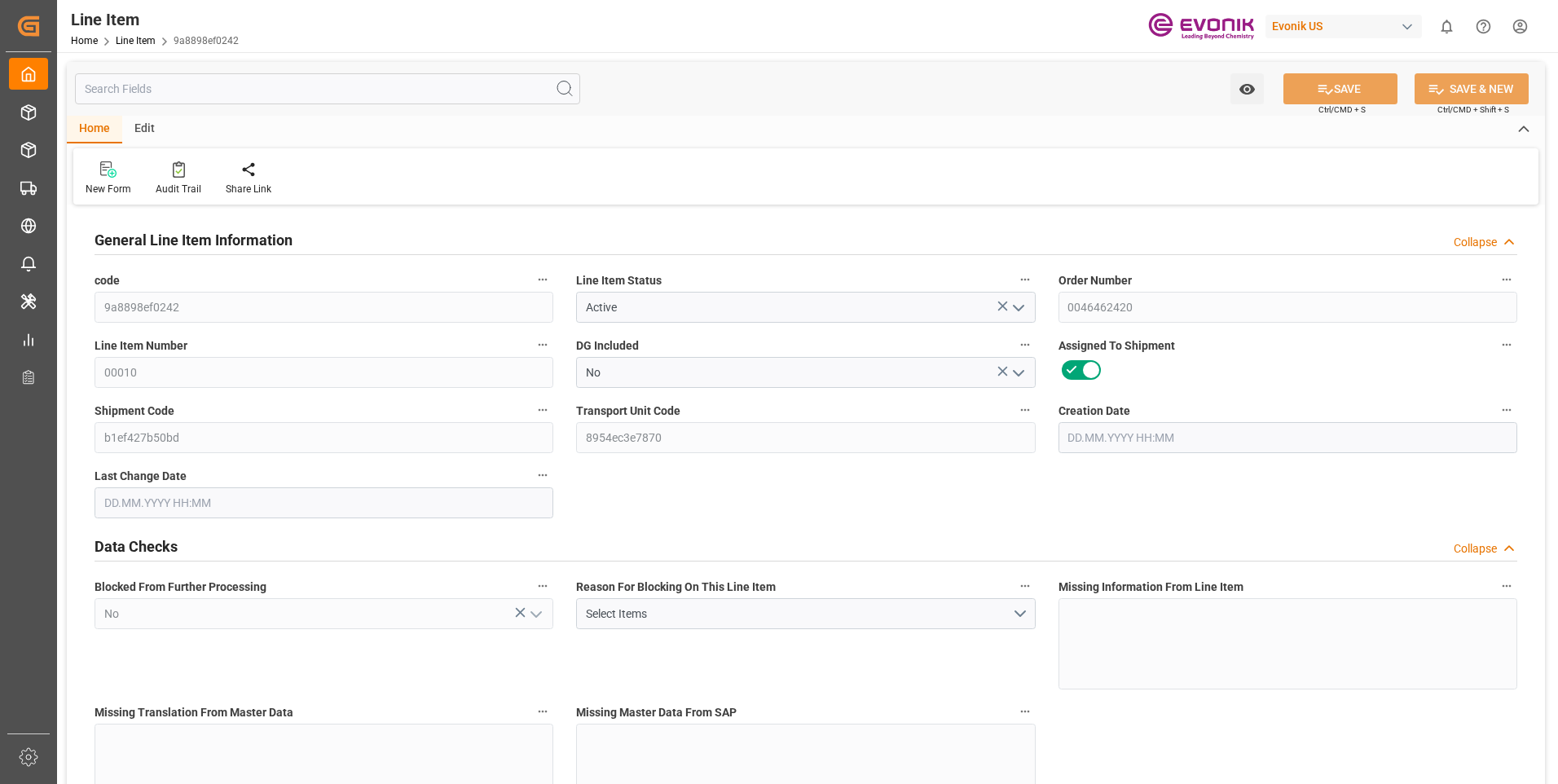
type input "8100"
type input "7000"
type input "13.2102"
type input "13210.2"
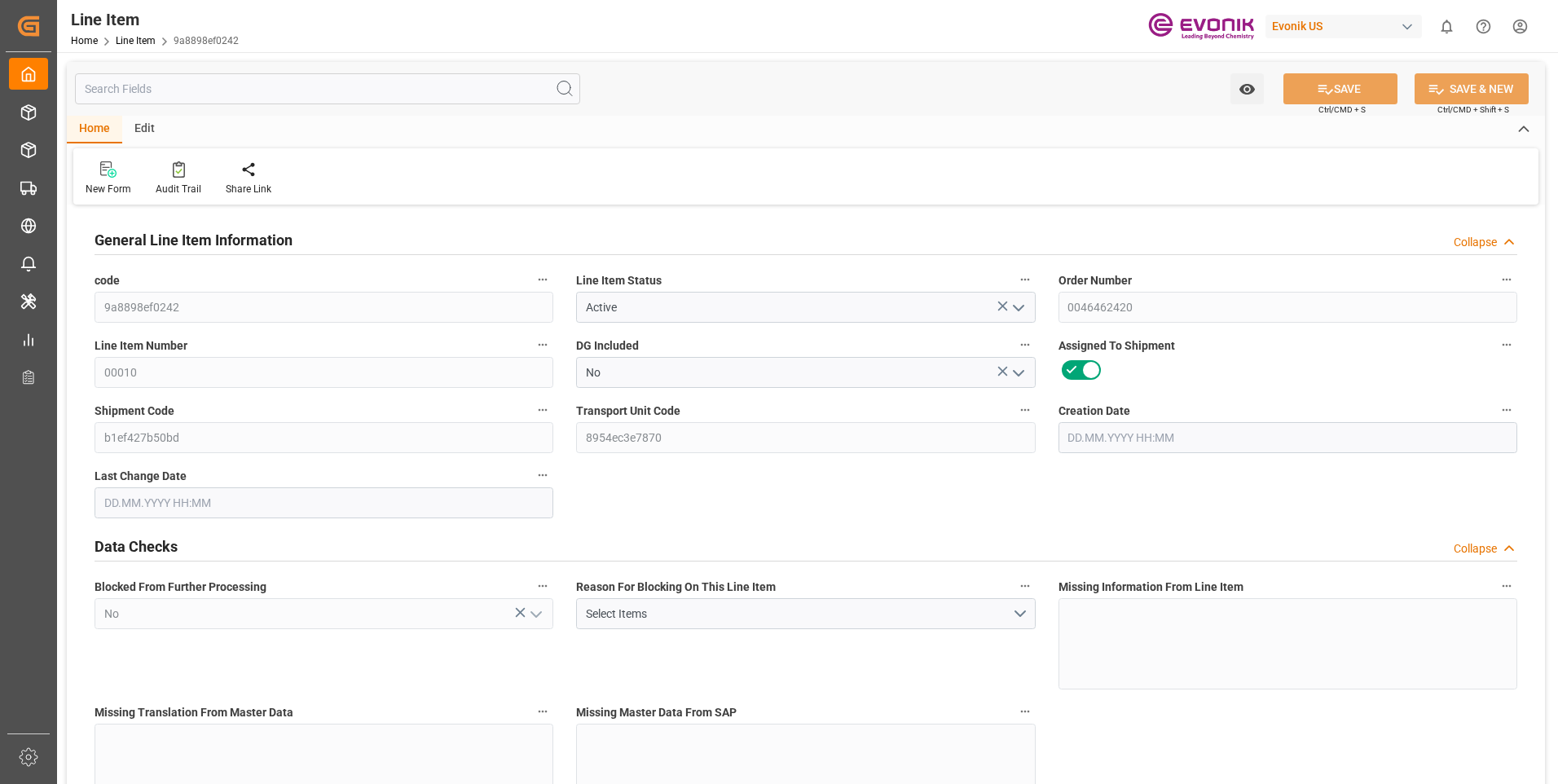
type input "0"
type input "[DATE] 15:45"
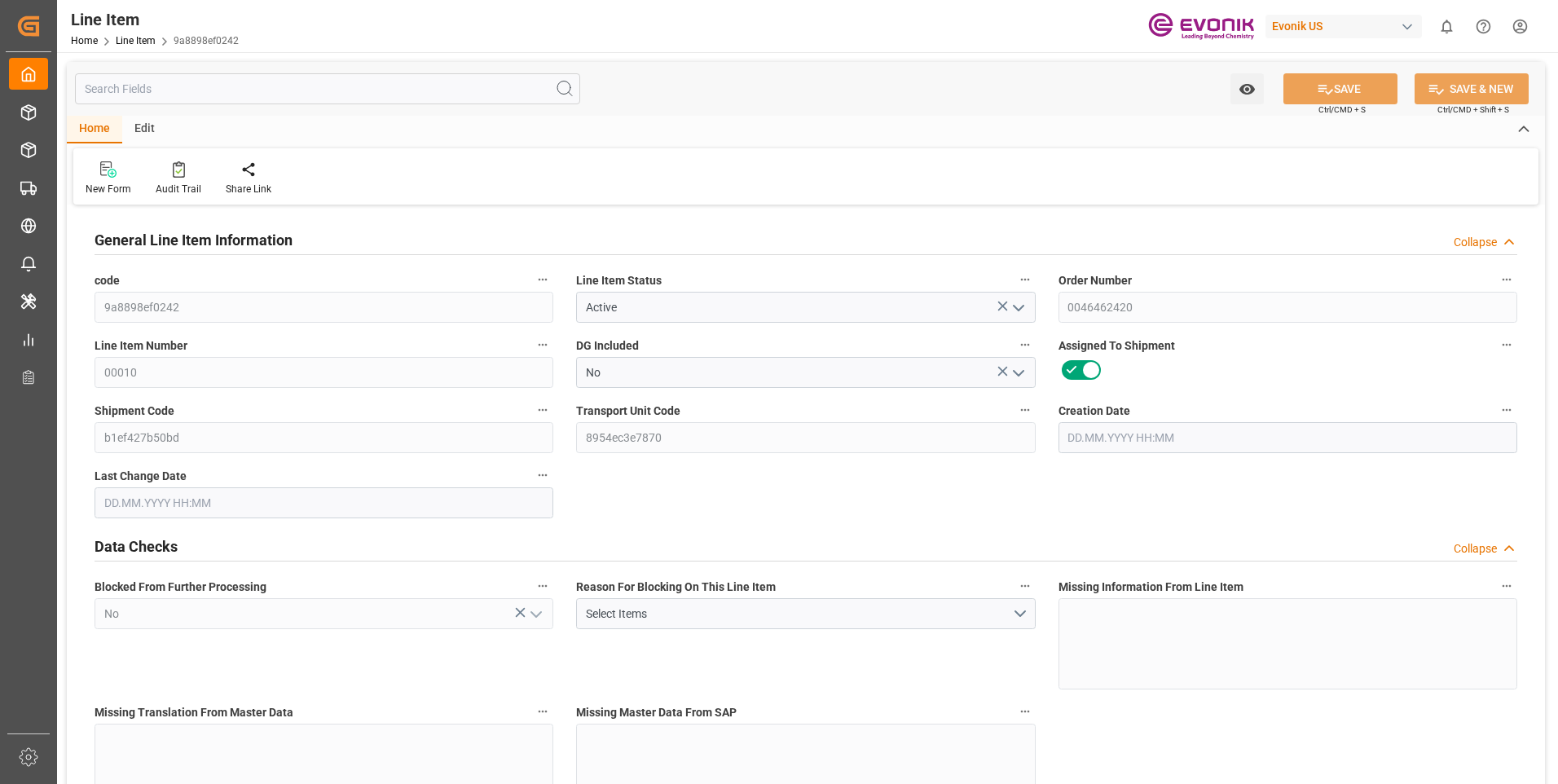
type input "[DATE] 03:59"
type input "[DATE]"
click at [226, 89] on input "text" at bounding box center [327, 88] width 506 height 31
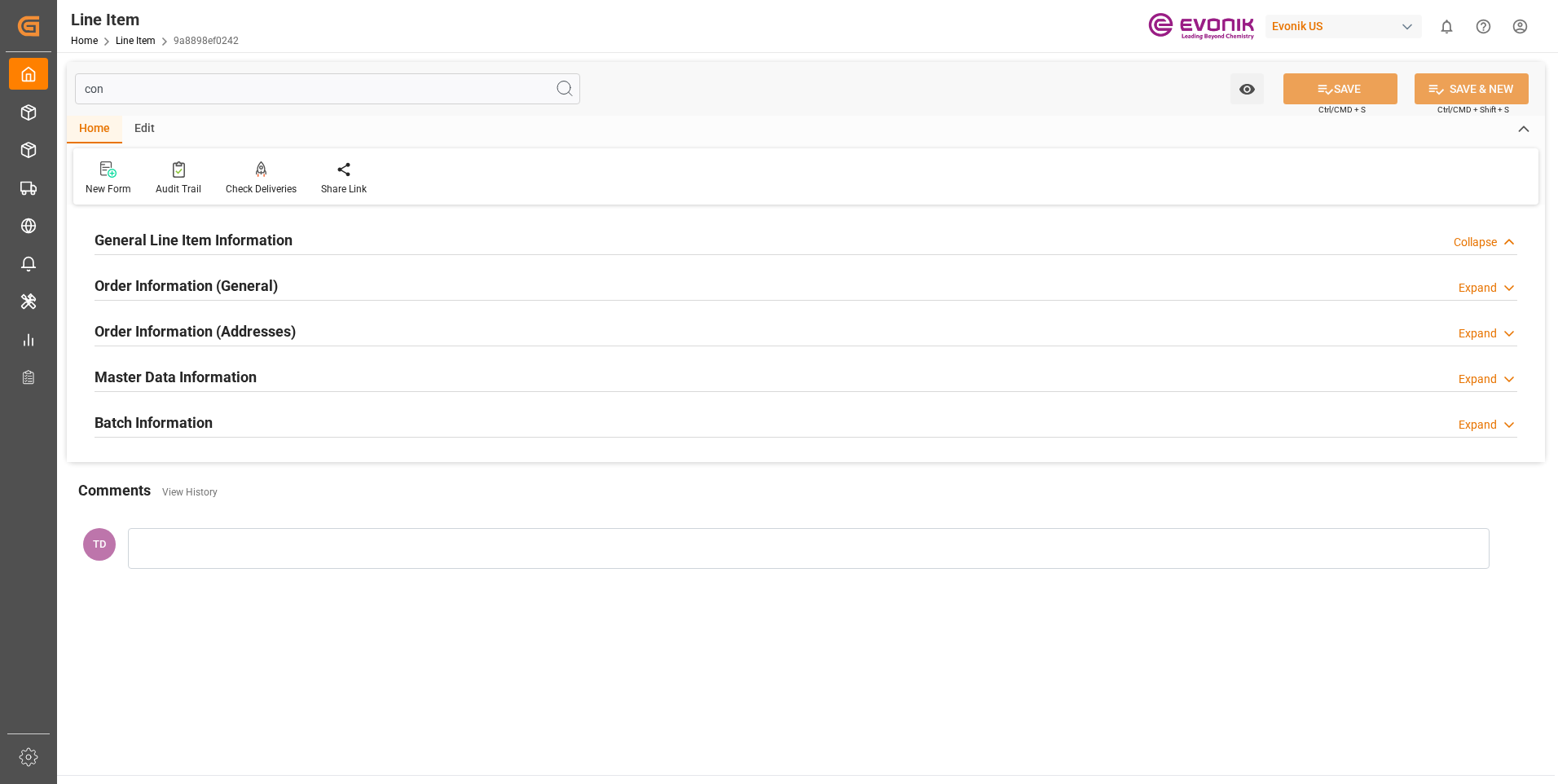
type input "con"
click at [239, 245] on h2 "General Line Item Information" at bounding box center [193, 240] width 198 height 22
click at [1469, 238] on div "Expand" at bounding box center [1478, 242] width 38 height 17
click at [1493, 249] on div "Collapse" at bounding box center [1476, 242] width 43 height 17
click at [1470, 289] on div "Expand" at bounding box center [1478, 288] width 38 height 17
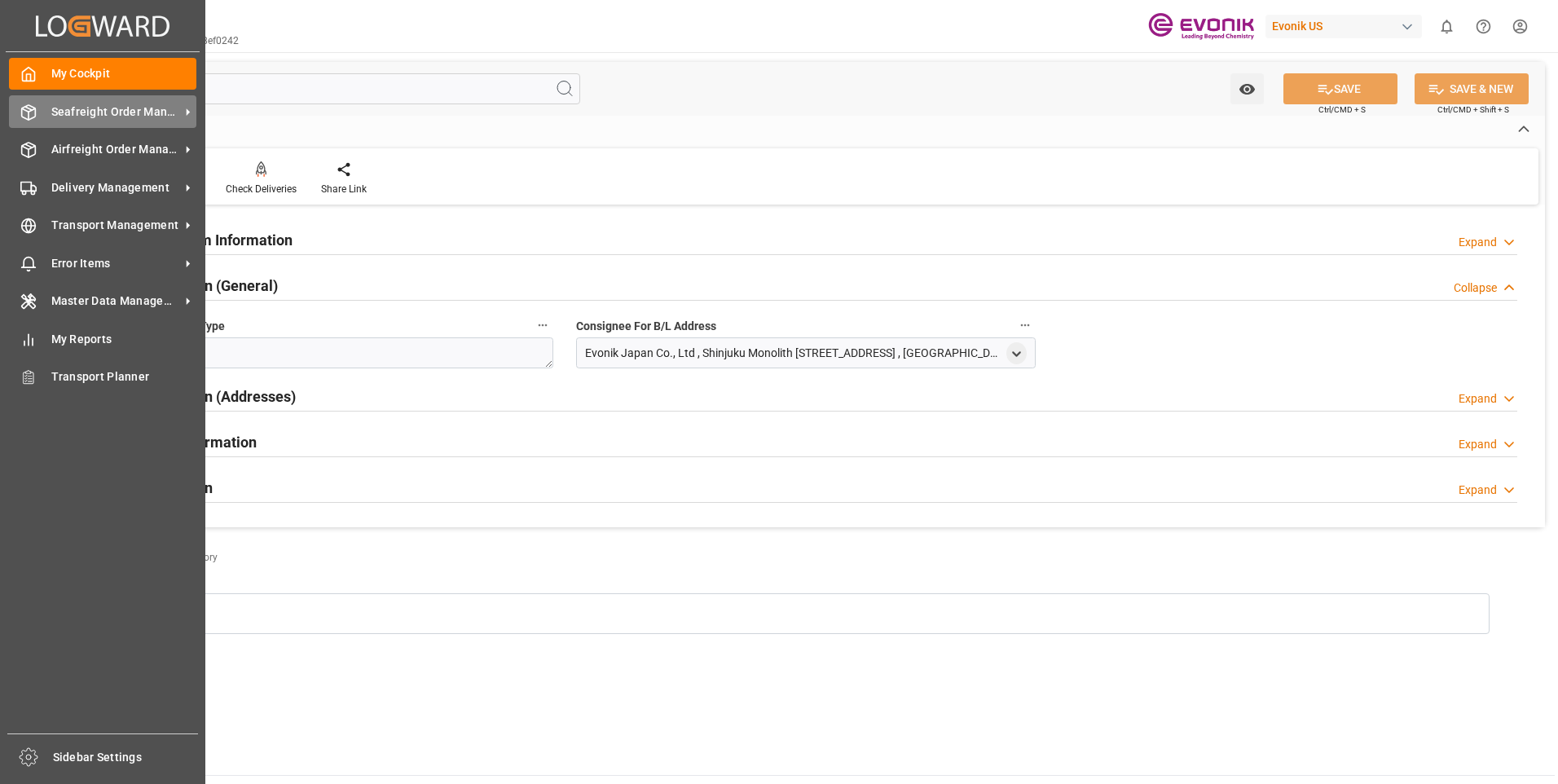
click at [41, 112] on div "Seafreight Order Management Seafreight Order Management" at bounding box center [103, 111] width 188 height 32
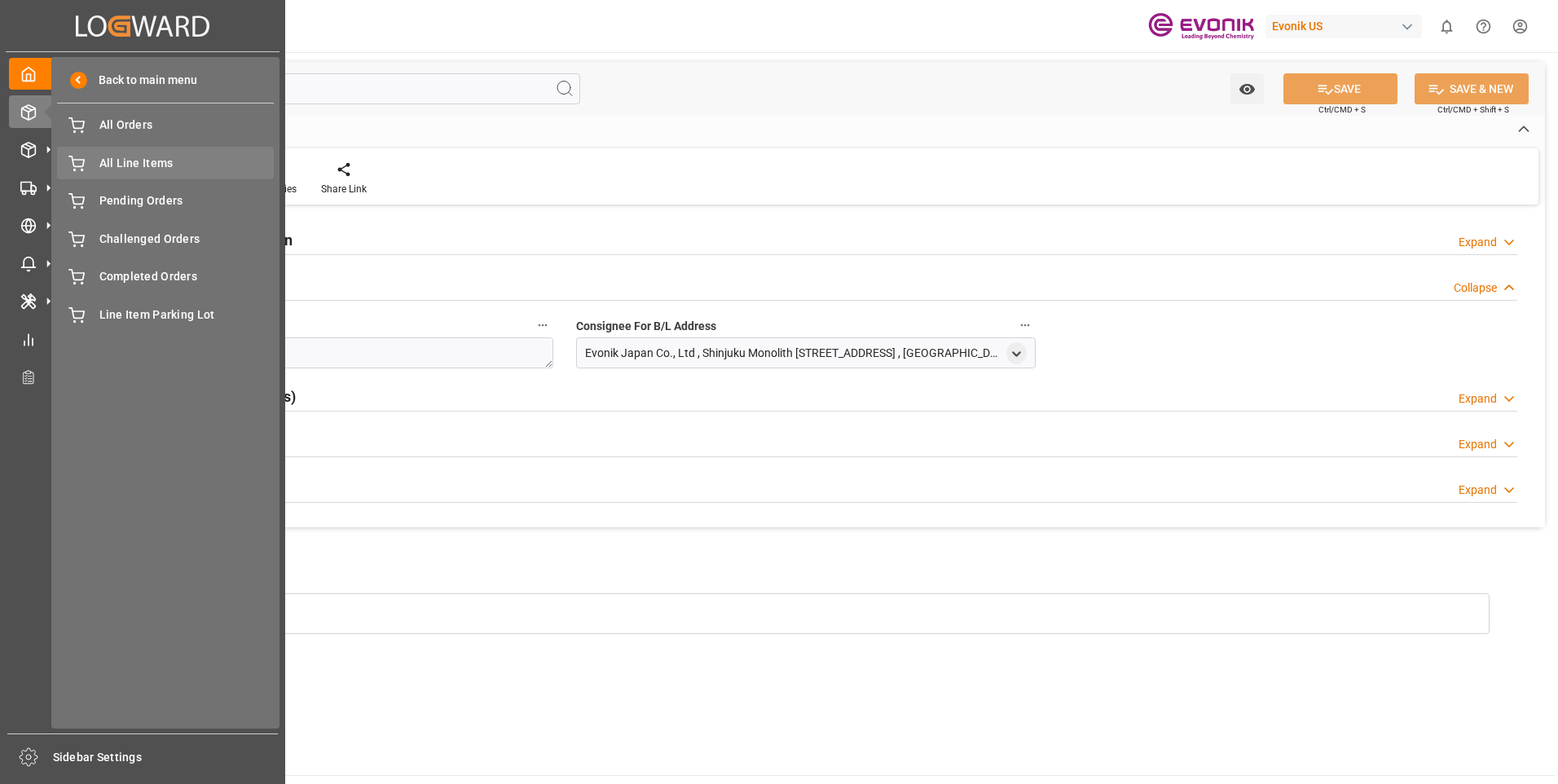
click at [131, 158] on span "All Line Items" at bounding box center [186, 164] width 175 height 17
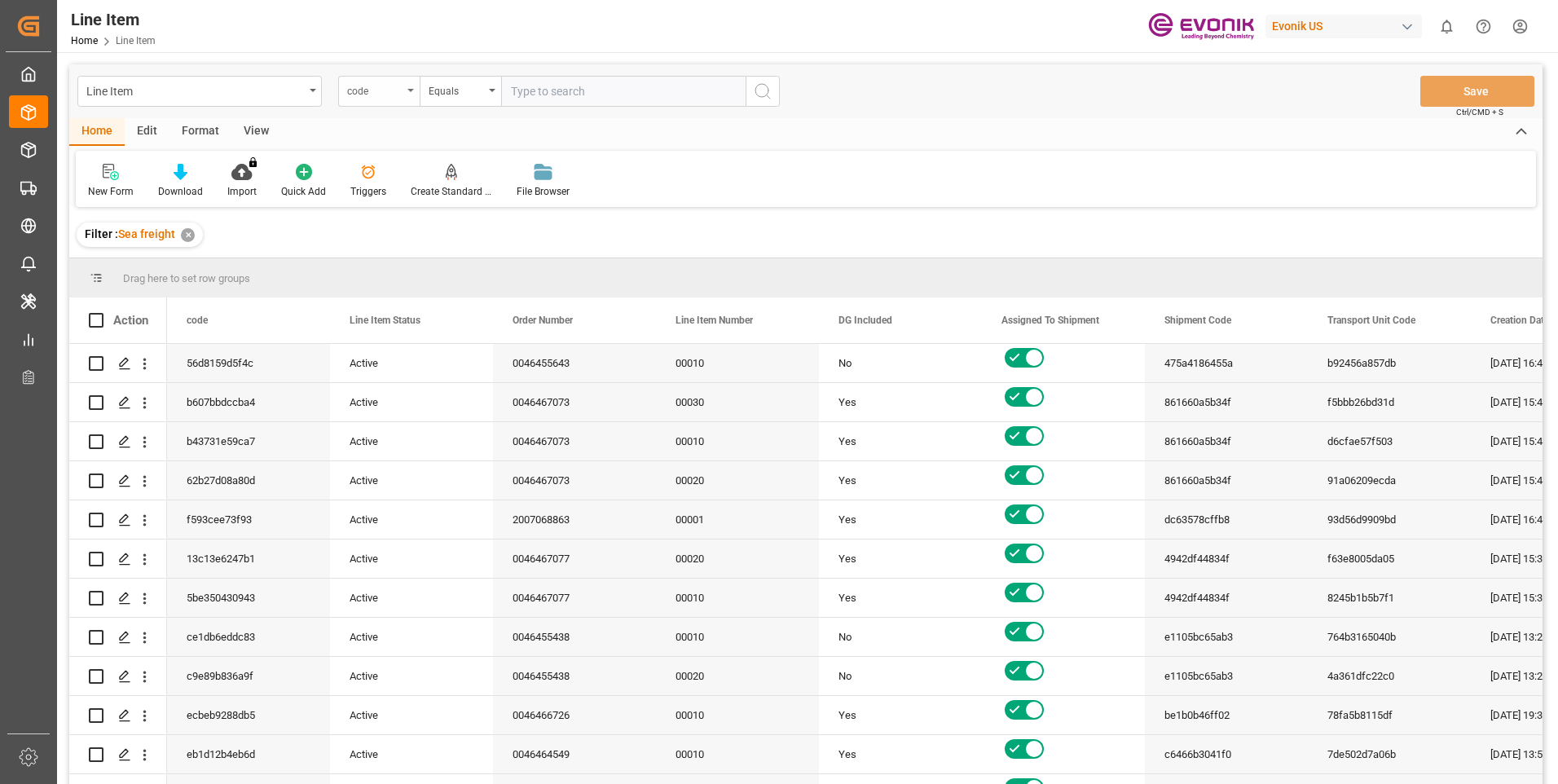
click at [407, 93] on div "code" at bounding box center [379, 91] width 81 height 31
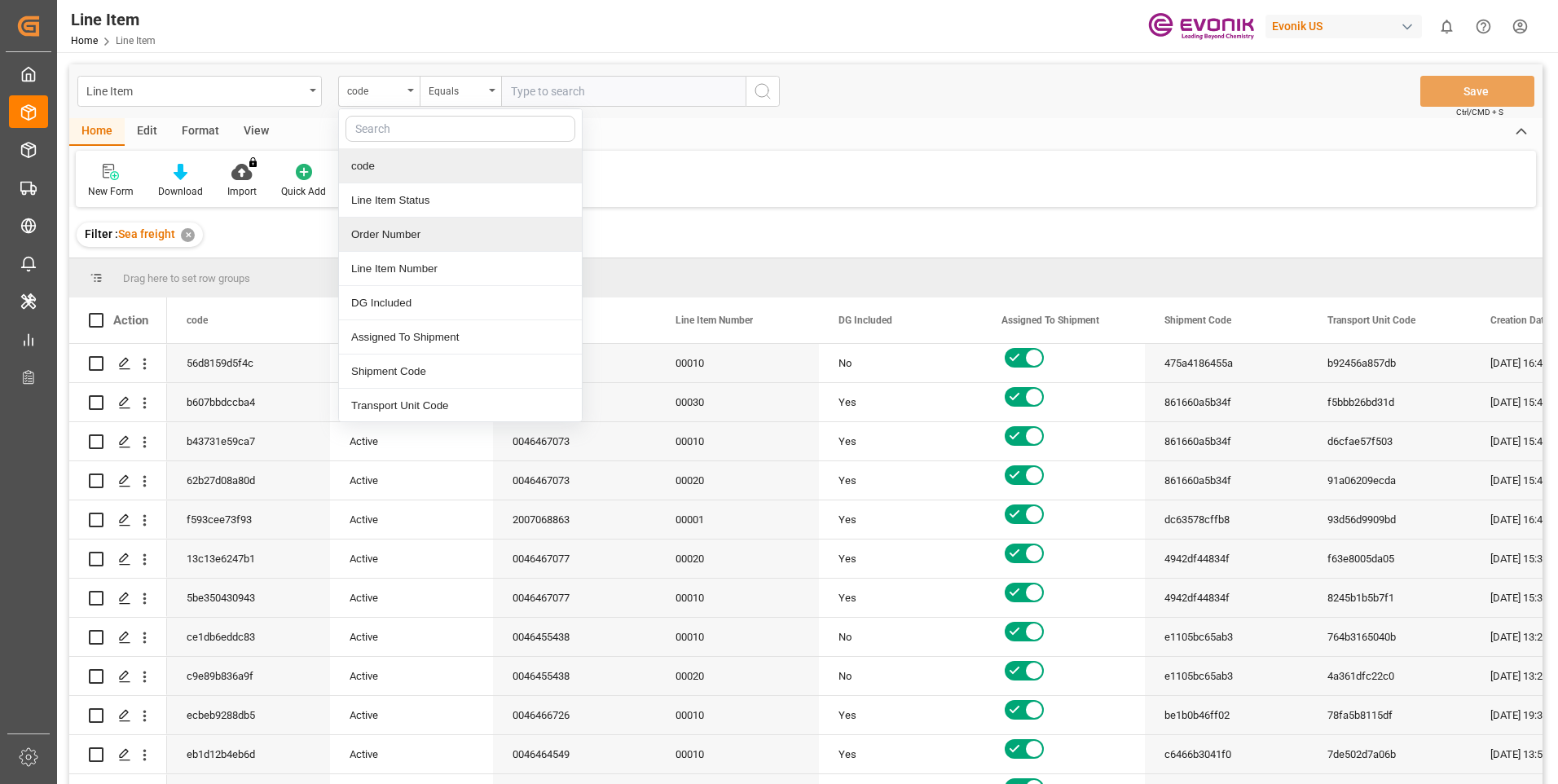
click at [397, 229] on div "Order Number" at bounding box center [461, 235] width 243 height 35
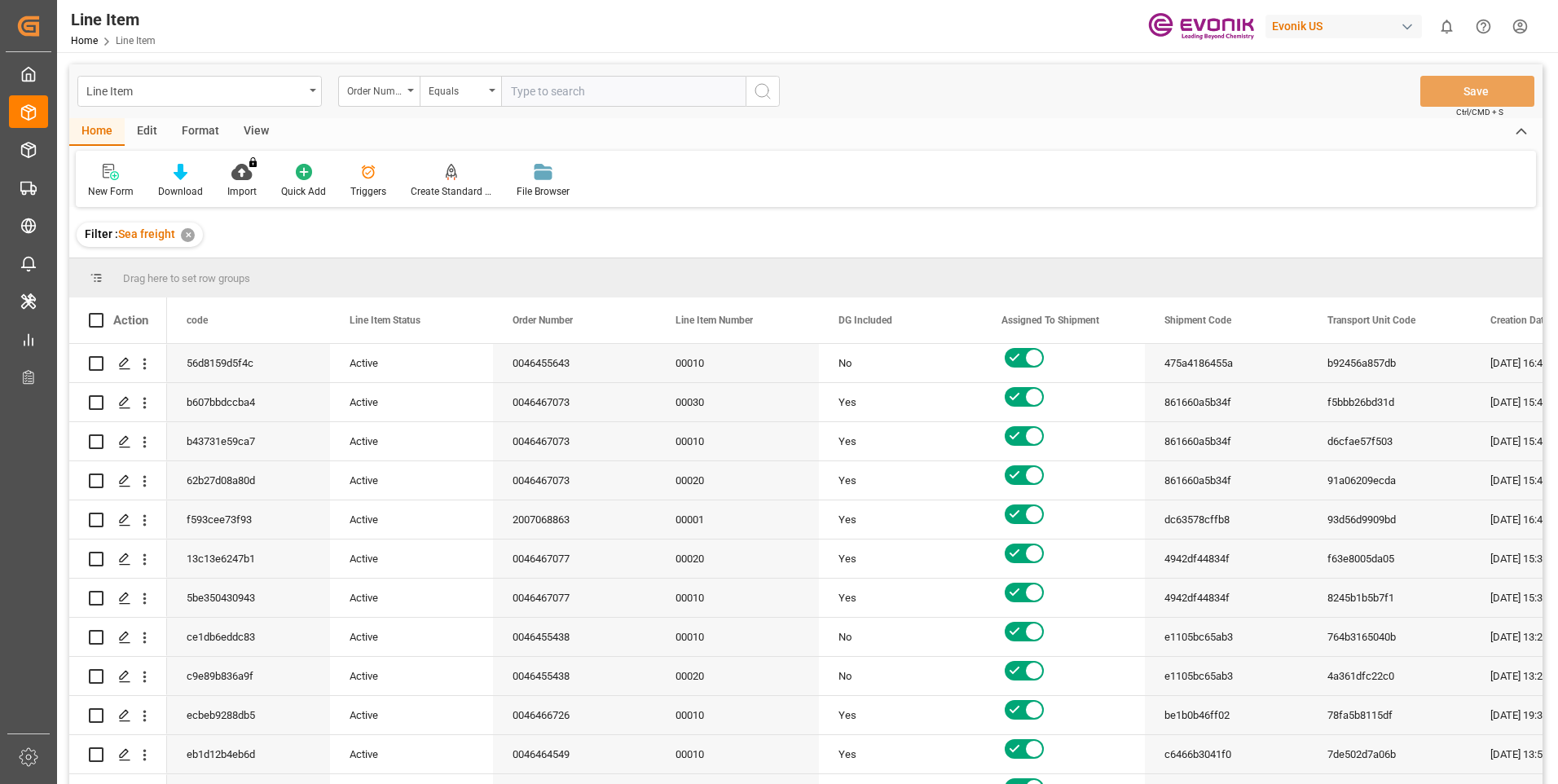
click at [663, 83] on input "text" at bounding box center [623, 91] width 245 height 31
paste input "0046462420"
type input "0046462420"
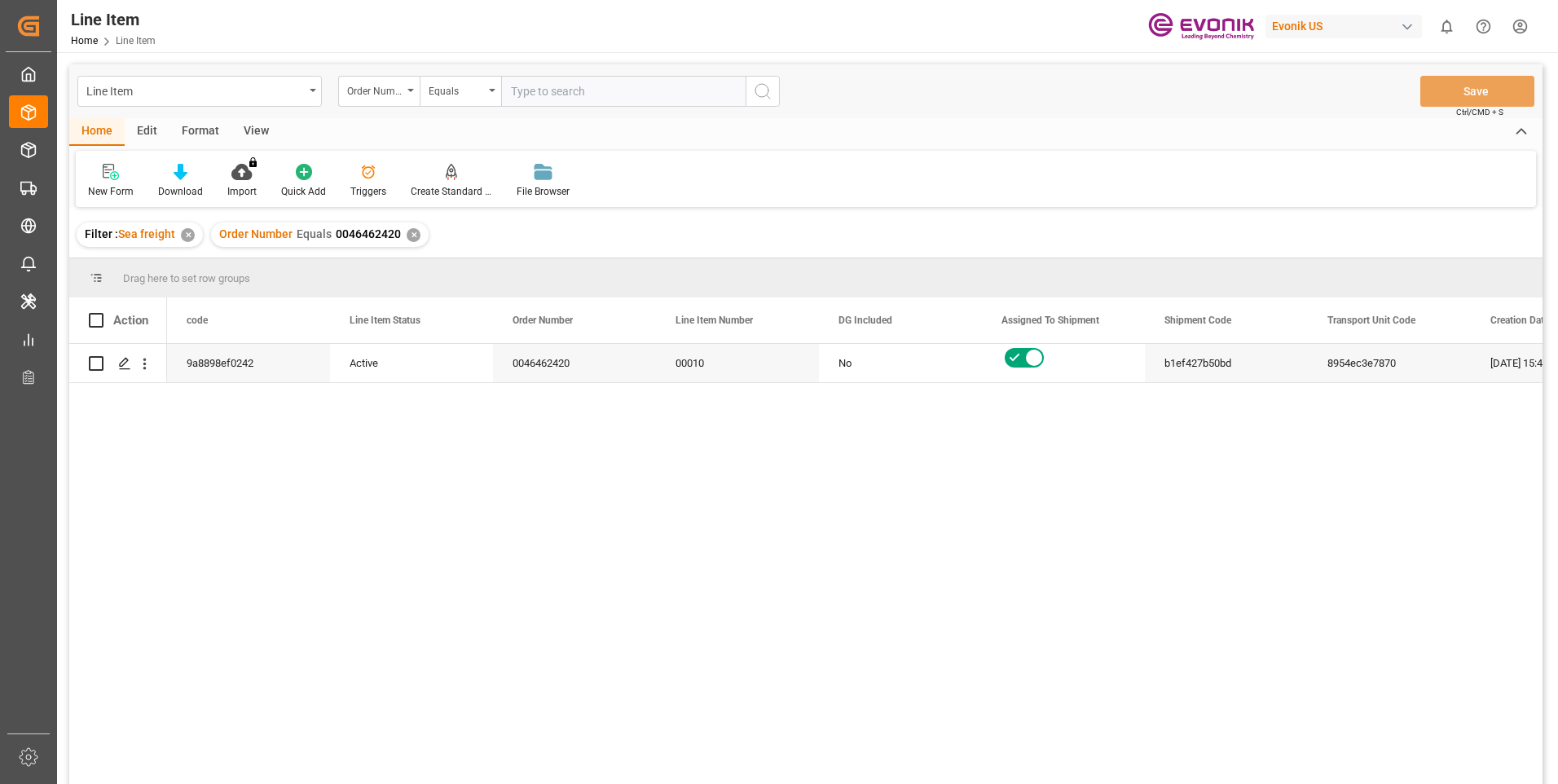
click at [251, 122] on div "View" at bounding box center [256, 132] width 50 height 28
drag, startPoint x: 251, startPoint y: 122, endPoint x: 189, endPoint y: 183, distance: 87.0
click at [189, 183] on div "Standard Templates" at bounding box center [184, 180] width 106 height 36
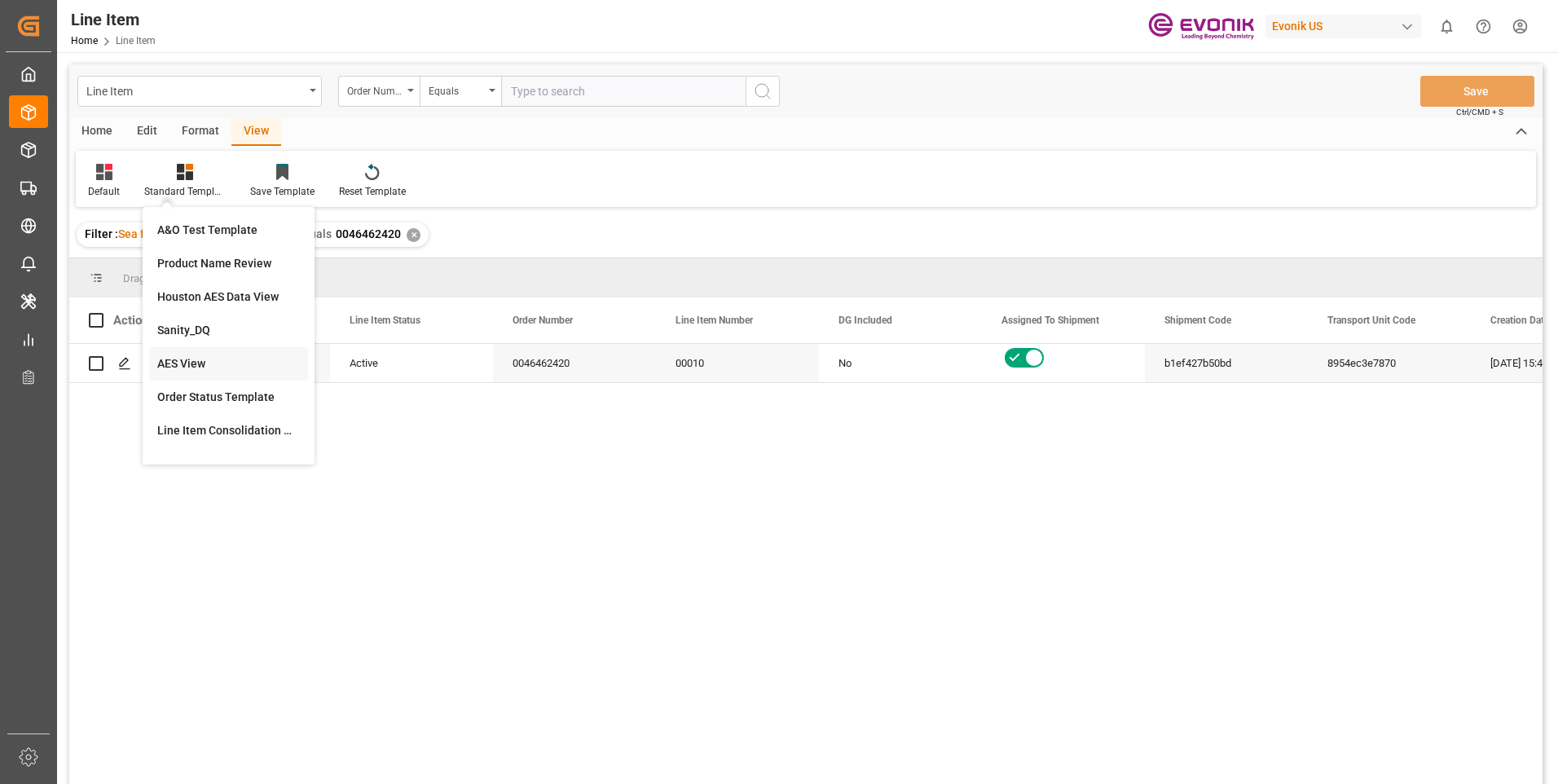
click at [188, 361] on div "AES View" at bounding box center [228, 363] width 143 height 17
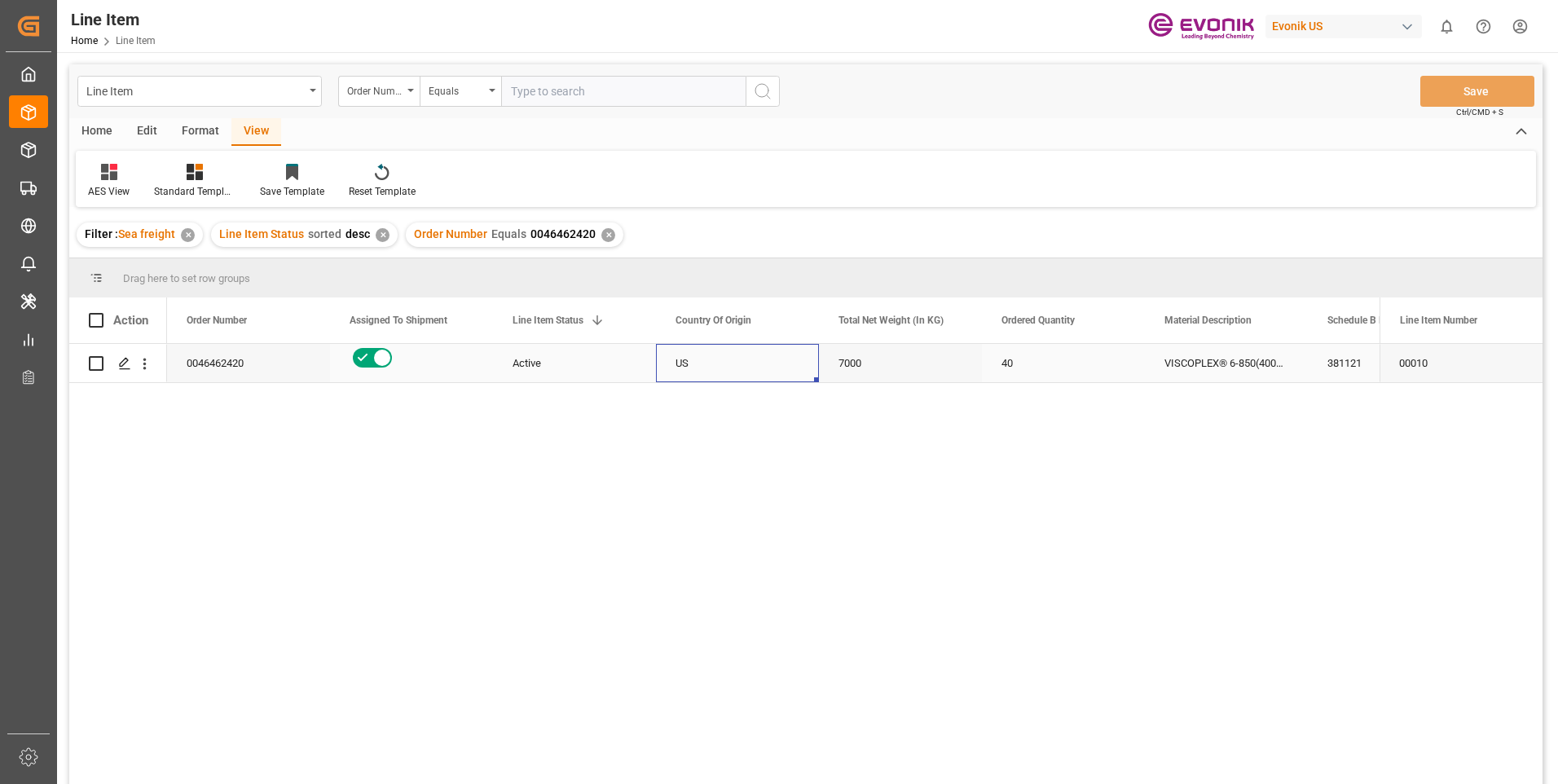
click at [702, 363] on div "US" at bounding box center [737, 363] width 163 height 38
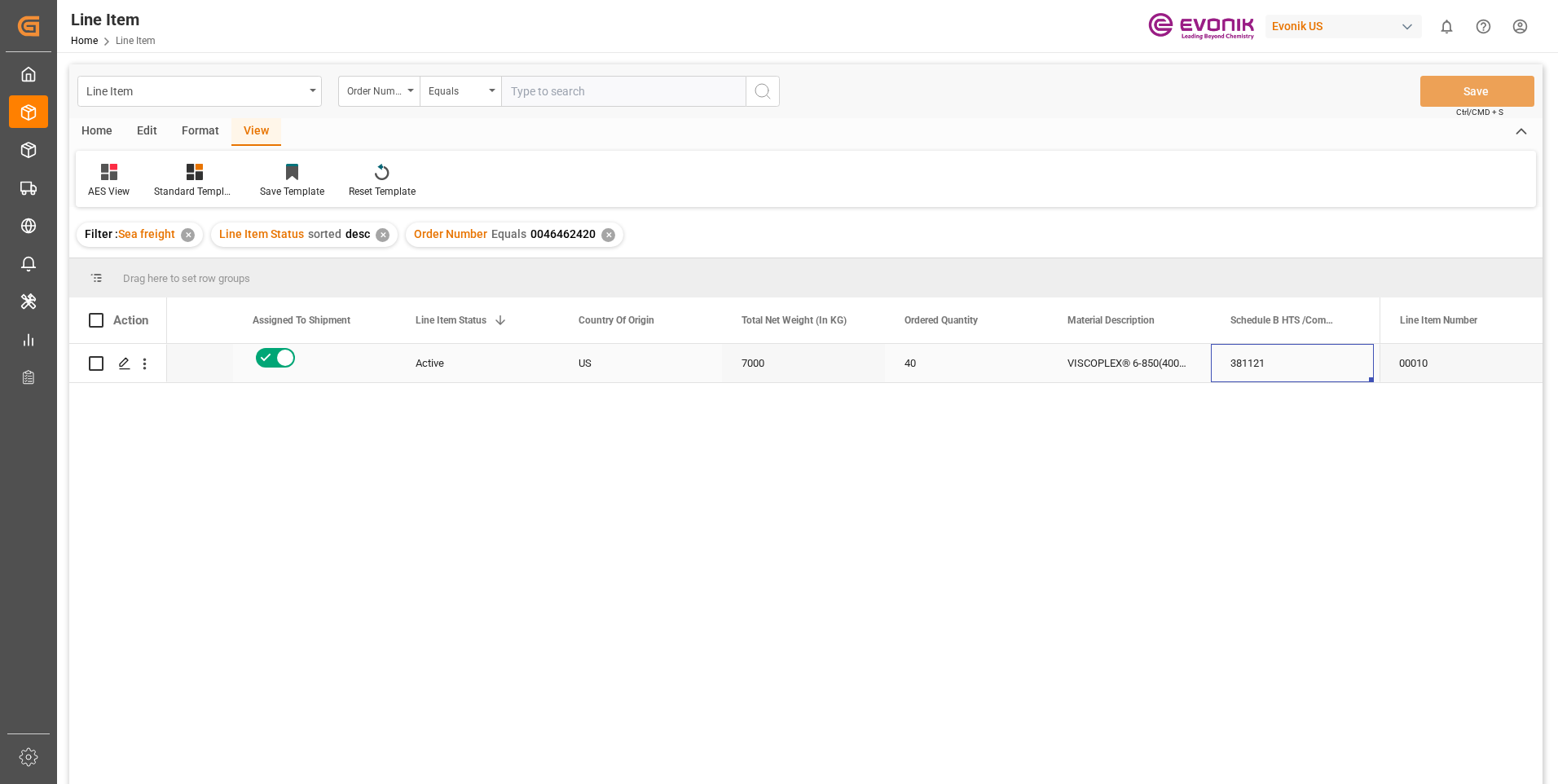
scroll to position [0, 260]
click at [283, 364] on div "Active" at bounding box center [314, 363] width 124 height 37
click at [609, 352] on div "7000" at bounding box center [640, 363] width 163 height 38
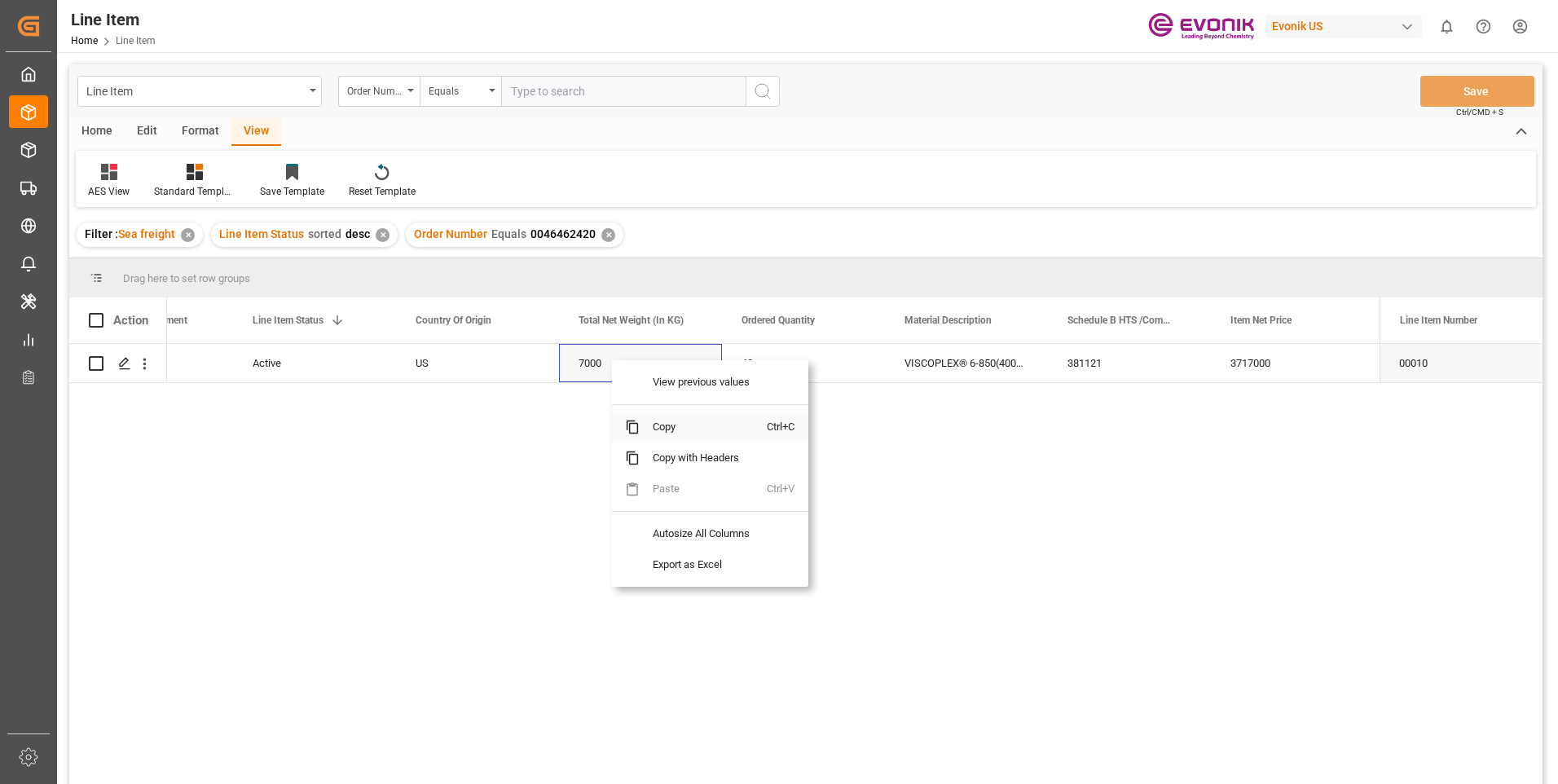
click at [651, 426] on span "Copy" at bounding box center [704, 426] width 127 height 31
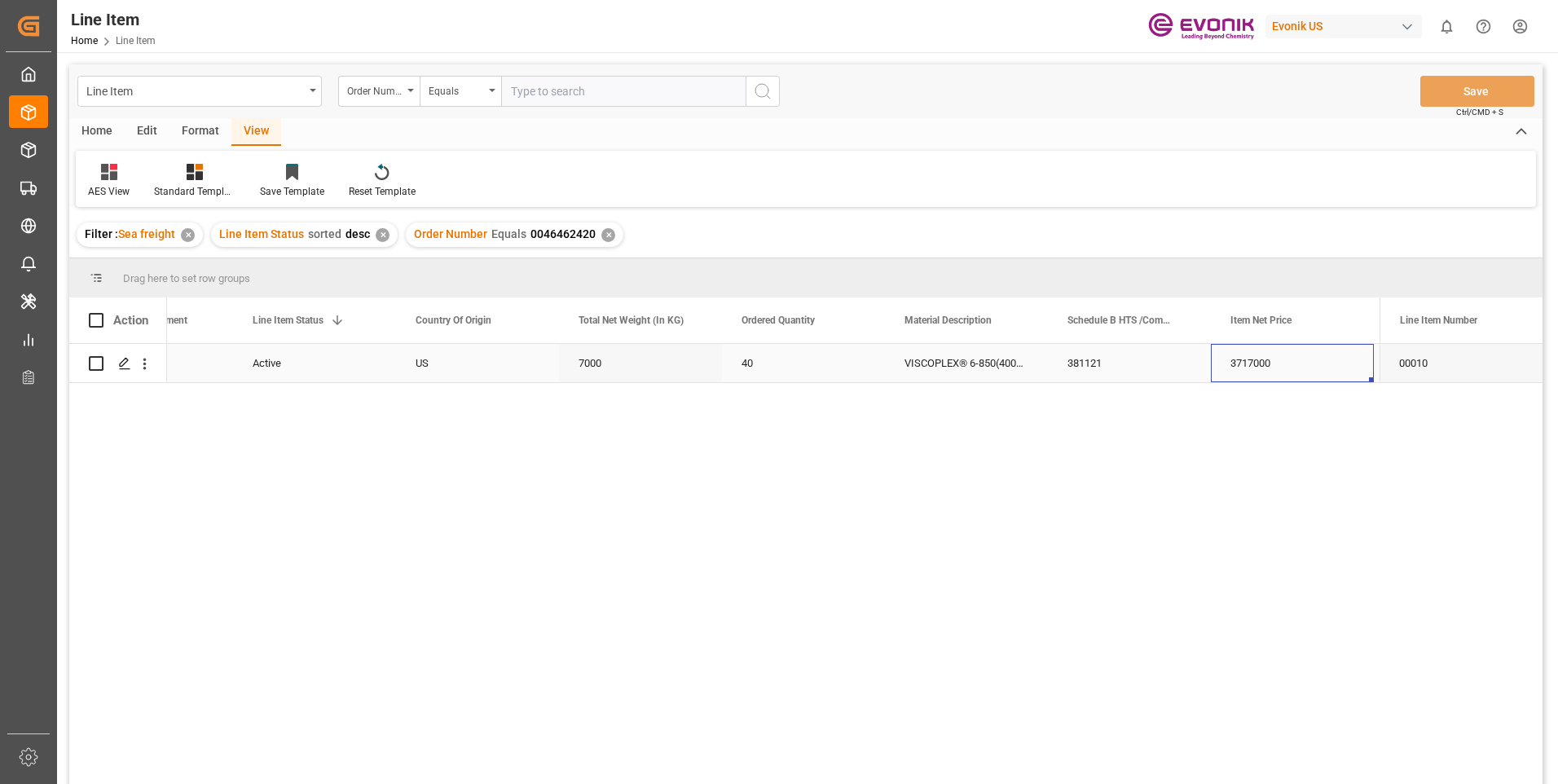
click at [1283, 363] on div "3717000" at bounding box center [1293, 363] width 163 height 38
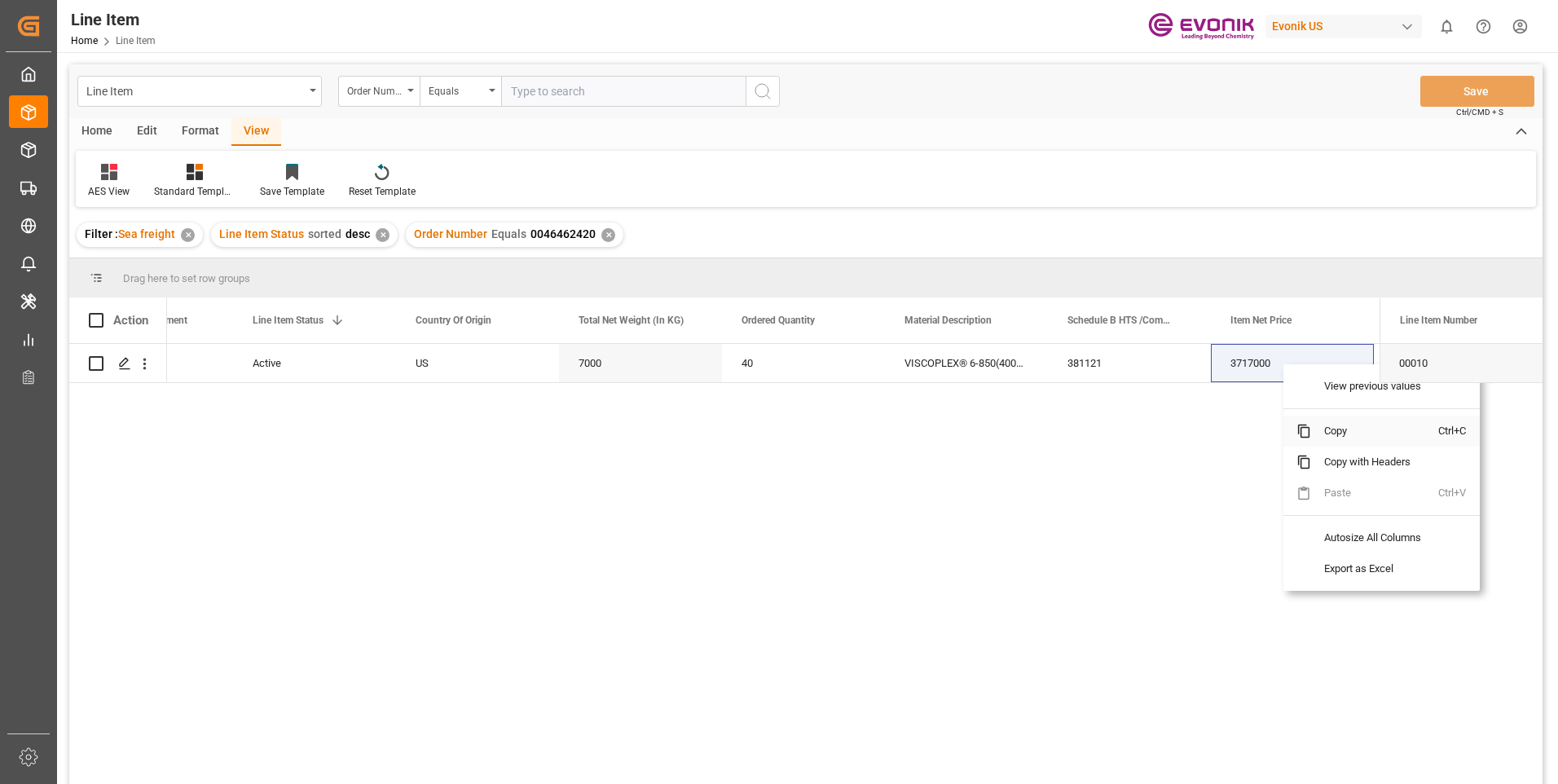
drag, startPoint x: 1336, startPoint y: 431, endPoint x: 1544, endPoint y: 447, distance: 208.6
click at [1338, 432] on span "Copy" at bounding box center [1375, 431] width 127 height 31
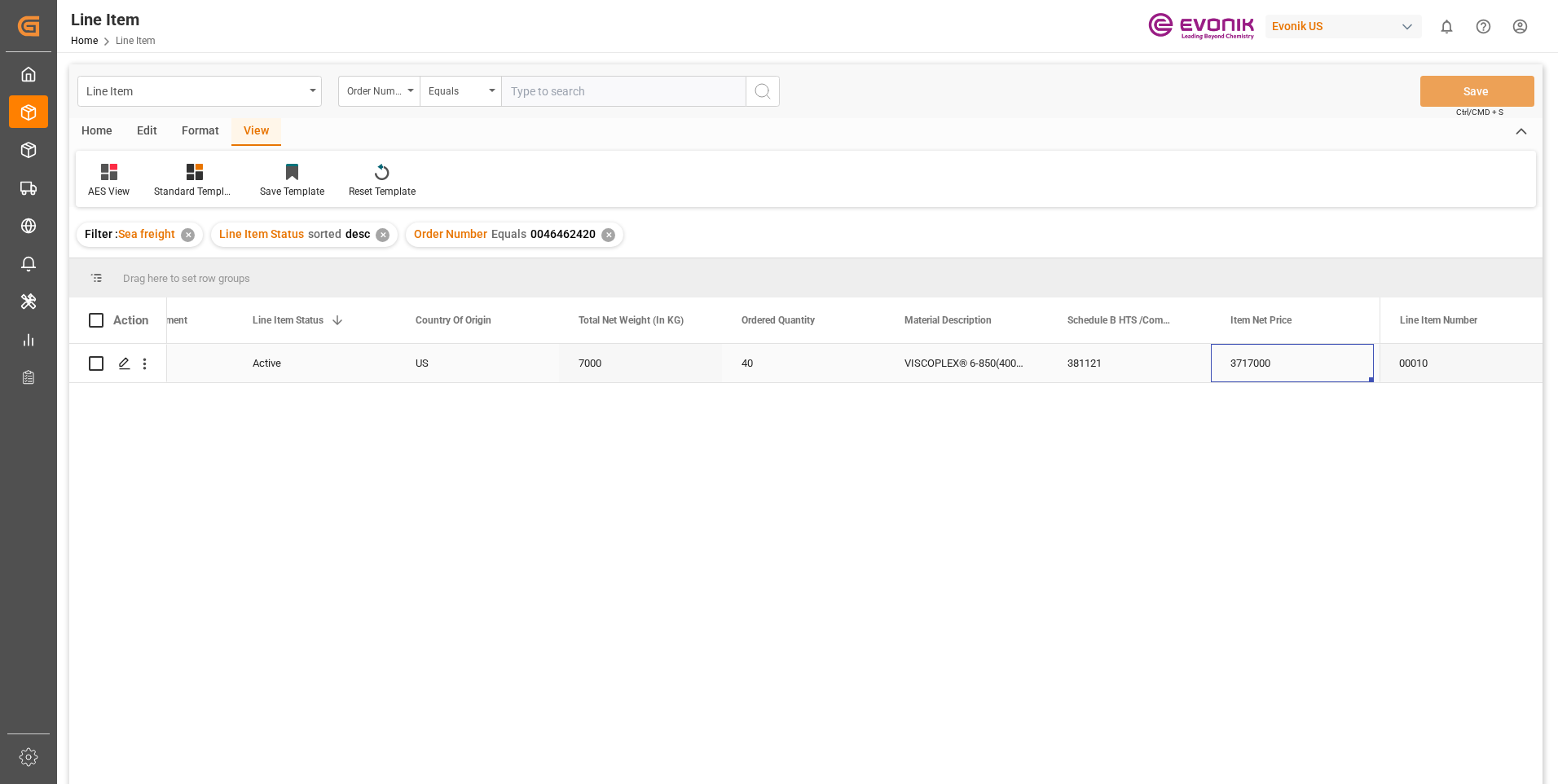
click at [1455, 367] on div "00010" at bounding box center [1461, 363] width 163 height 38
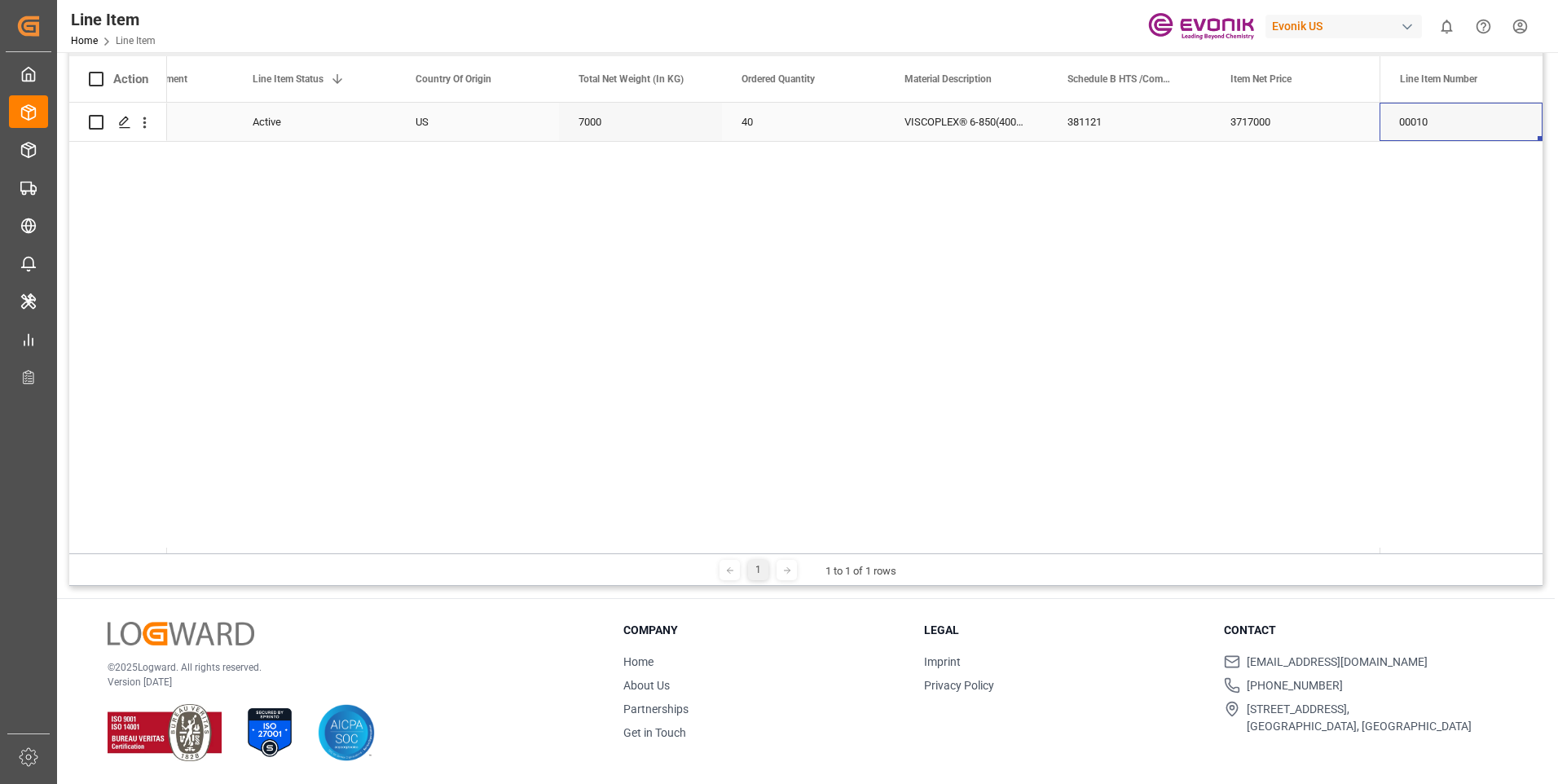
click at [1406, 122] on div "00010" at bounding box center [1461, 121] width 163 height 38
click at [1251, 124] on div "3717000" at bounding box center [1293, 121] width 163 height 38
click at [932, 122] on div "EAR99" at bounding box center [966, 122] width 124 height 37
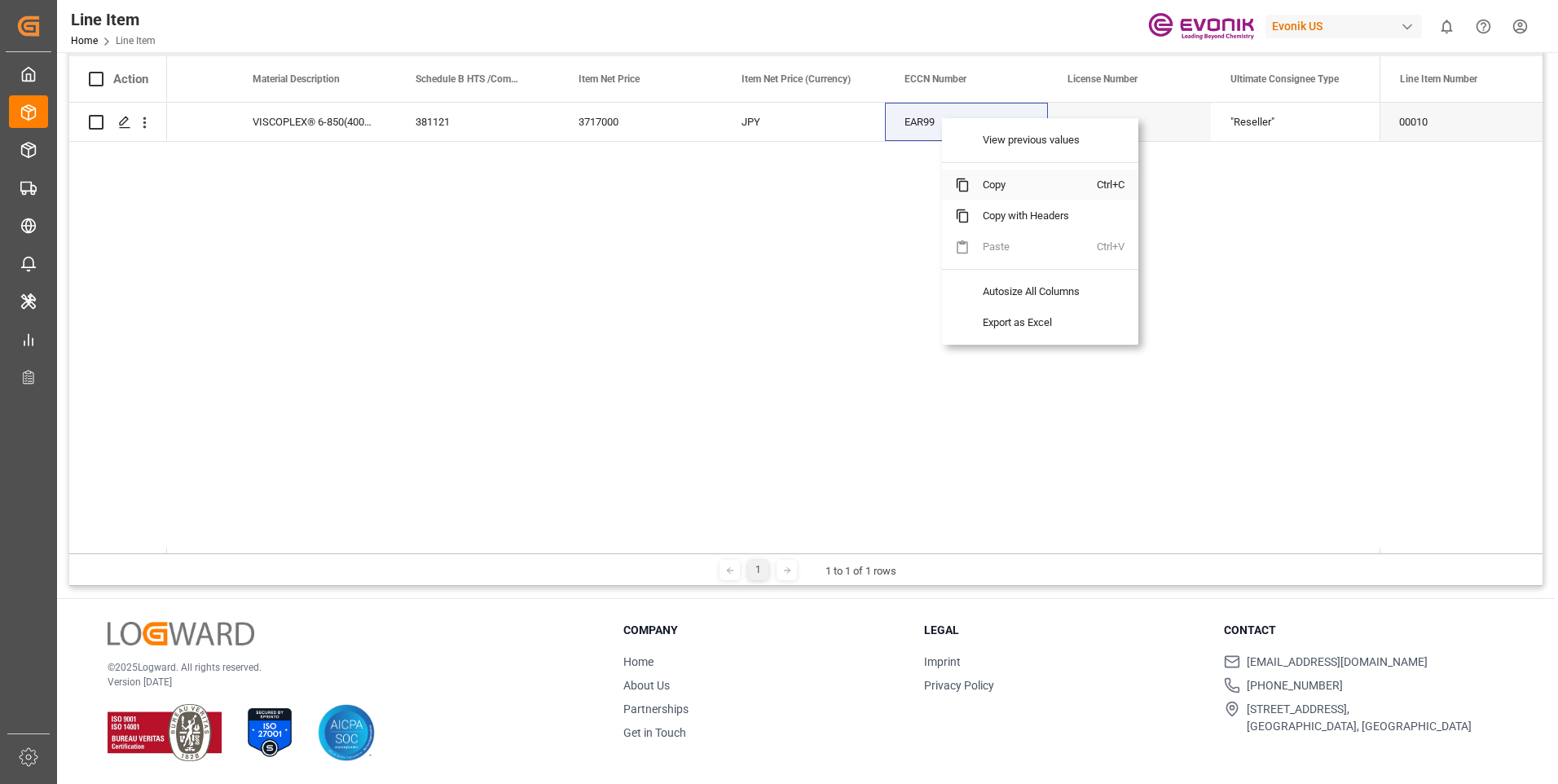
click at [990, 185] on span "Copy" at bounding box center [1034, 184] width 127 height 31
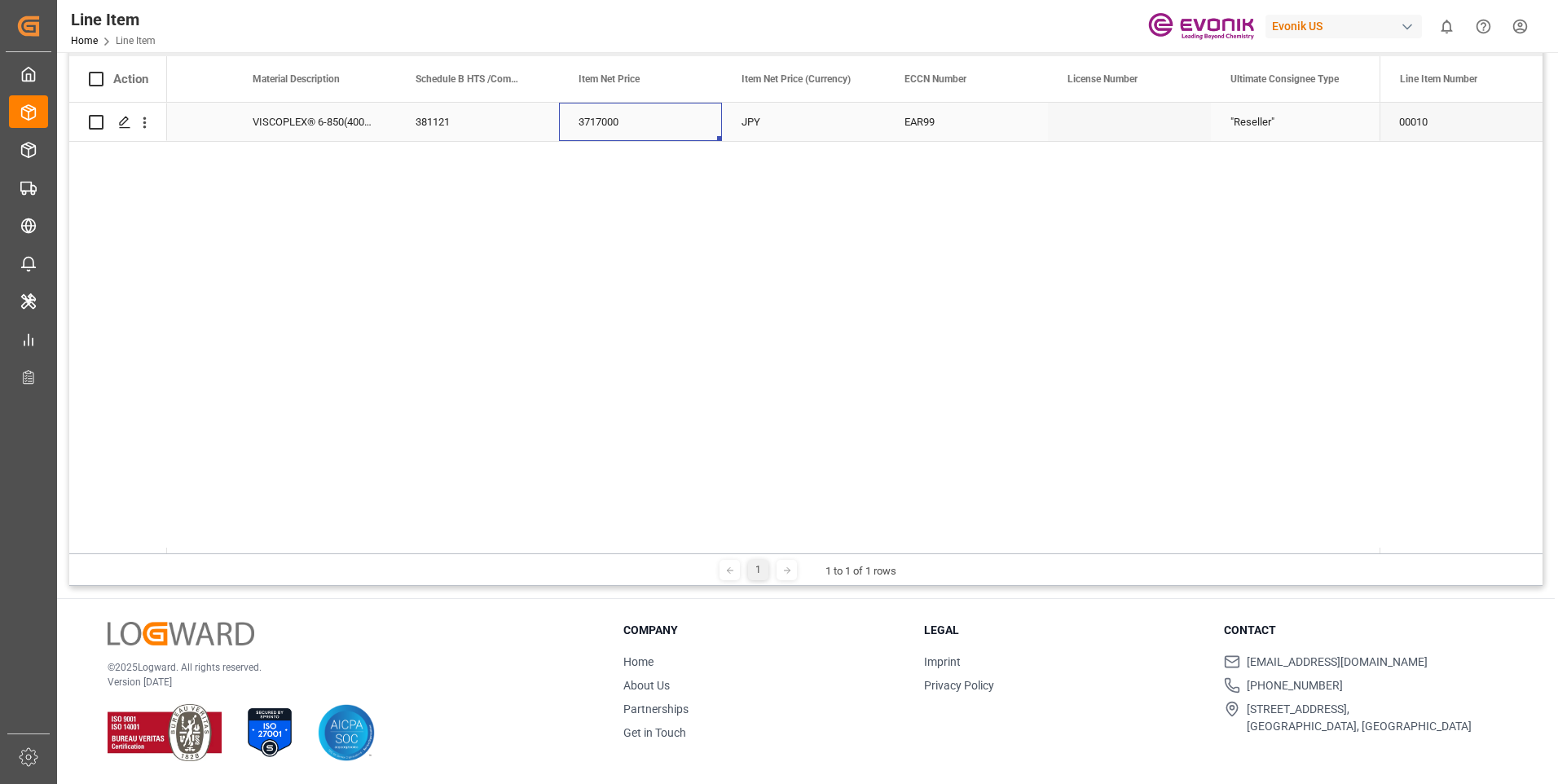
click at [601, 117] on div "3717000" at bounding box center [640, 121] width 163 height 38
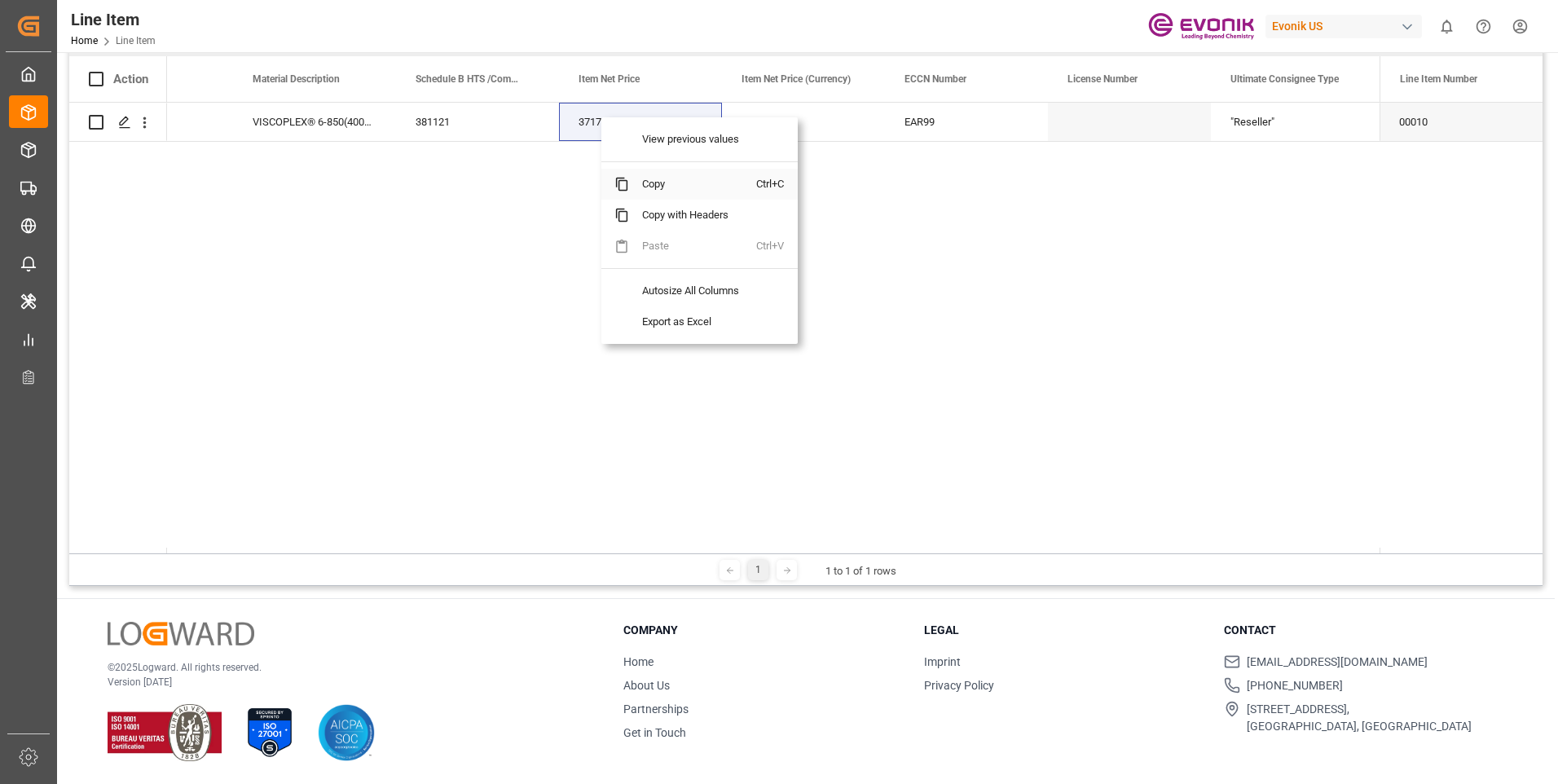
click at [633, 183] on span "Copy" at bounding box center [693, 184] width 127 height 31
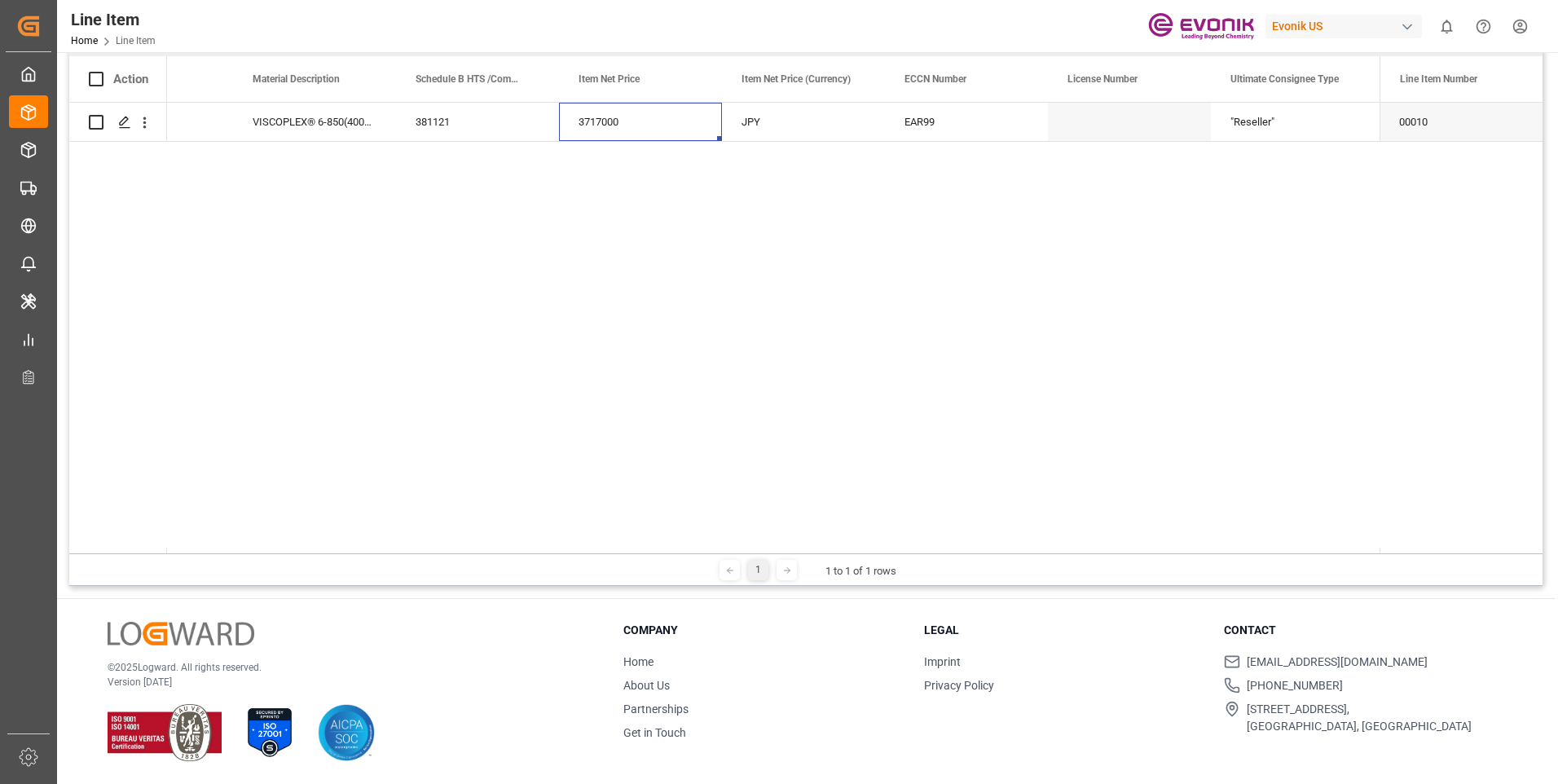
scroll to position [0, 0]
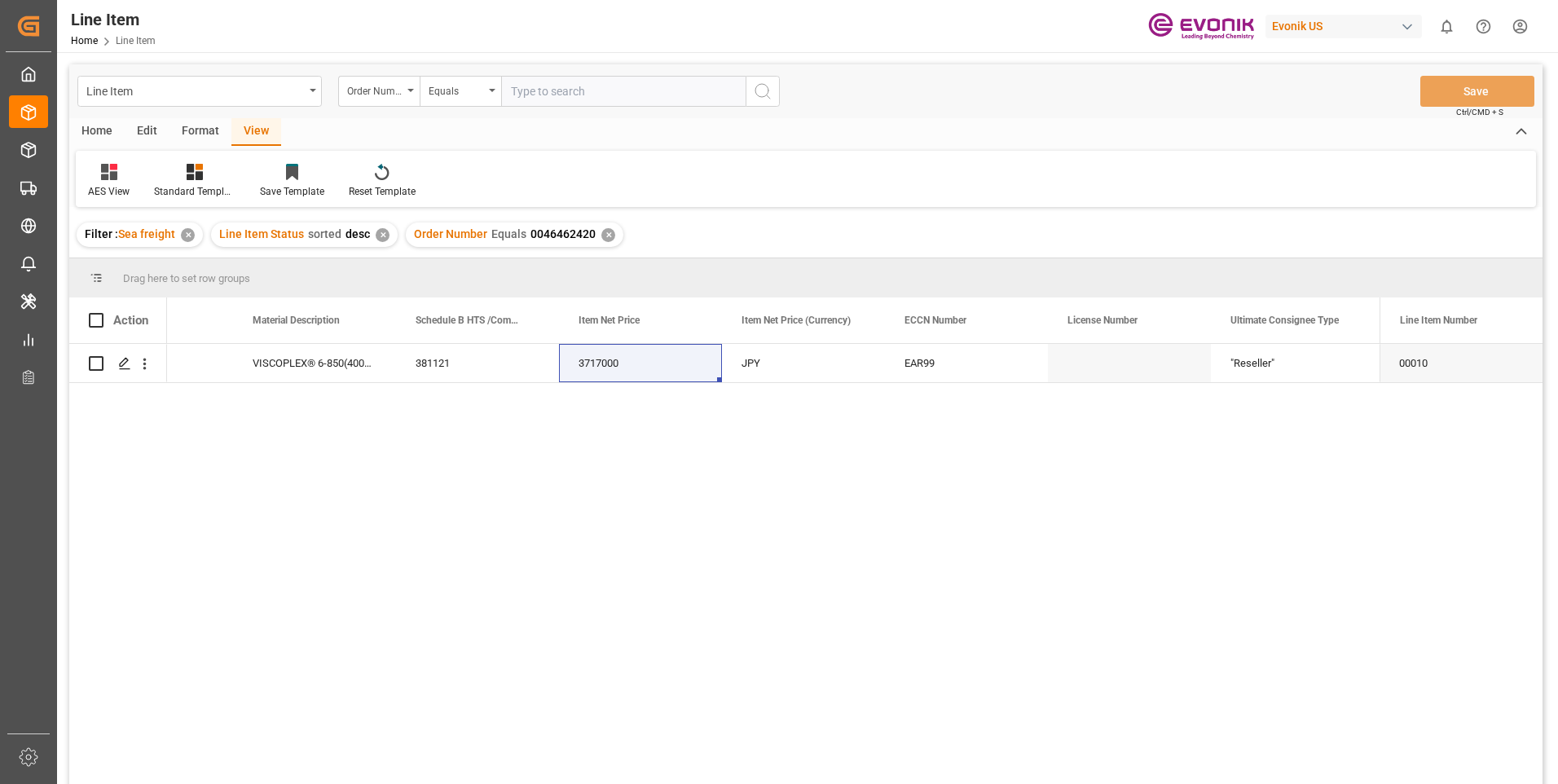
click at [607, 235] on div "✕" at bounding box center [608, 235] width 14 height 14
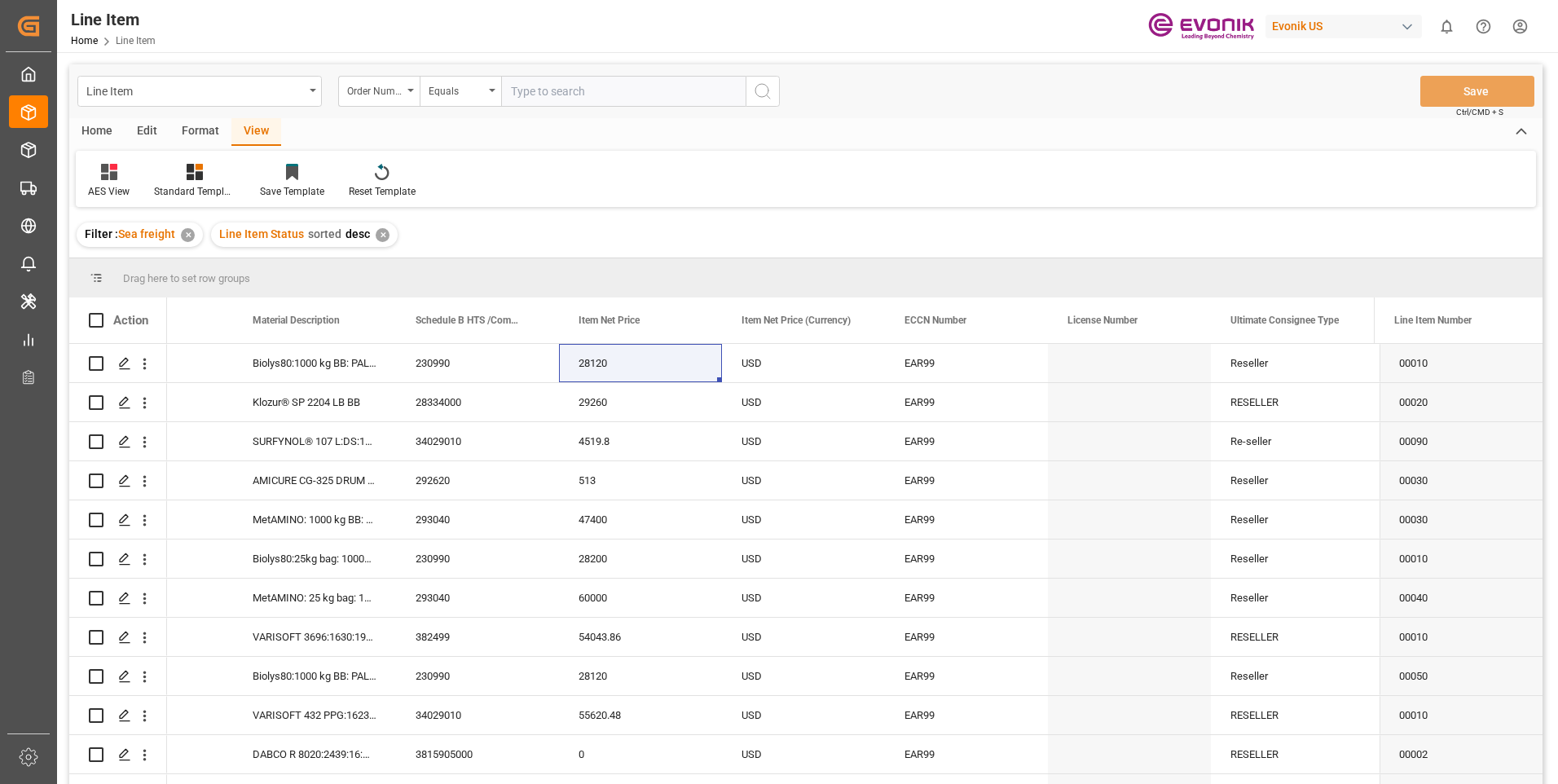
click at [382, 238] on div "✕" at bounding box center [382, 235] width 14 height 14
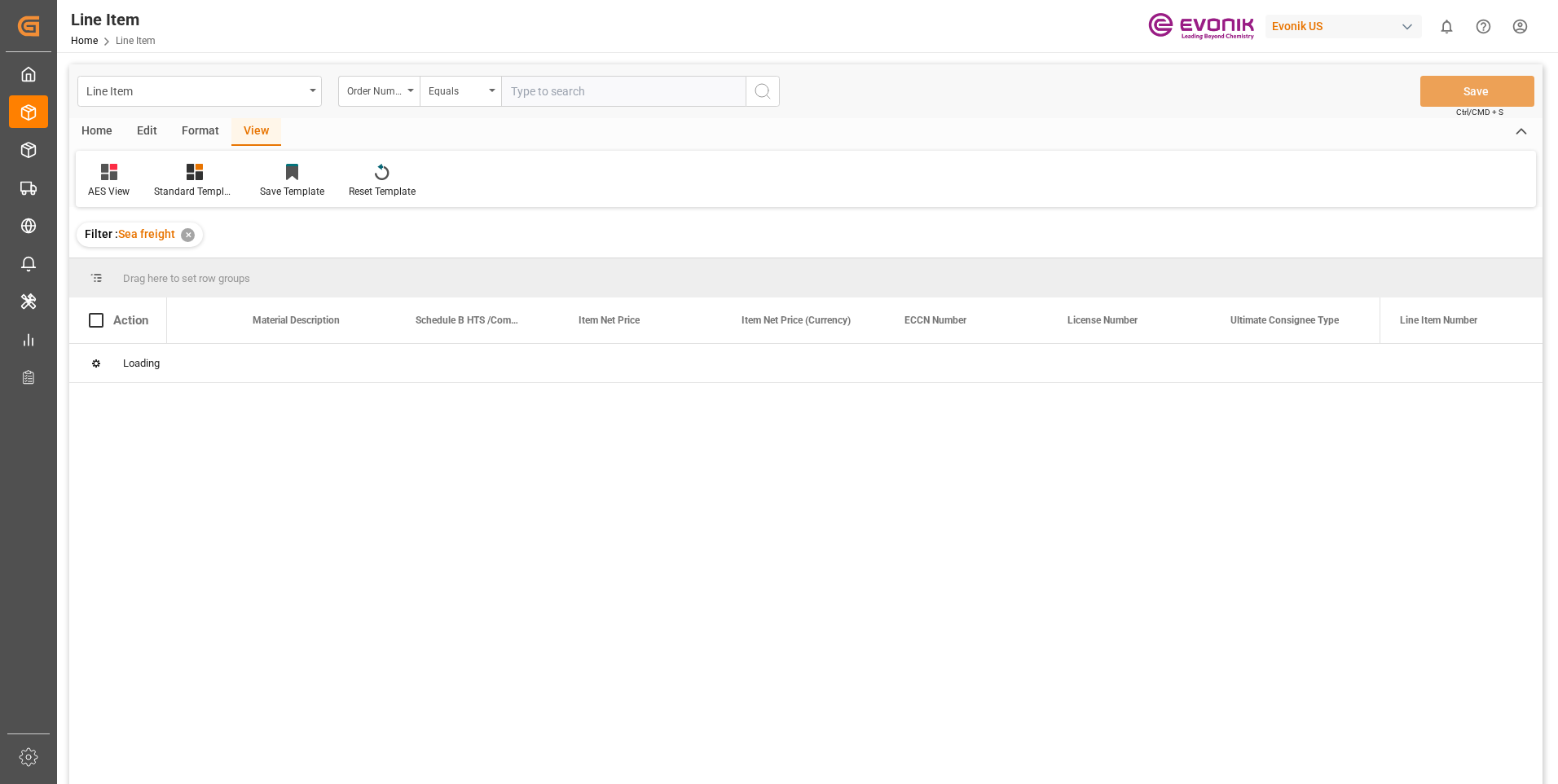
click at [570, 105] on input "text" at bounding box center [623, 91] width 245 height 31
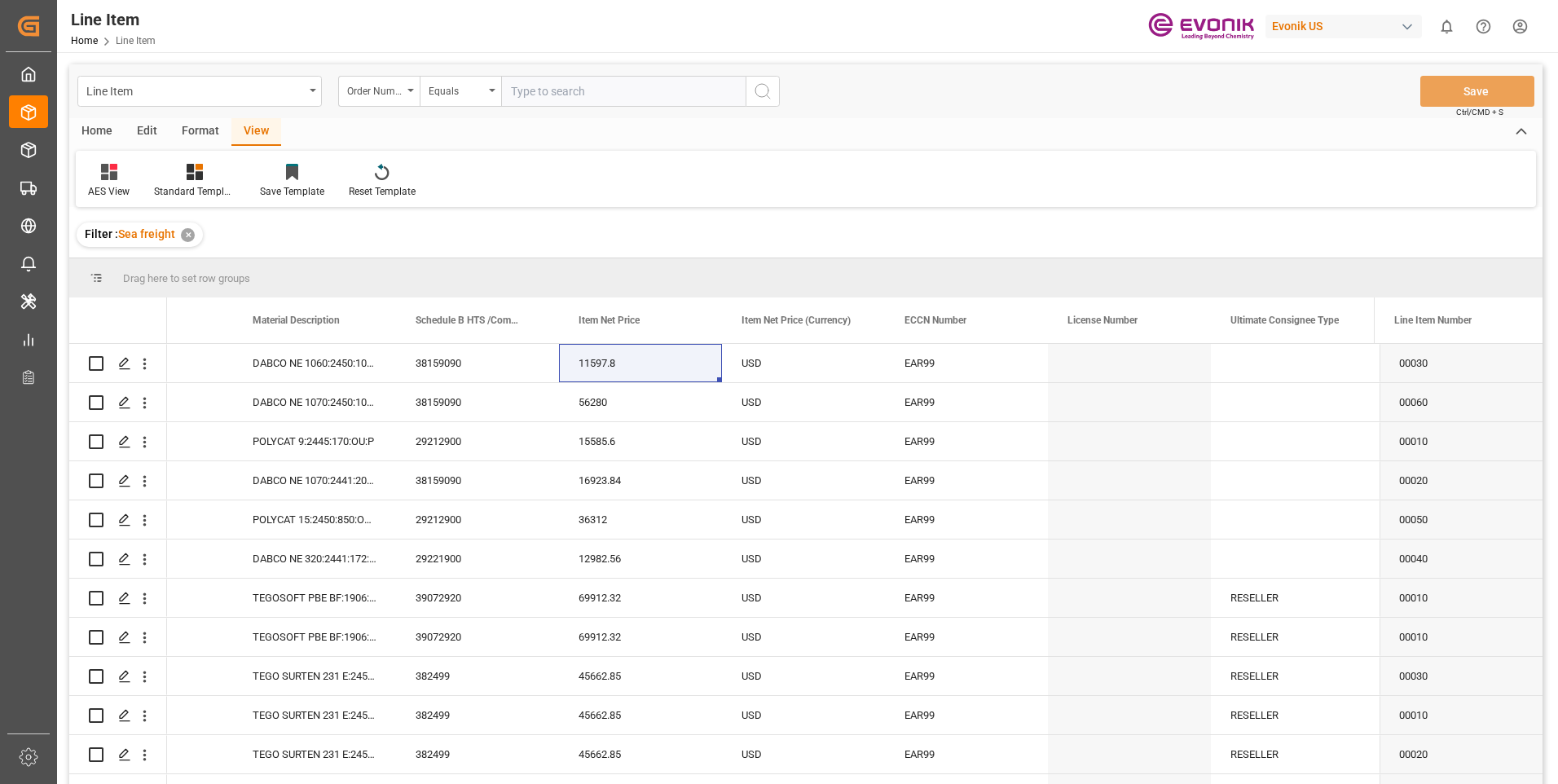
paste input "0046461349"
type input "0046461349"
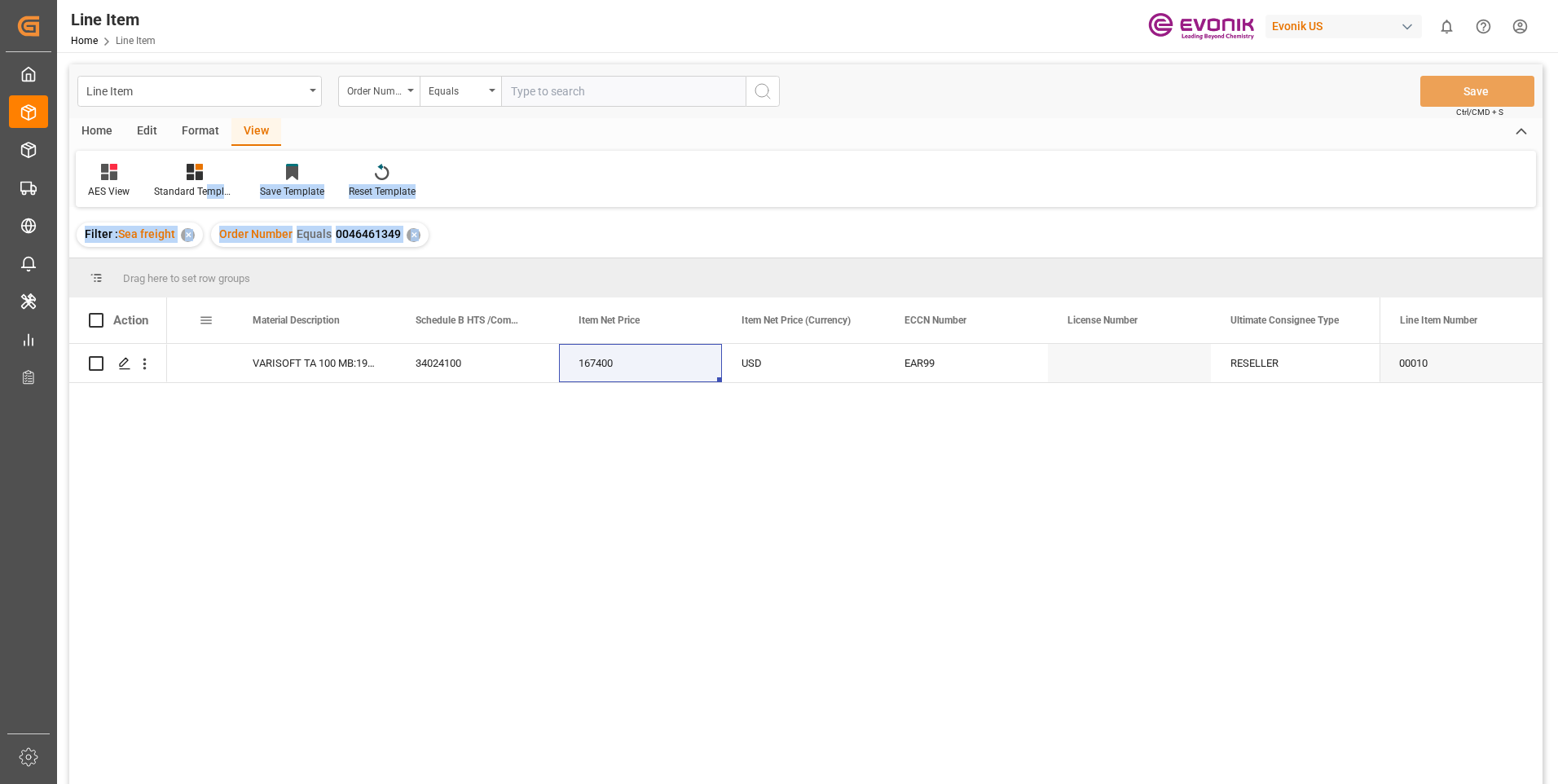
drag, startPoint x: 209, startPoint y: 193, endPoint x: 140, endPoint y: 300, distance: 127.3
click at [140, 300] on div "Line Item Order Number Equals Save Ctrl/CMD + S Home Edit Format View AES View …" at bounding box center [806, 446] width 1474 height 763
drag, startPoint x: 140, startPoint y: 300, endPoint x: 397, endPoint y: 139, distance: 303.3
click at [397, 139] on div "Home Edit Format View" at bounding box center [806, 132] width 1474 height 28
click at [190, 172] on icon at bounding box center [194, 171] width 16 height 16
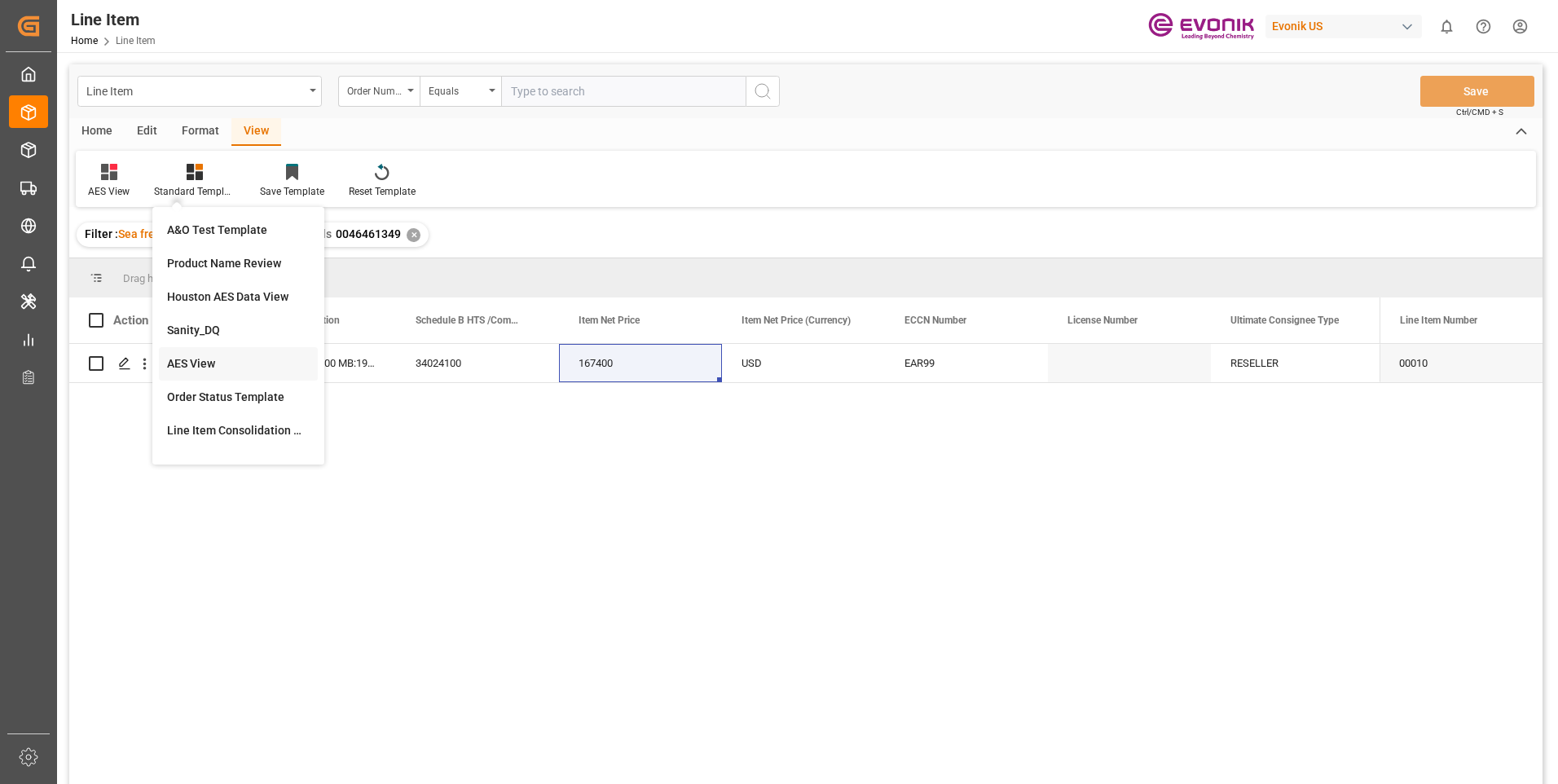
click at [173, 362] on div "AES View" at bounding box center [238, 363] width 143 height 17
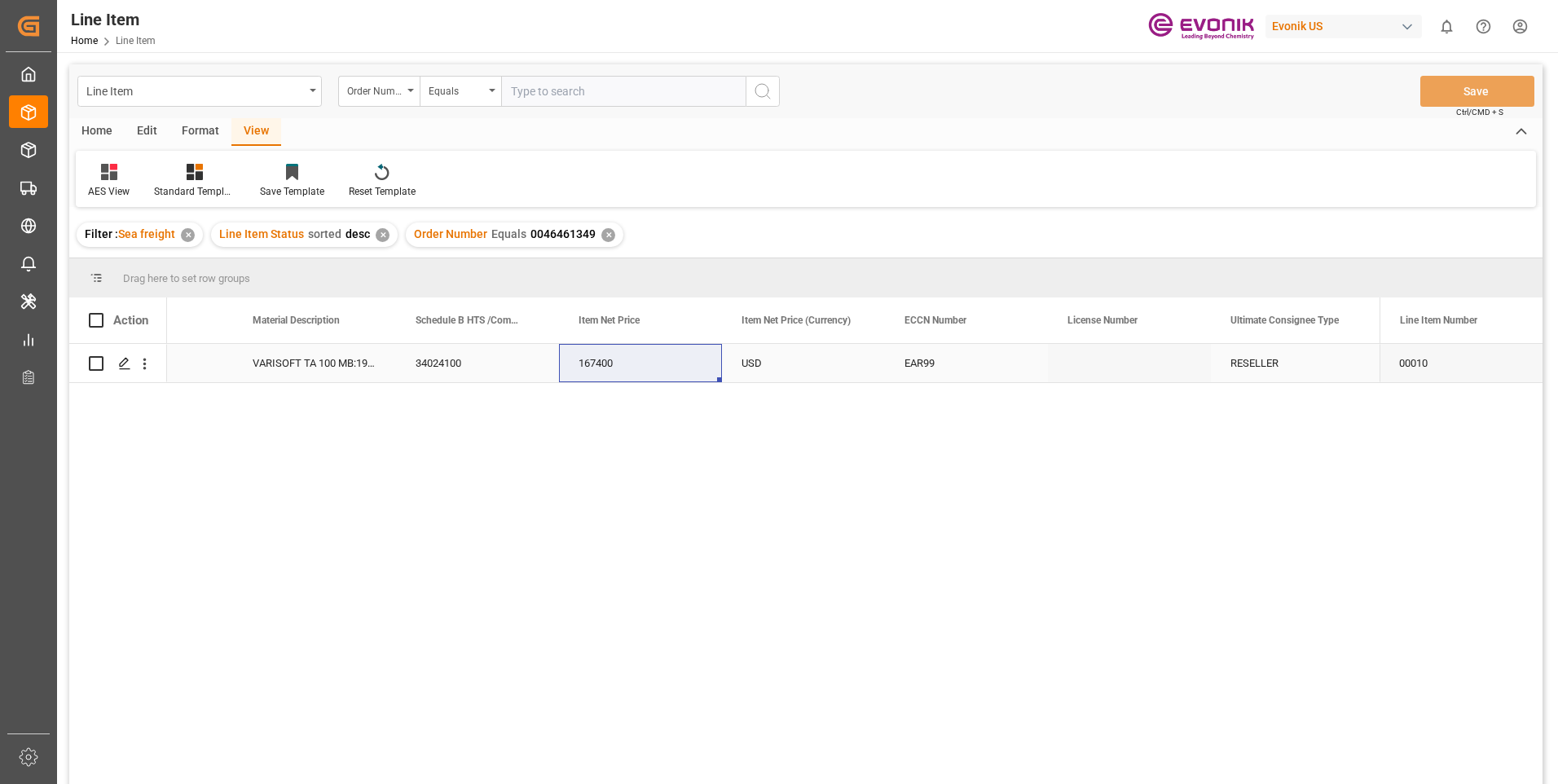
click at [1158, 370] on div "Press SPACE to select this row." at bounding box center [1129, 363] width 163 height 38
click at [965, 363] on div "DE" at bounding box center [966, 363] width 163 height 38
click at [1276, 355] on div "Evonik Operations GmbH;Werk [GEOGRAPHIC_DATA]" at bounding box center [1293, 363] width 163 height 38
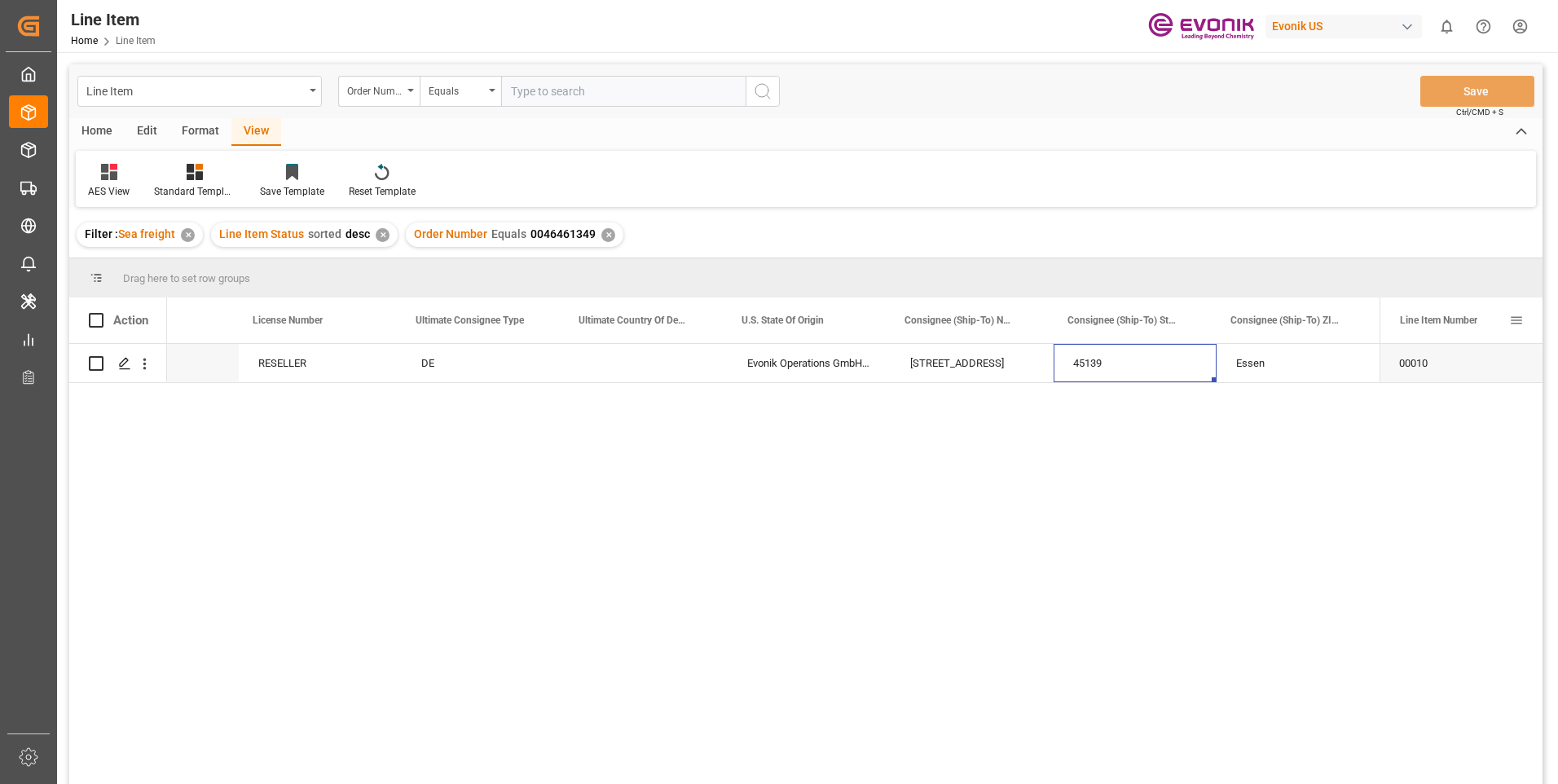
scroll to position [0, 1884]
click at [1353, 358] on div "Essen" at bounding box center [1298, 363] width 163 height 38
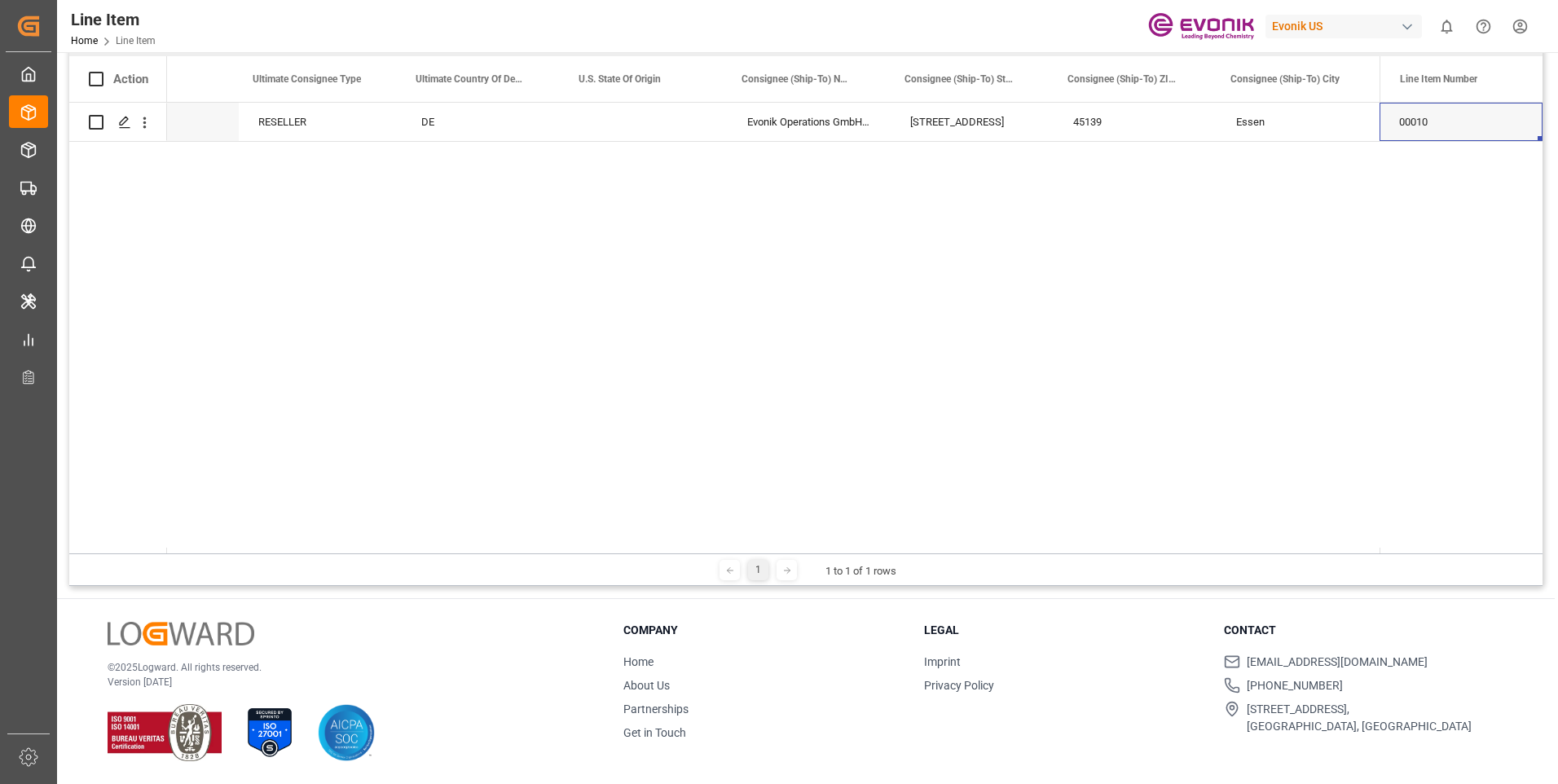
scroll to position [0, 0]
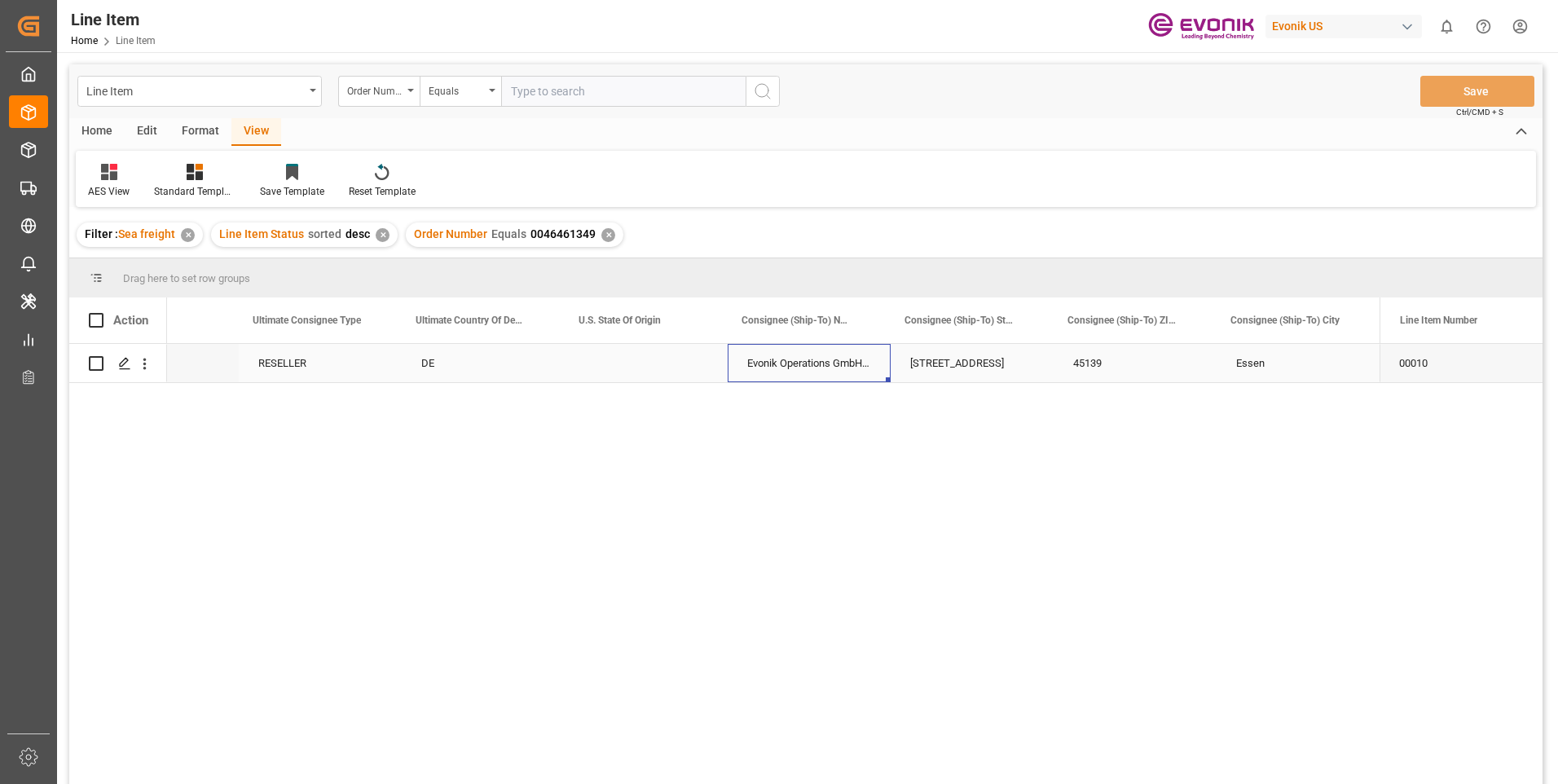
click at [817, 365] on div "Evonik Operations GmbH;Werk [GEOGRAPHIC_DATA]" at bounding box center [809, 363] width 163 height 38
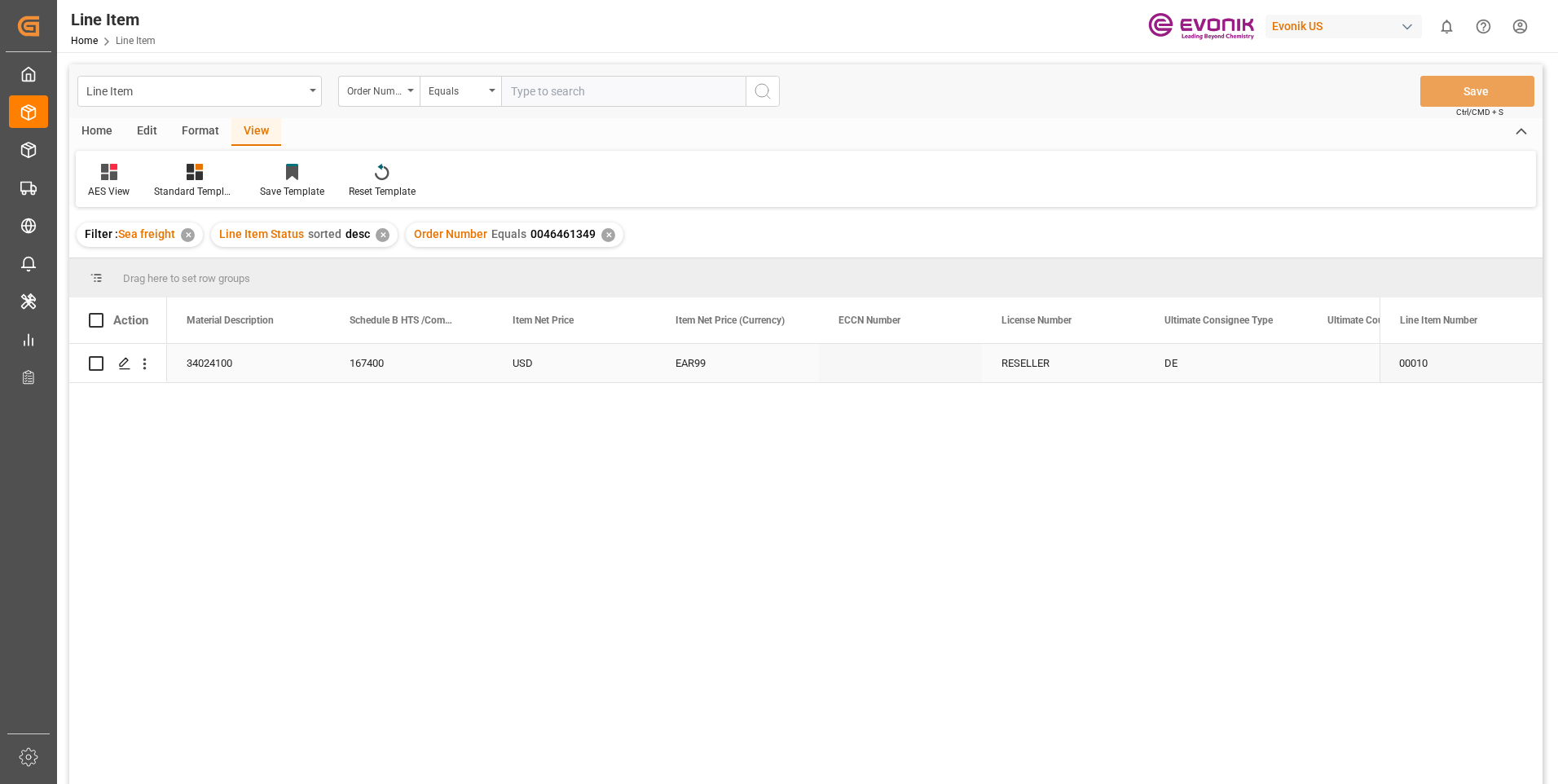
scroll to position [0, 978]
click at [436, 363] on div "34024100" at bounding box center [411, 363] width 163 height 38
click at [538, 362] on div "167400" at bounding box center [575, 363] width 163 height 38
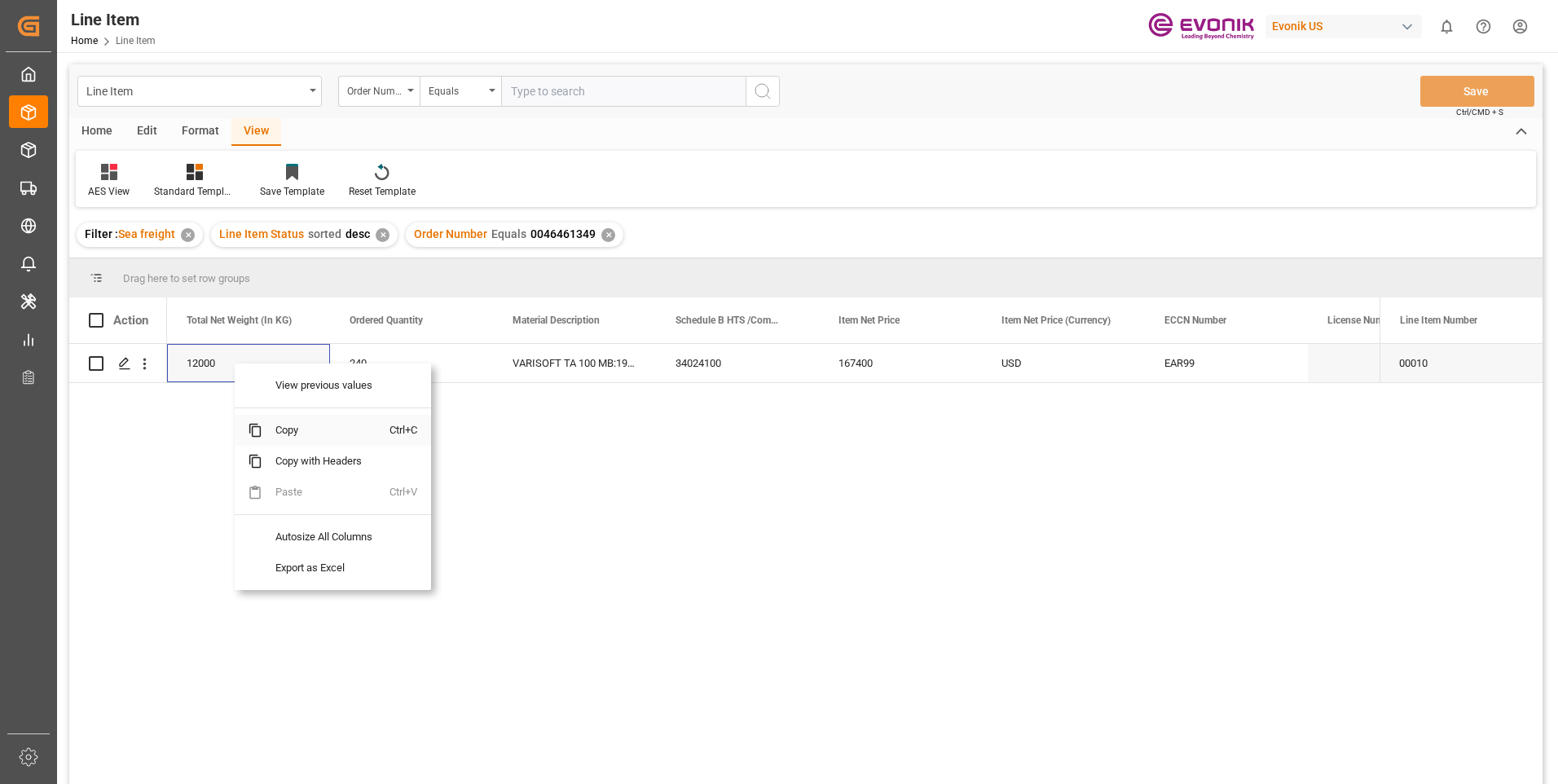
click at [303, 425] on span "Copy" at bounding box center [326, 430] width 127 height 31
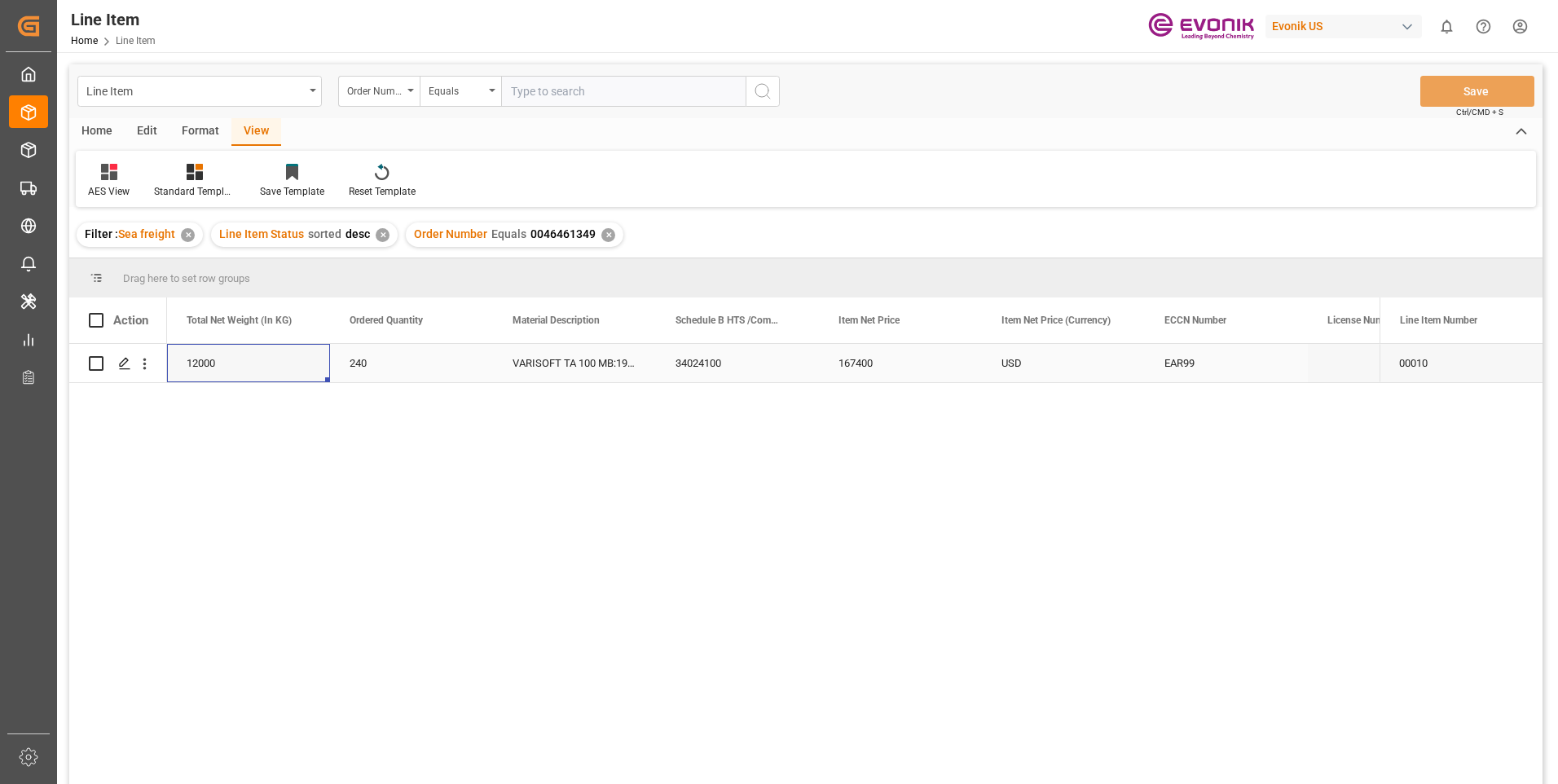
click at [736, 357] on div "34024100" at bounding box center [737, 363] width 163 height 38
click at [850, 360] on div "167400" at bounding box center [900, 363] width 163 height 38
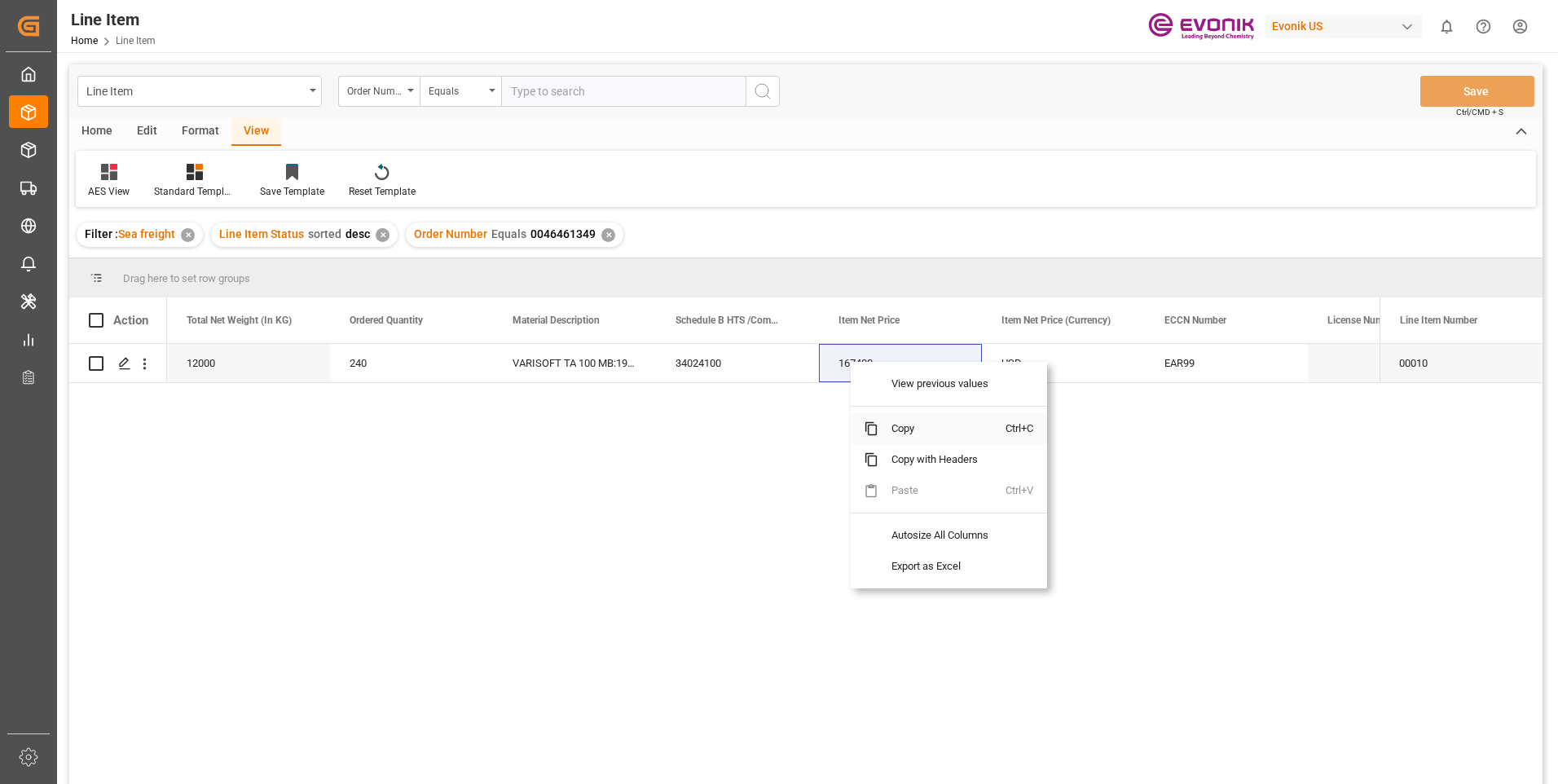
click at [914, 430] on span "Copy" at bounding box center [942, 428] width 127 height 31
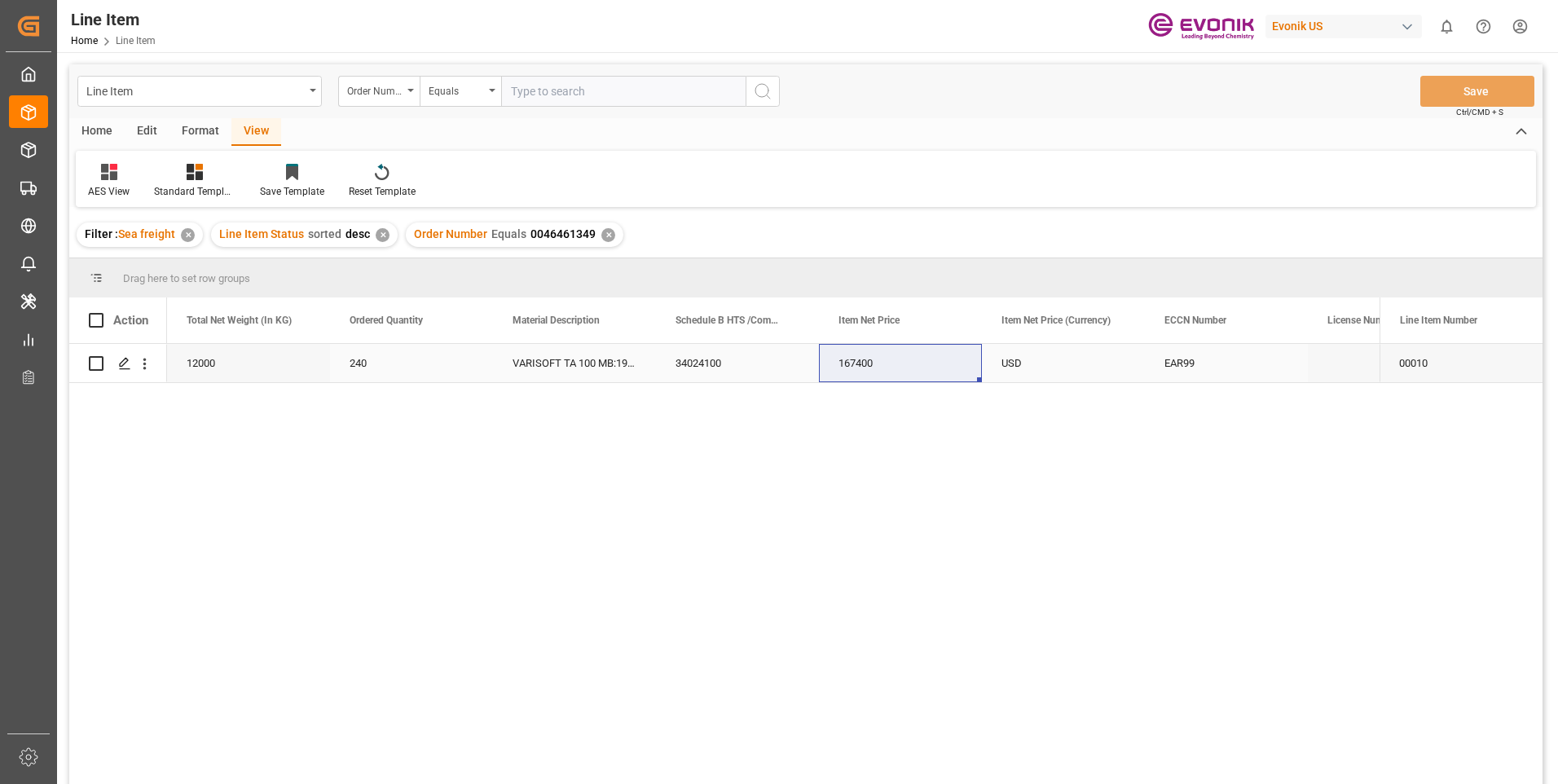
click at [496, 368] on div "VARISOFT TA 100 MB:1946:50:PP:P" at bounding box center [575, 363] width 163 height 38
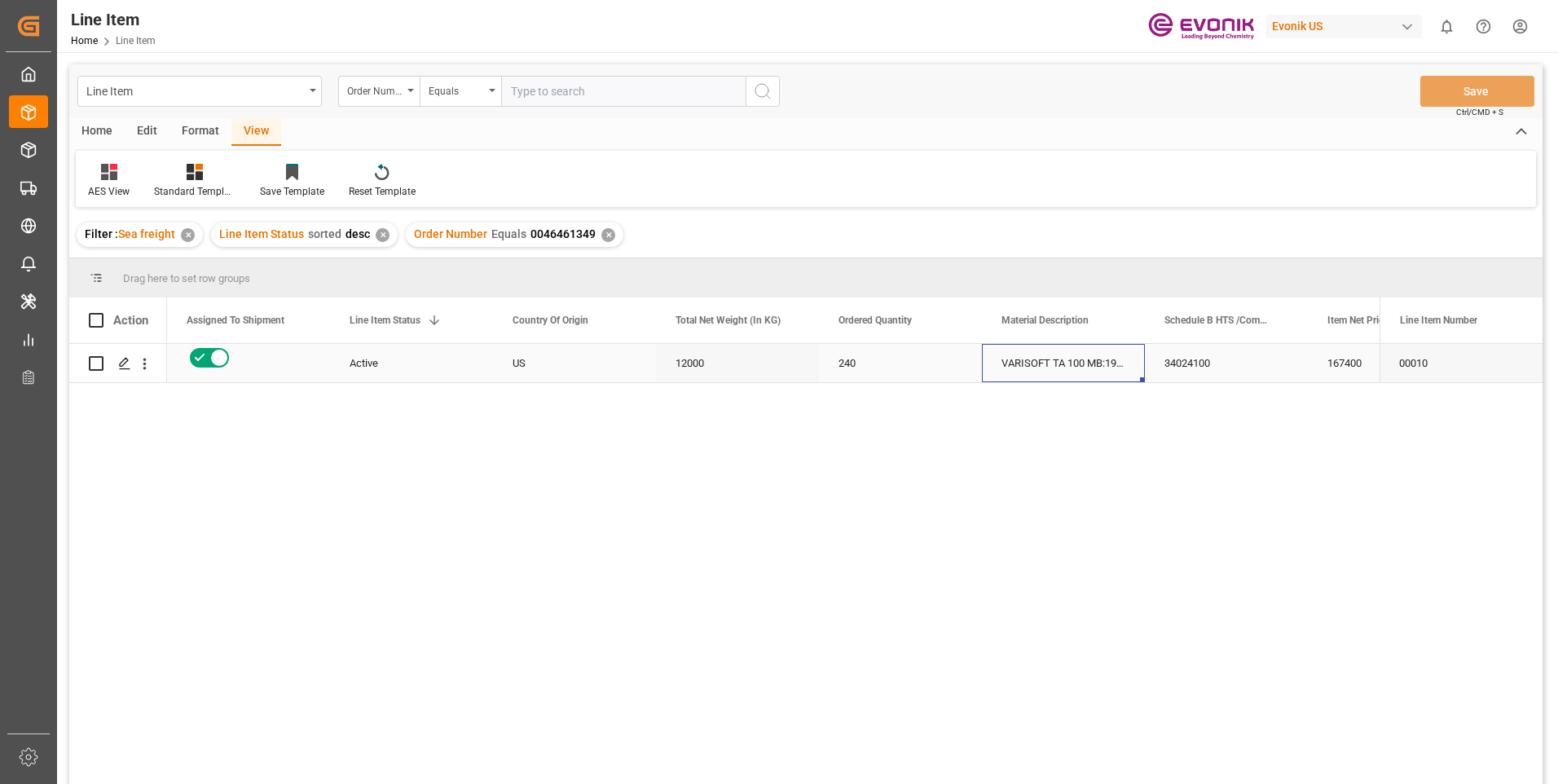
click at [1059, 378] on div "VARISOFT TA 100 MB:1946:50:PP:P" at bounding box center [1064, 363] width 163 height 38
click at [1340, 361] on div "167400" at bounding box center [1390, 363] width 163 height 38
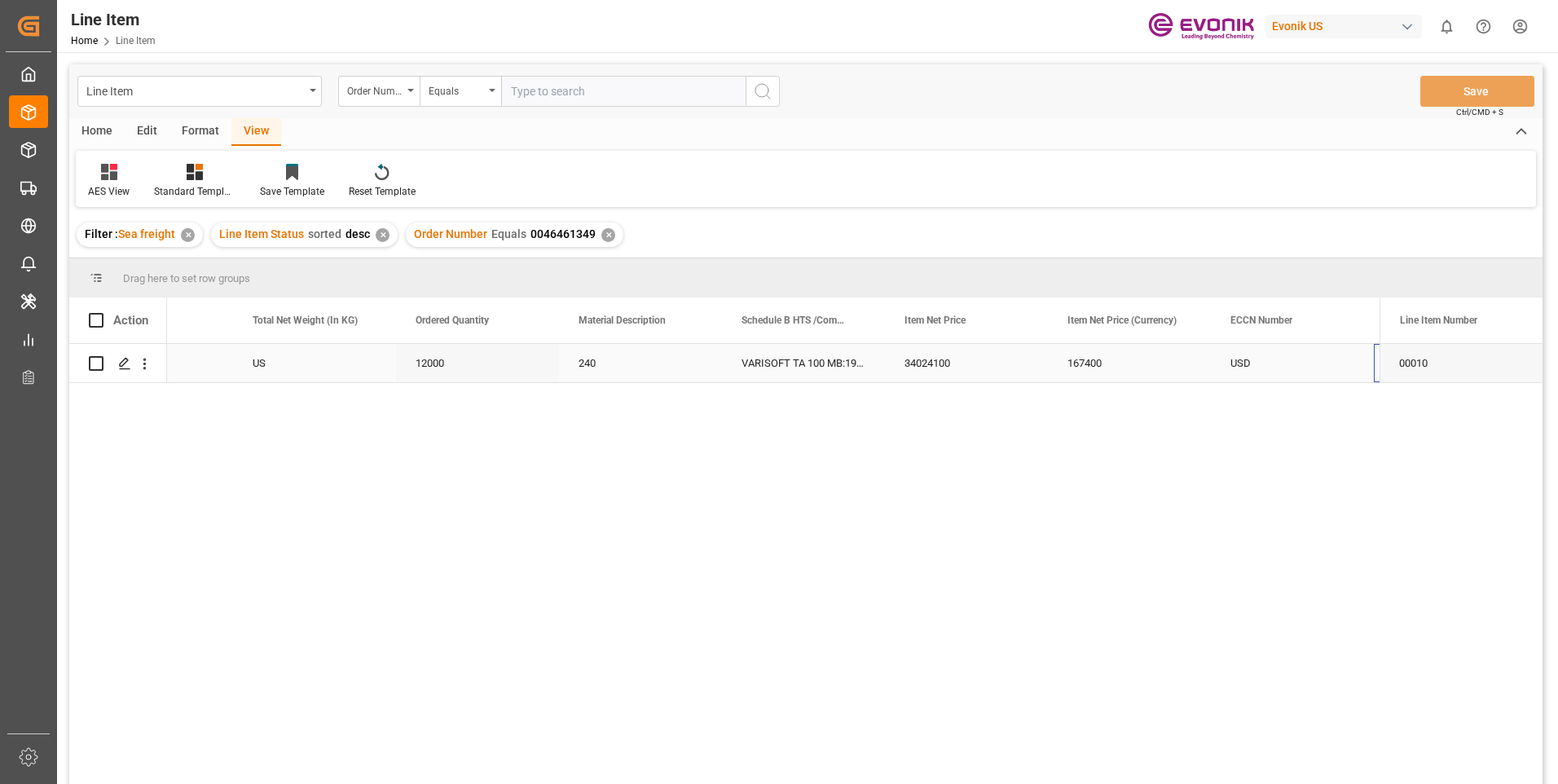
scroll to position [0, 586]
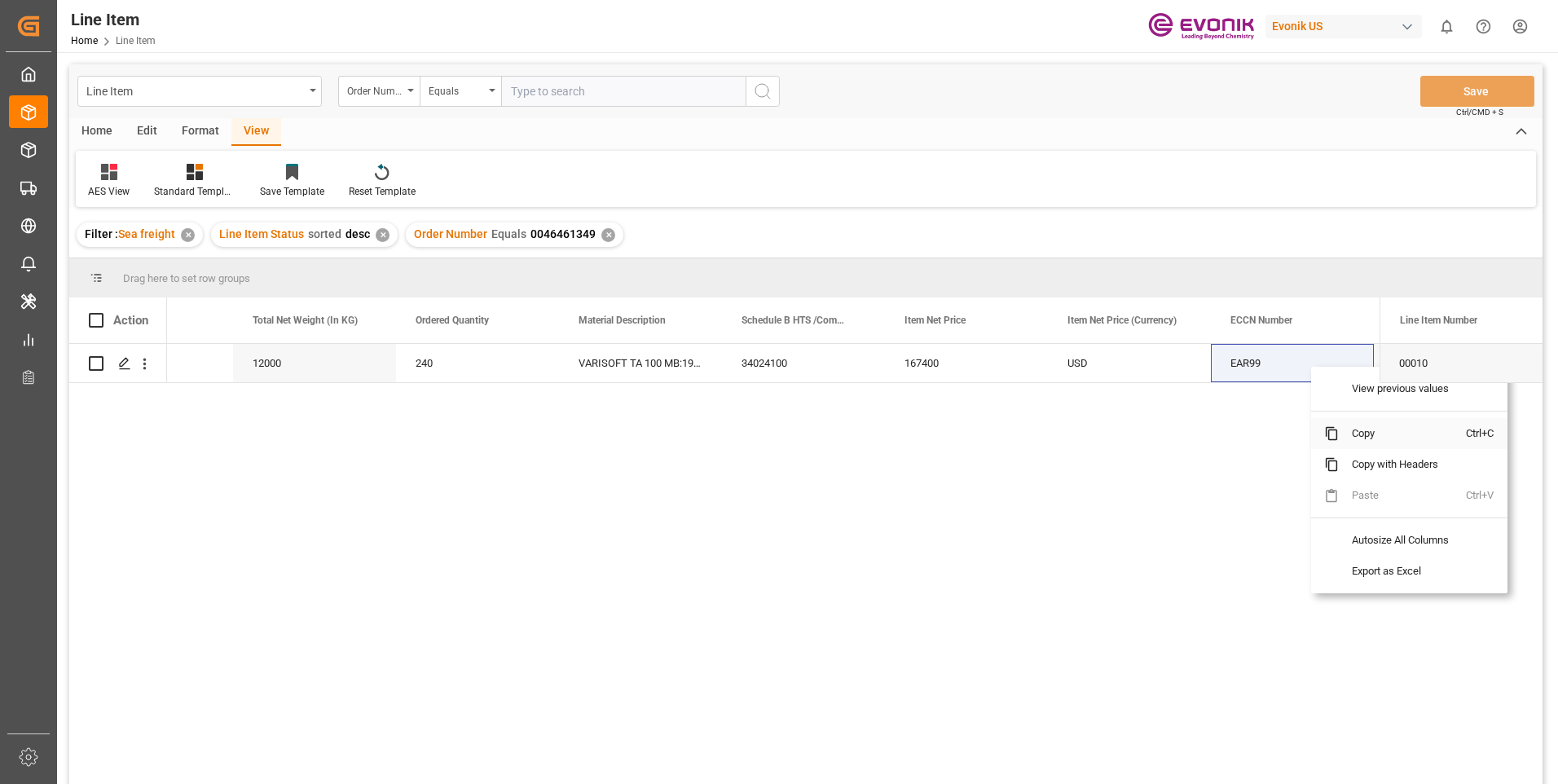
drag, startPoint x: 1365, startPoint y: 431, endPoint x: 1537, endPoint y: 451, distance: 173.2
click at [1365, 432] on span "Copy" at bounding box center [1403, 433] width 127 height 31
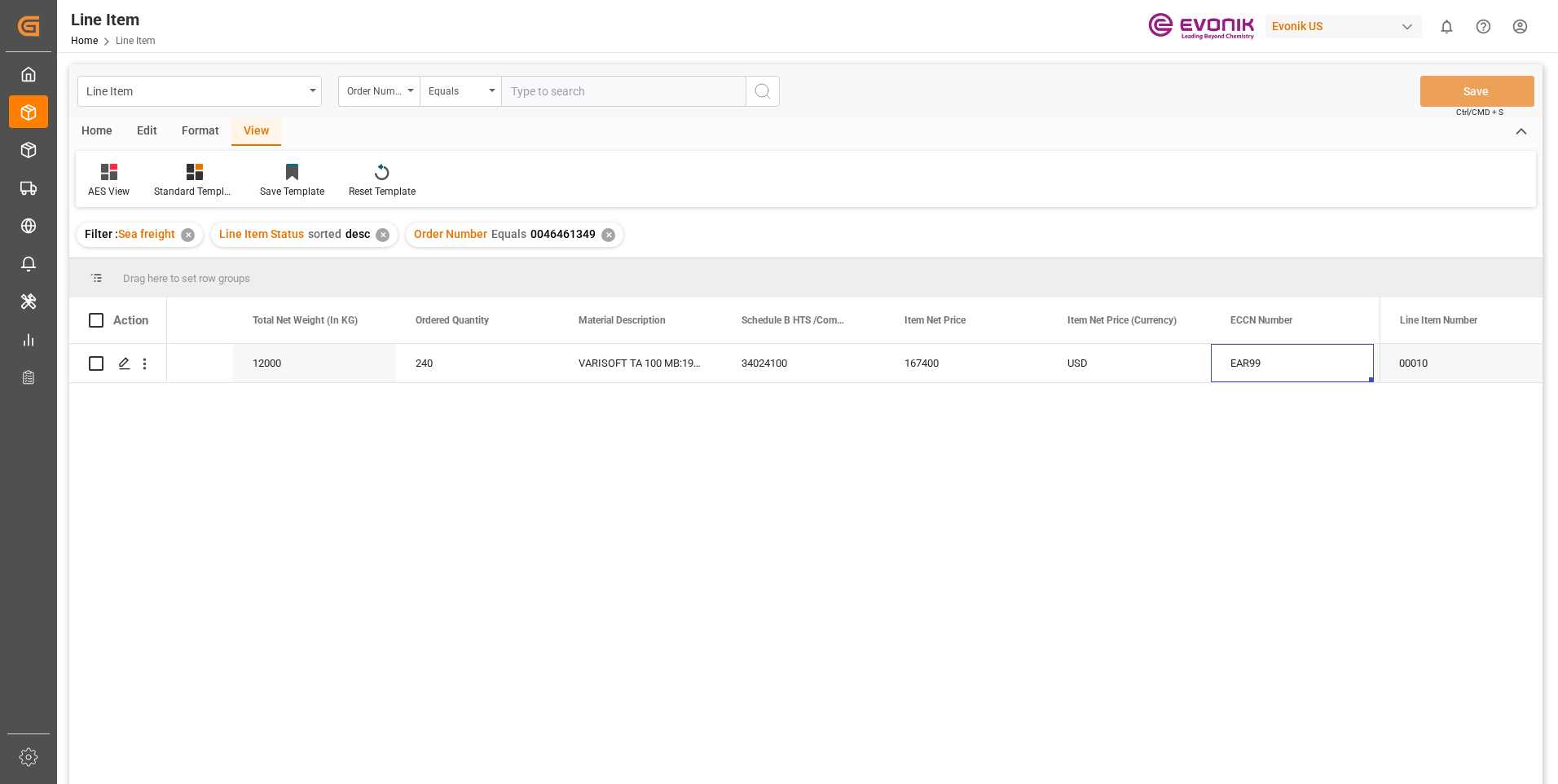
click at [607, 232] on div "✕" at bounding box center [608, 235] width 14 height 14
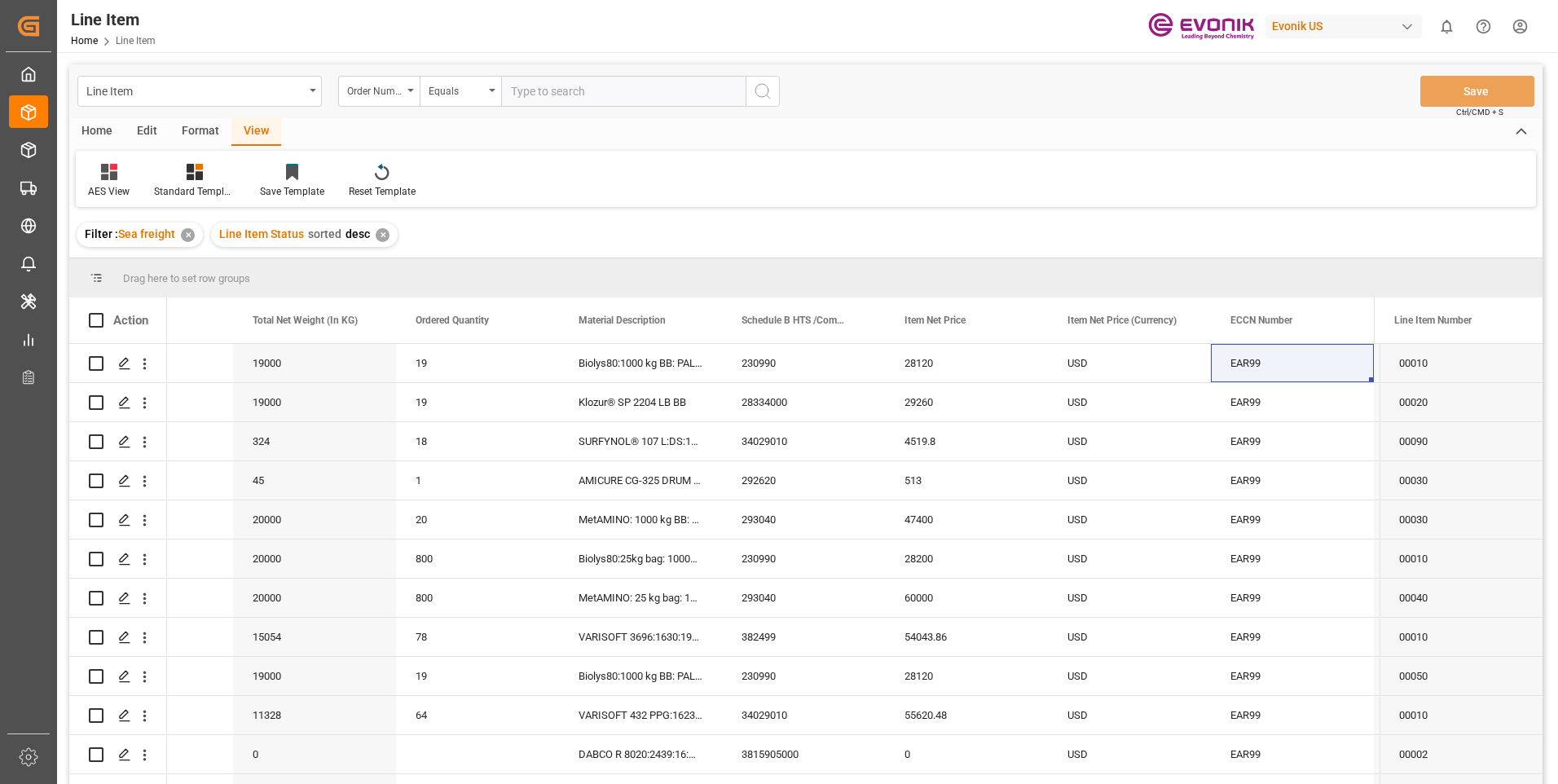
click at [379, 237] on div "✕" at bounding box center [382, 235] width 14 height 14
click at [542, 102] on input "text" at bounding box center [623, 91] width 245 height 31
paste input "2006999564"
type input "2006999564"
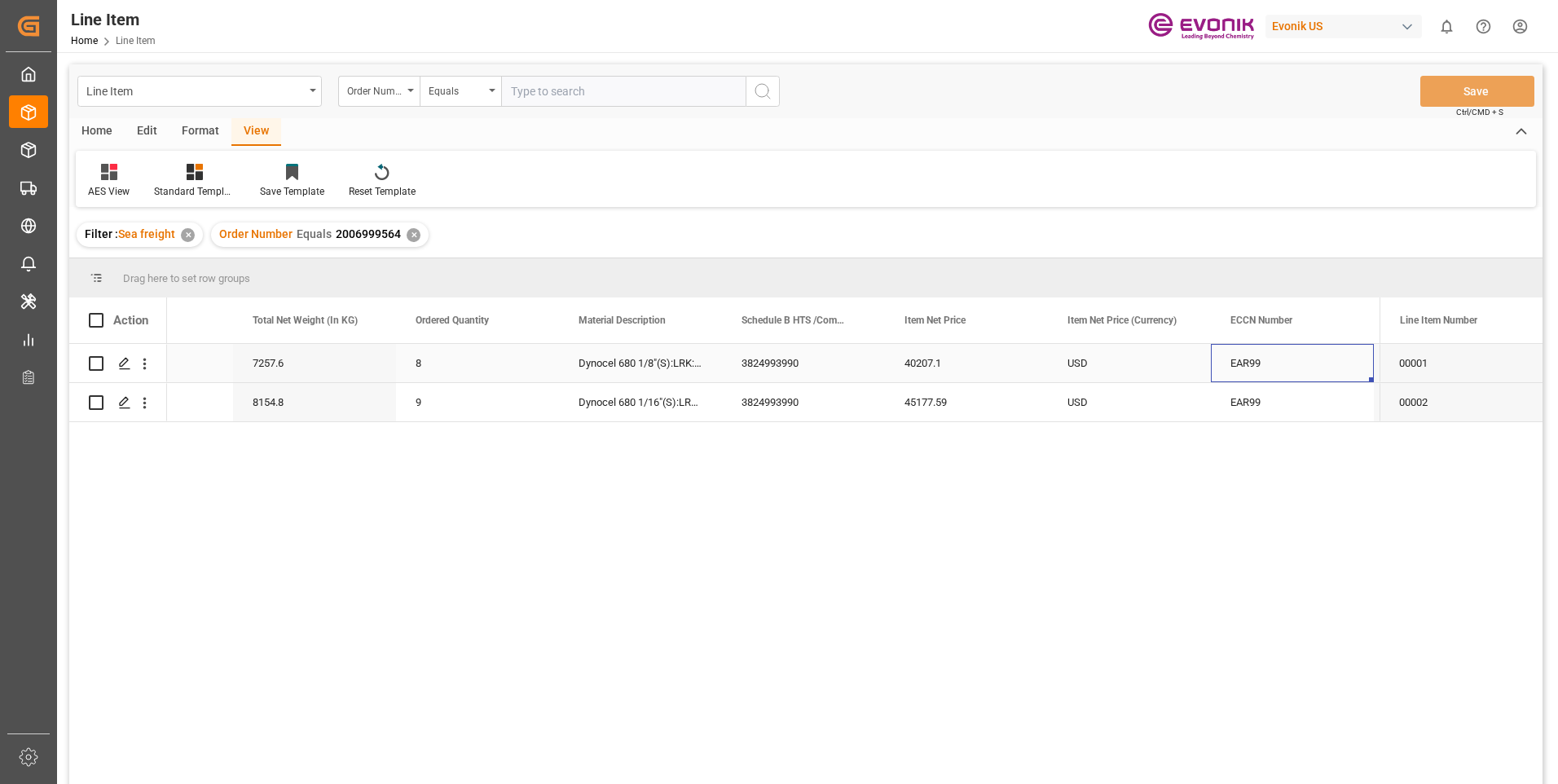
click at [1312, 357] on div "EAR99" at bounding box center [1293, 363] width 124 height 37
click at [893, 367] on div "Press SPACE to select this row." at bounding box center [966, 363] width 163 height 38
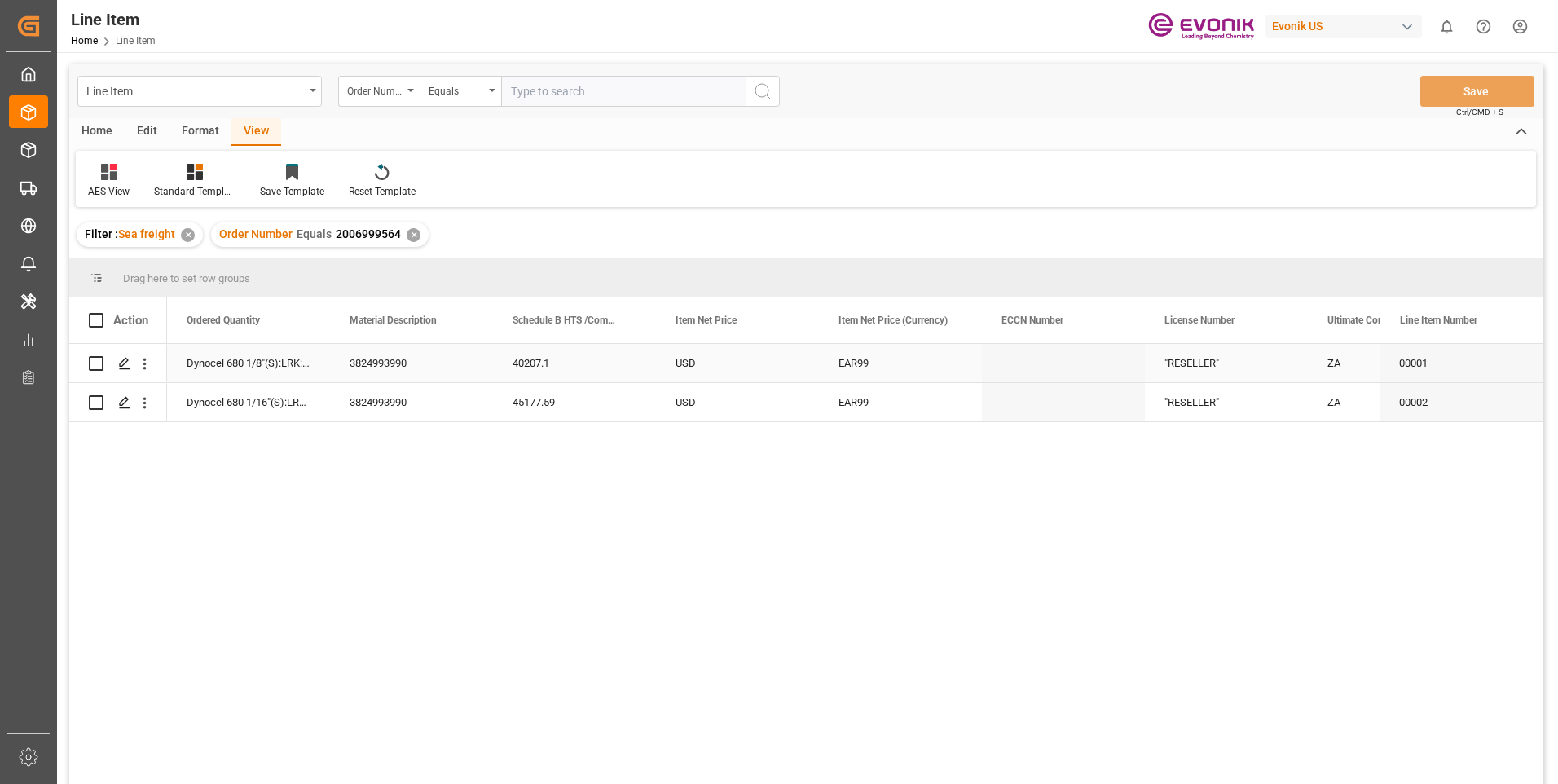
scroll to position [0, 815]
click at [409, 230] on div "✕" at bounding box center [413, 235] width 14 height 14
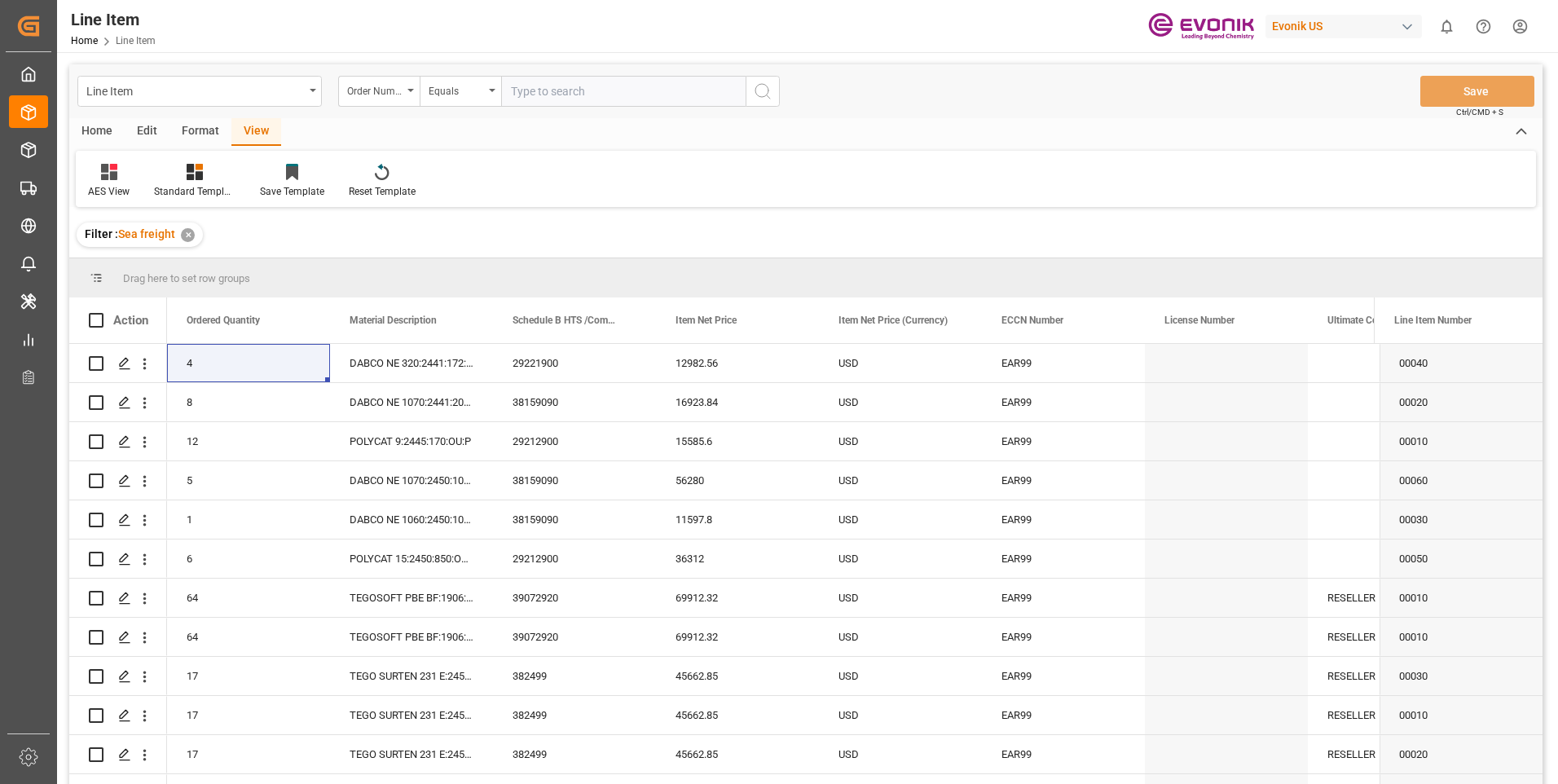
click at [571, 95] on input "text" at bounding box center [623, 91] width 245 height 31
paste input "0046466974"
type input "0046466974"
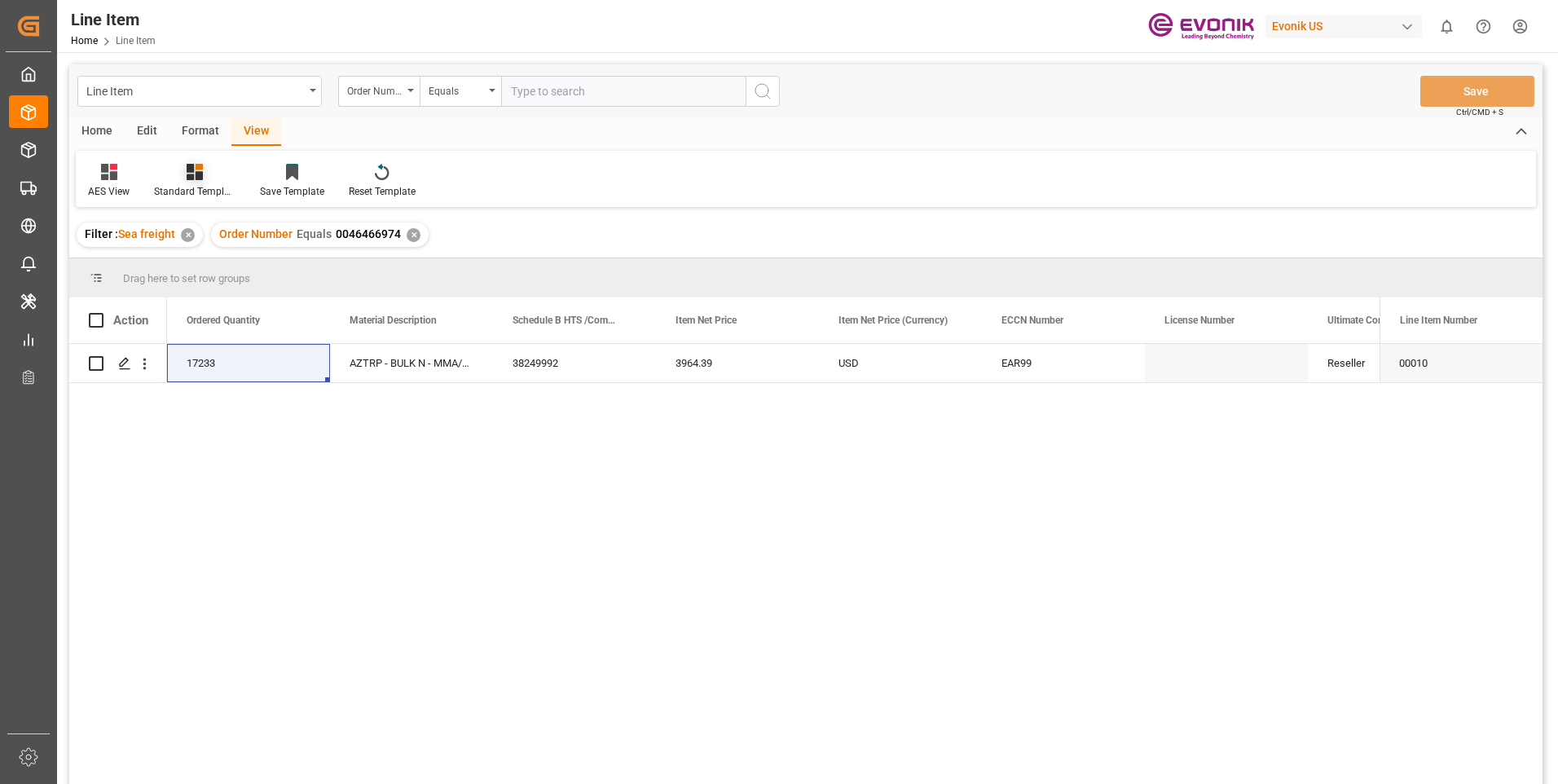
click at [193, 170] on icon at bounding box center [194, 171] width 16 height 16
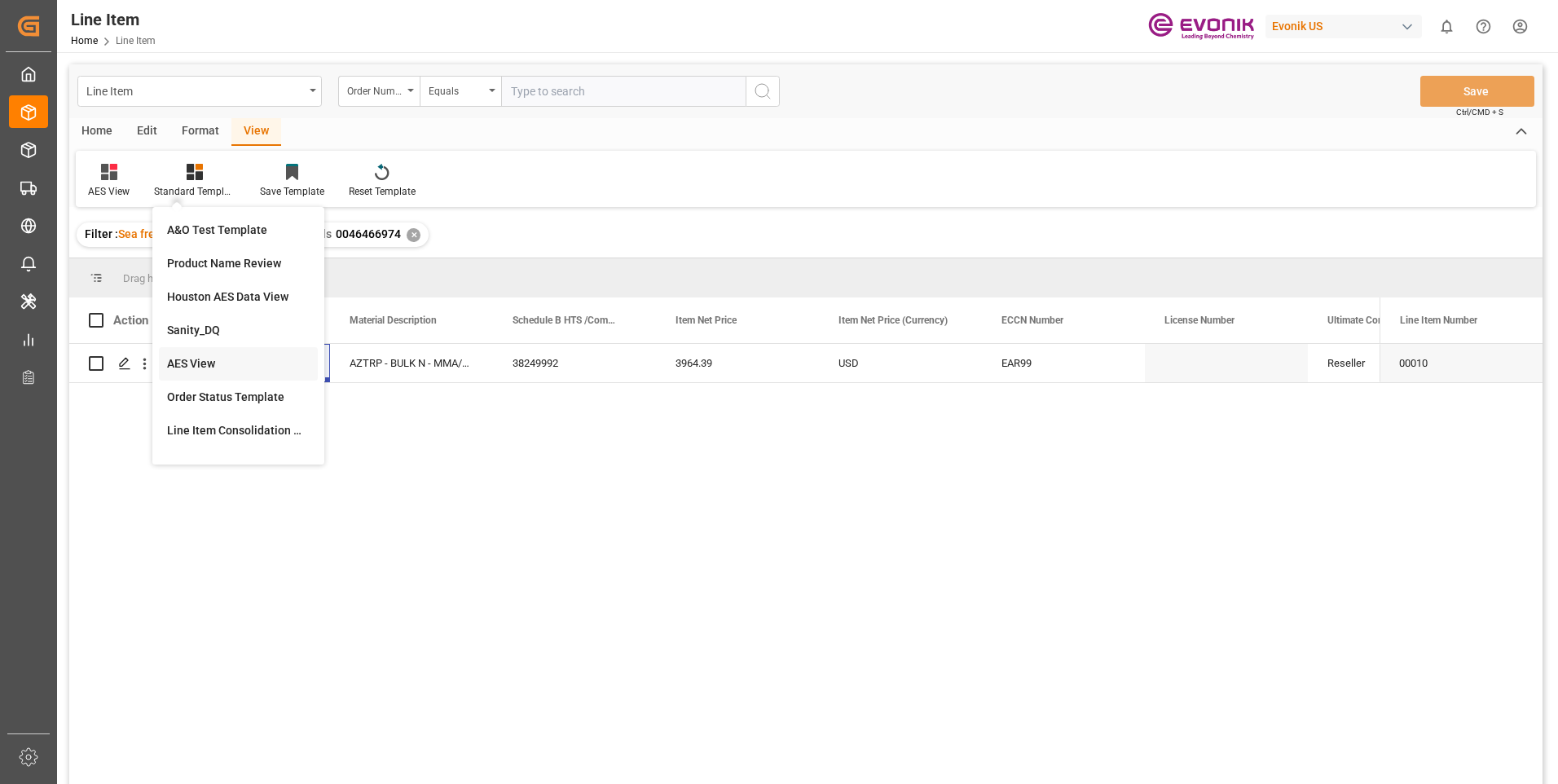
click at [202, 363] on div "AES View" at bounding box center [238, 363] width 143 height 17
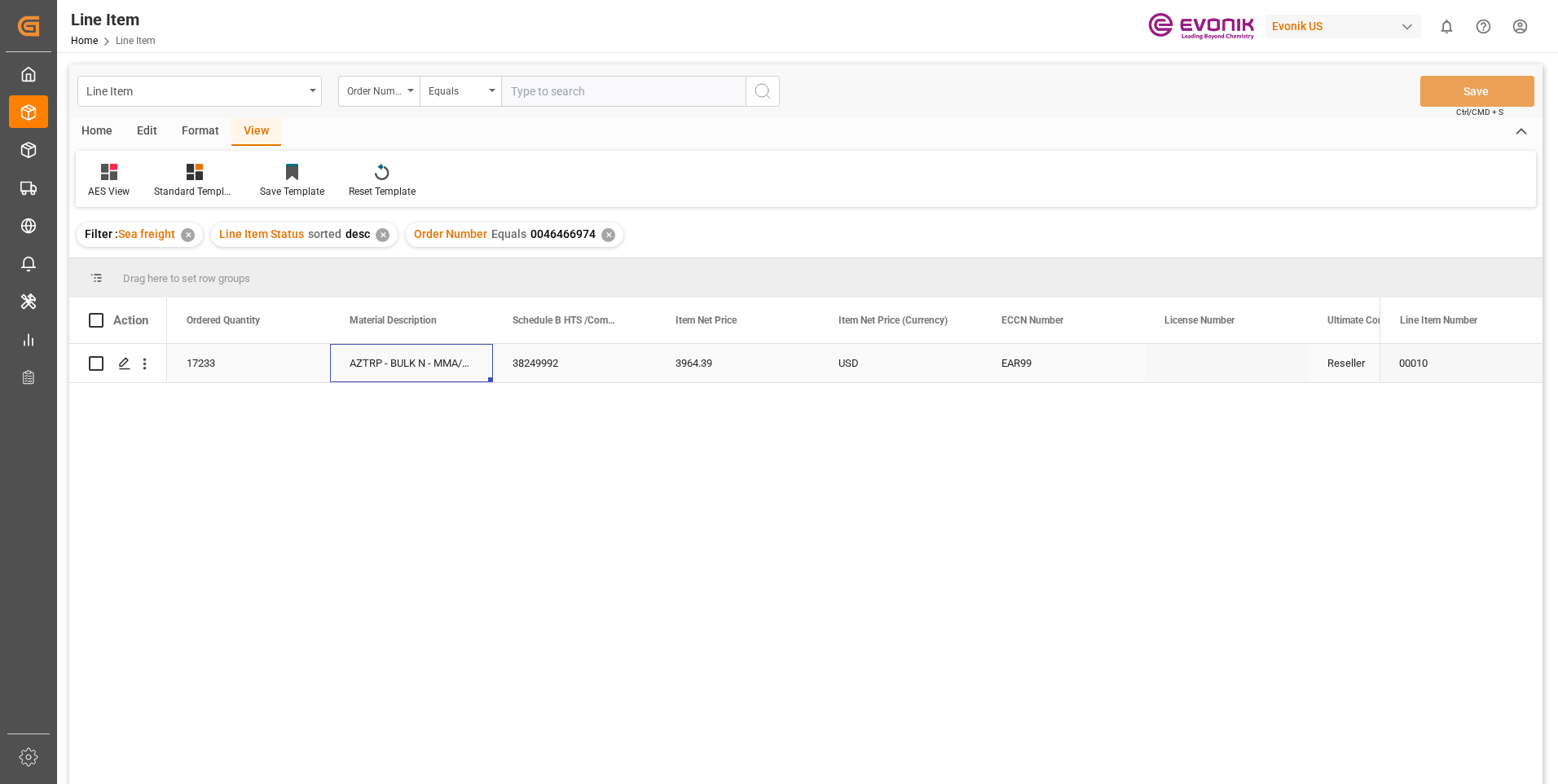
click at [395, 361] on div "AZTRP - BULK N - MMA/MEOH ([PERSON_NAME])" at bounding box center [411, 363] width 163 height 38
click at [1042, 360] on div "EAR99" at bounding box center [1064, 363] width 124 height 37
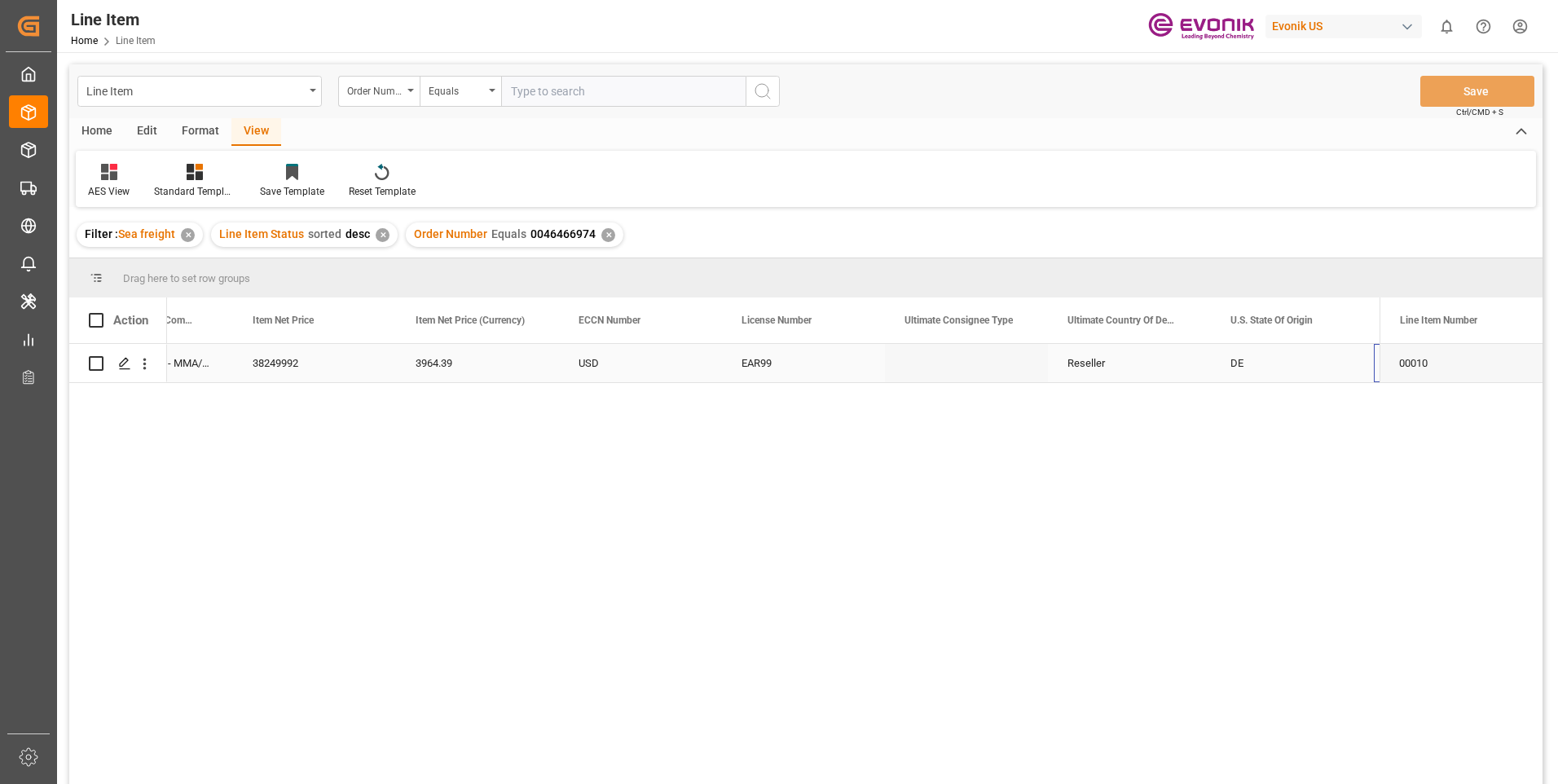
scroll to position [0, 1238]
click at [1351, 373] on div "Press SPACE to select this row." at bounding box center [1293, 363] width 163 height 38
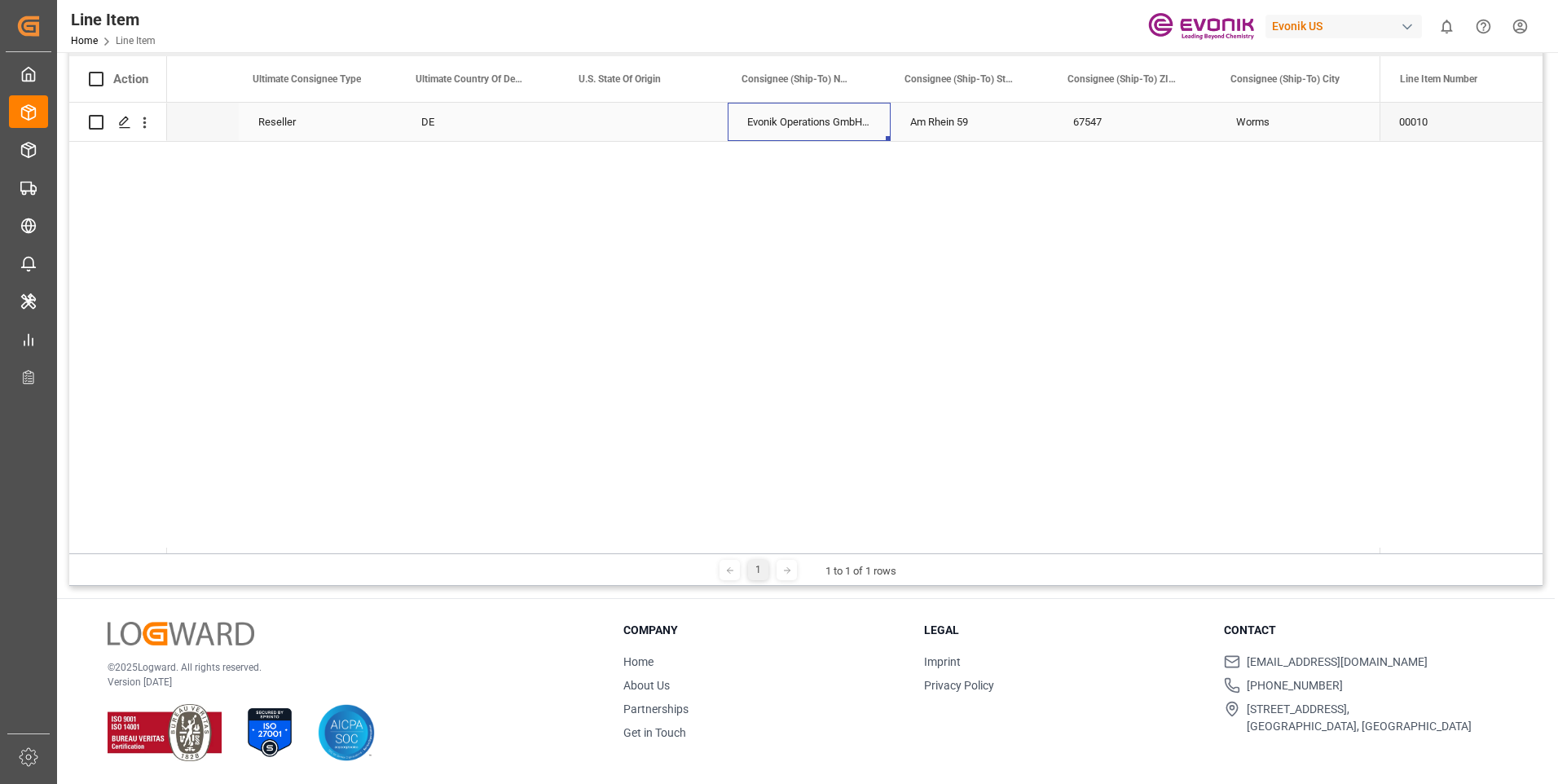
click at [827, 120] on div "Evonik Operations GmbH;Werk [GEOGRAPHIC_DATA];Außenlager [GEOGRAPHIC_DATA]" at bounding box center [809, 121] width 163 height 38
click at [132, 120] on div "Press SPACE to select this row." at bounding box center [123, 122] width 24 height 30
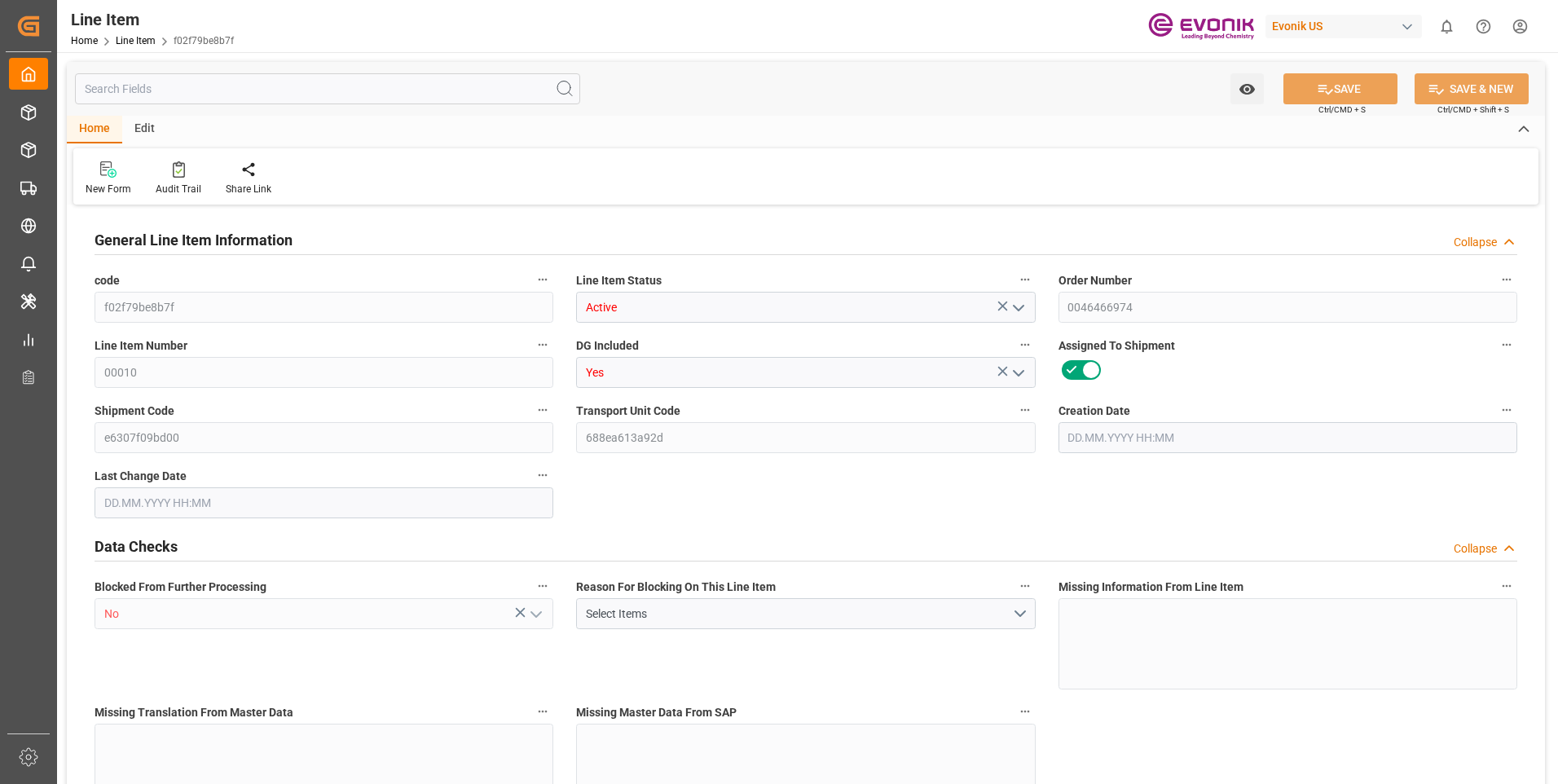
type input "0"
type input "17252"
type input "0"
type input "17233"
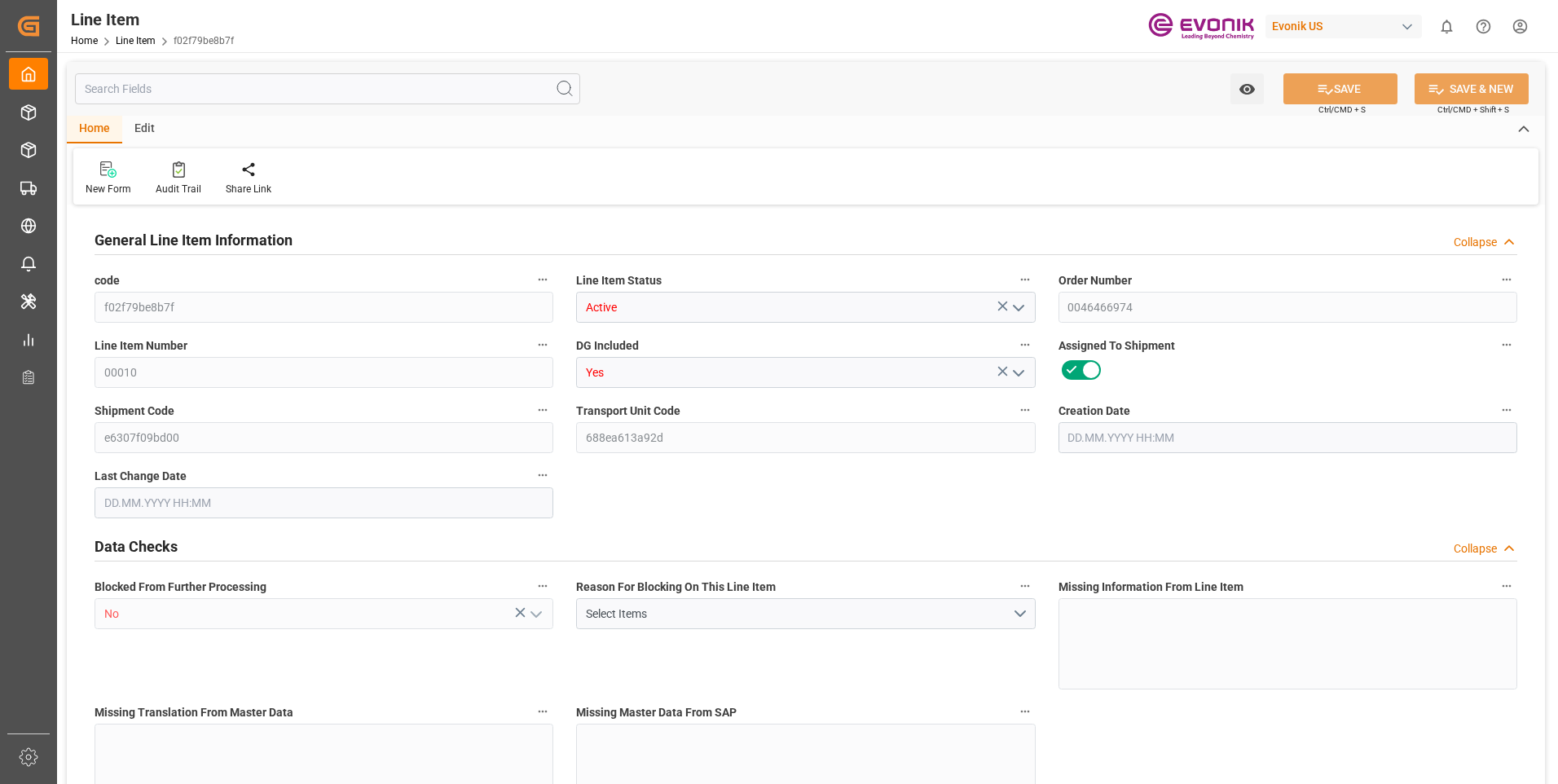
type input "3964.39"
type input "17233"
type input "38000"
type input "17252"
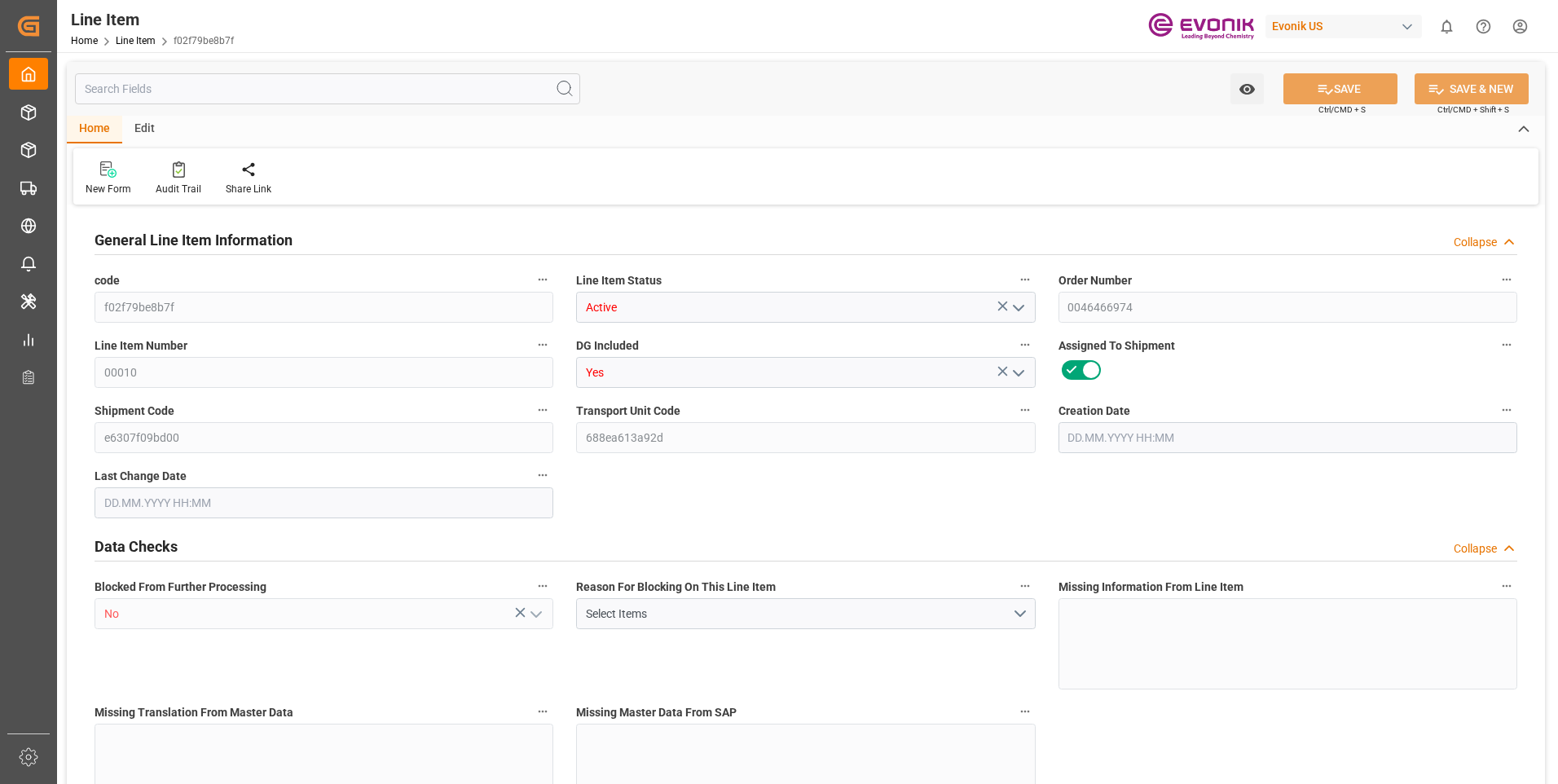
type input "17252"
type input "0"
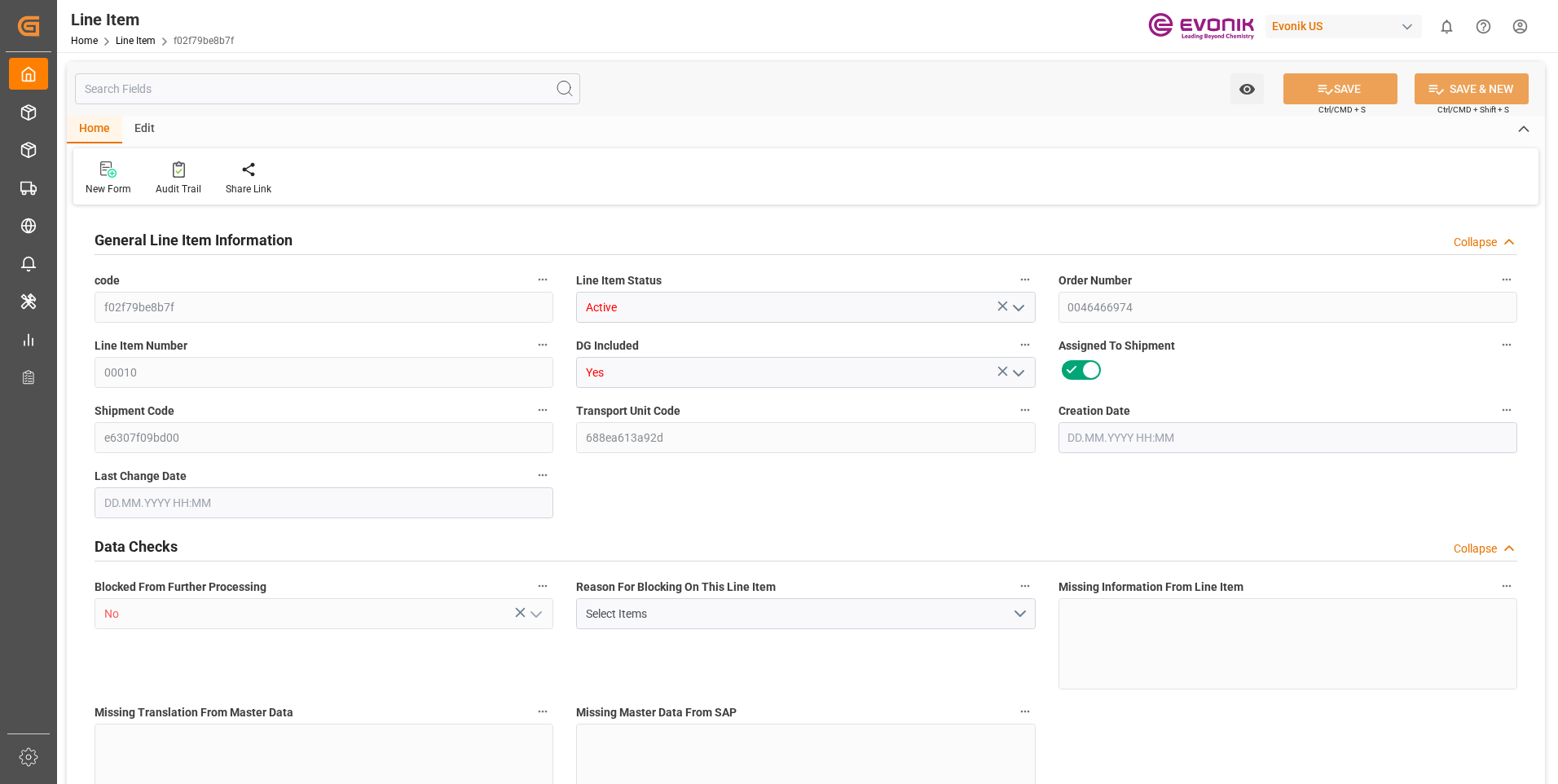
type input "0"
type input "[DATE] 19:48"
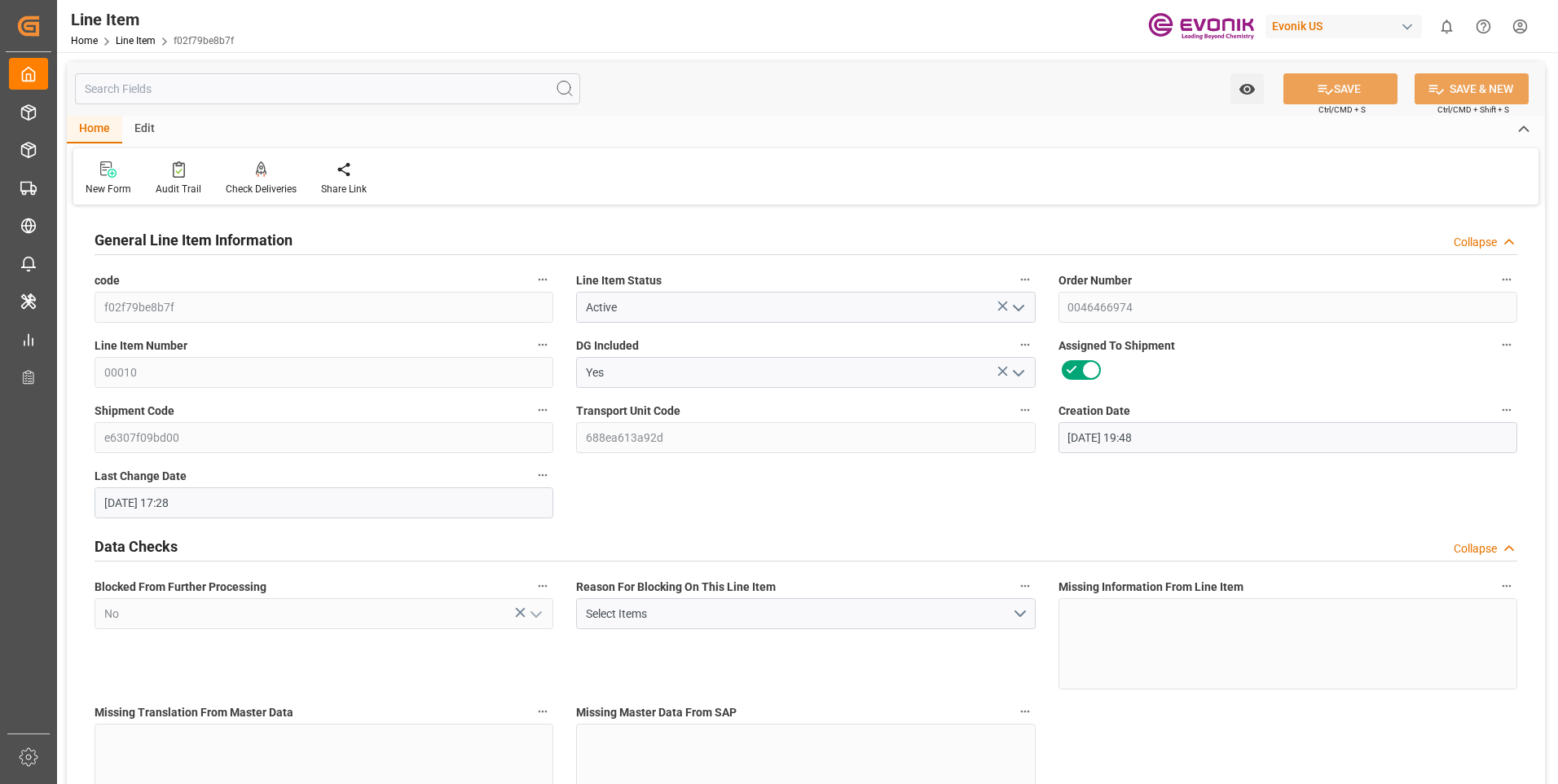
type input "[DATE] 17:28"
type input "[DATE]"
click at [188, 79] on input "text" at bounding box center [327, 88] width 506 height 31
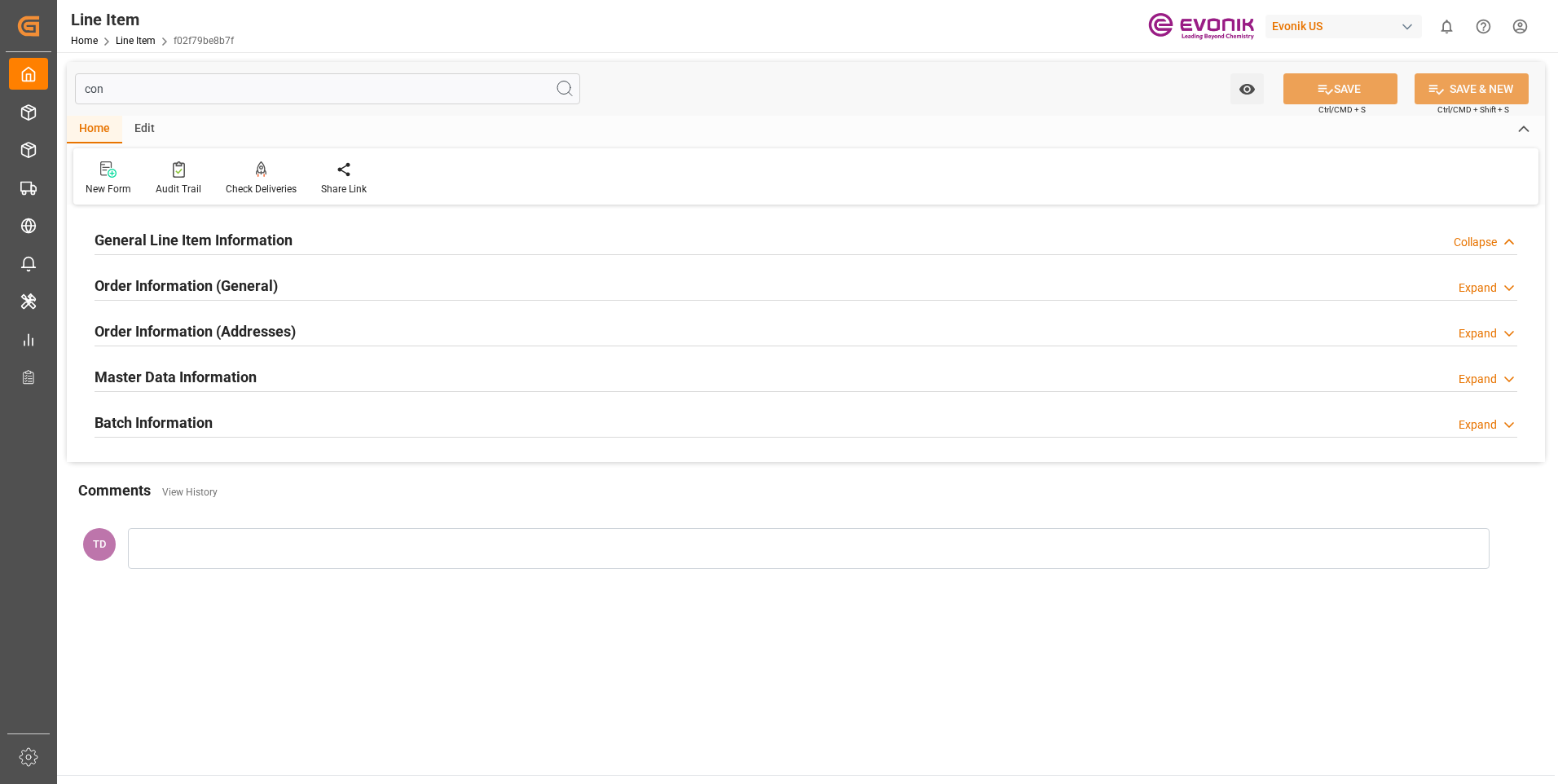
type input "con"
click at [1477, 290] on div "Expand" at bounding box center [1478, 288] width 38 height 17
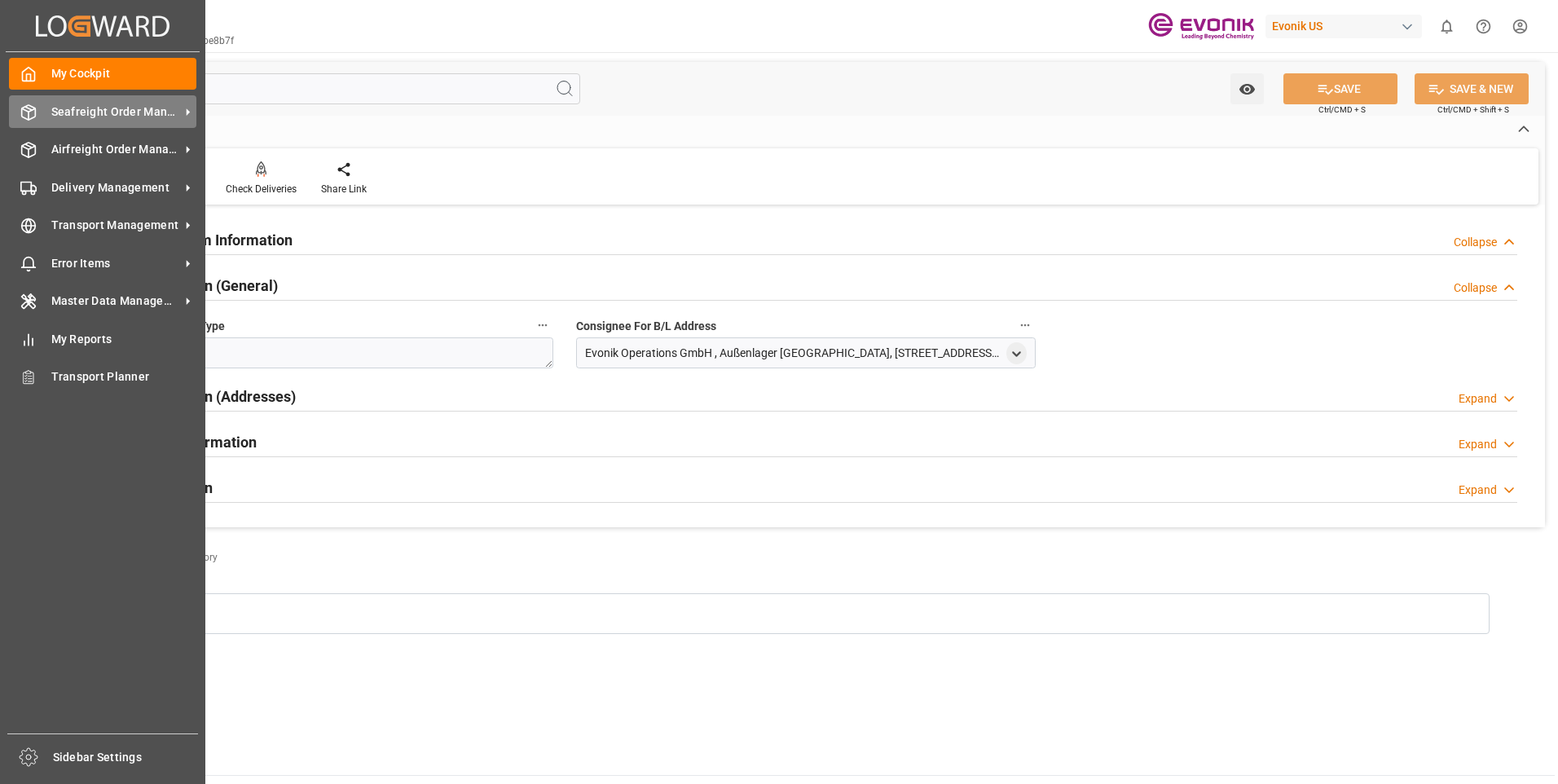
click at [78, 108] on span "Seafreight Order Management" at bounding box center [116, 112] width 129 height 17
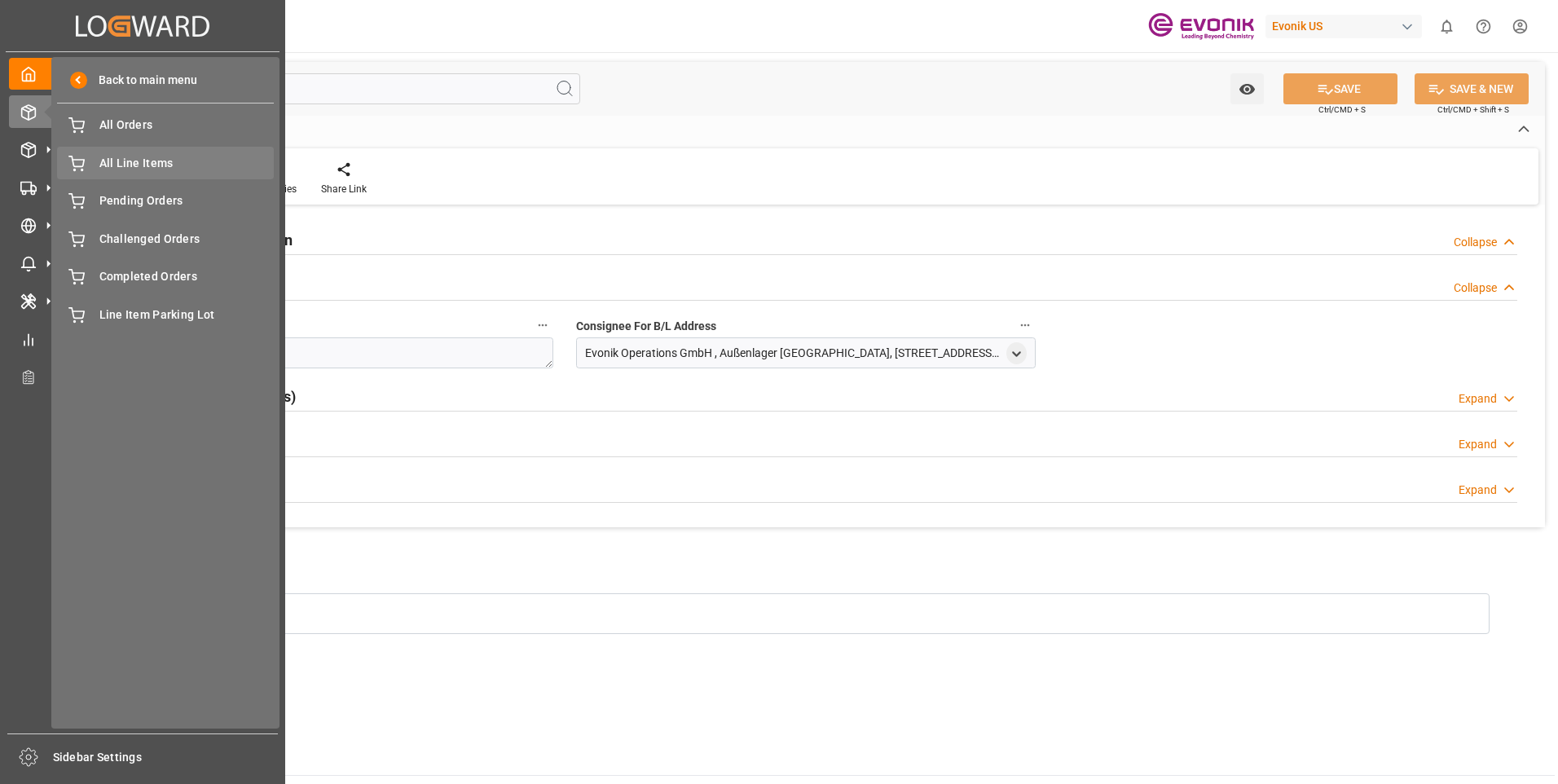
click at [115, 163] on span "All Line Items" at bounding box center [186, 164] width 175 height 17
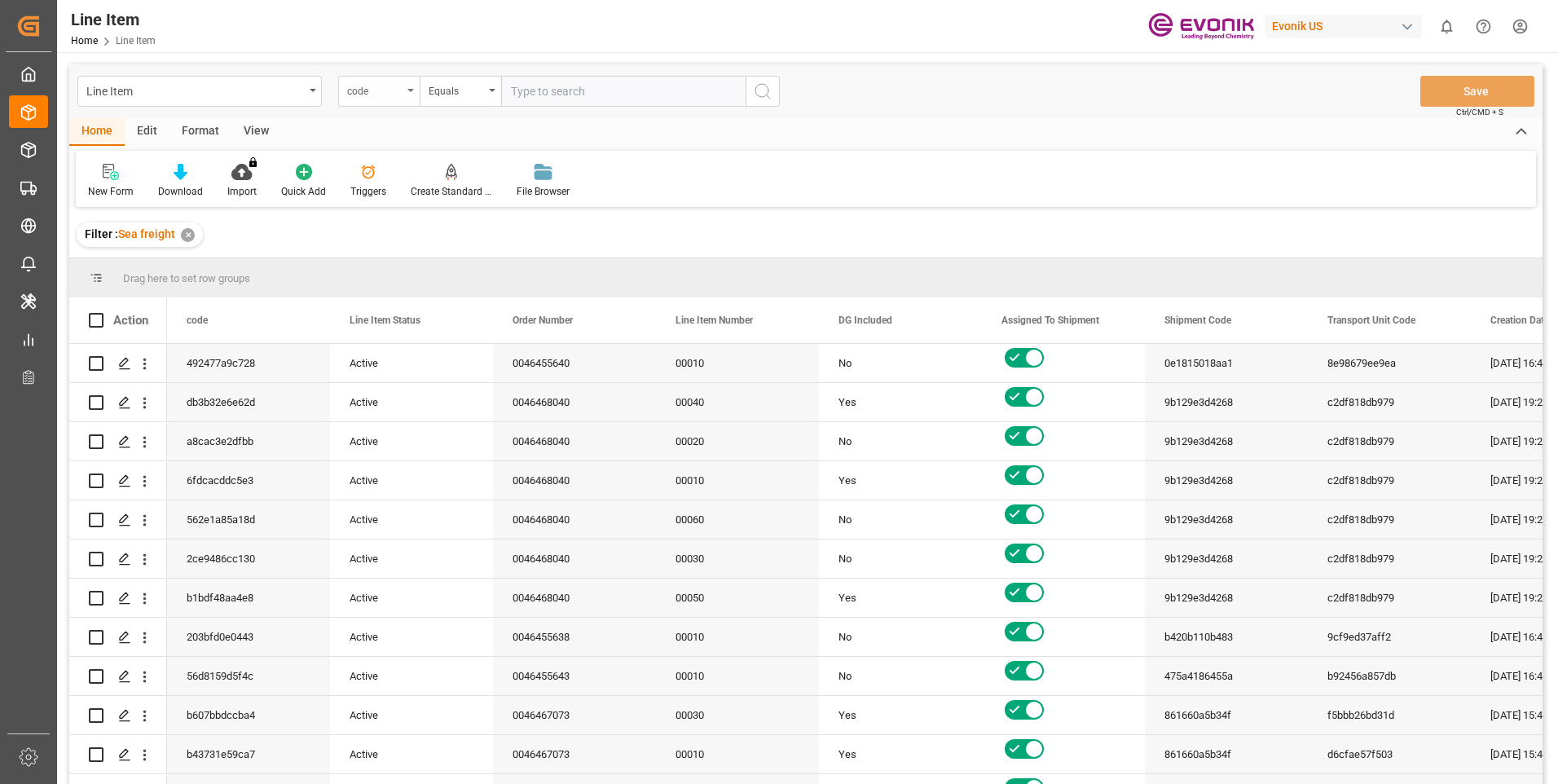
click at [409, 93] on div "code" at bounding box center [379, 91] width 81 height 31
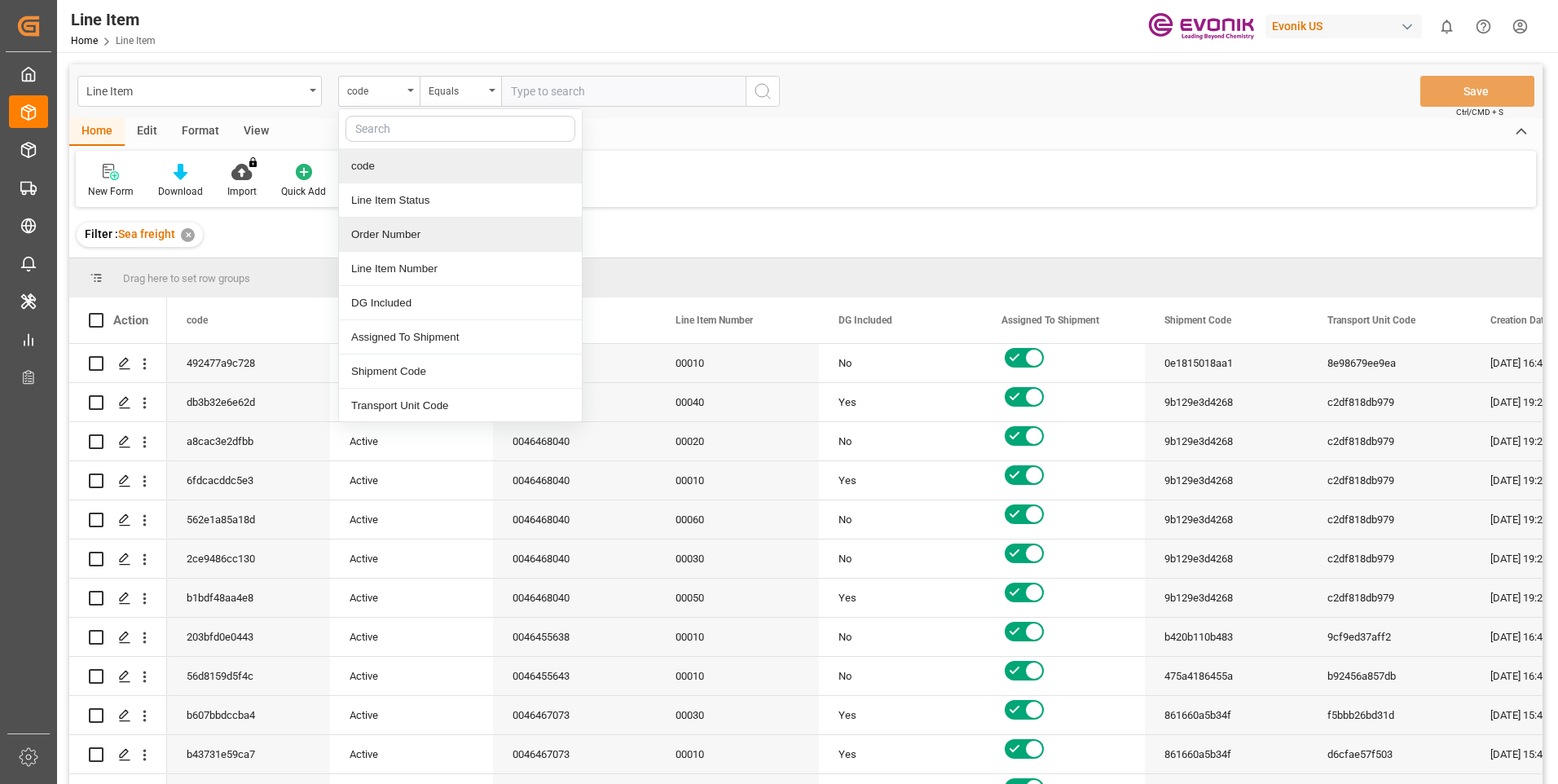
click at [371, 232] on div "Order Number" at bounding box center [461, 235] width 243 height 35
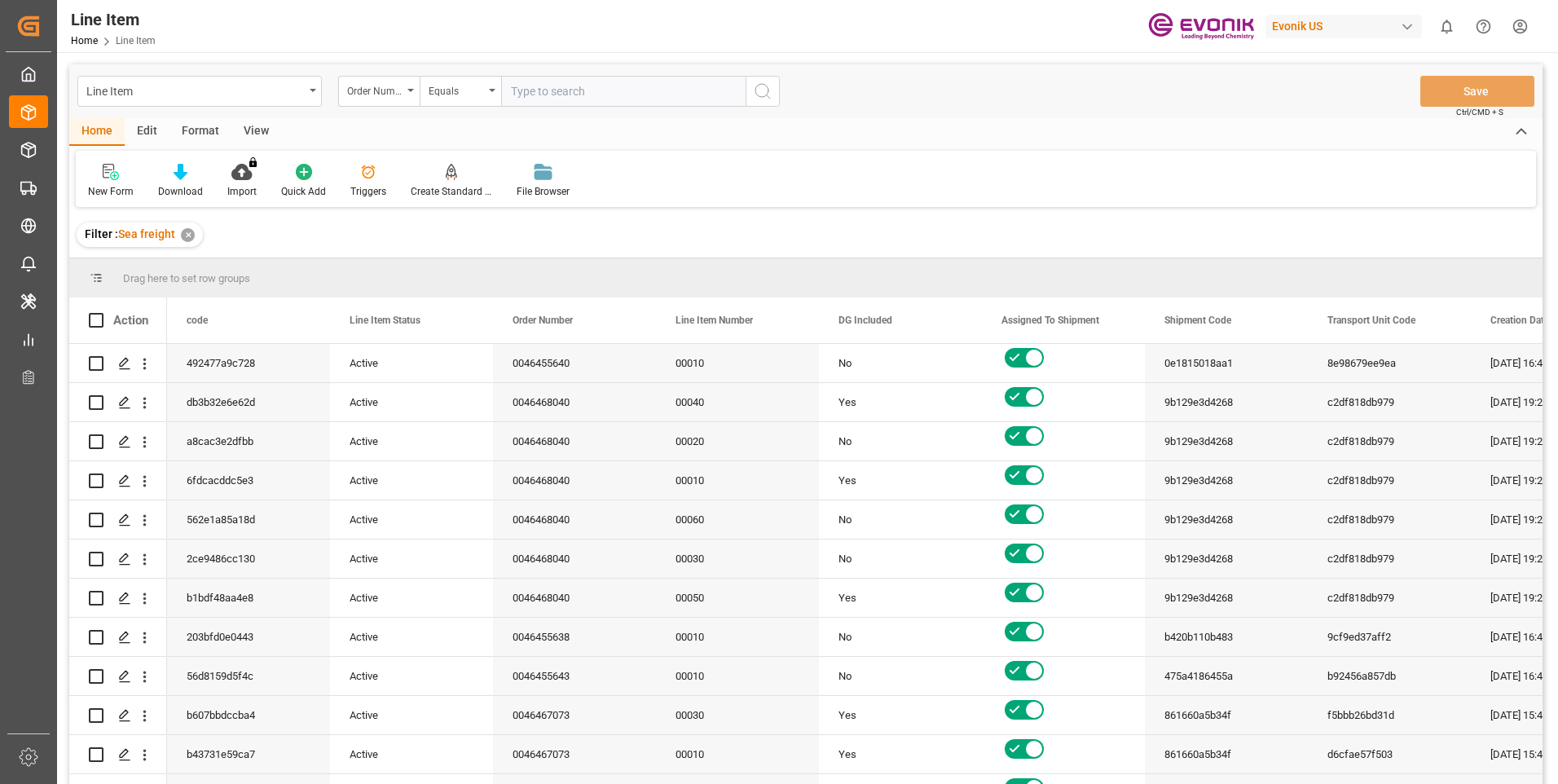
click at [612, 88] on input "text" at bounding box center [623, 91] width 245 height 31
paste input "0046466974"
type input "0046466974"
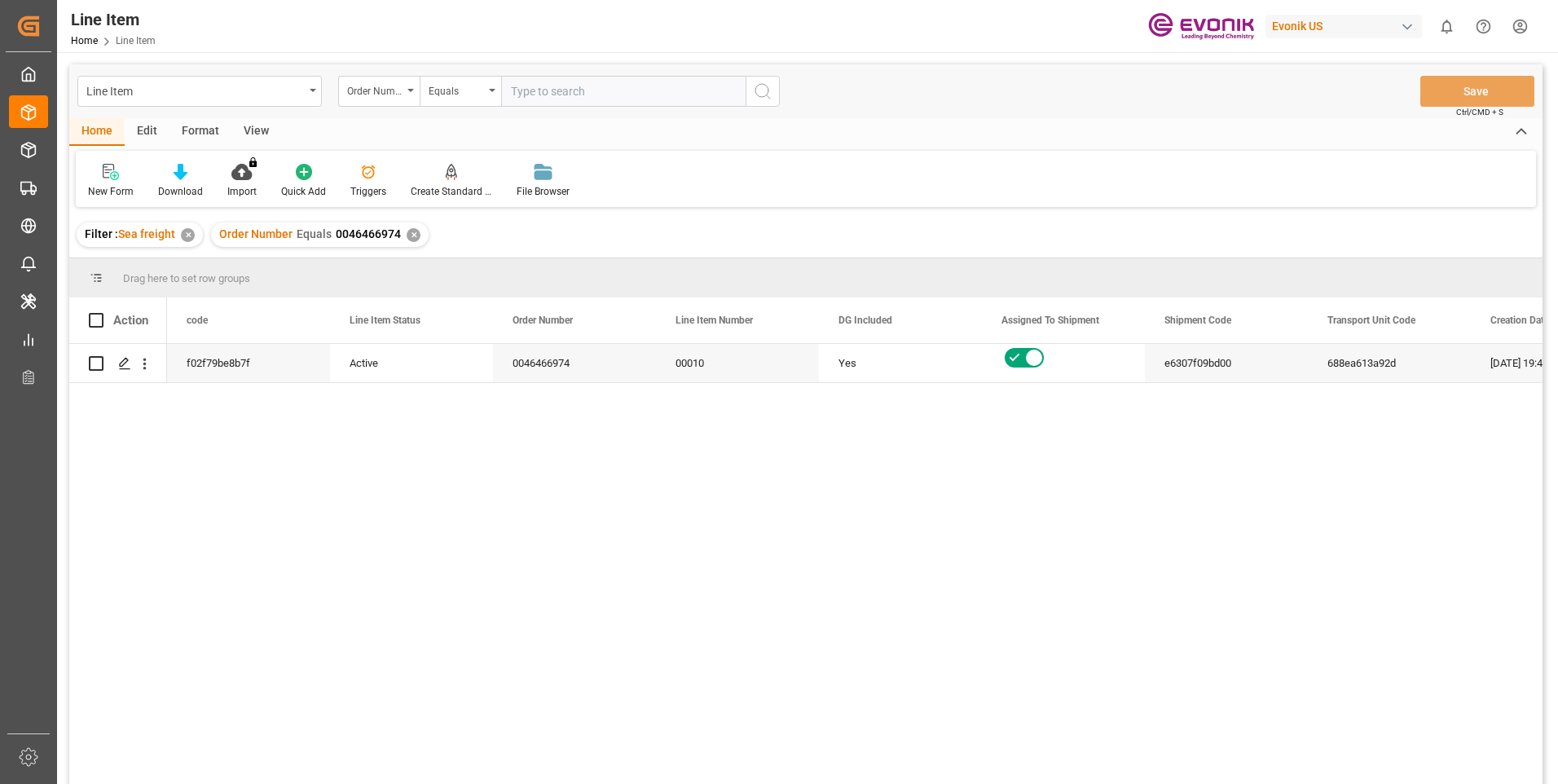
click at [243, 130] on div "View" at bounding box center [256, 132] width 50 height 28
click at [192, 169] on icon at bounding box center [190, 166] width 7 height 7
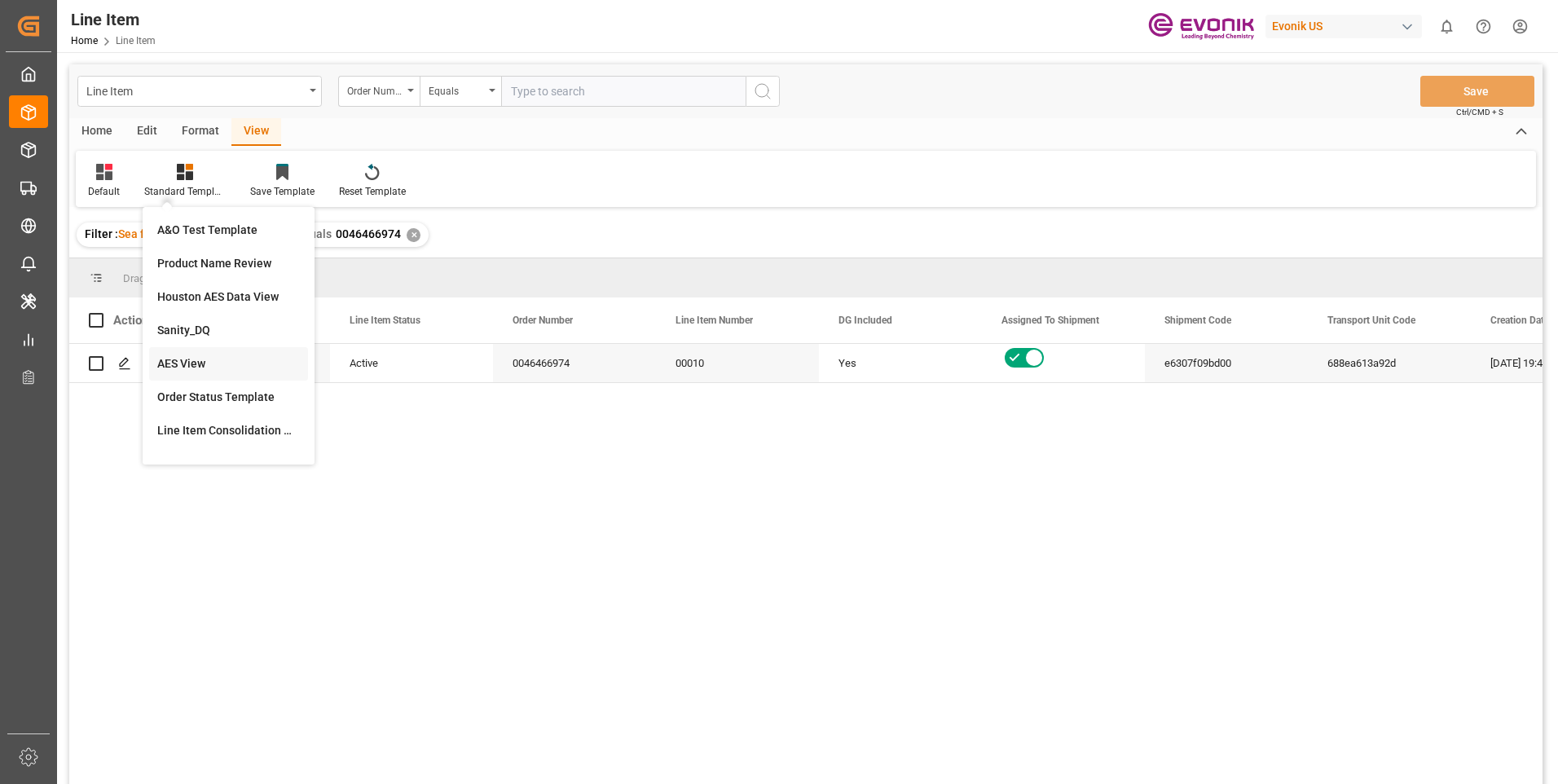
click at [184, 364] on div "AES View" at bounding box center [228, 363] width 143 height 17
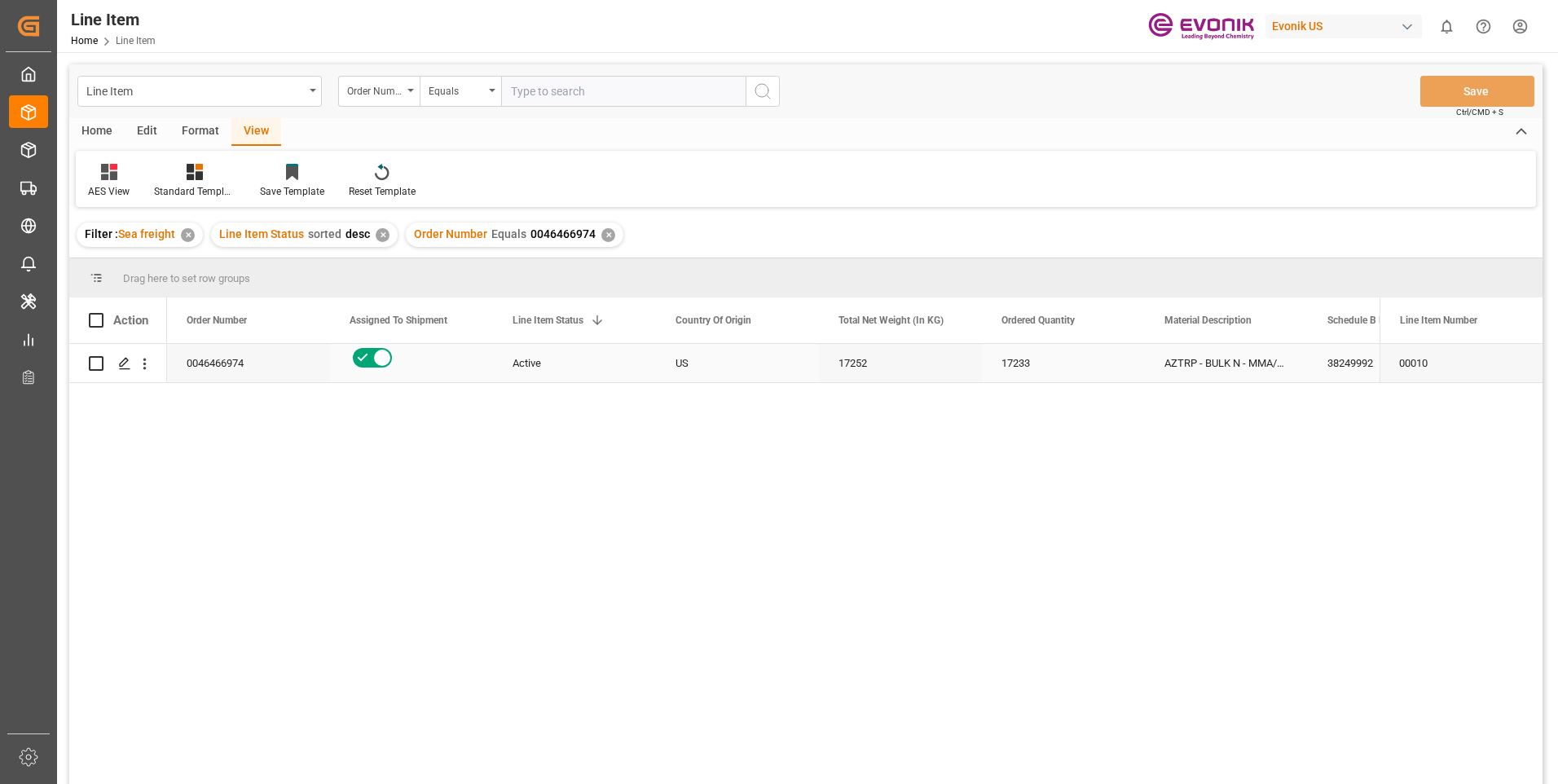
click at [721, 359] on div "US" at bounding box center [737, 363] width 163 height 38
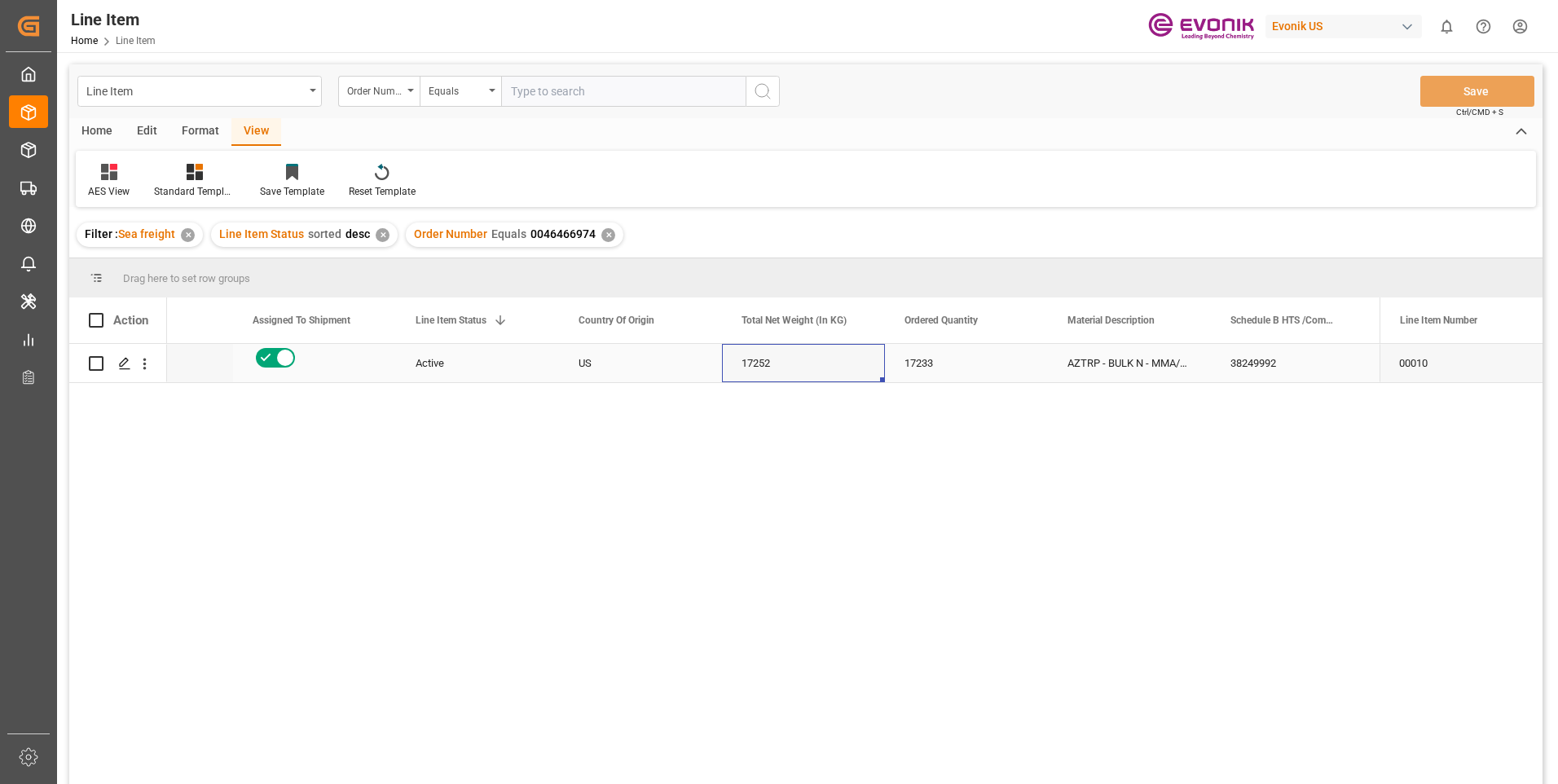
click at [754, 364] on div "17252" at bounding box center [804, 363] width 163 height 38
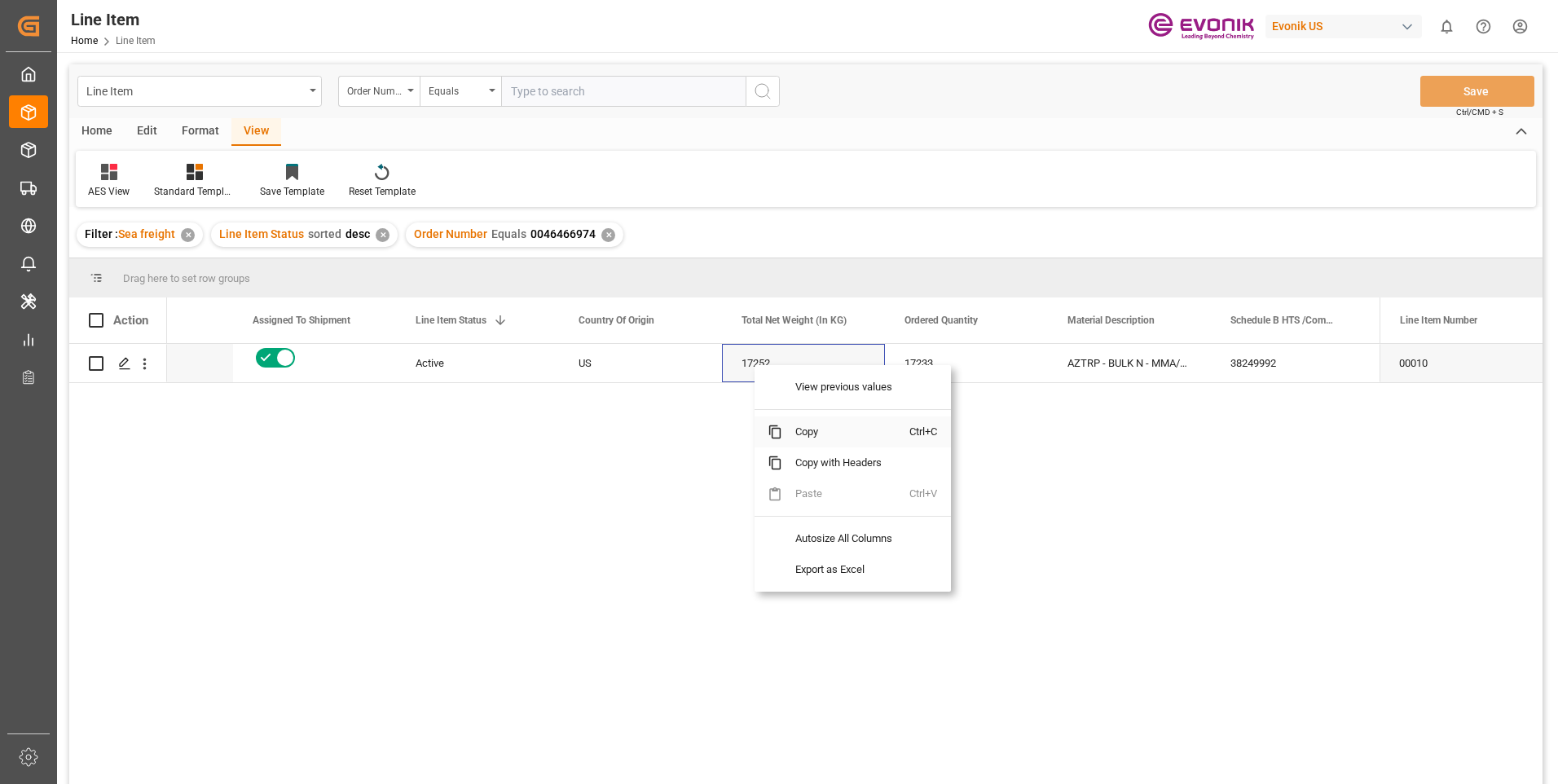
click at [824, 432] on span "Copy" at bounding box center [846, 432] width 127 height 31
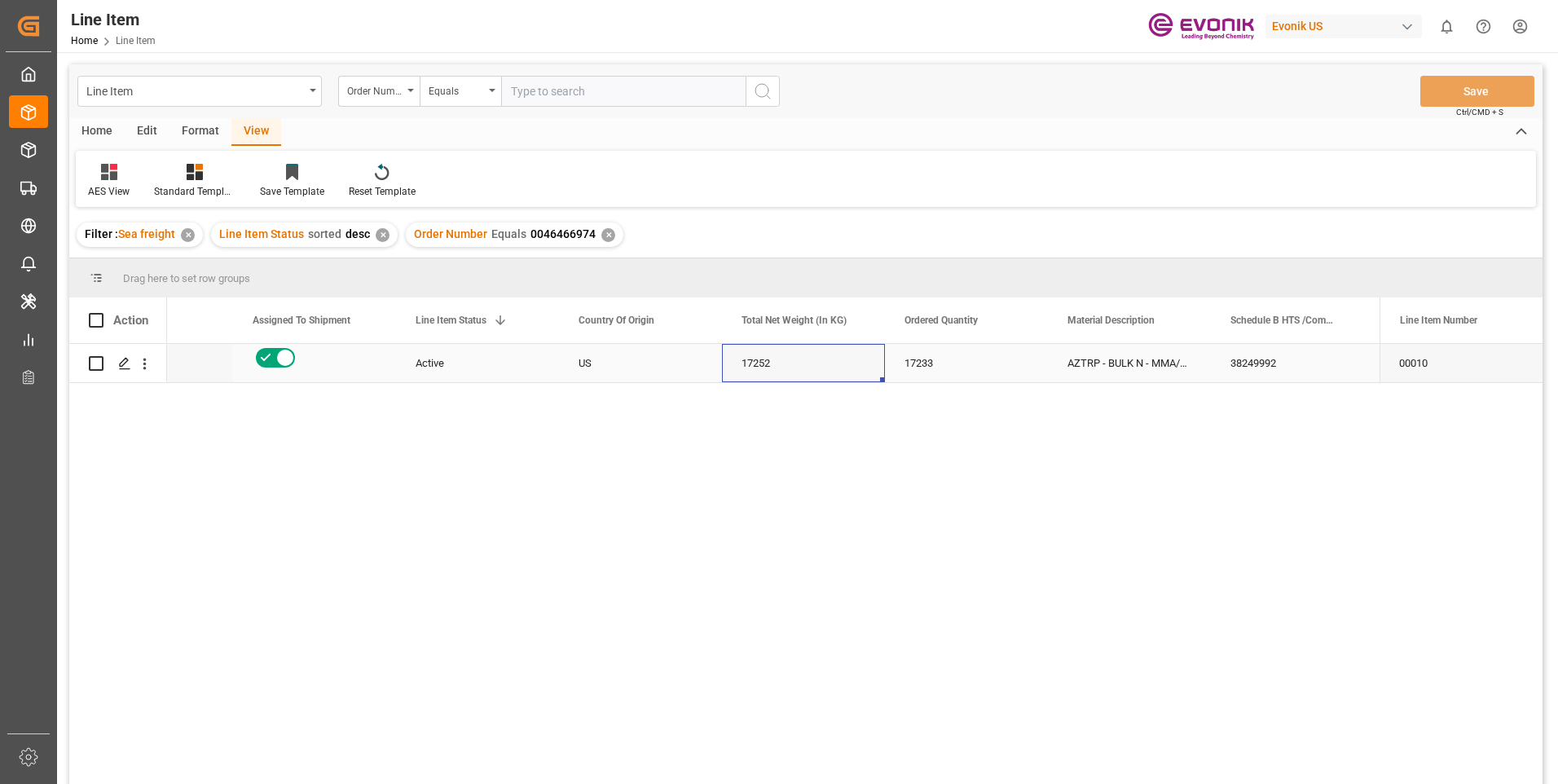
click at [1134, 353] on div "AZTRP - BULK N - MMA/MEOH ([PERSON_NAME])" at bounding box center [1129, 363] width 163 height 38
click at [1113, 361] on div "3964.39" at bounding box center [1129, 363] width 163 height 38
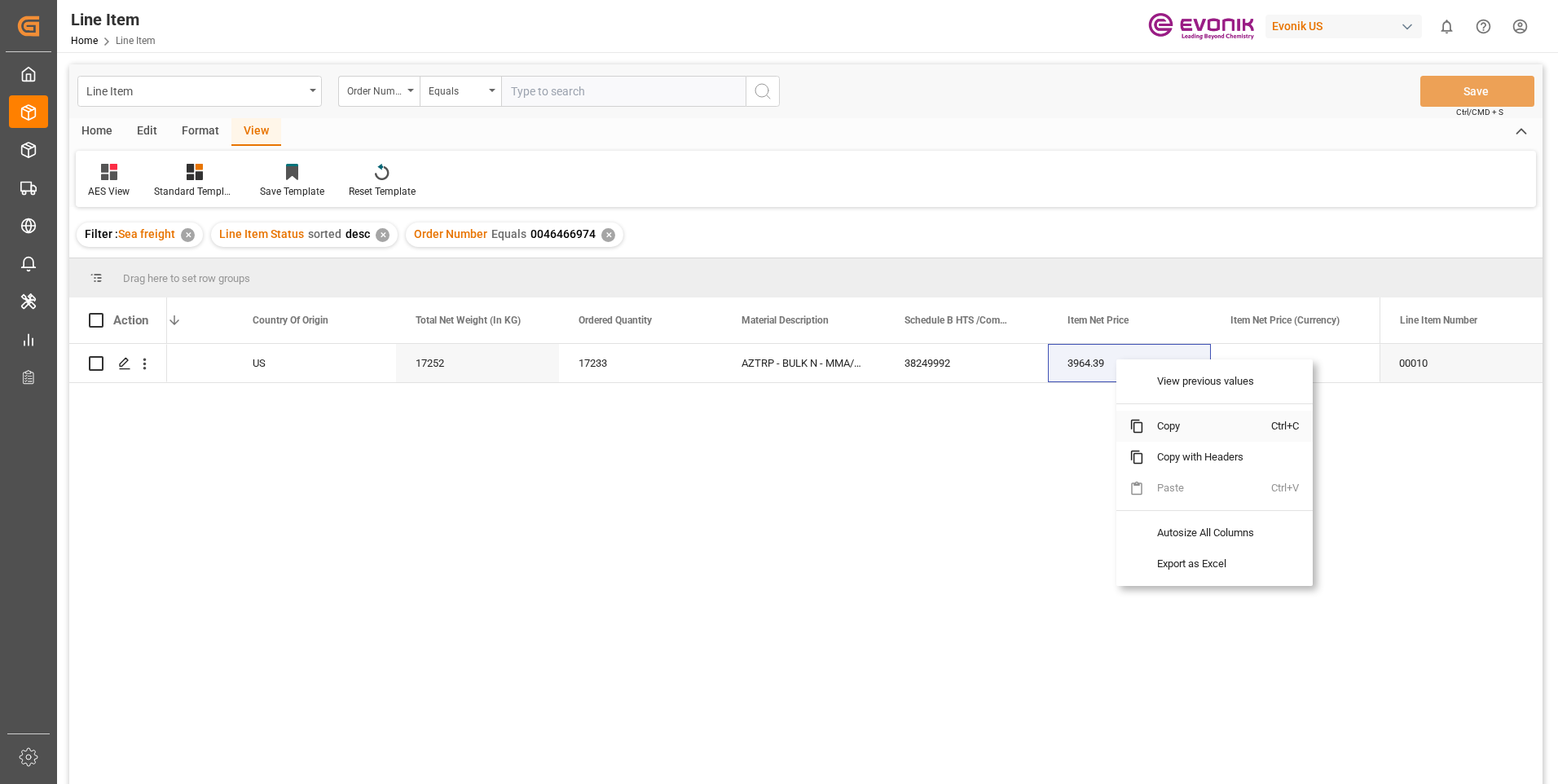
click at [1175, 424] on span "Copy" at bounding box center [1208, 425] width 127 height 31
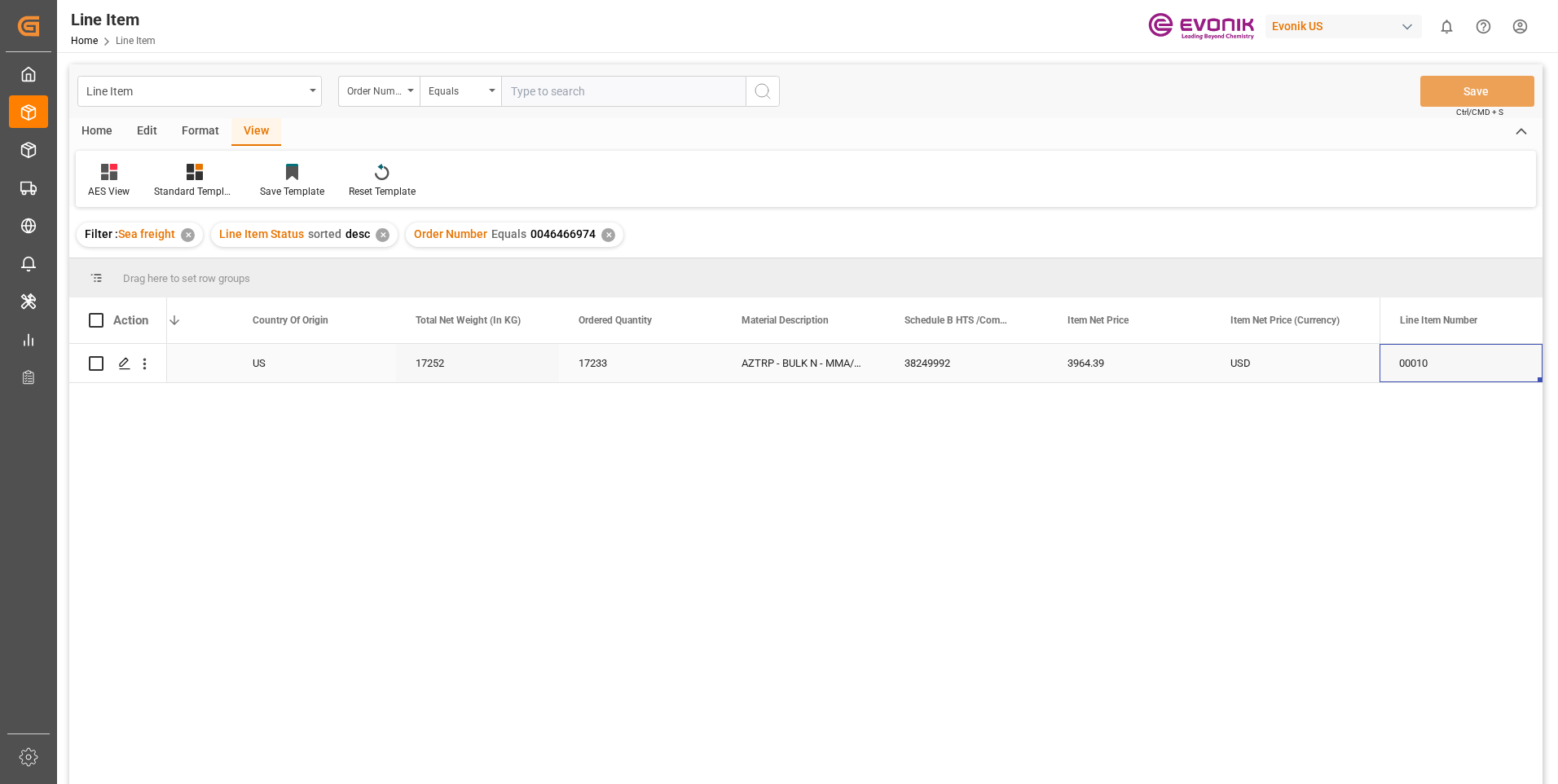
click at [1384, 367] on div "00010" at bounding box center [1461, 363] width 163 height 38
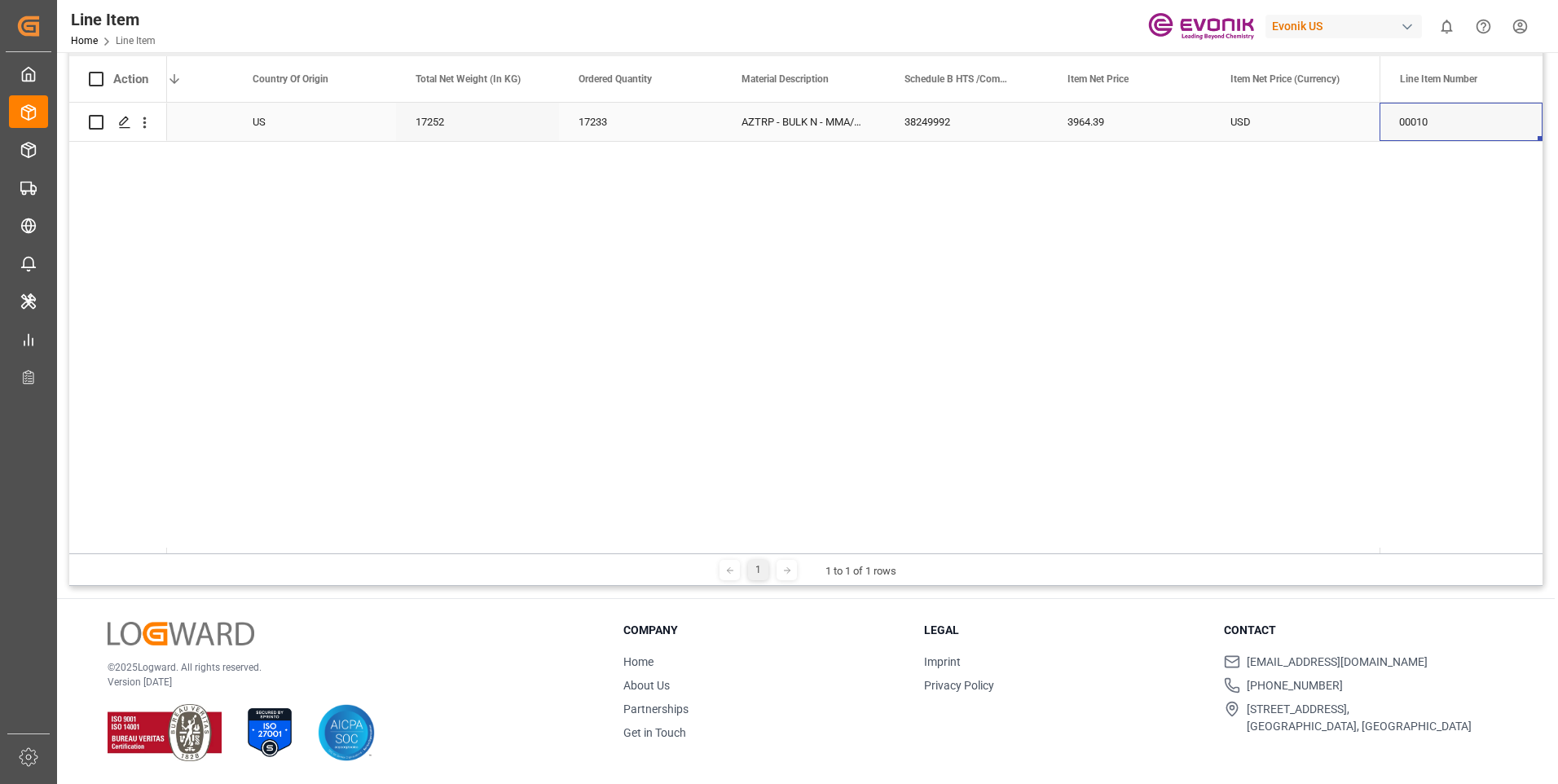
click at [1420, 130] on div "00010" at bounding box center [1461, 121] width 163 height 38
click at [1282, 125] on div "USD" at bounding box center [1293, 121] width 163 height 38
click at [1128, 124] on div "EAR99" at bounding box center [1129, 122] width 124 height 37
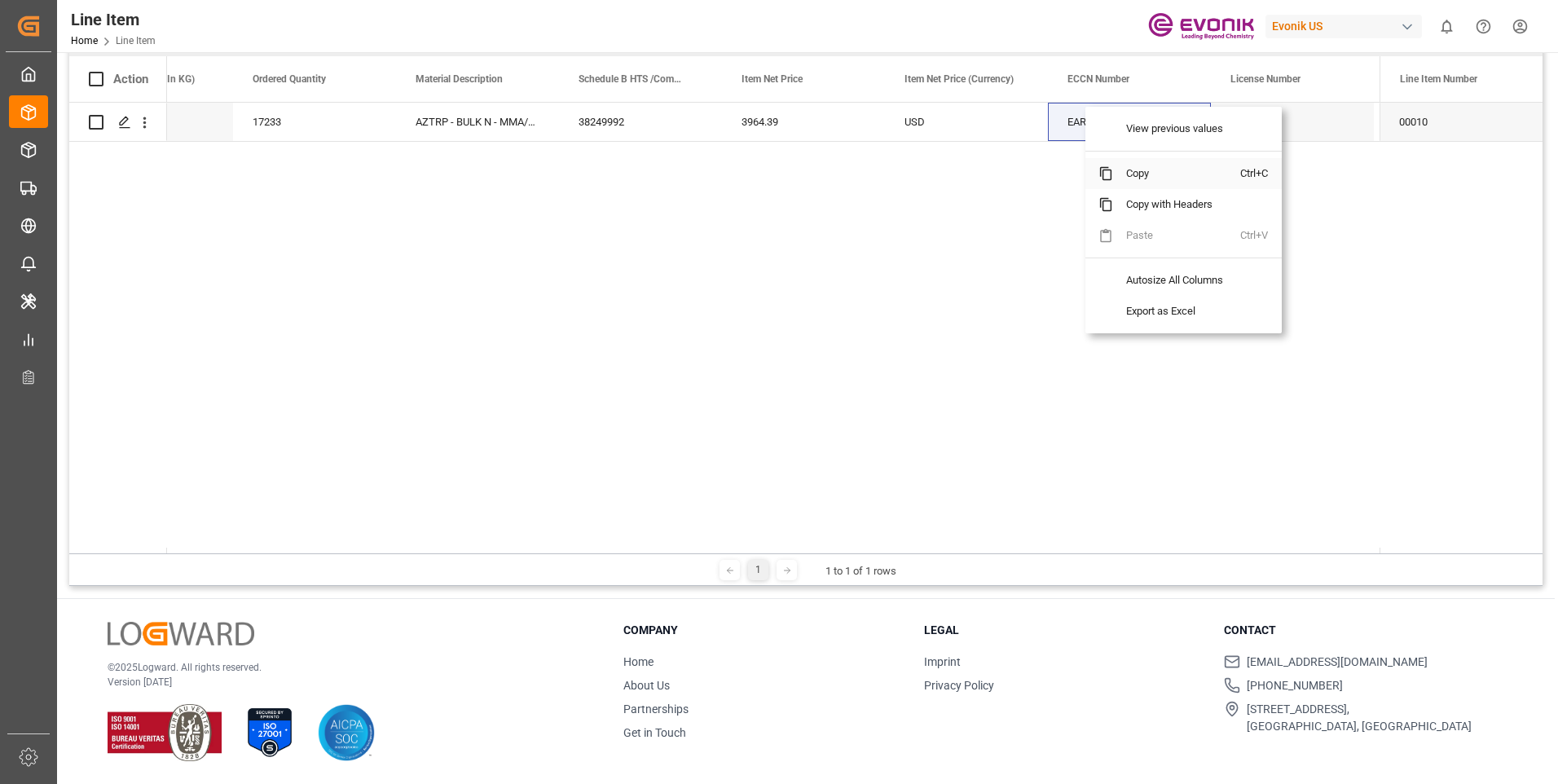
click at [1131, 173] on span "Copy" at bounding box center [1177, 173] width 127 height 31
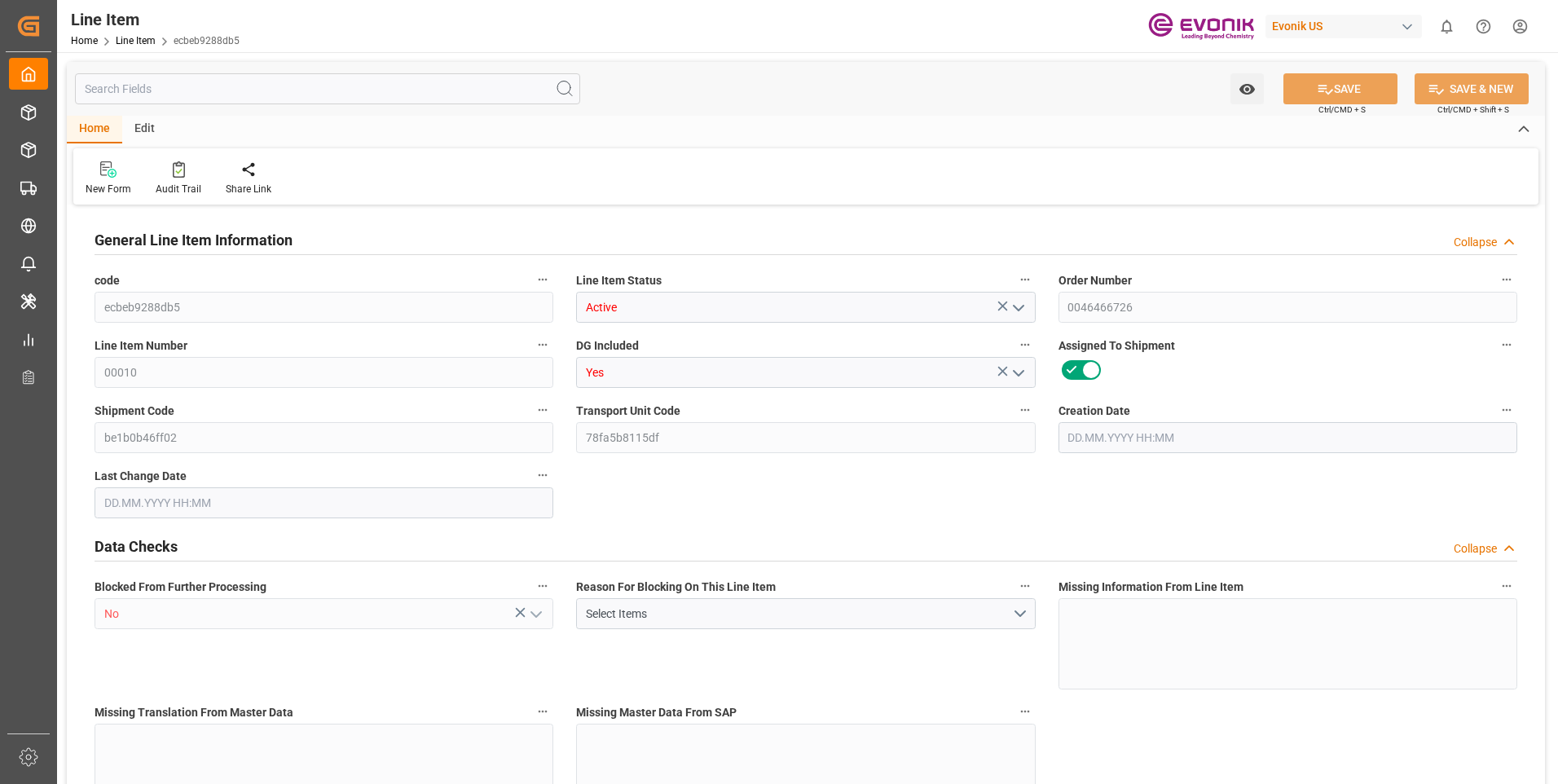
type input "1"
type input "775.968"
type input "708"
type input "1.1562"
type input "4"
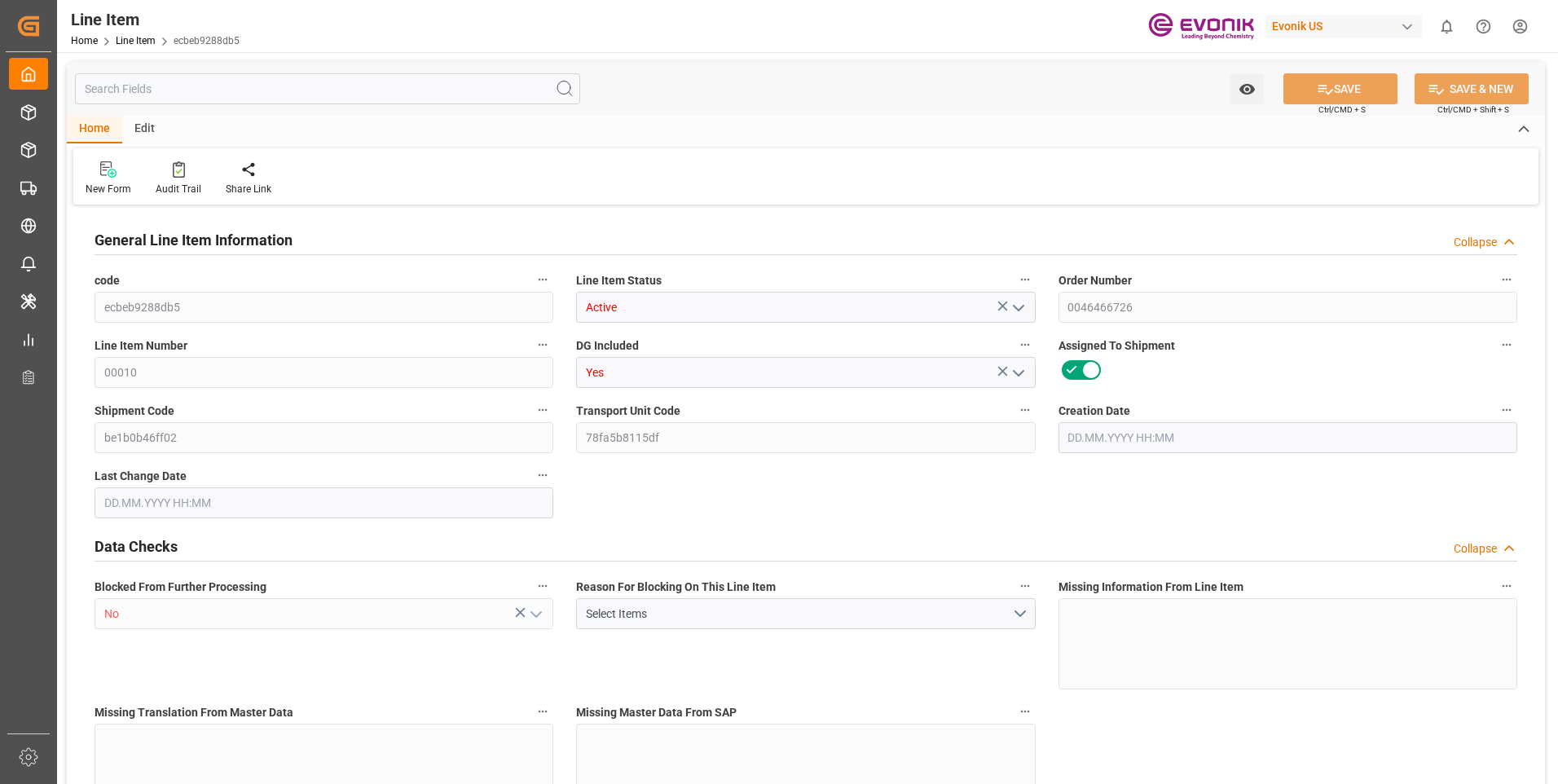
type input "8899.56"
type input "4"
type input "708"
type input "775.968"
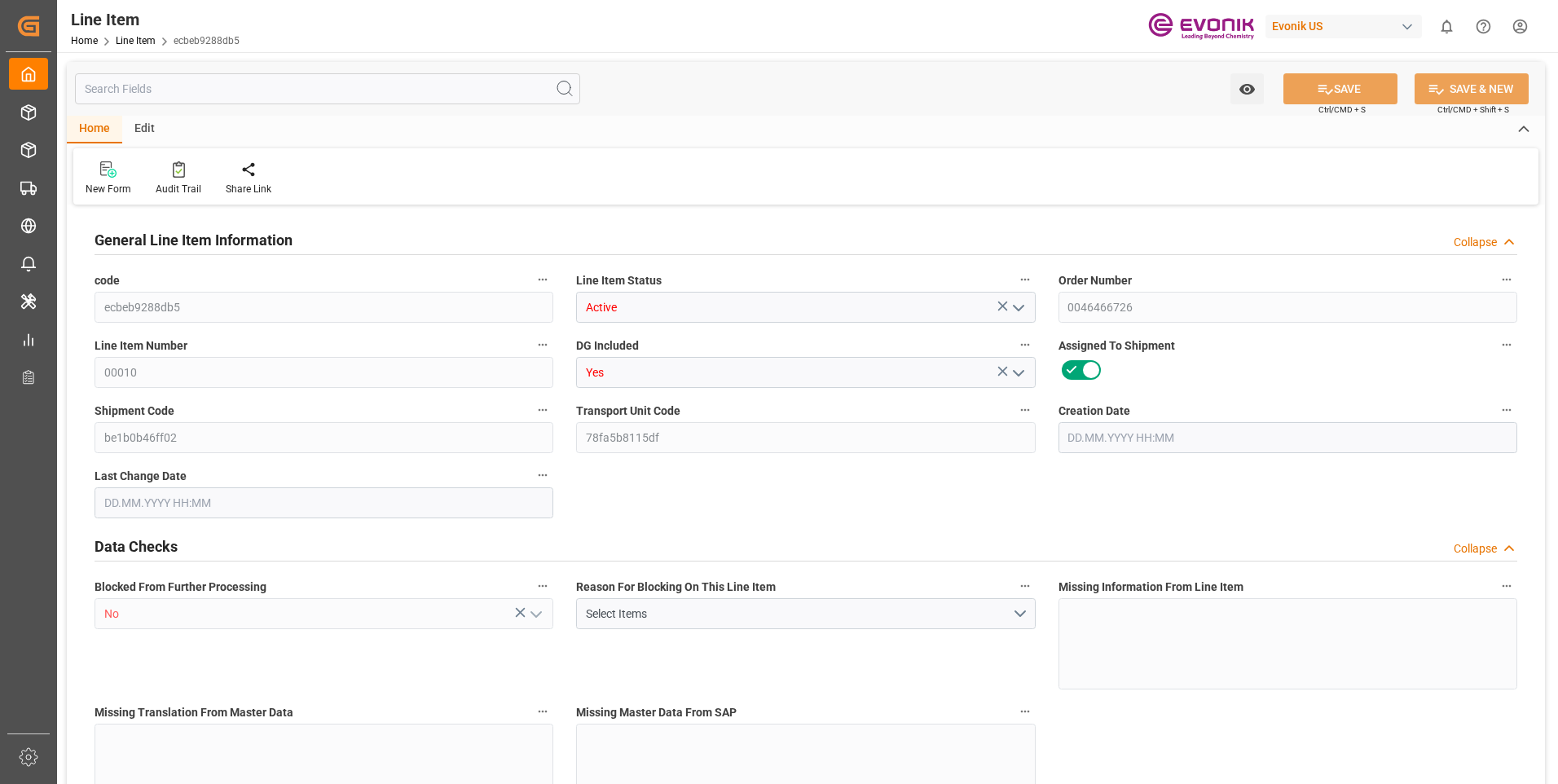
type input "800.968"
type input "708"
type input "1.1562"
type input "1156.164"
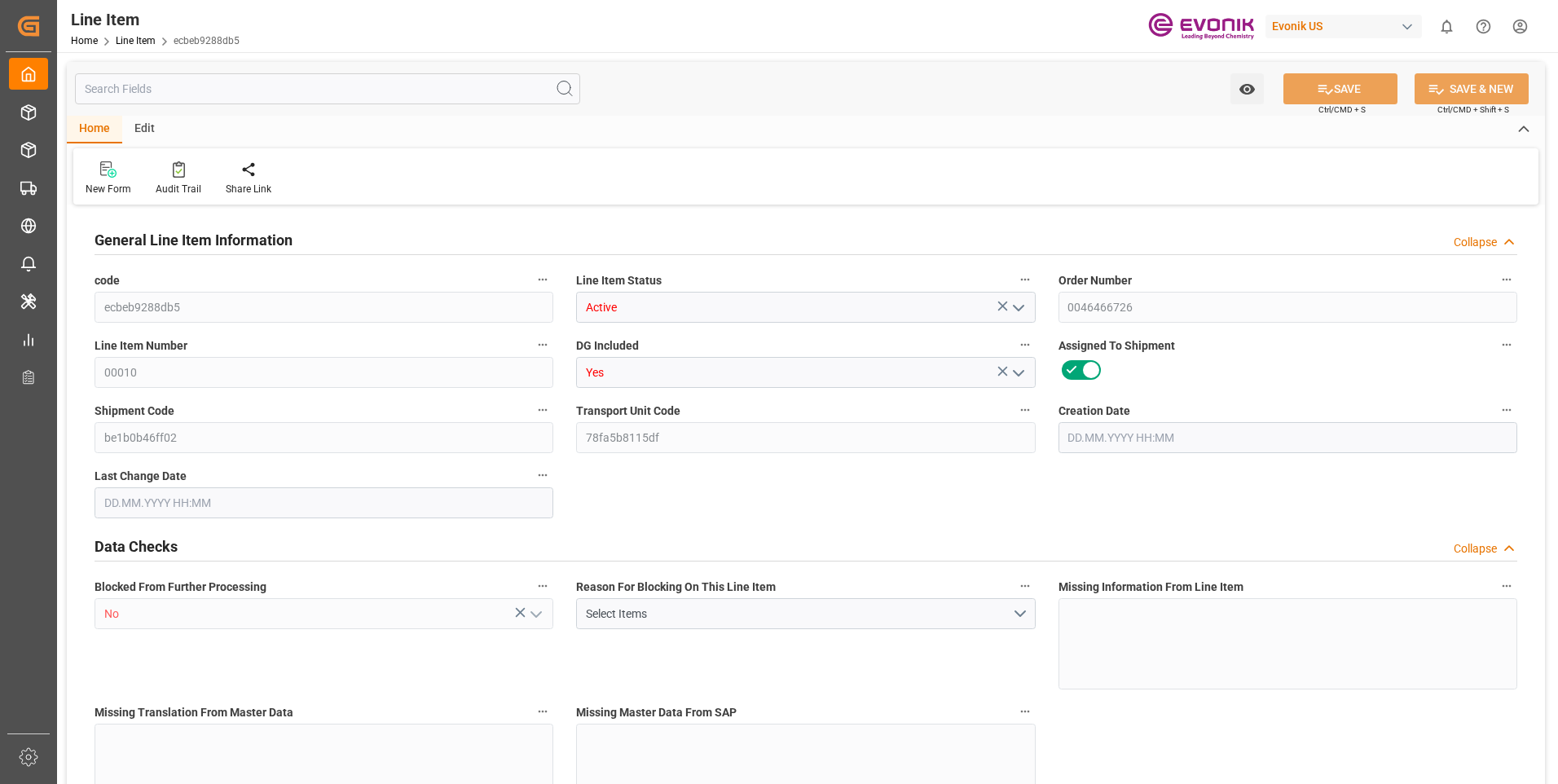
type input "0"
type input "07.08.2025 19:38"
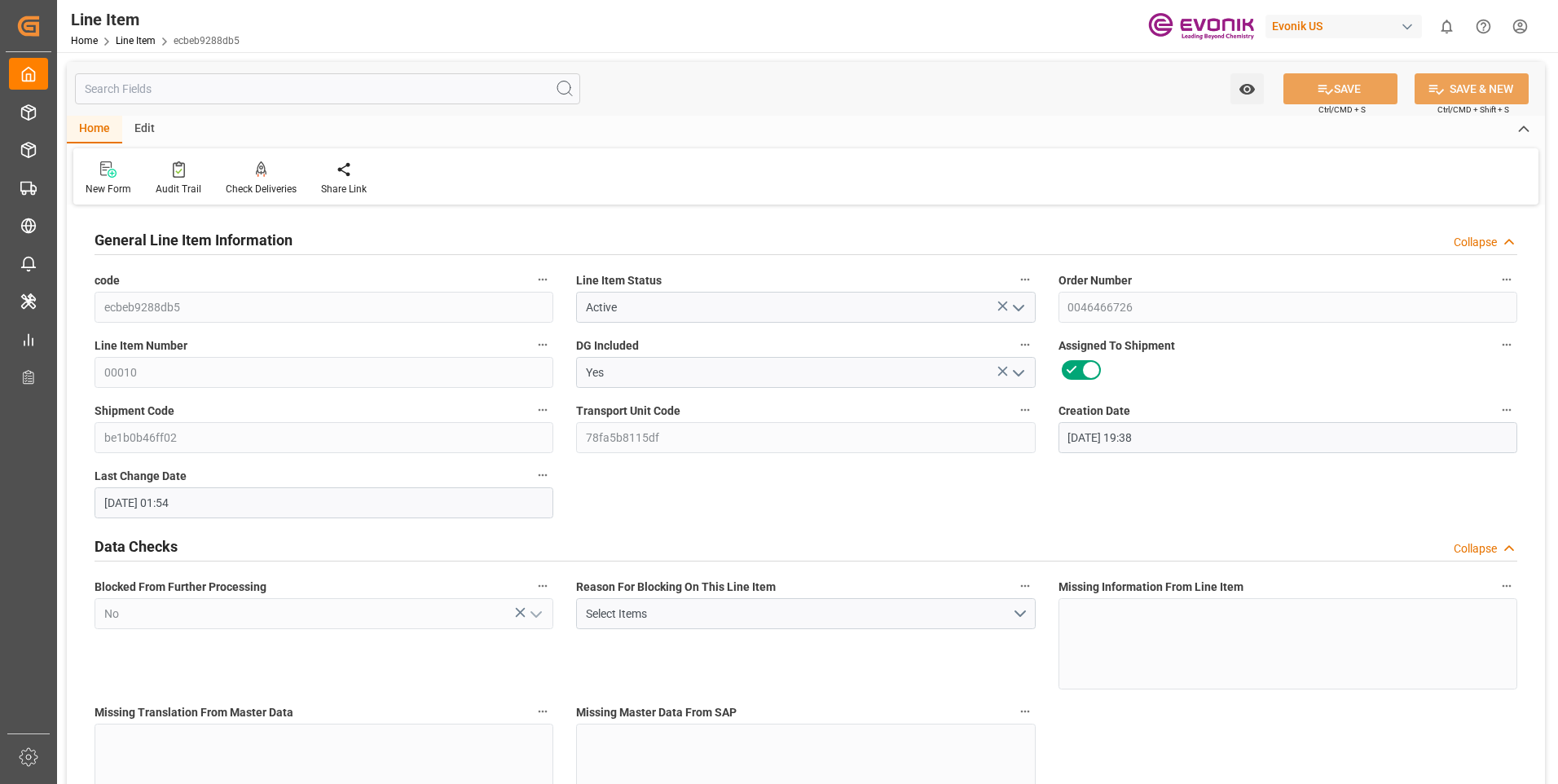
type input "13.08.2025 01:54"
type input "[DATE]"
type input "17.09.2025"
type input "10.09.2025"
click at [239, 91] on input "text" at bounding box center [327, 88] width 506 height 31
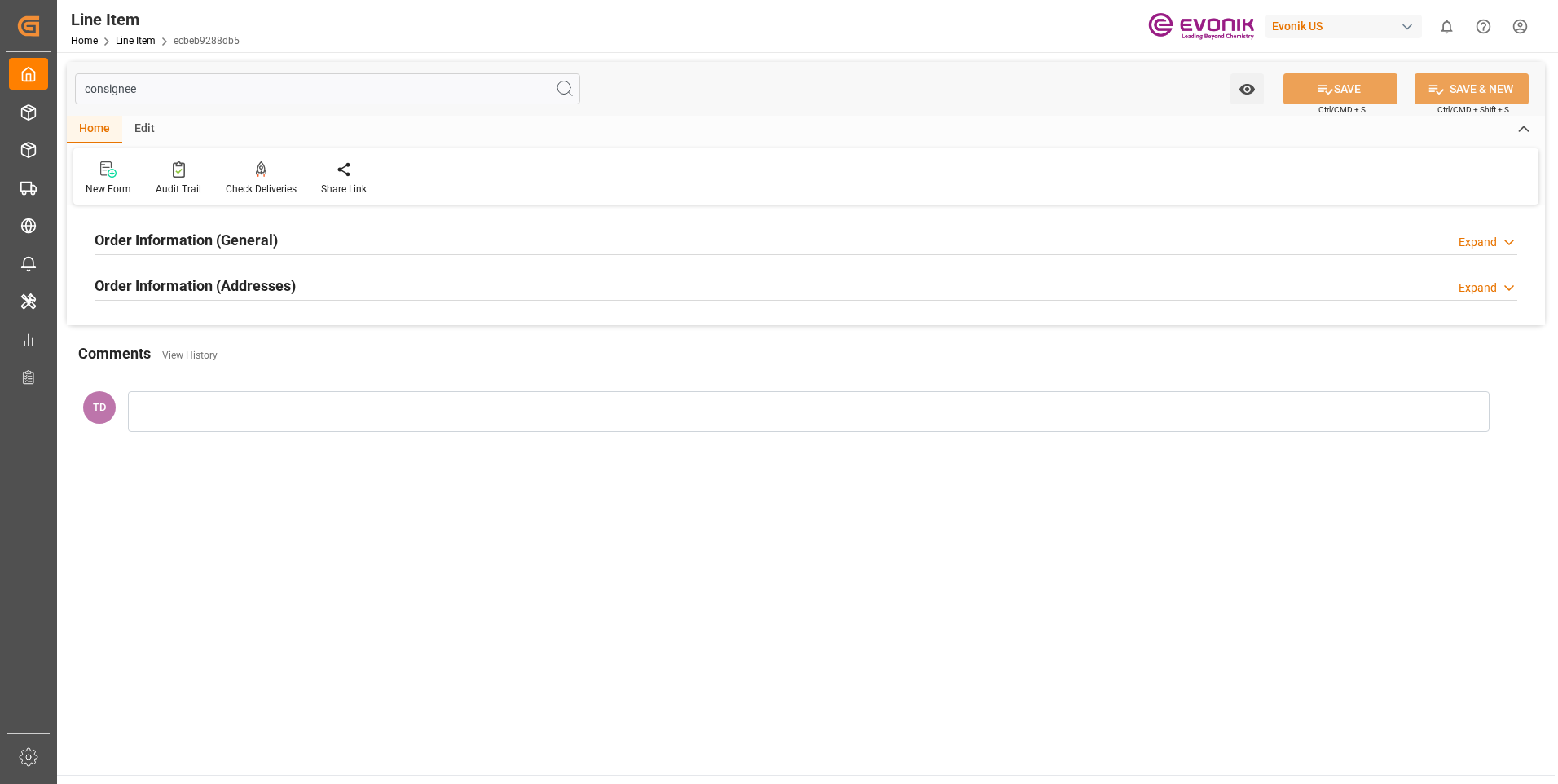
type input "consignee"
click at [1479, 244] on div "Expand" at bounding box center [1478, 242] width 38 height 17
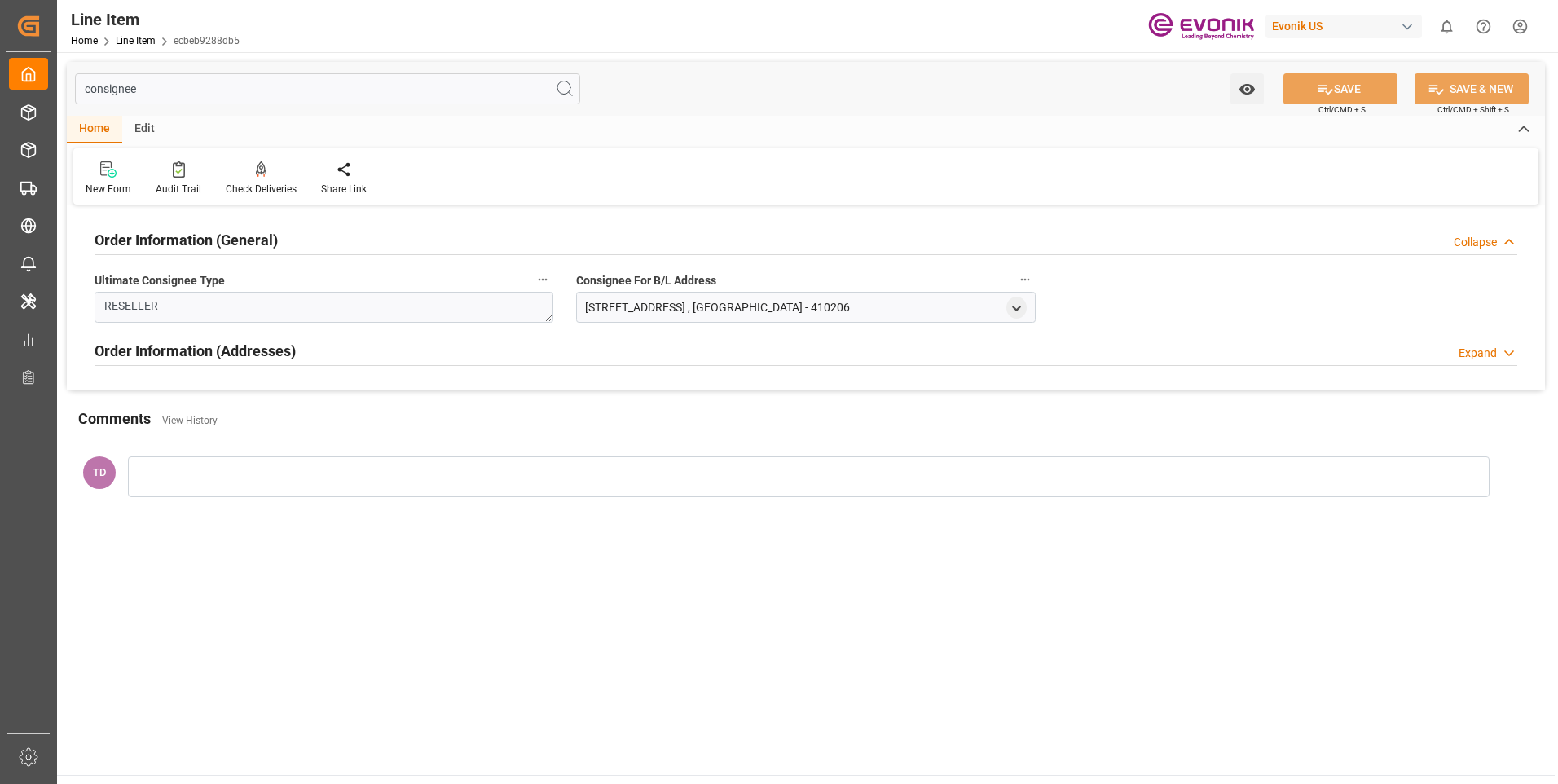
click at [1510, 349] on icon at bounding box center [1508, 353] width 16 height 17
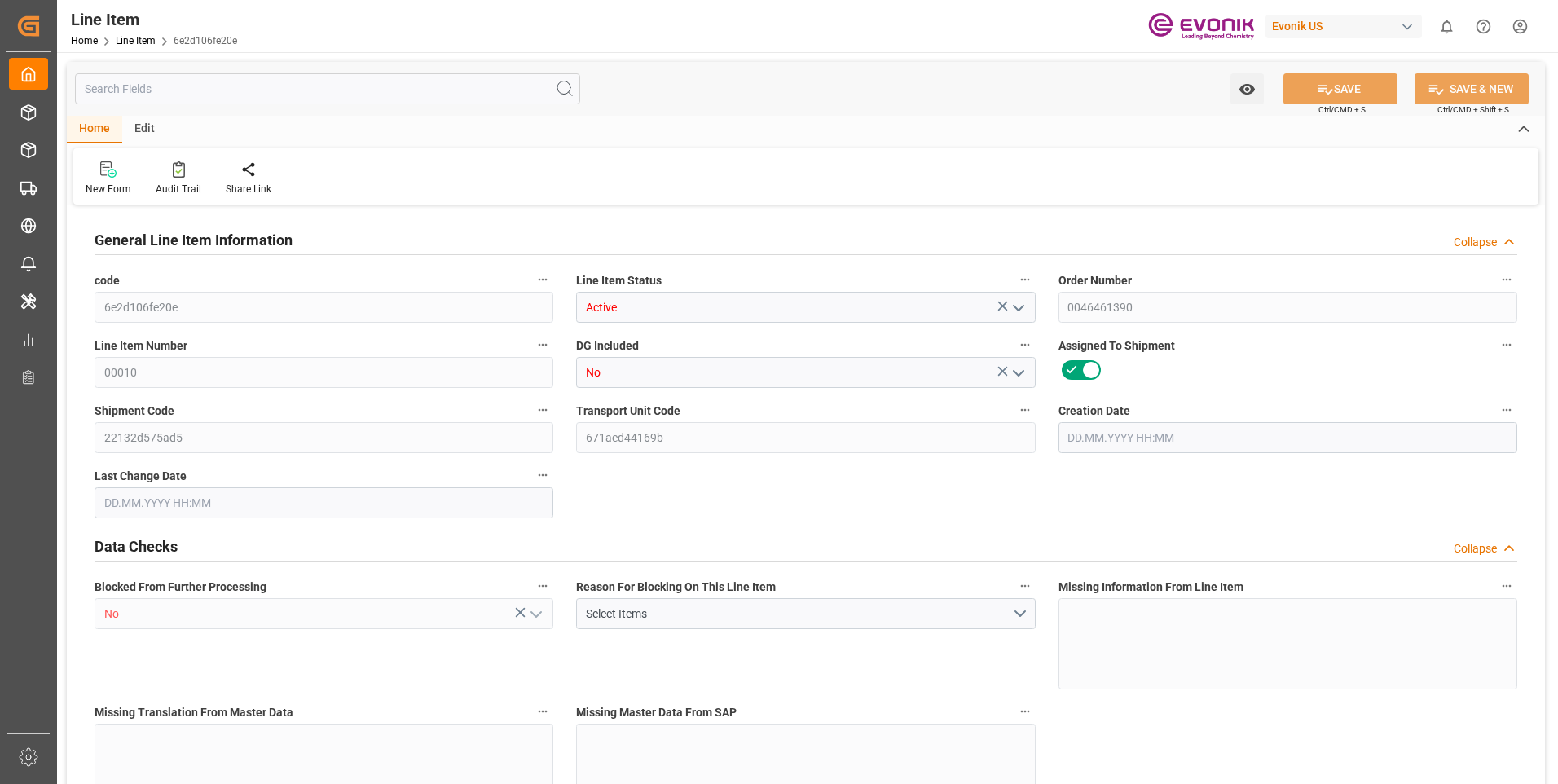
type input "16"
type input "1692.928"
type input "1024"
type input "11.2573"
type input "128"
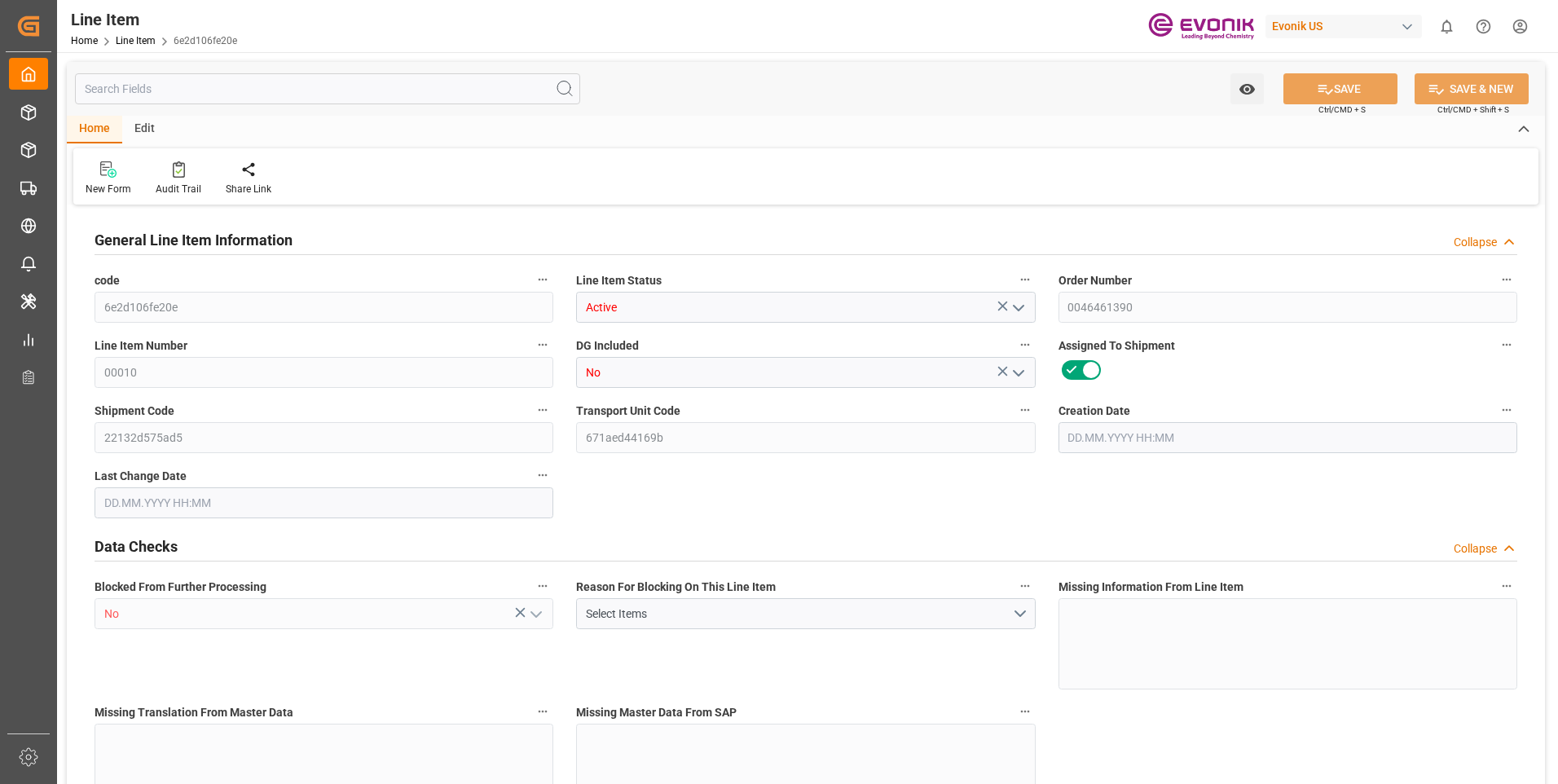
type input "16599.04"
type input "128"
type input "1692.928"
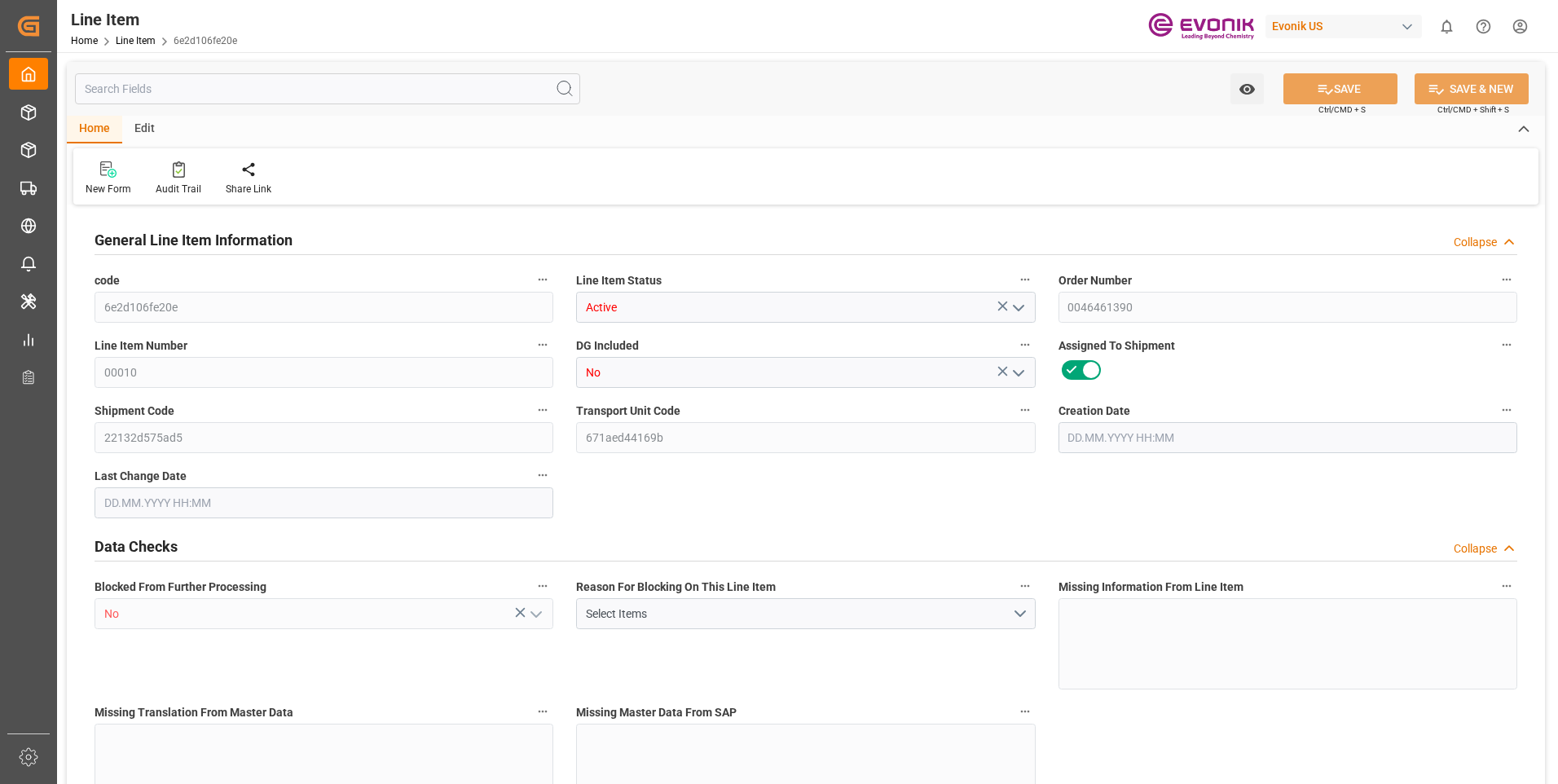
type input "1964.928"
type input "1024"
type input "11.2573"
type input "11257.344"
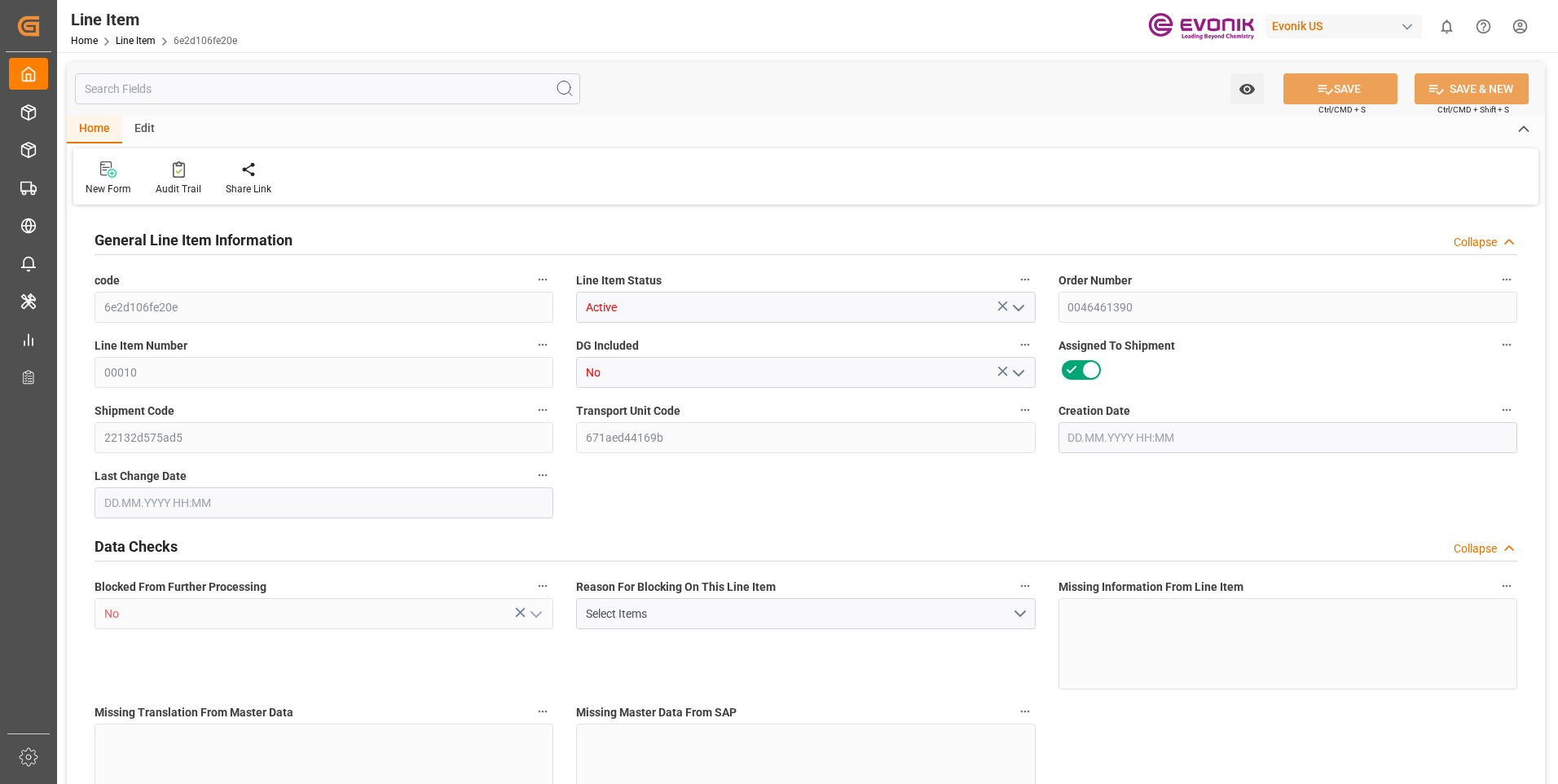
type input "0"
type input "03.07.2025 18:43"
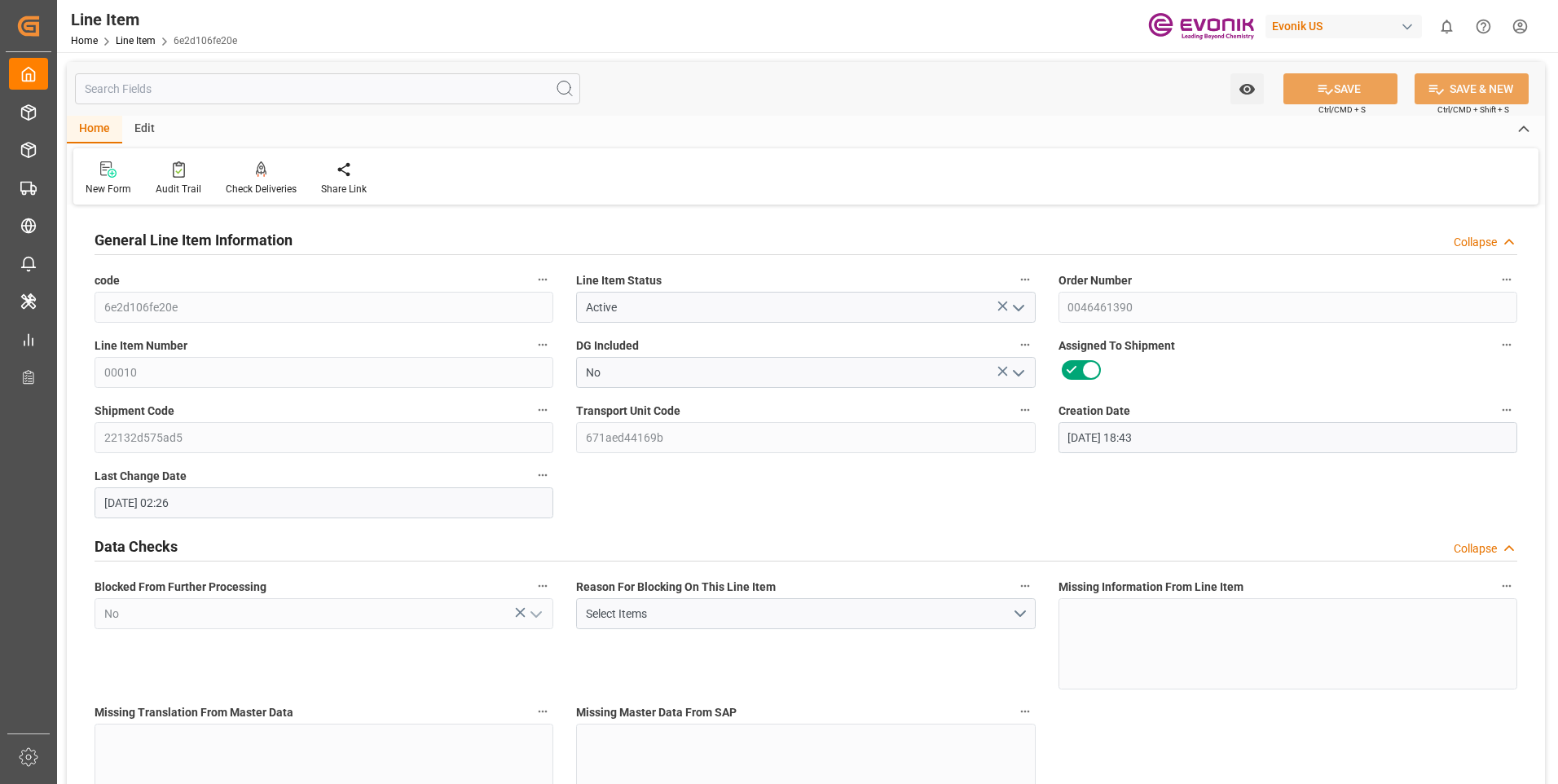
type input "30.07.2025 02:26"
type input "25.10.2025"
type input "[DATE]"
type input "26.08.2025"
click at [181, 89] on input "text" at bounding box center [327, 88] width 506 height 31
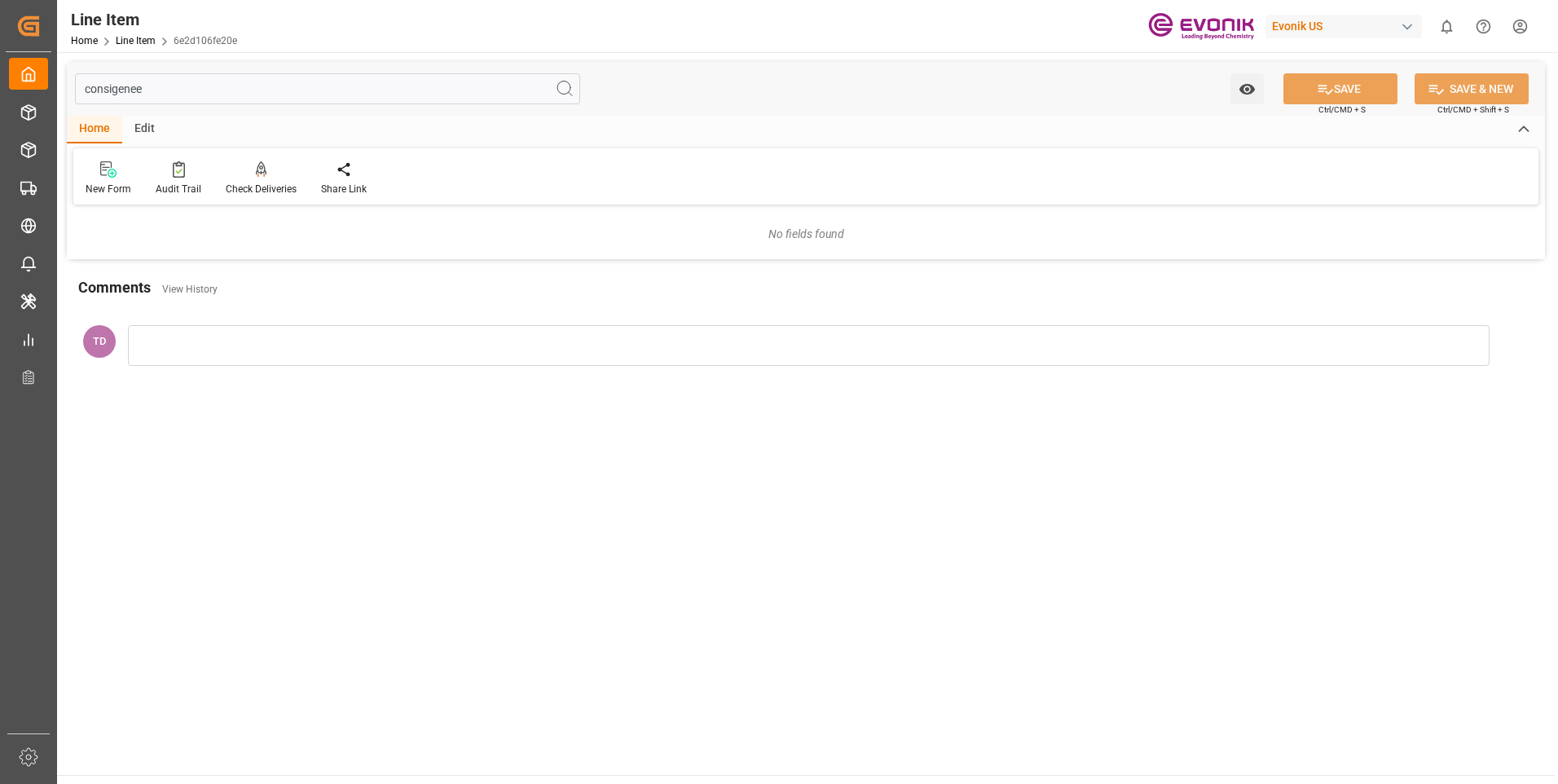
type input "consigenee"
click at [156, 92] on input "consigenee" at bounding box center [327, 88] width 506 height 31
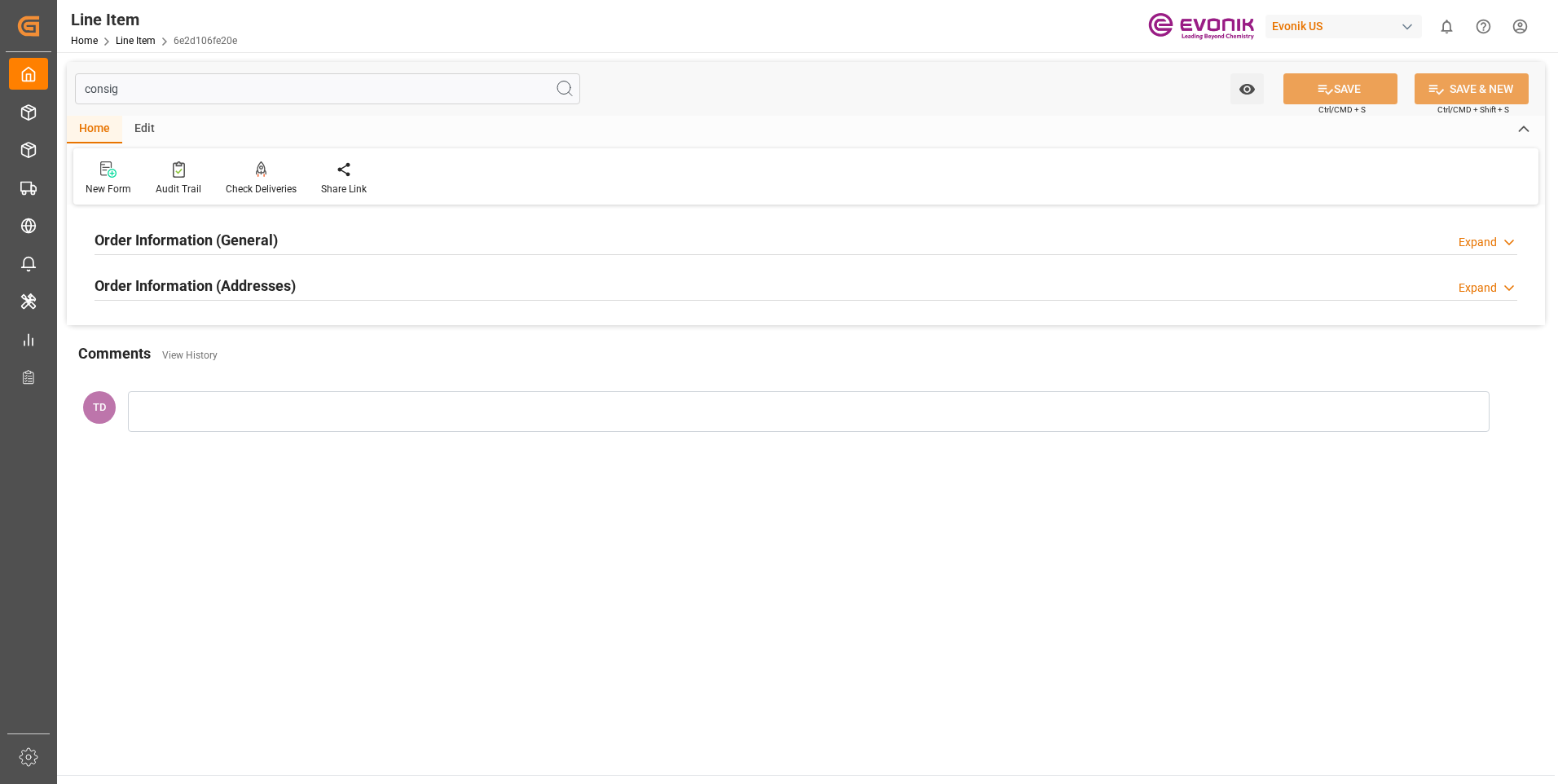
type input "consig"
click at [173, 234] on h2 "Order Information (General)" at bounding box center [186, 240] width 183 height 22
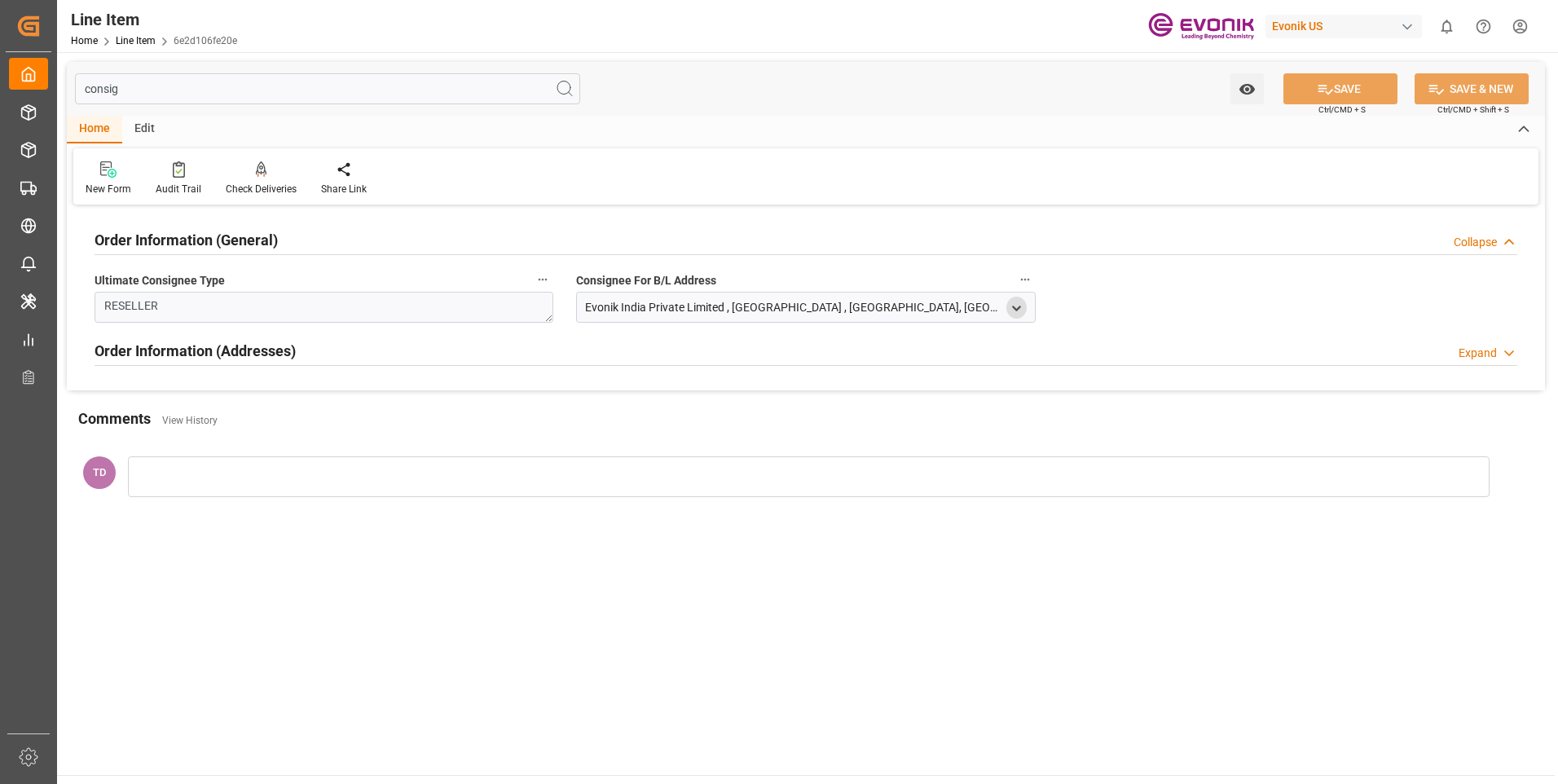
click at [1022, 309] on icon "open menu" at bounding box center [1016, 308] width 14 height 14
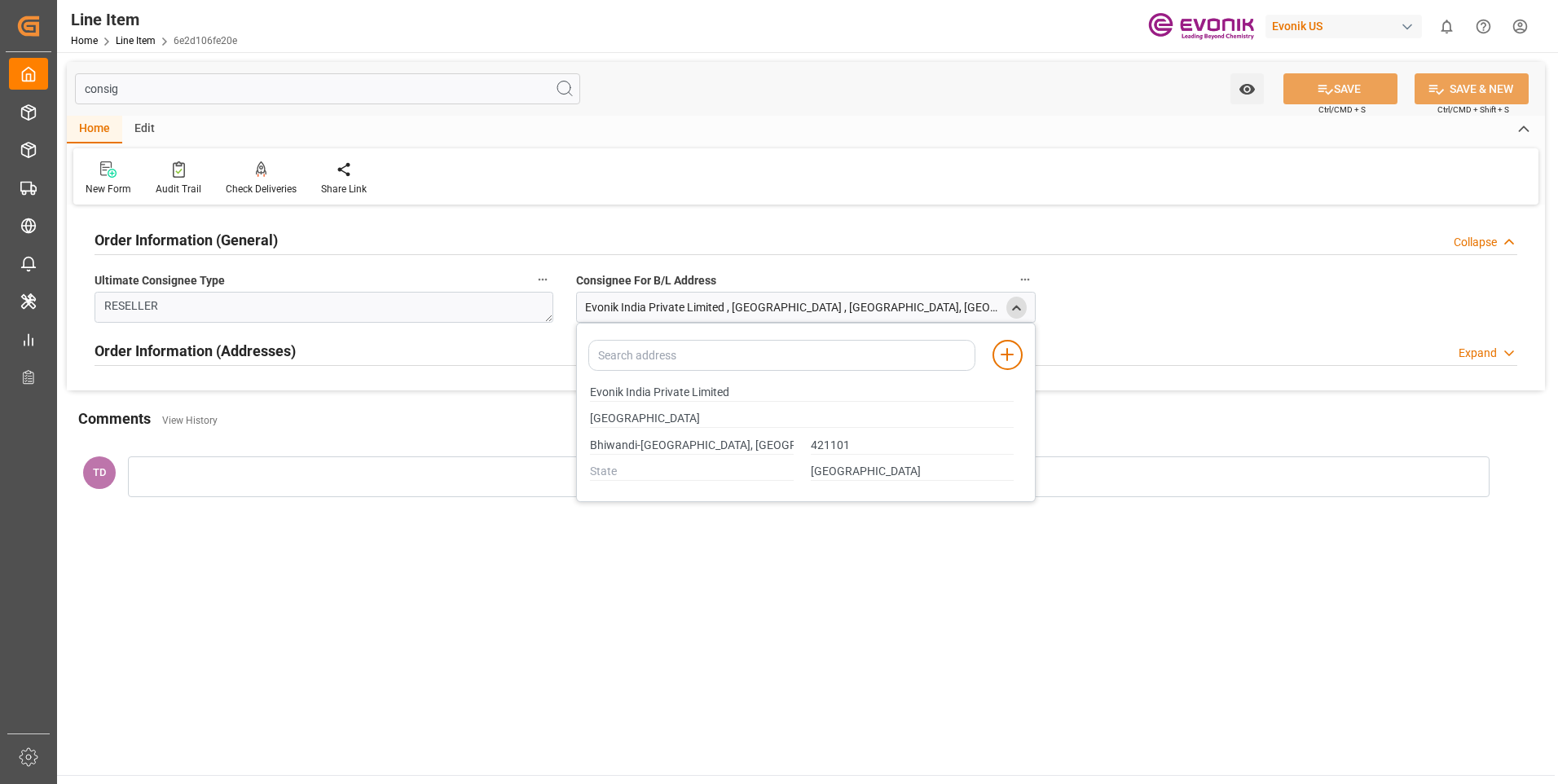
type input "Mumbai Nashik Highway Building B 600, K Square Industrial andWarehousing Park"
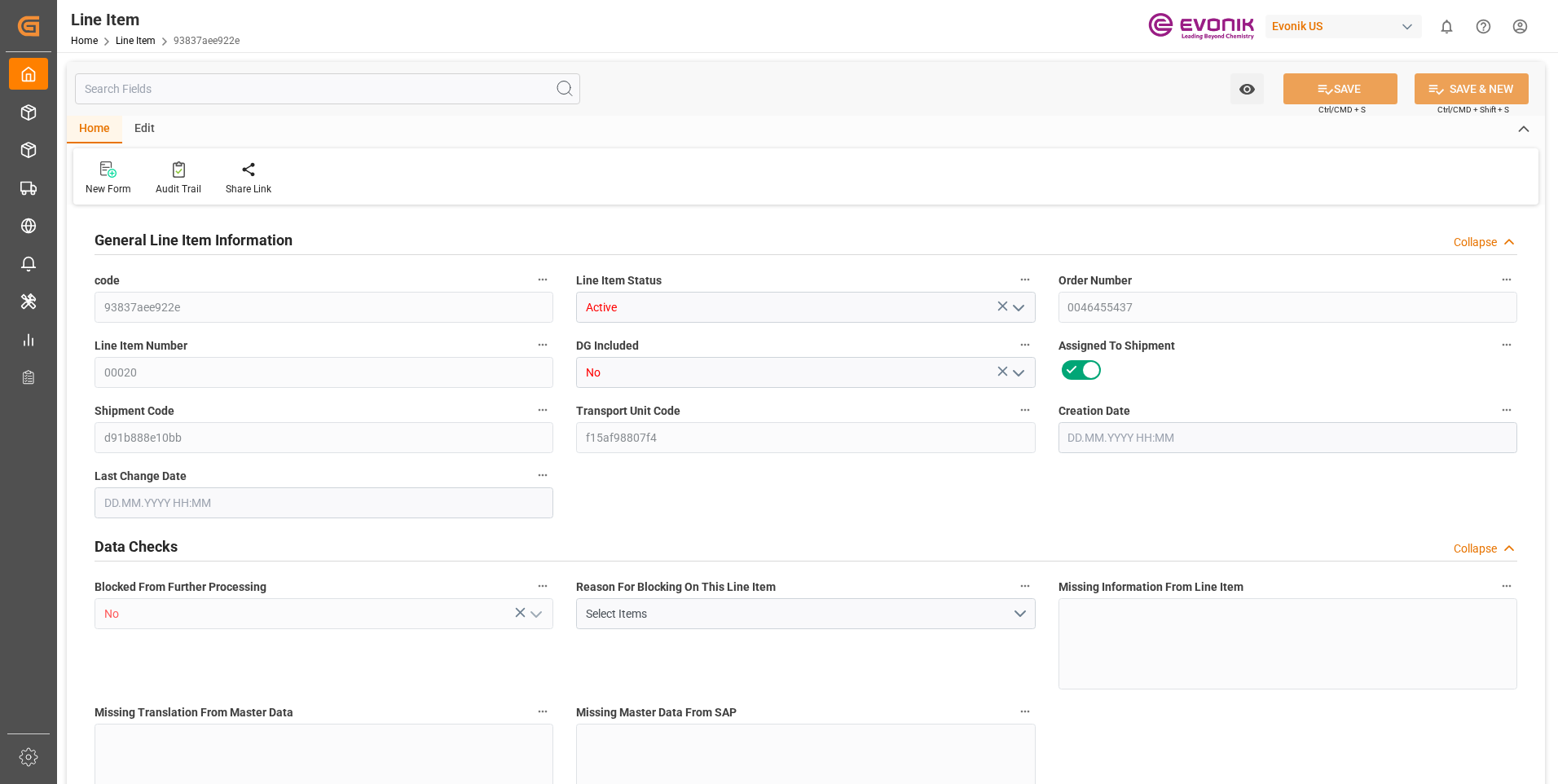
type input "16"
type input "5062.176"
type input "4898.88"
type input "36.6574"
type input "432"
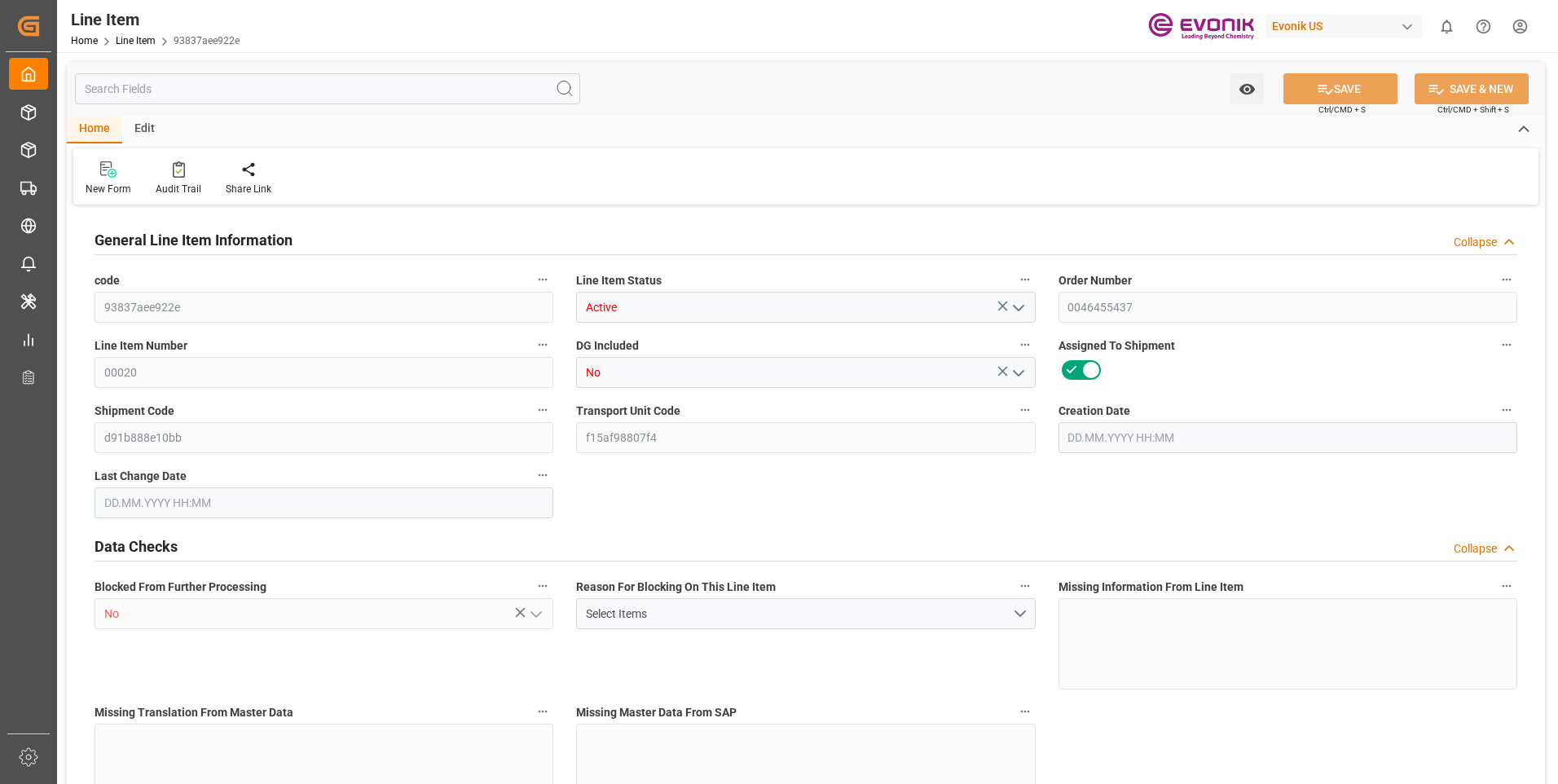
type input "21702.04"
type input "432"
type input "5062.176"
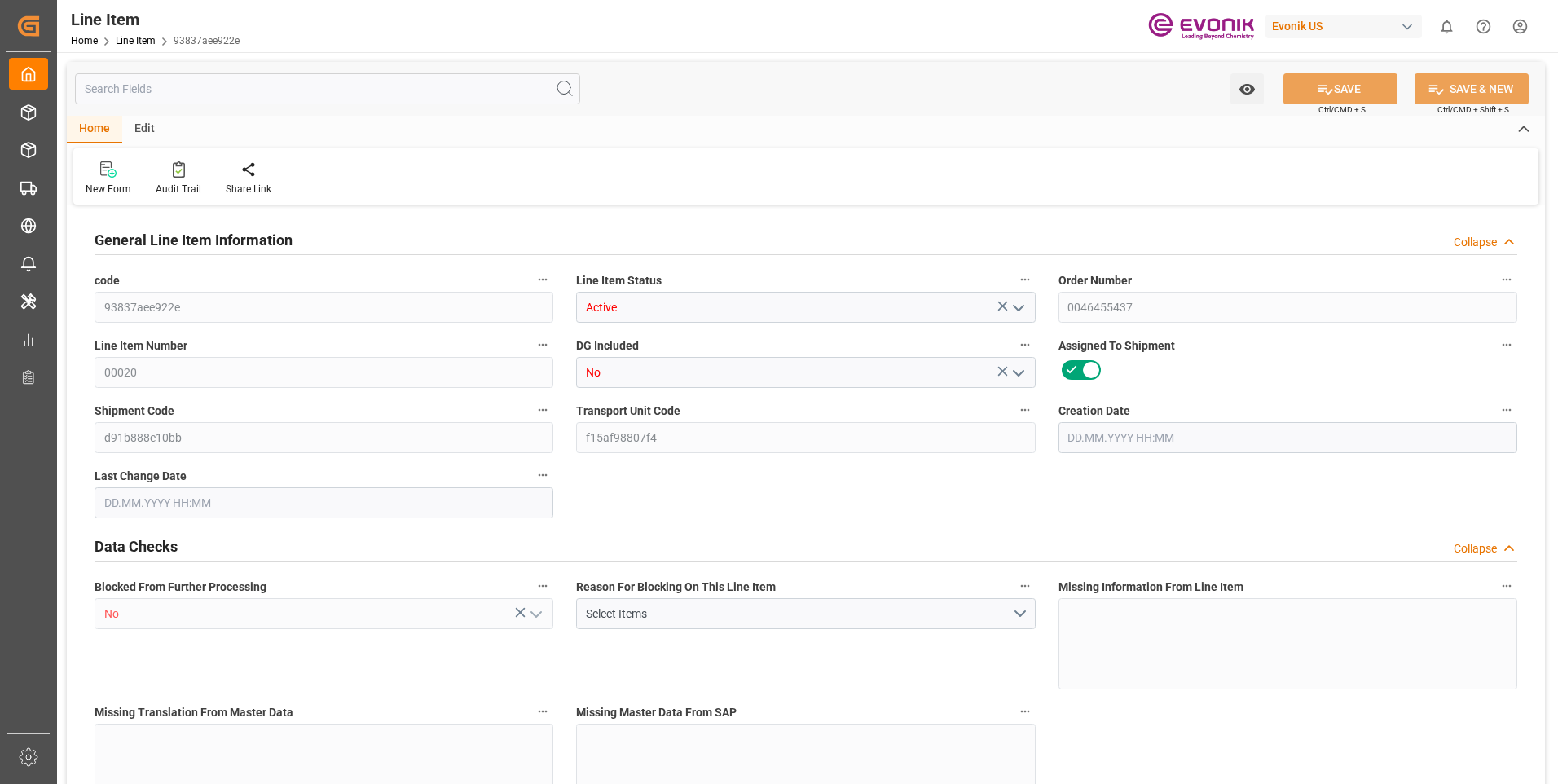
type input "5316.576"
type input "4898.88"
type input "36.6574"
type input "36657.36"
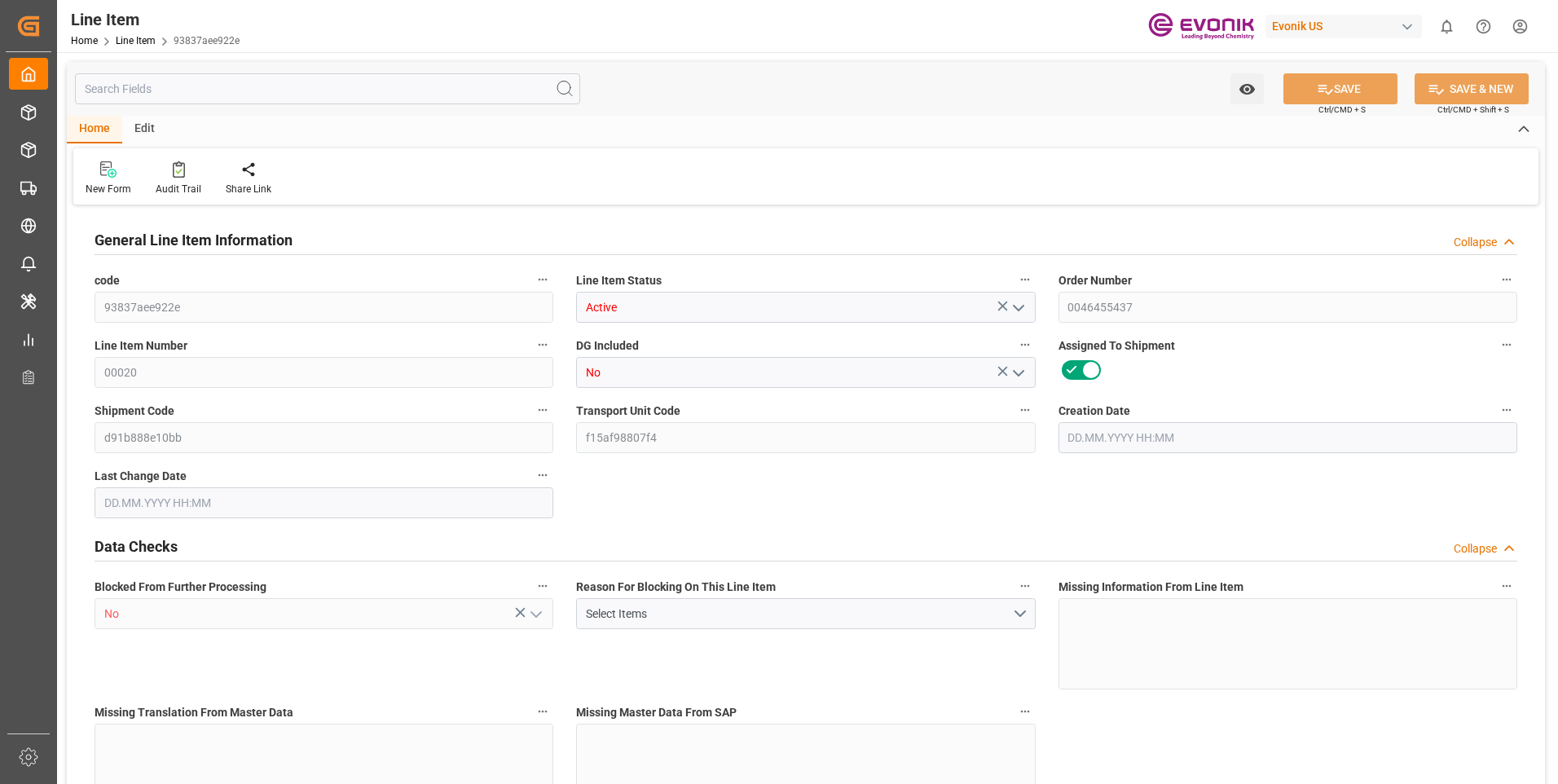
type input "0"
type input "29.07.2025 17:35"
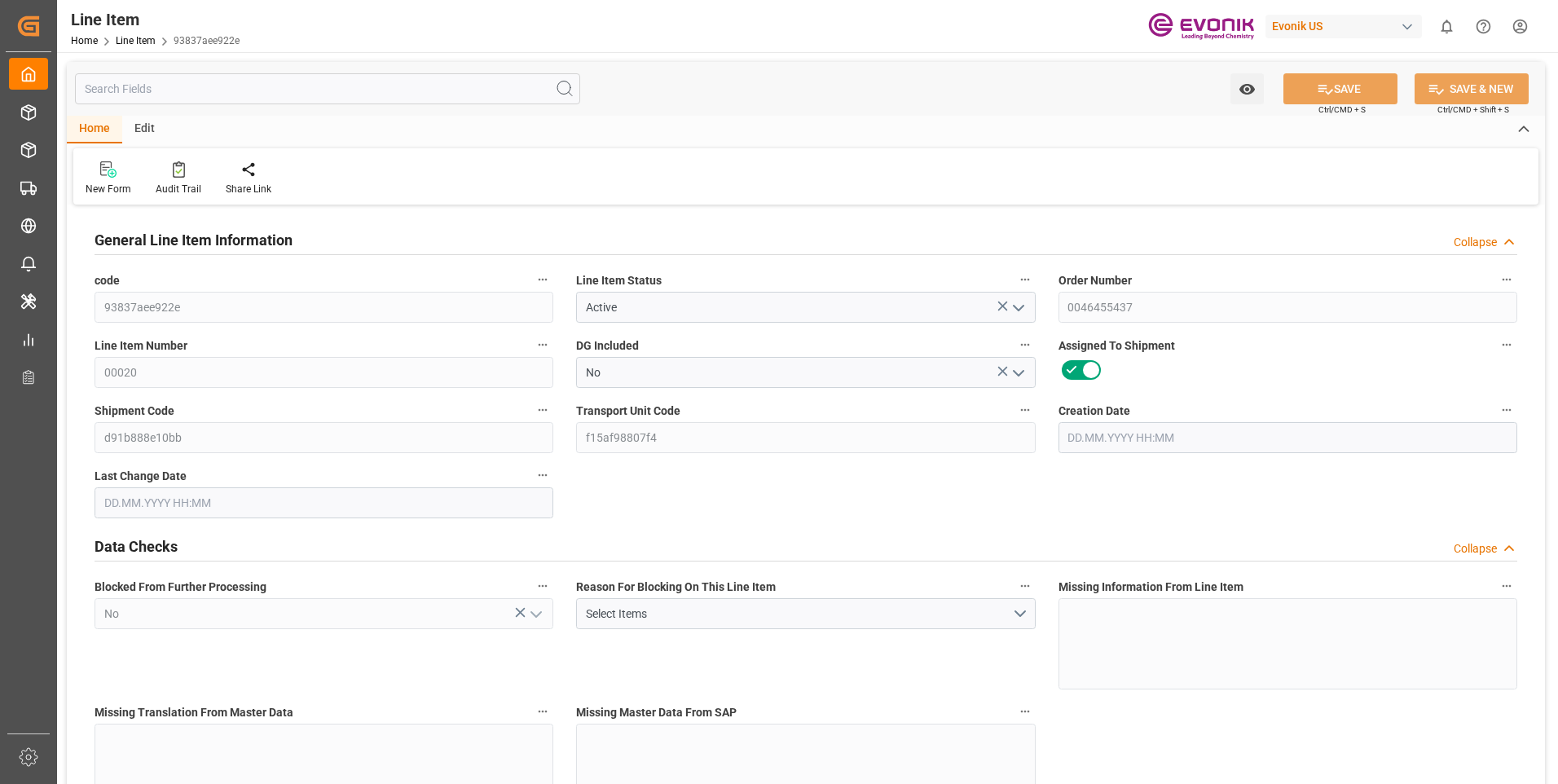
type input "30.07.2025 03:25"
type input "23.09.2025"
type input "27.08.2025"
type input "20.08.2025"
click at [207, 78] on div "Watch Option SAVE Ctrl/CMD + S SAVE & NEW Ctrl/CMD + Shift + S" at bounding box center [807, 89] width 1479 height 54
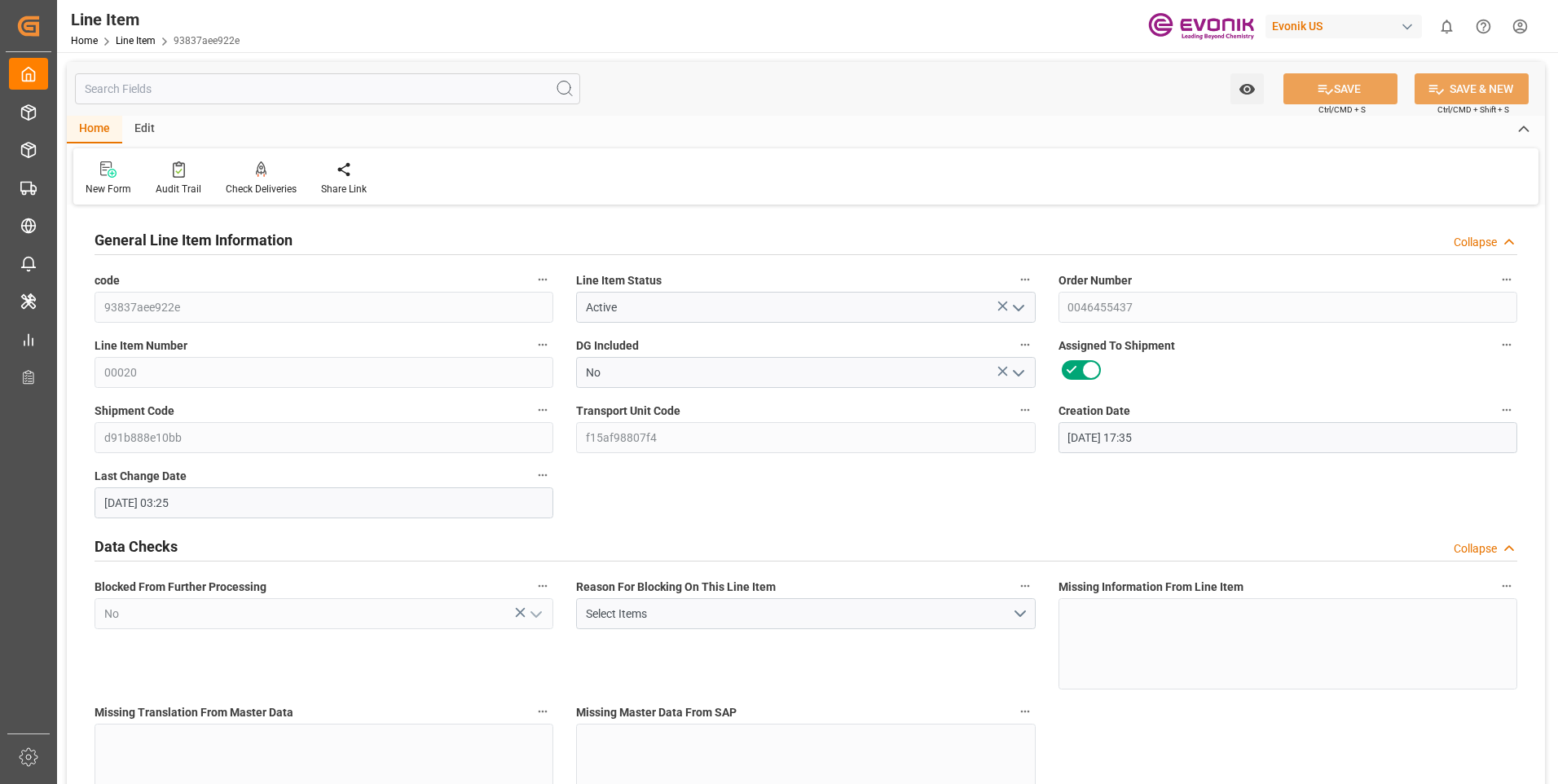
click at [208, 86] on input "text" at bounding box center [327, 88] width 506 height 31
click at [209, 79] on input "text" at bounding box center [327, 88] width 506 height 31
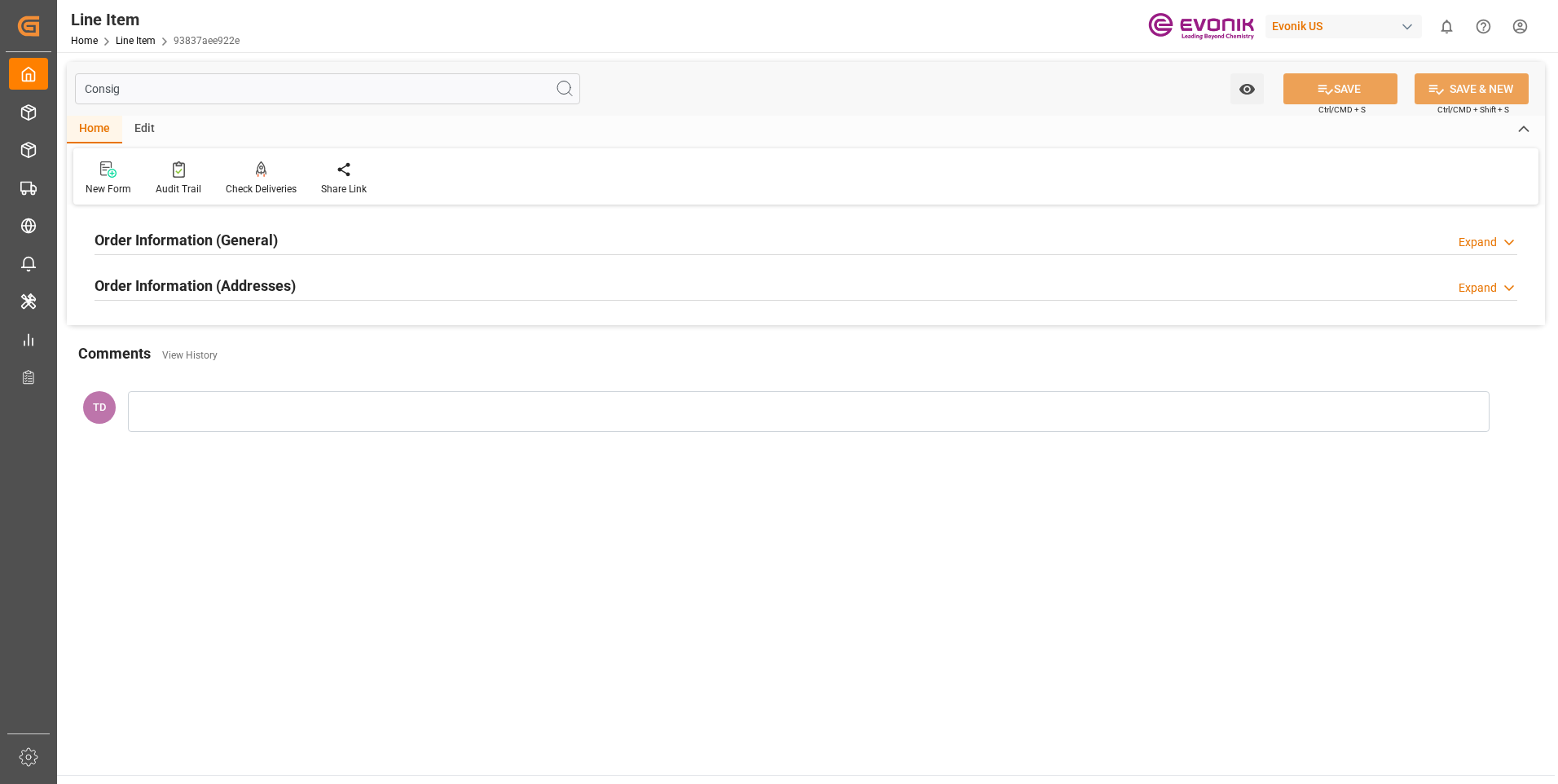
type input "Consig"
click at [531, 247] on div "Order Information (General) Expand" at bounding box center [806, 238] width 1422 height 31
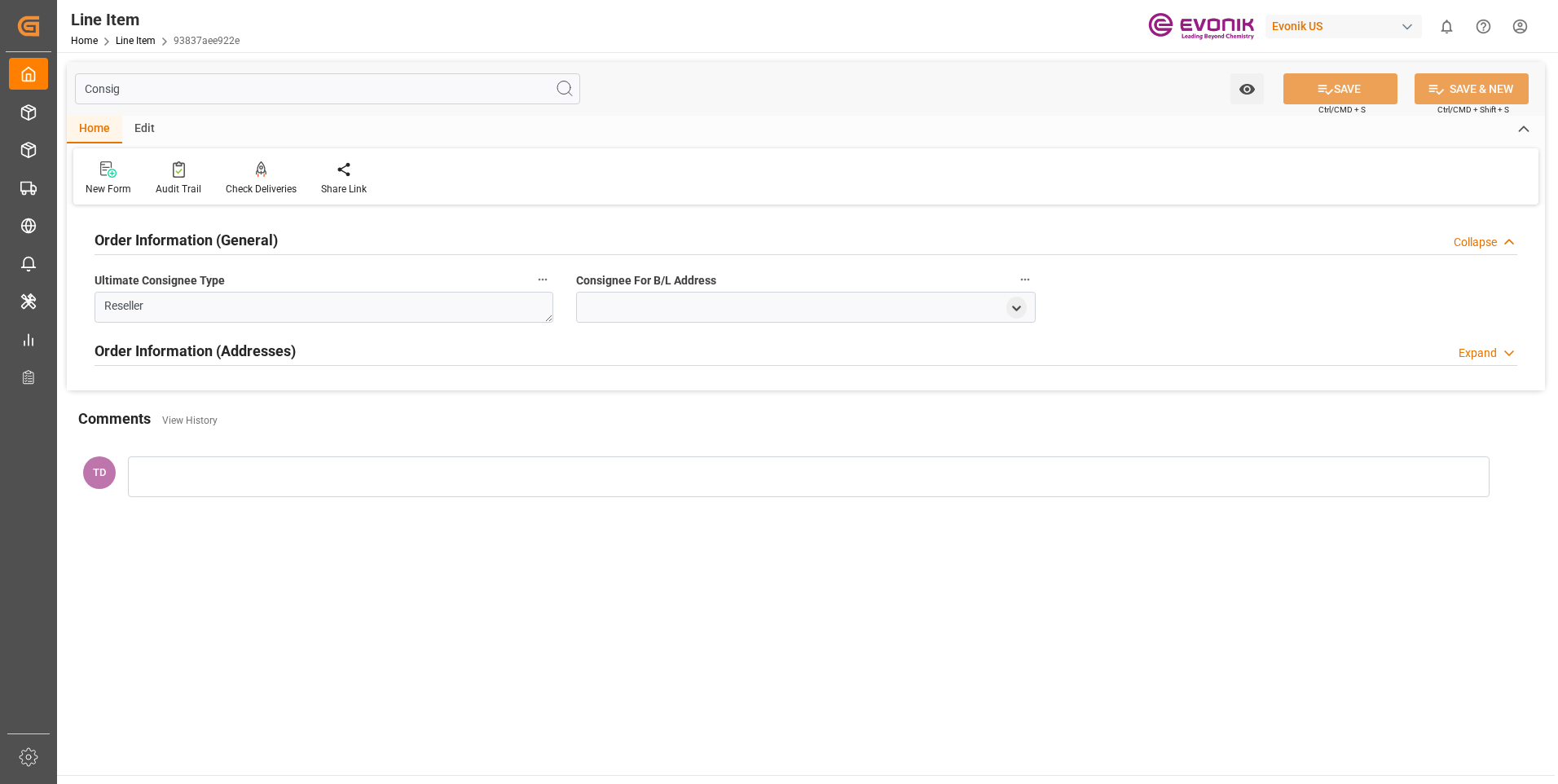
click at [1494, 339] on div "Order Information (Addresses) Expand" at bounding box center [806, 349] width 1422 height 31
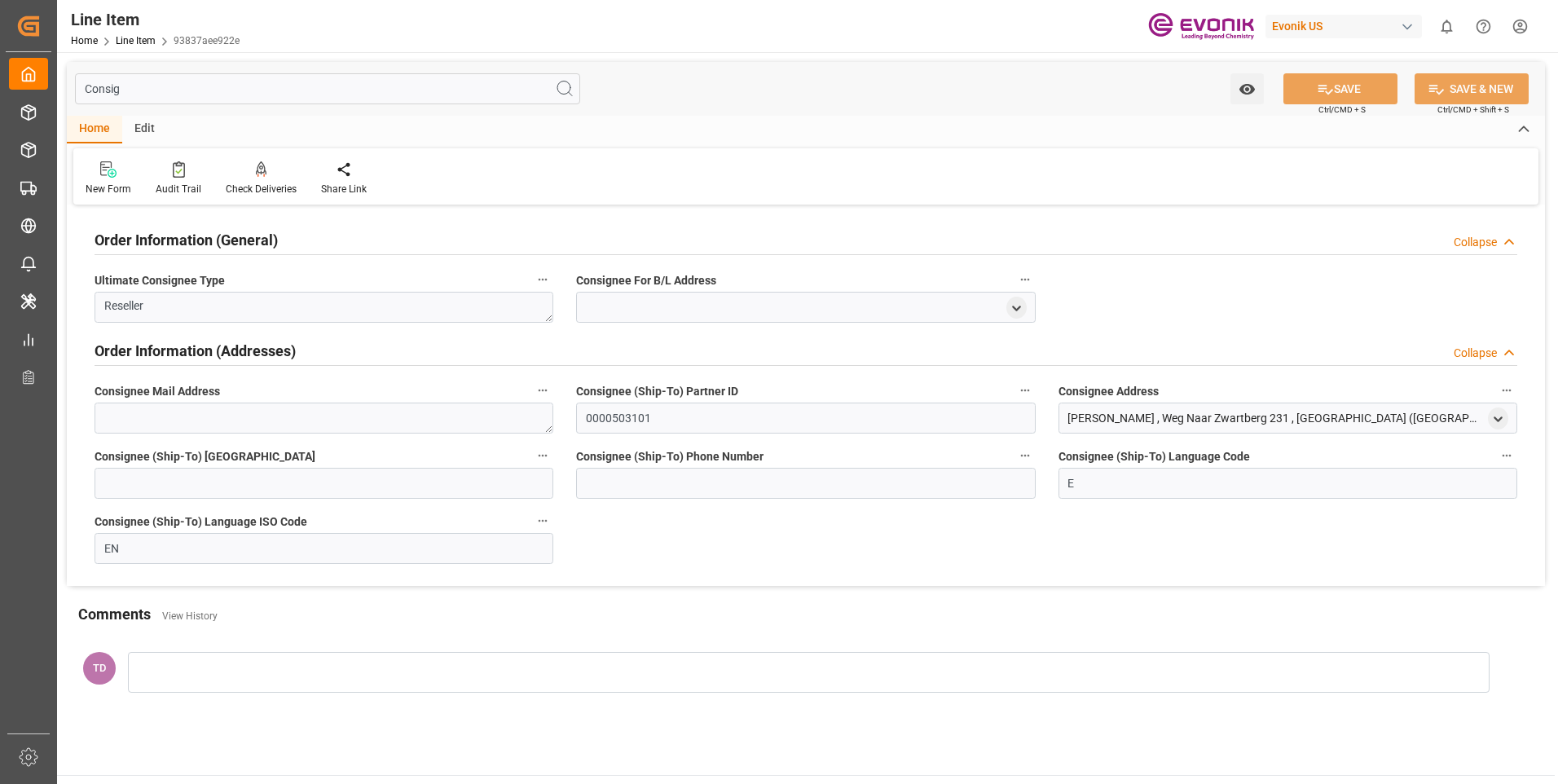
click at [1507, 356] on icon at bounding box center [1508, 353] width 16 height 17
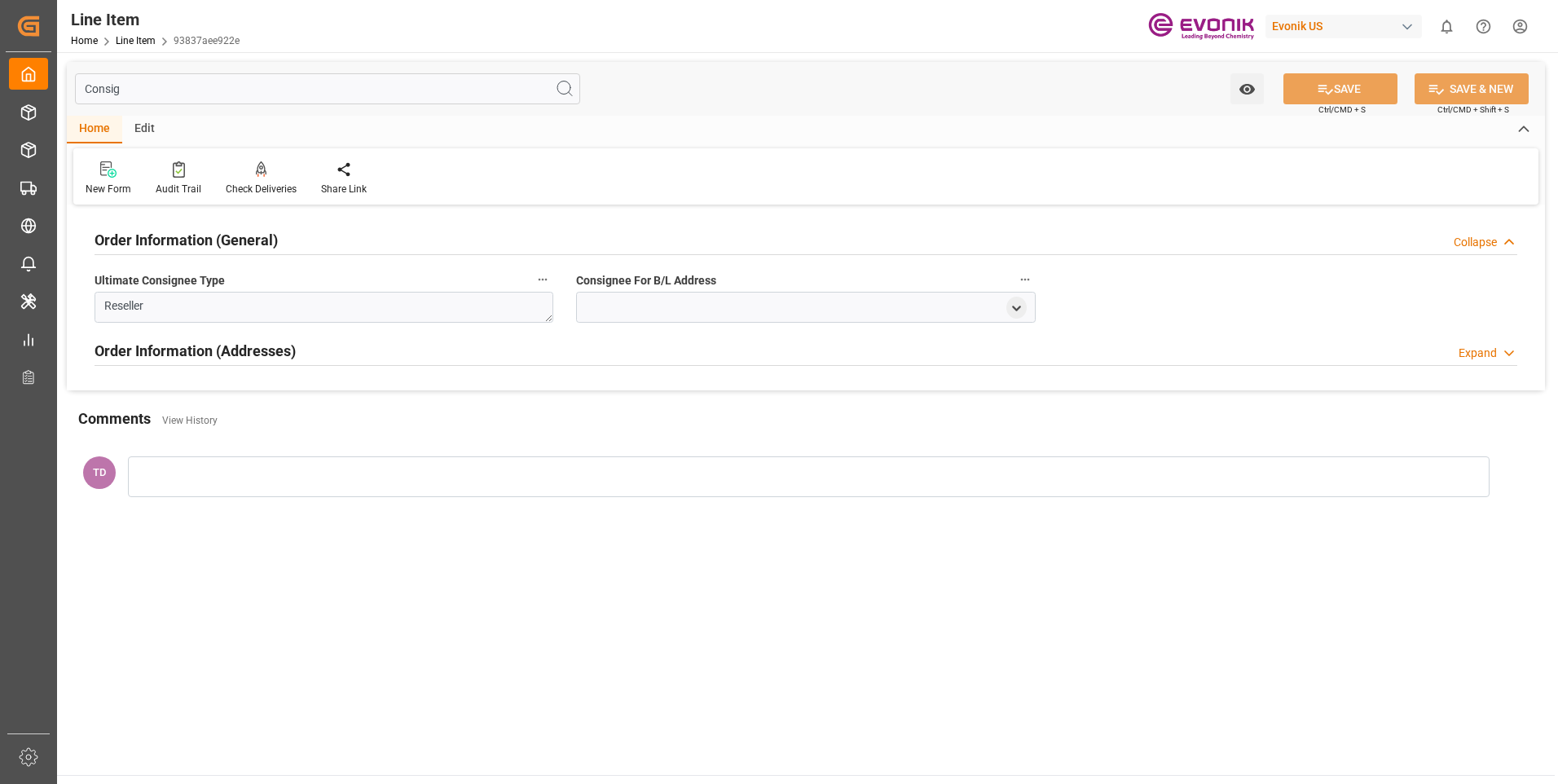
click at [1507, 356] on icon at bounding box center [1508, 353] width 16 height 17
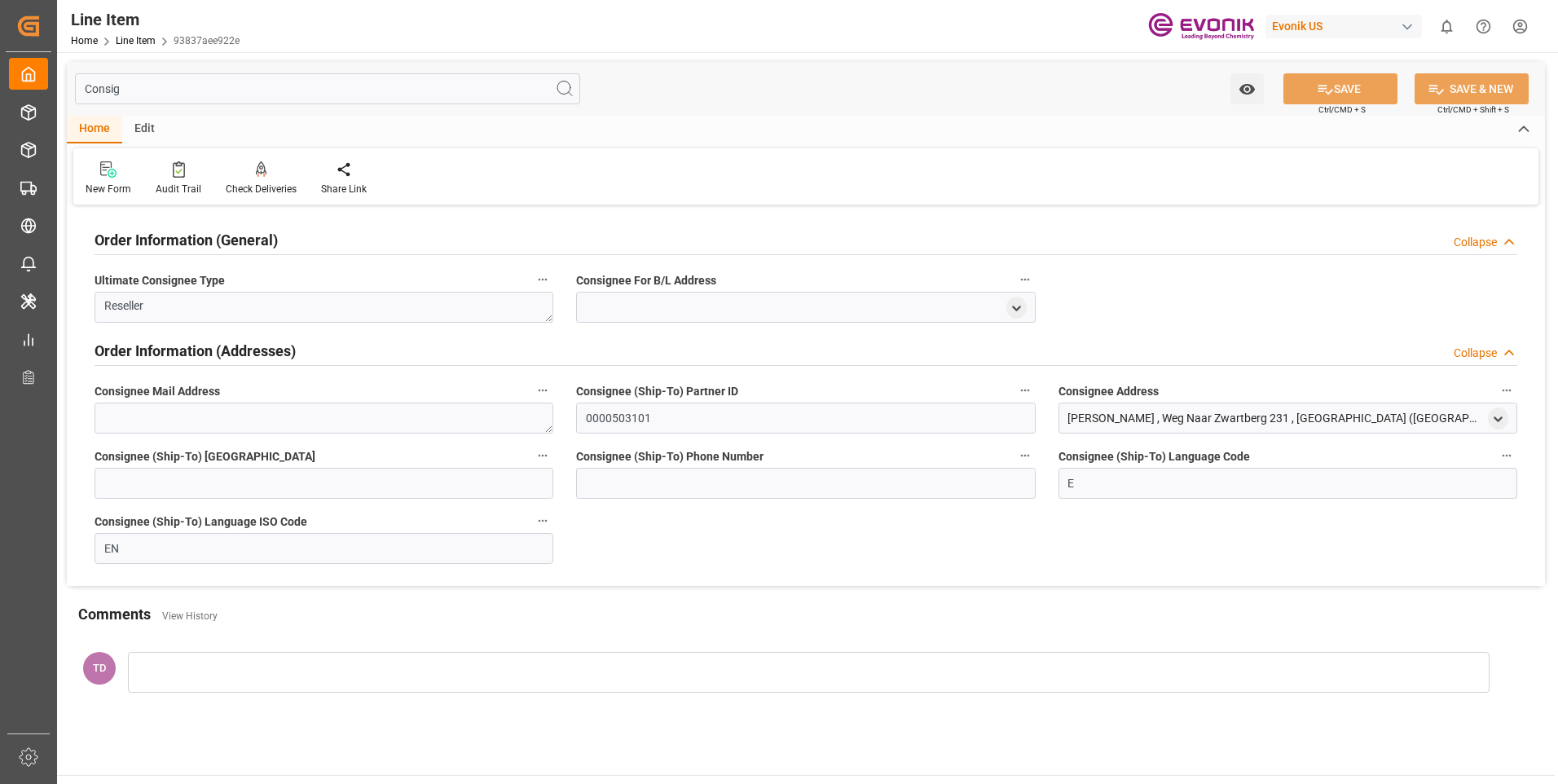
click at [1506, 231] on div "Order Information (General) Collapse" at bounding box center [806, 238] width 1422 height 31
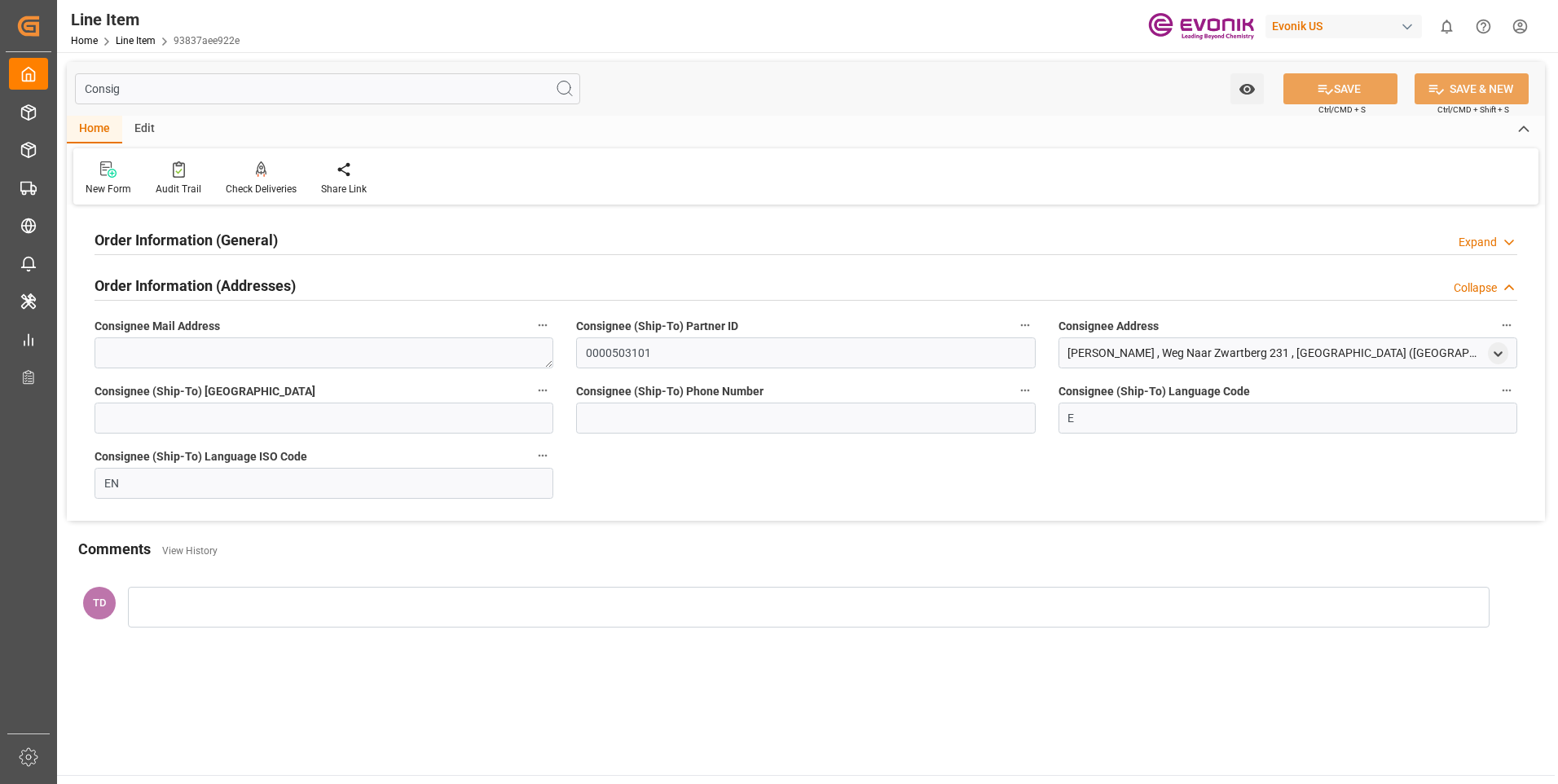
click at [1506, 231] on div "Order Information (General) Expand" at bounding box center [806, 238] width 1422 height 31
